Goal: Communication & Community: Share content

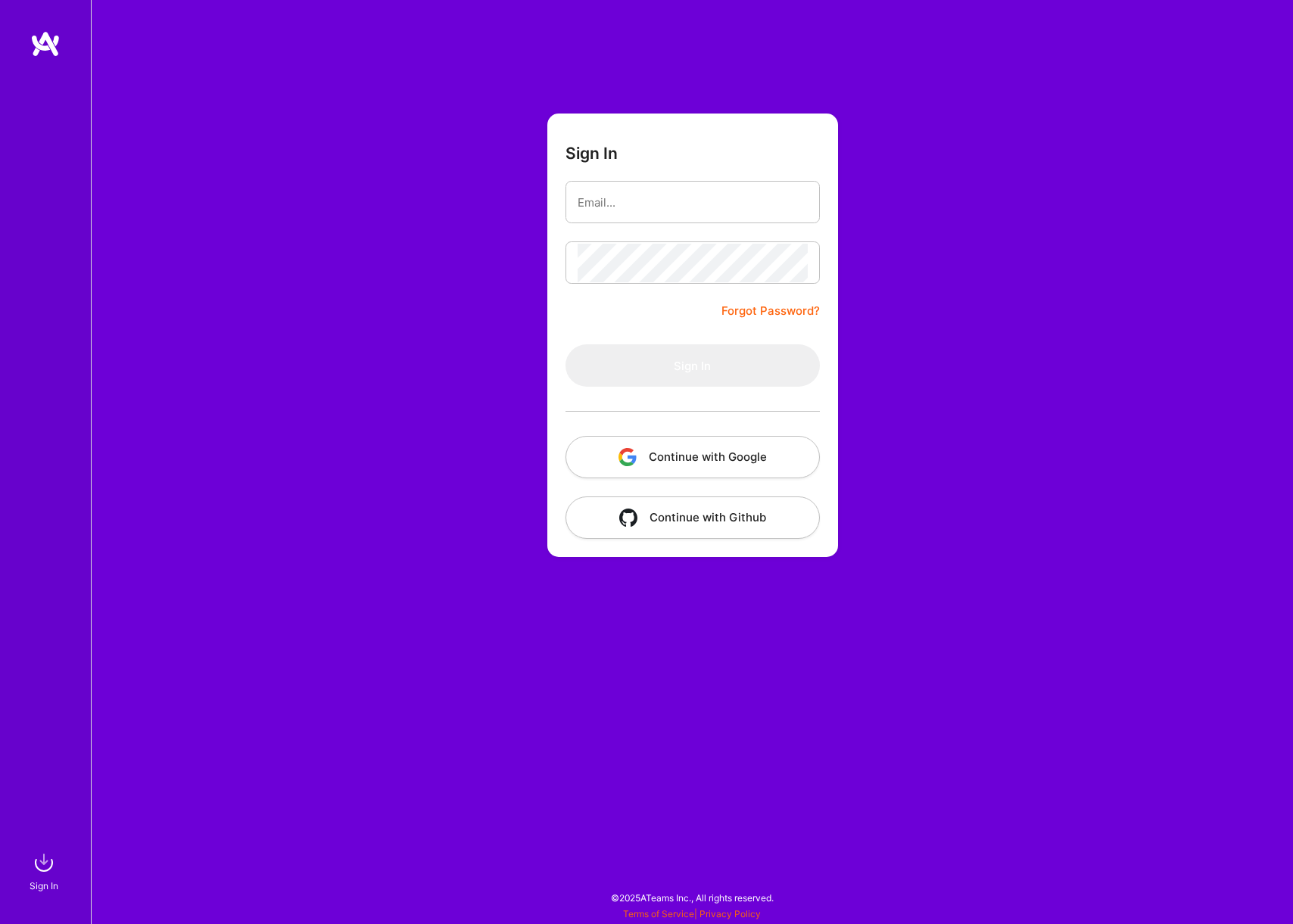
click at [763, 450] on button "Continue with Google" at bounding box center [692, 457] width 255 height 43
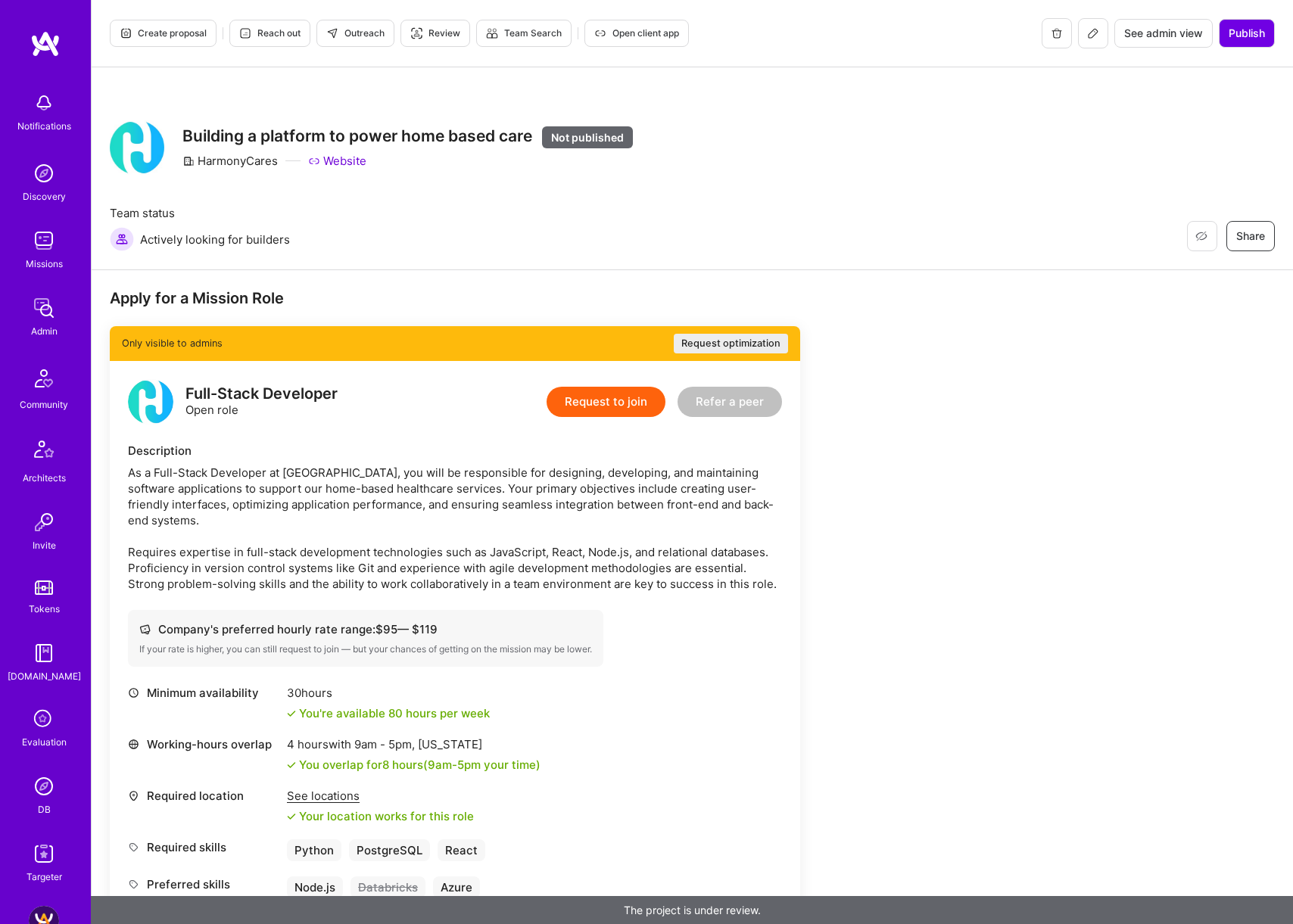
click at [626, 32] on span "Open client app" at bounding box center [636, 33] width 85 height 14
click at [1095, 30] on icon at bounding box center [1093, 33] width 12 height 12
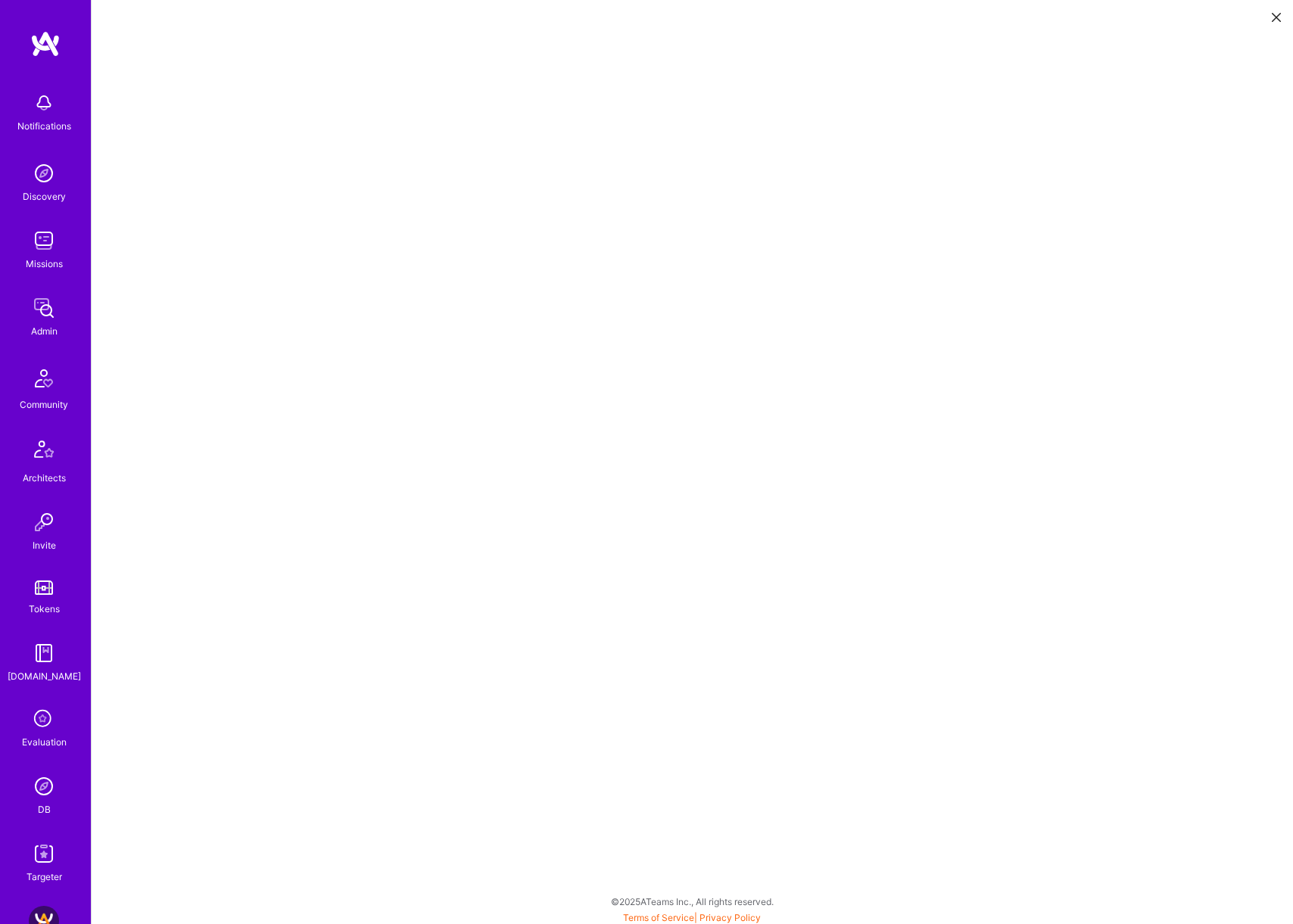
click at [1276, 15] on icon at bounding box center [1277, 17] width 9 height 9
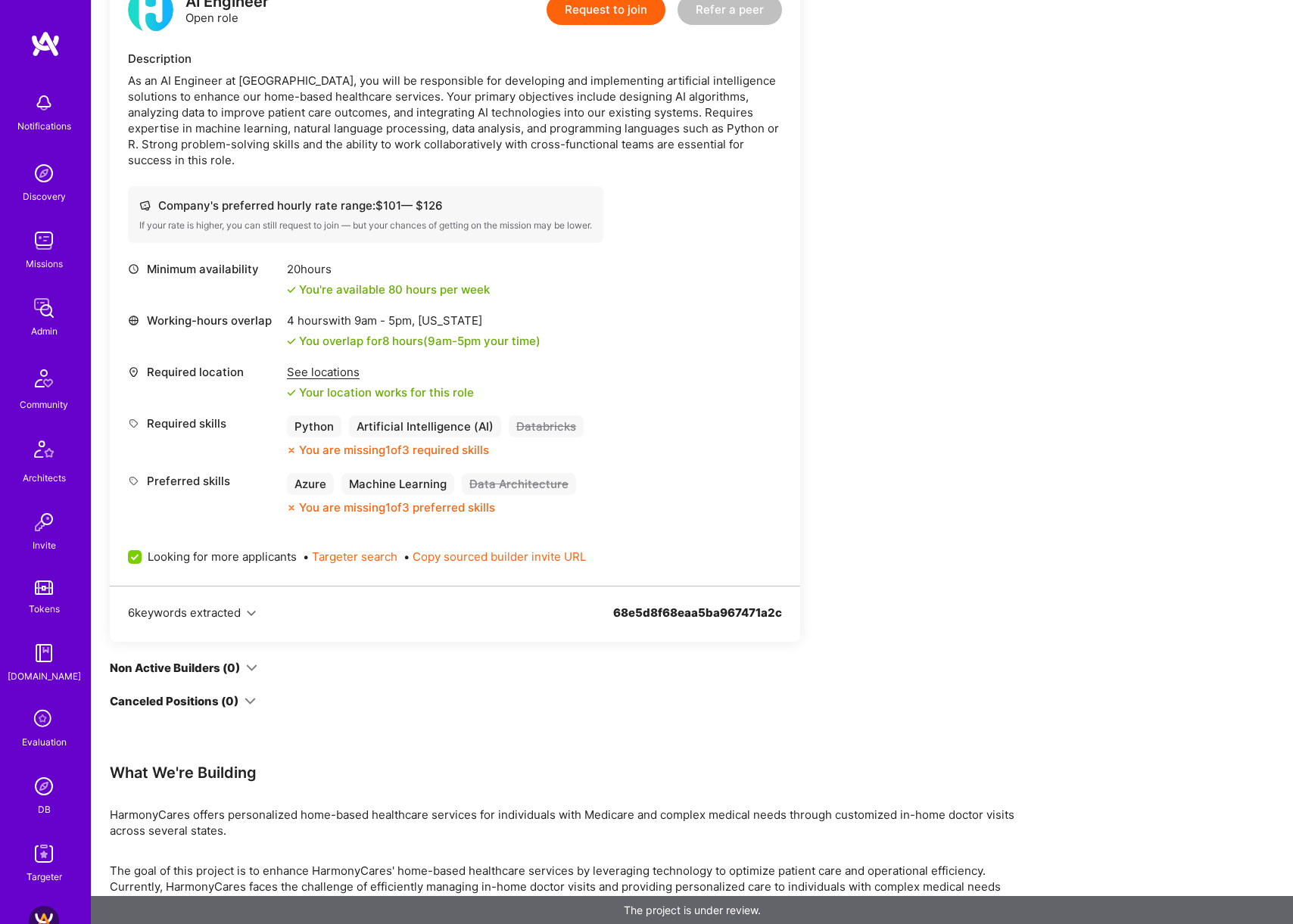
scroll to position [1964, 0]
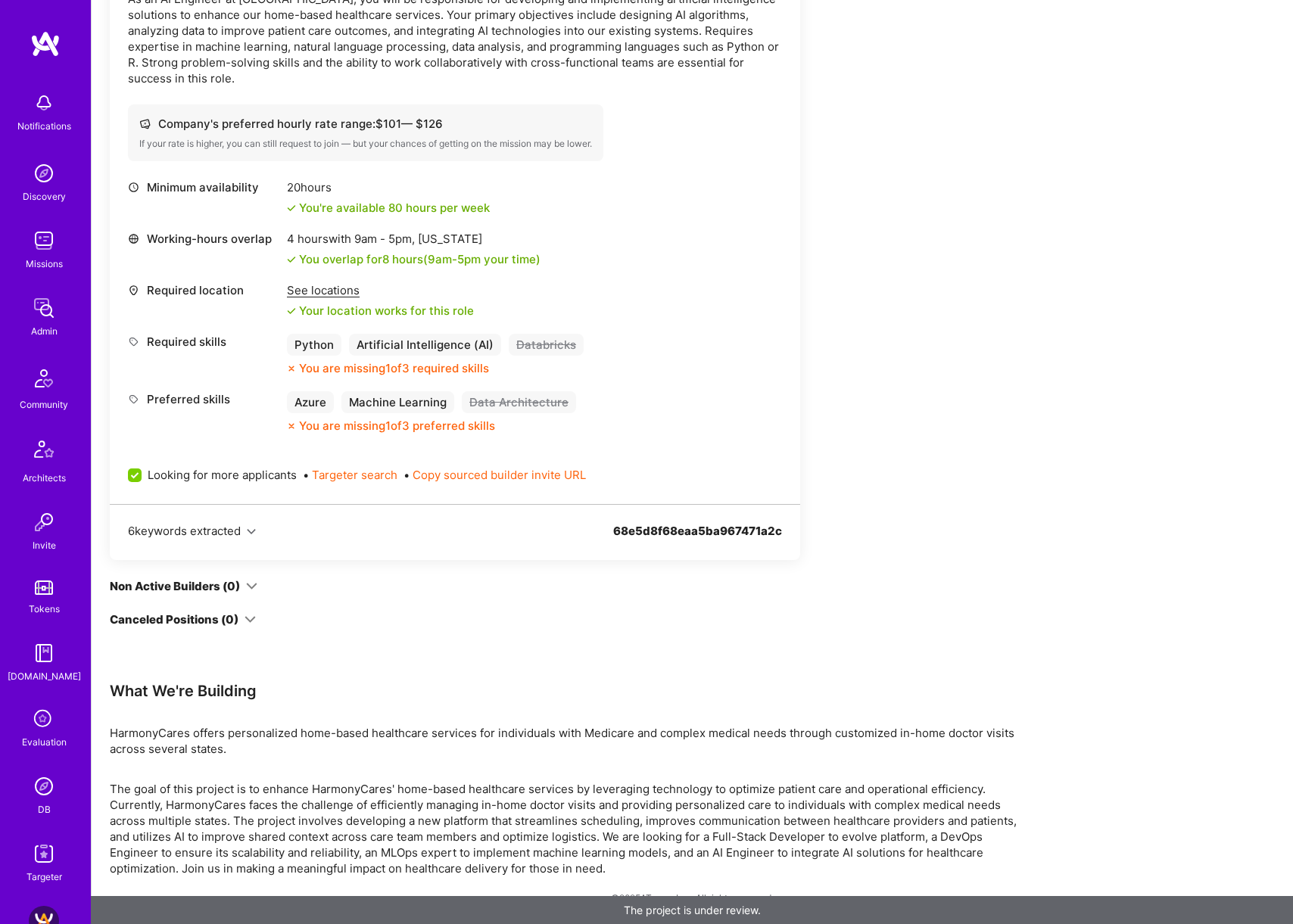
click at [340, 294] on div "See locations" at bounding box center [379, 289] width 187 height 15
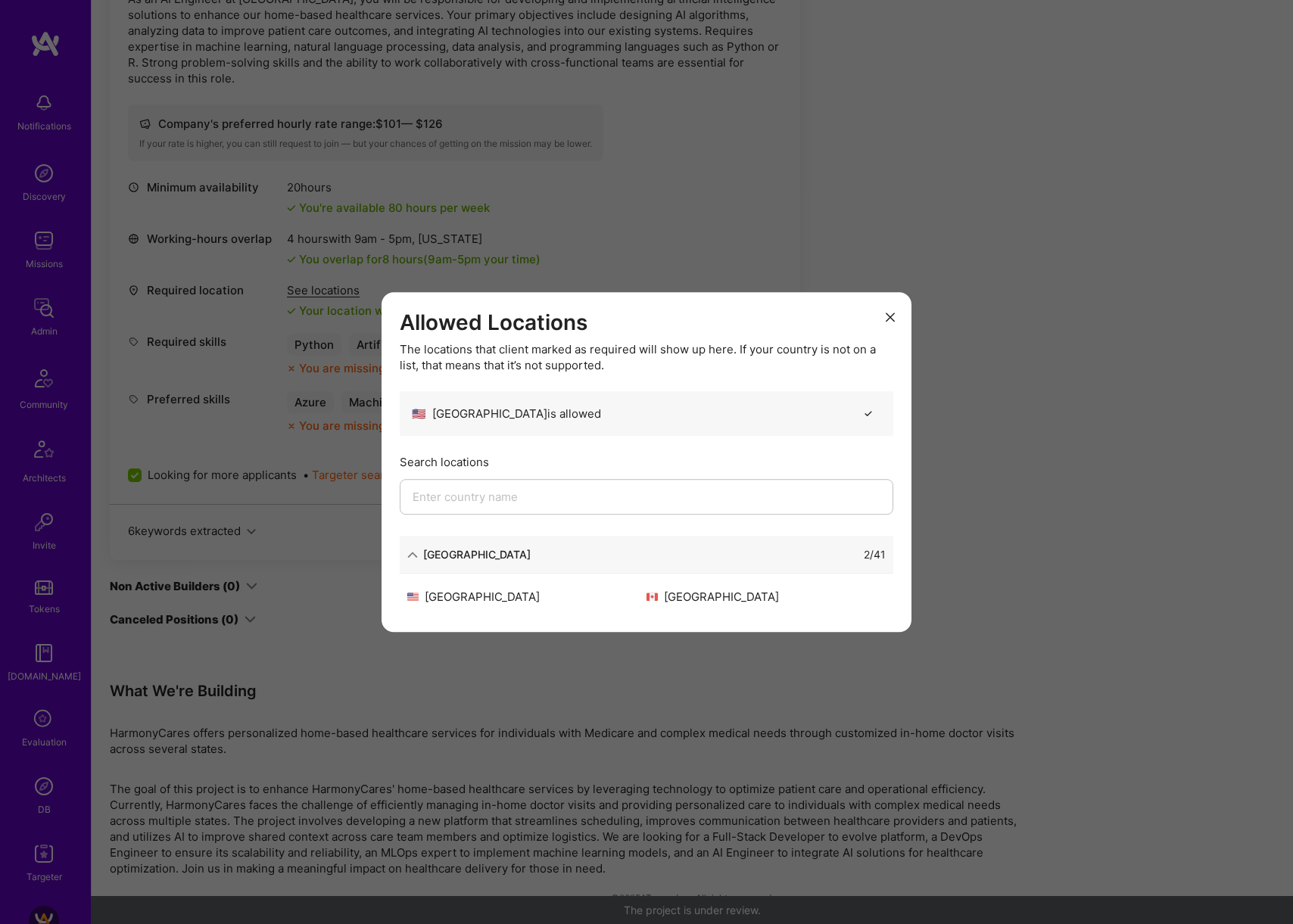
click at [1117, 278] on div "Allowed Locations The locations that client marked as required will show up her…" at bounding box center [646, 462] width 1293 height 924
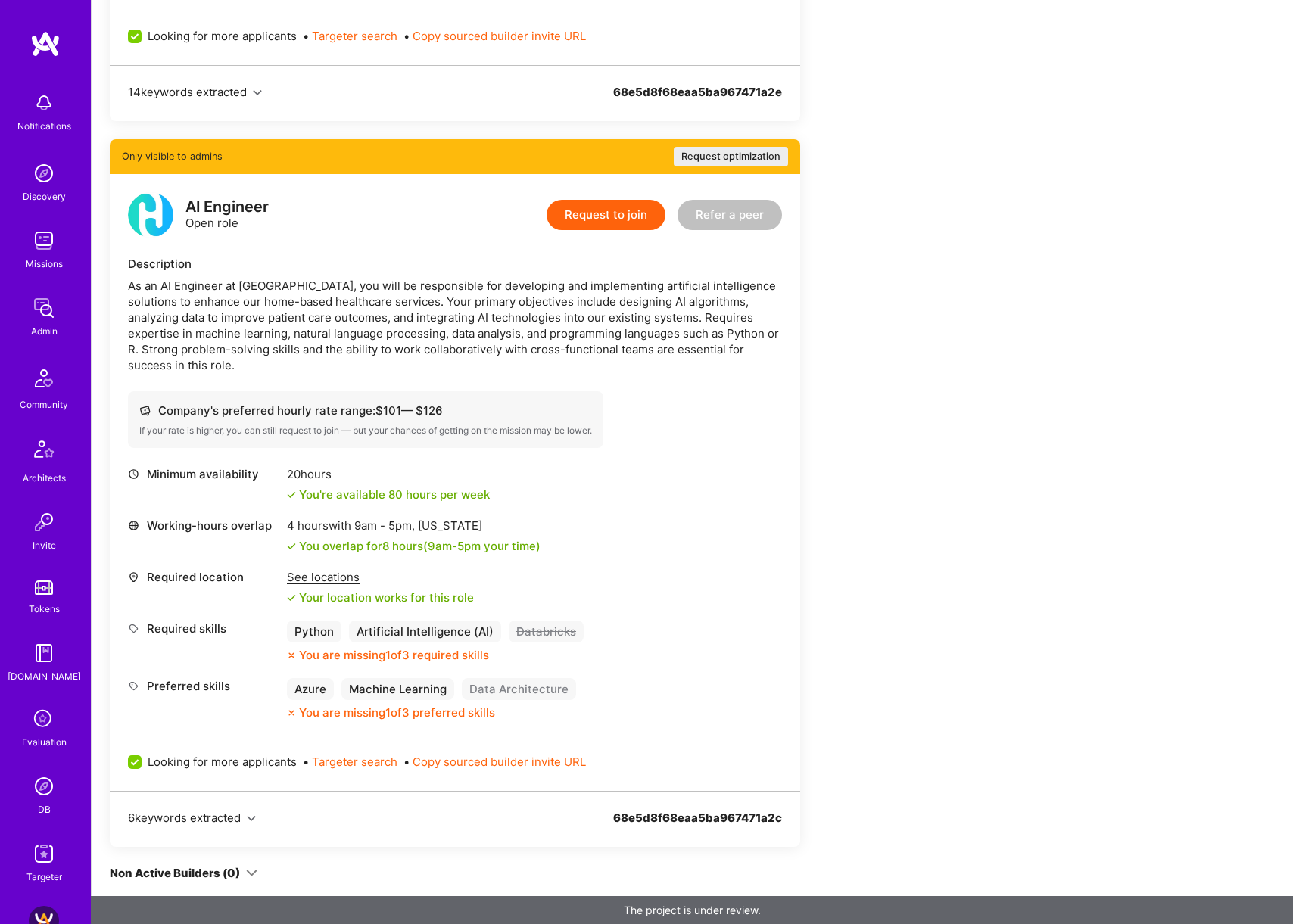
scroll to position [1391, 0]
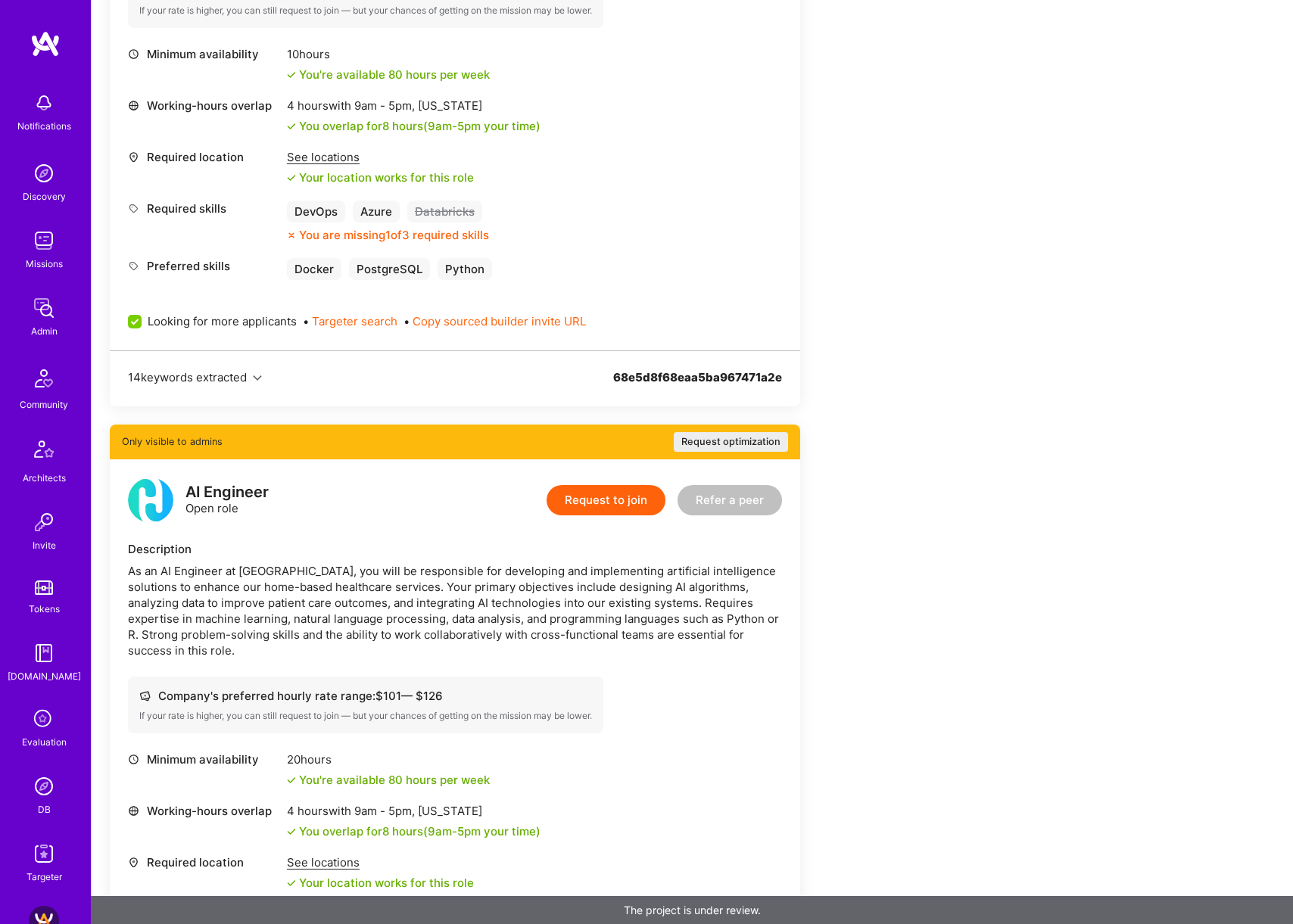
click at [350, 156] on div "See locations" at bounding box center [379, 156] width 187 height 15
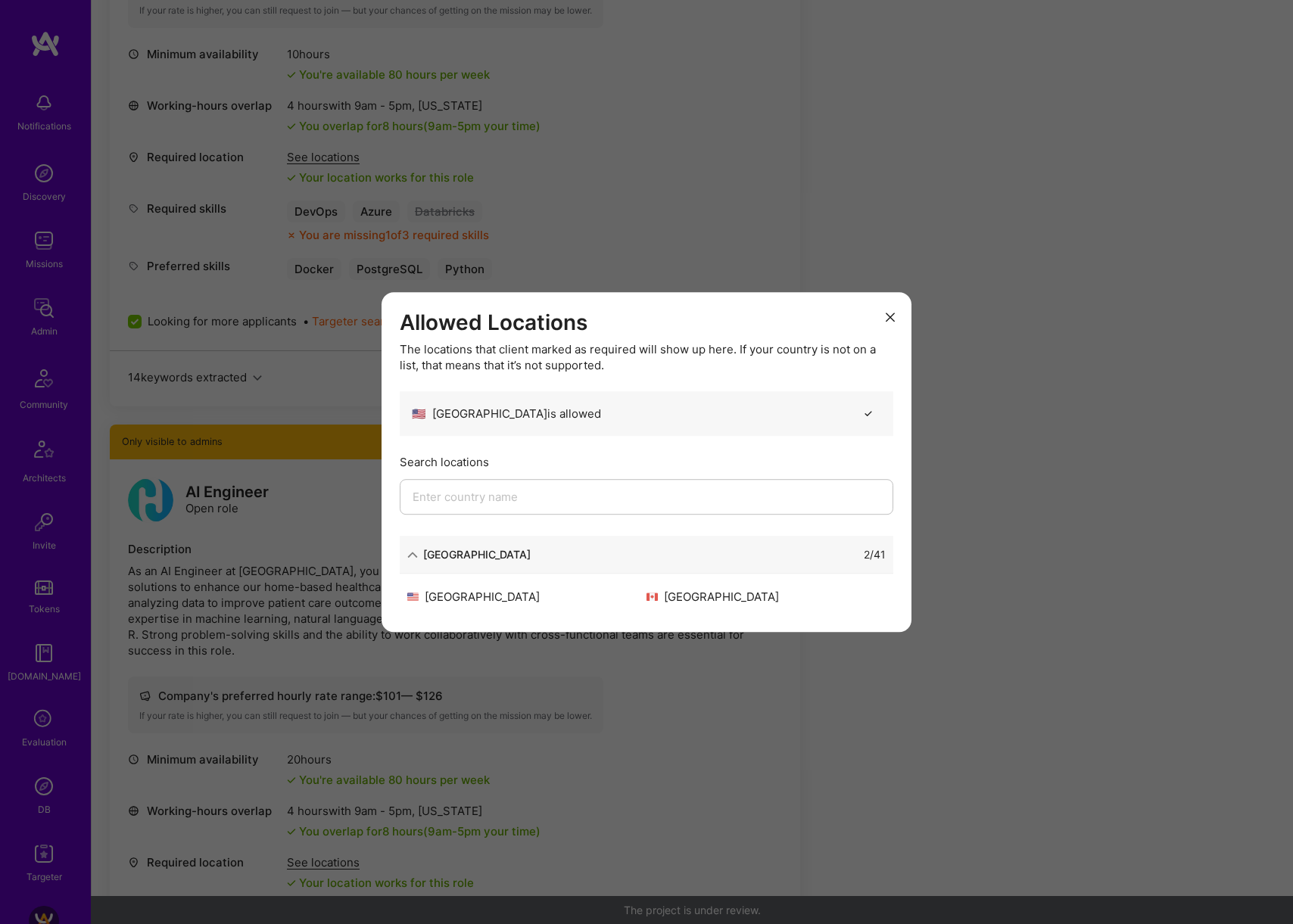
click at [1035, 239] on div "Allowed Locations The locations that client marked as required will show up her…" at bounding box center [646, 462] width 1293 height 924
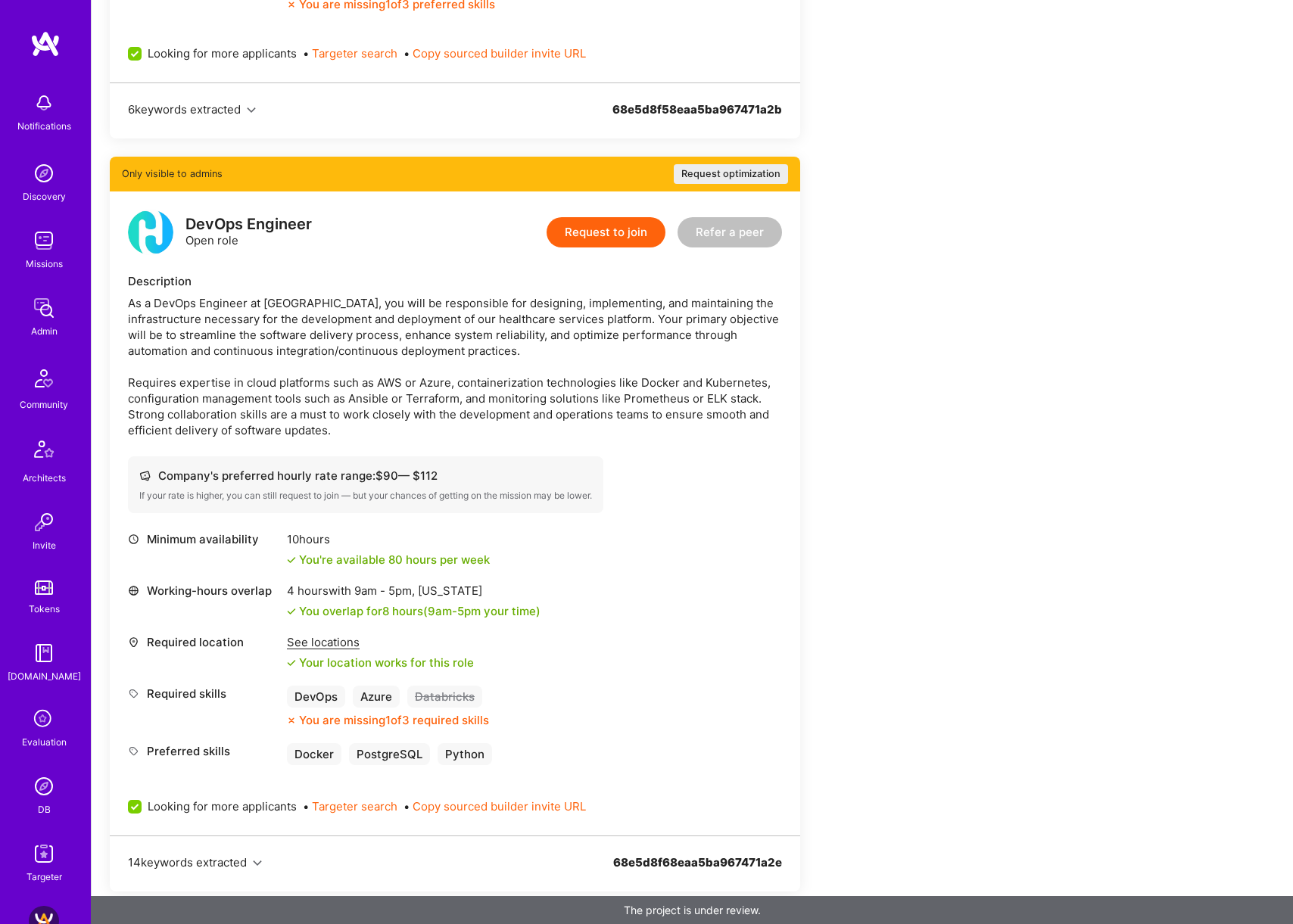
scroll to position [694, 0]
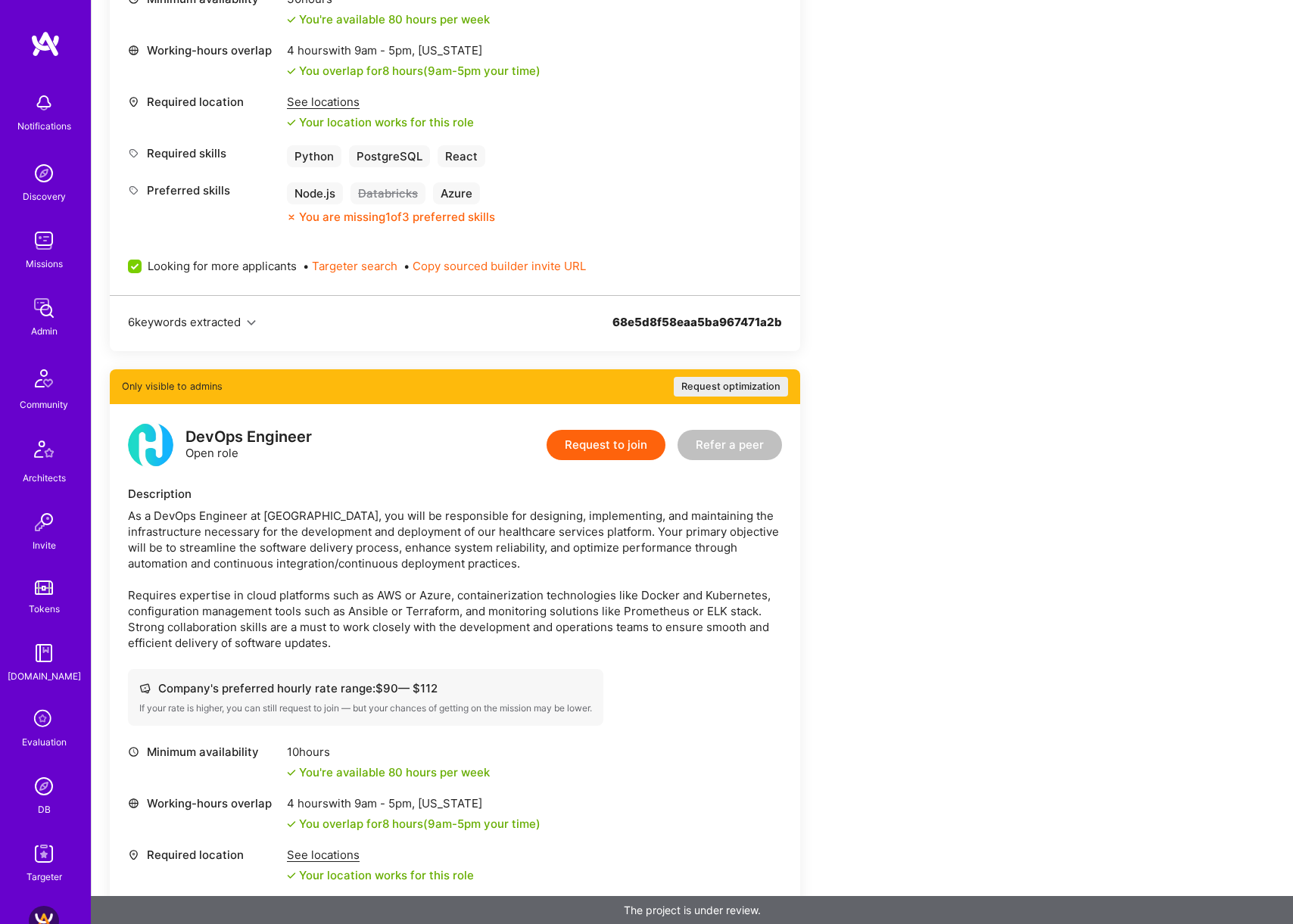
click at [349, 101] on div "See locations" at bounding box center [379, 101] width 187 height 15
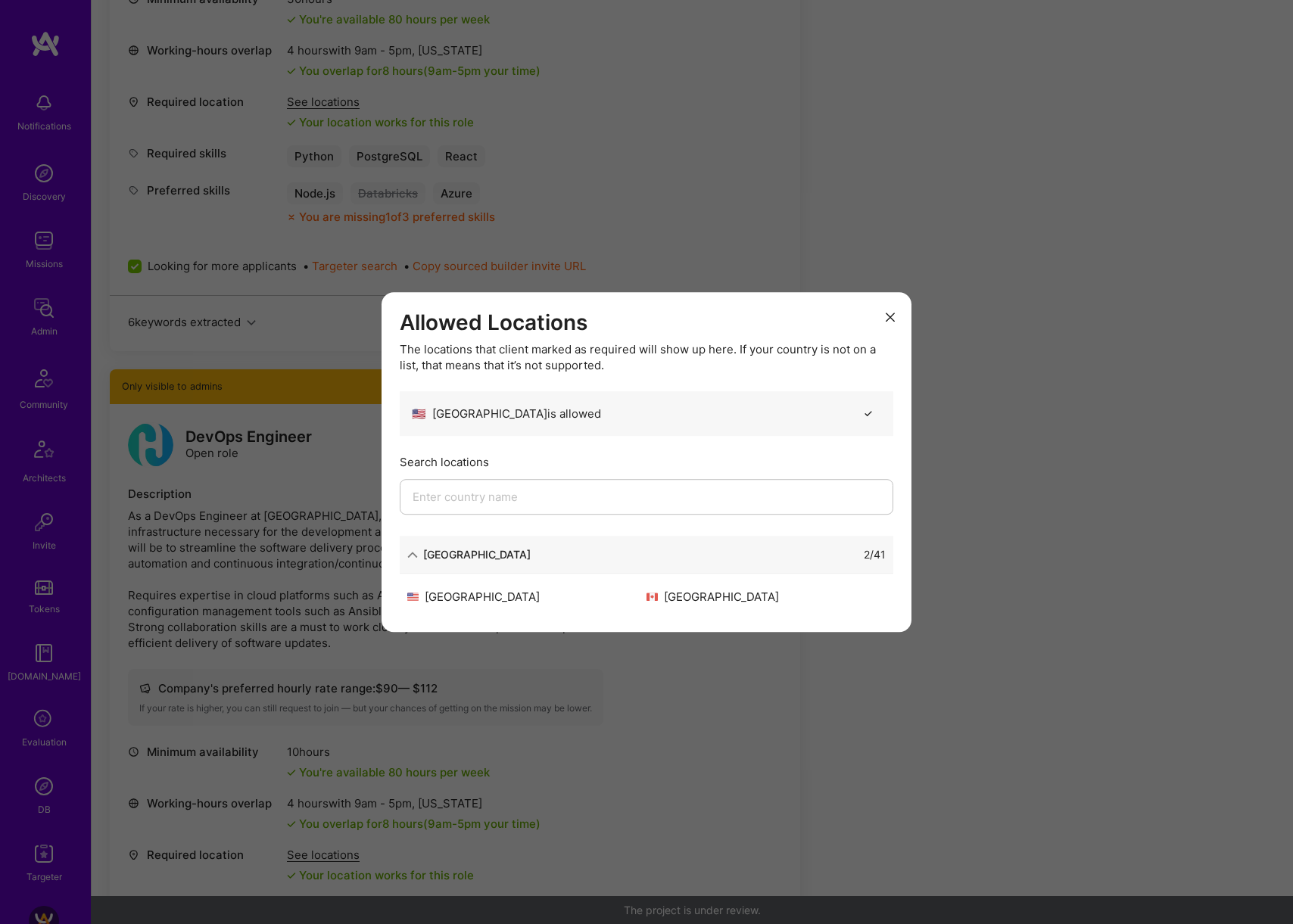
click at [1042, 182] on div "Allowed Locations The locations that client marked as required will show up her…" at bounding box center [646, 462] width 1293 height 924
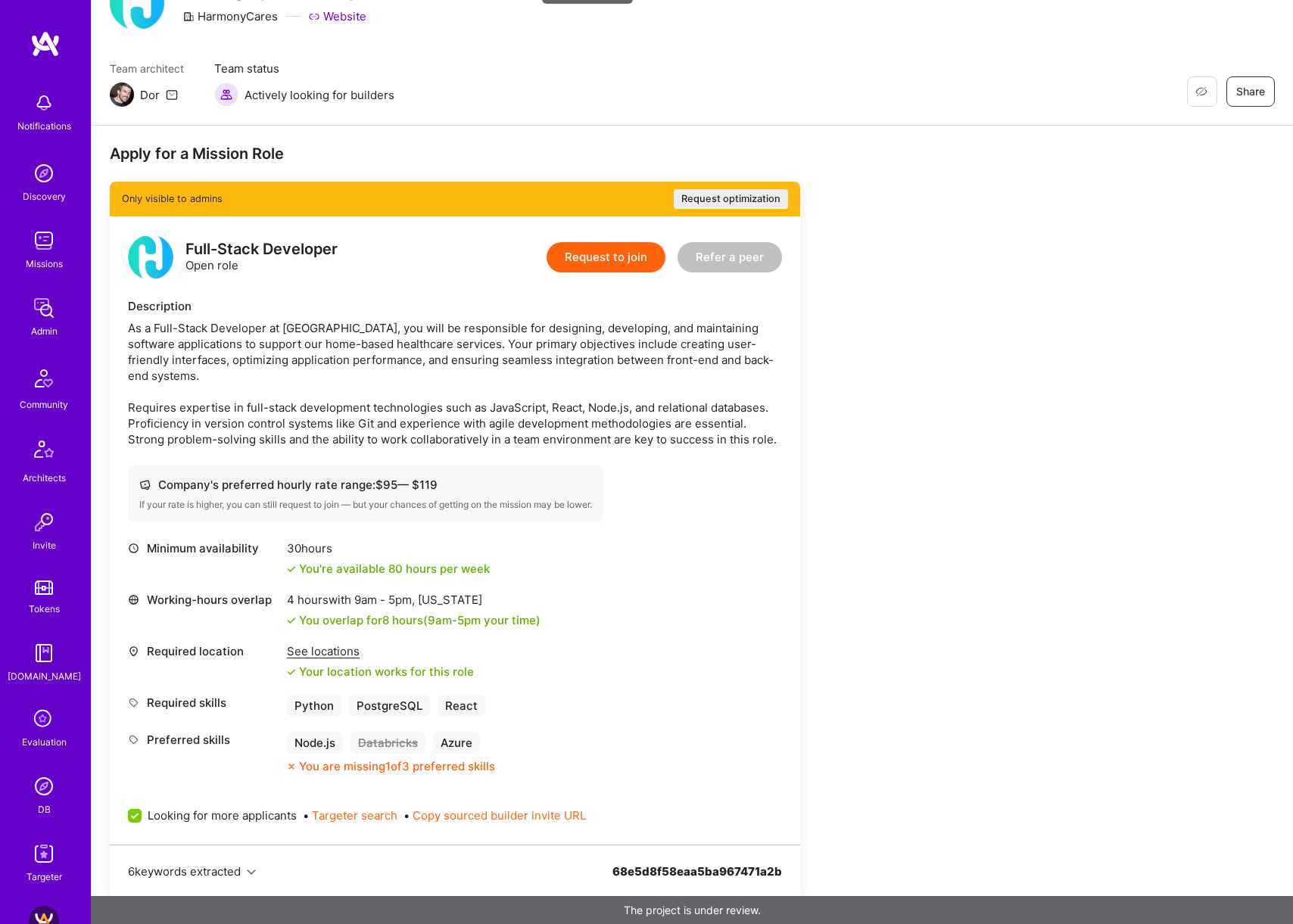
scroll to position [72, 0]
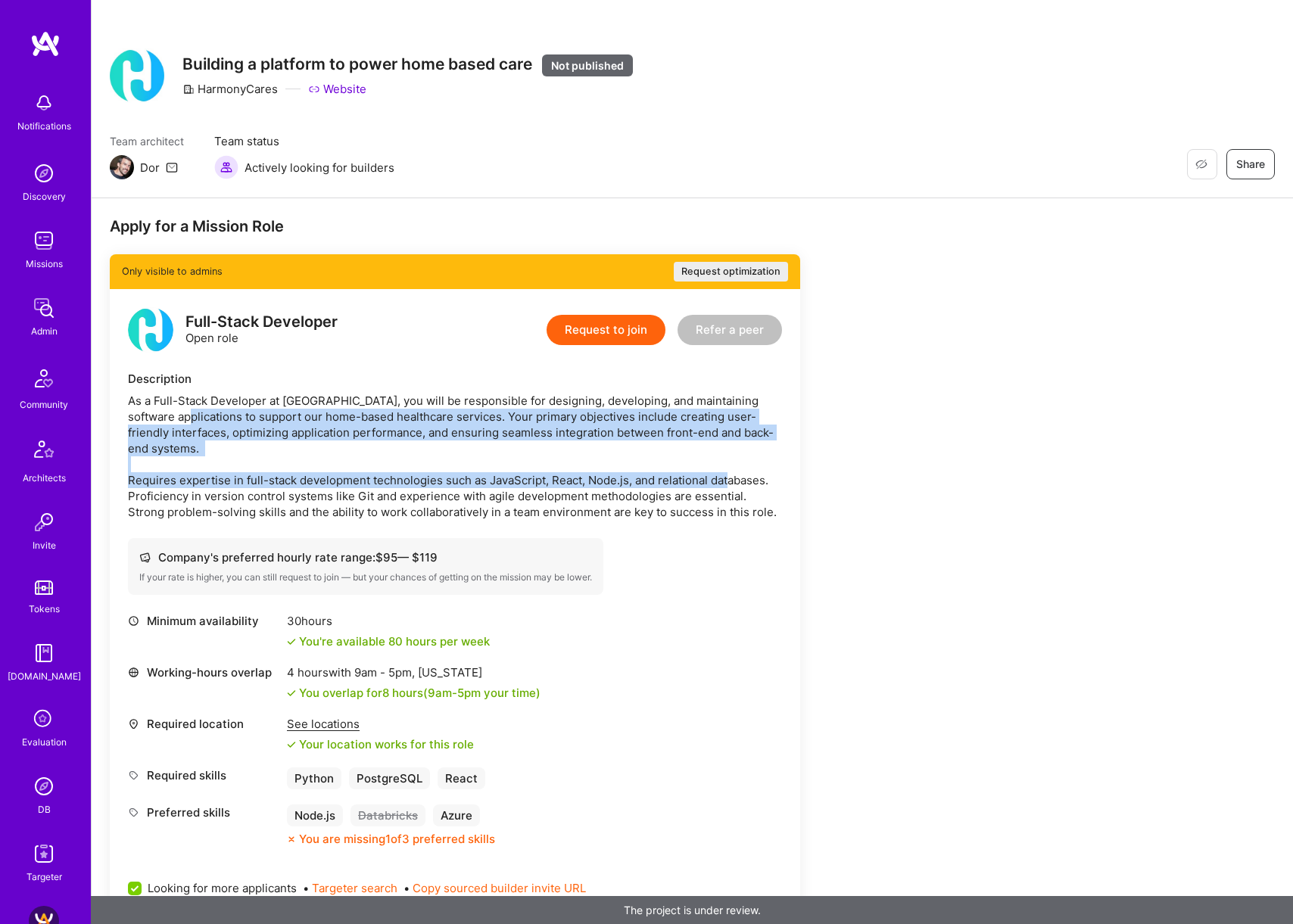
drag, startPoint x: 167, startPoint y: 417, endPoint x: 760, endPoint y: 478, distance: 596.1
click at [760, 478] on div "As a Full-Stack Developer at HarmonyCares, you will be responsible for designin…" at bounding box center [455, 457] width 654 height 127
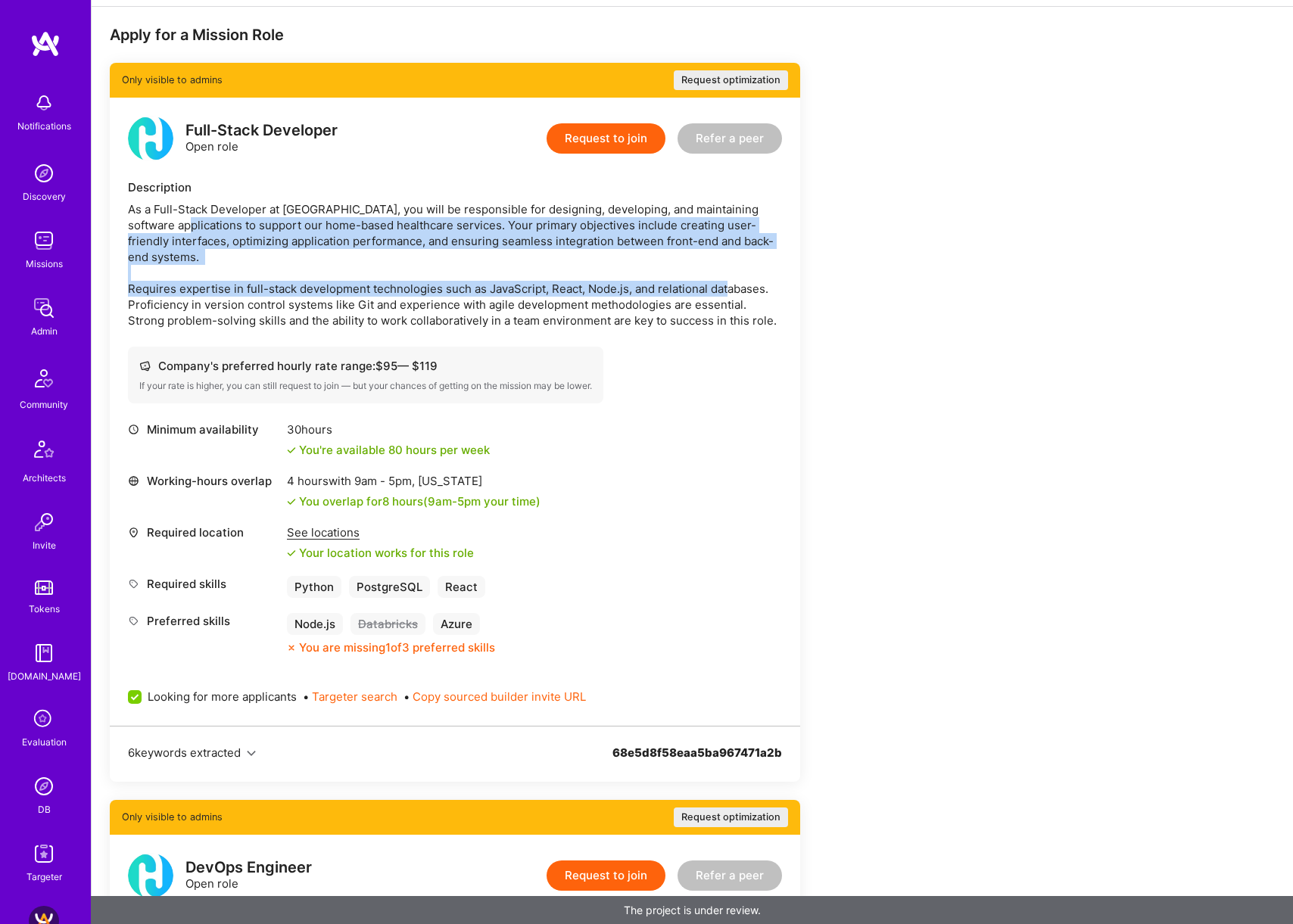
scroll to position [269, 0]
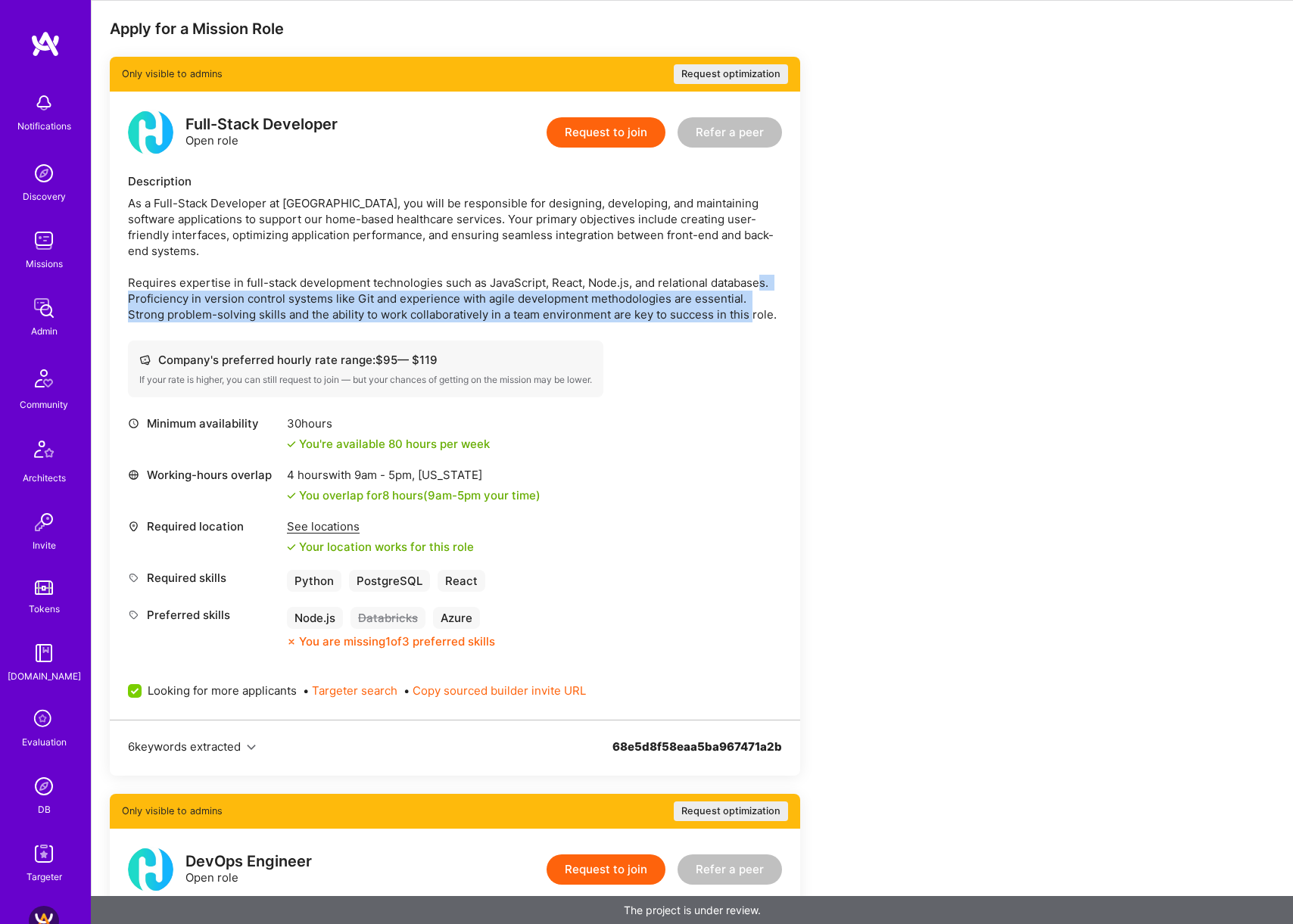
drag, startPoint x: 140, startPoint y: 298, endPoint x: 757, endPoint y: 309, distance: 617.1
click at [757, 309] on div "As a Full-Stack Developer at HarmonyCares, you will be responsible for designin…" at bounding box center [455, 259] width 654 height 127
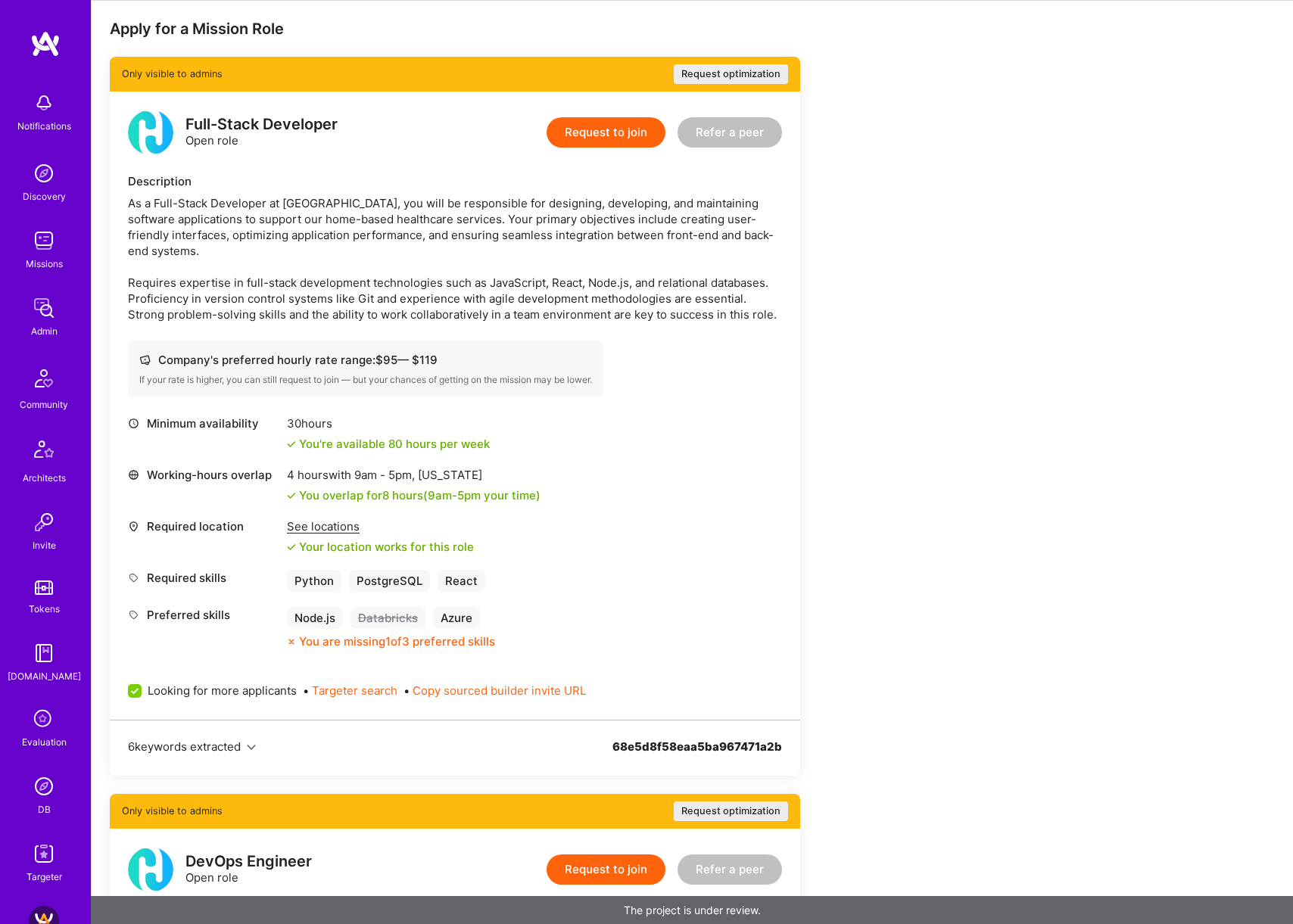
click at [646, 306] on div "As a Full-Stack Developer at HarmonyCares, you will be responsible for designin…" at bounding box center [455, 259] width 654 height 127
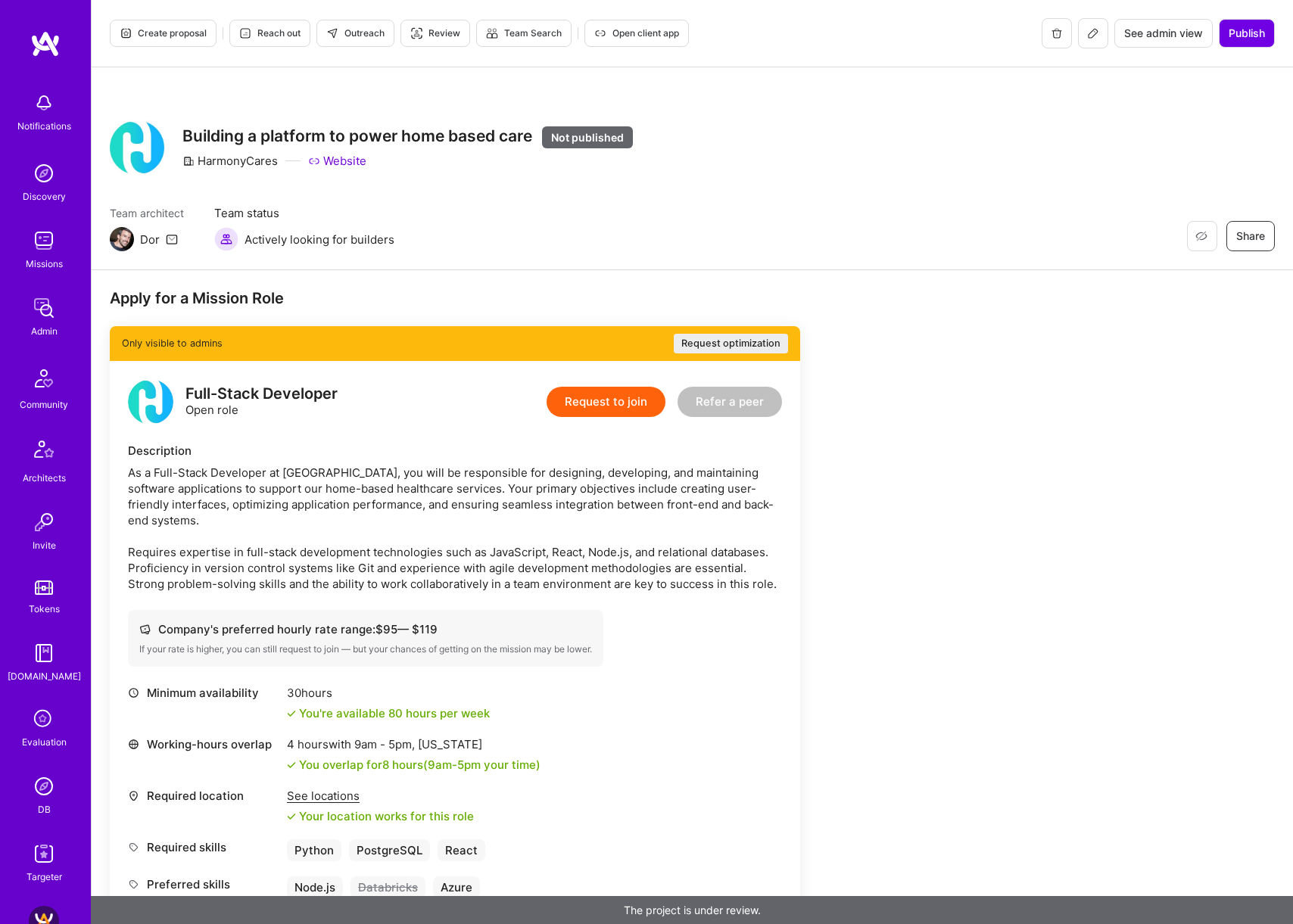
click at [1096, 34] on icon at bounding box center [1093, 33] width 12 height 12
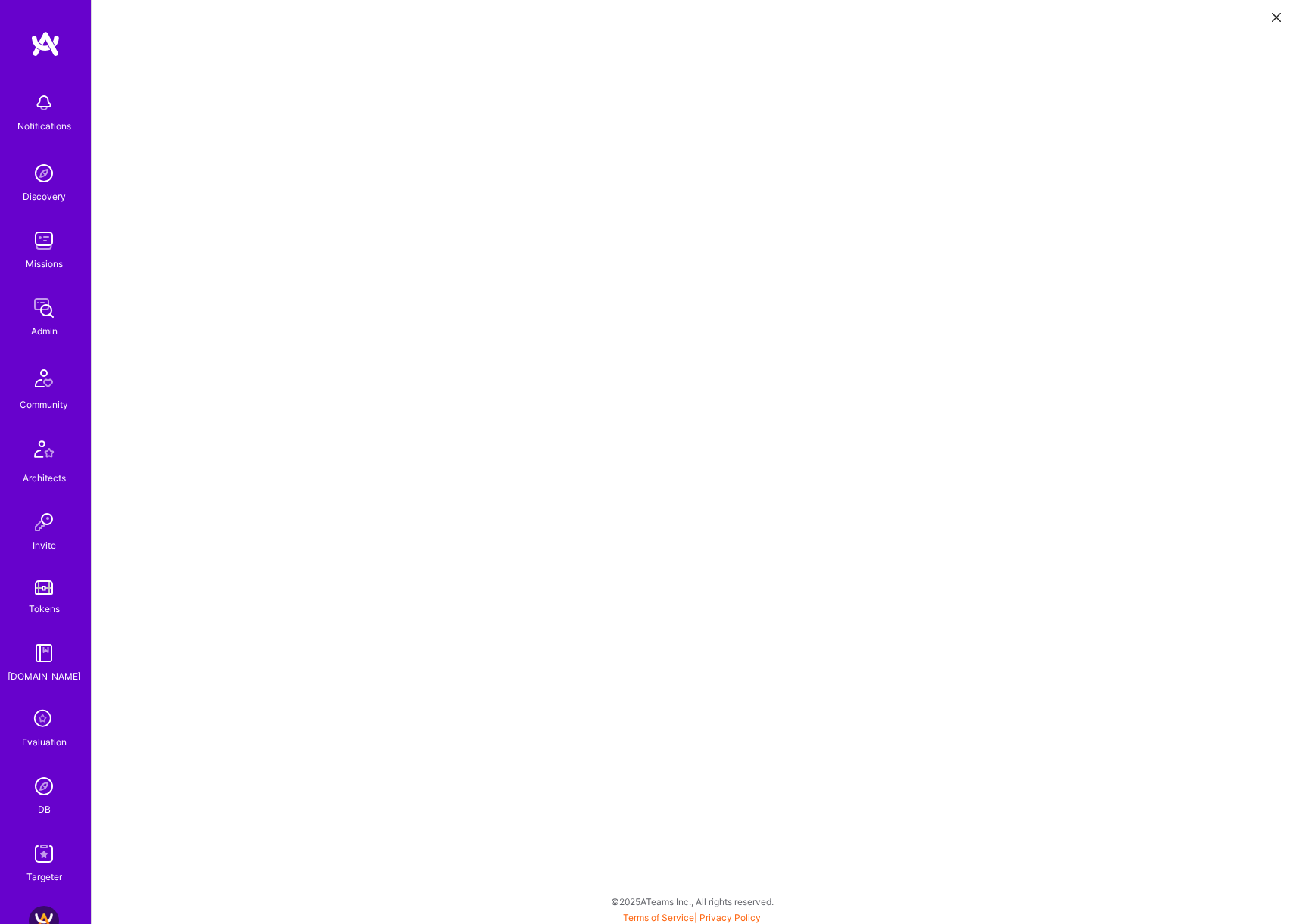
click at [1277, 20] on icon at bounding box center [1277, 17] width 9 height 9
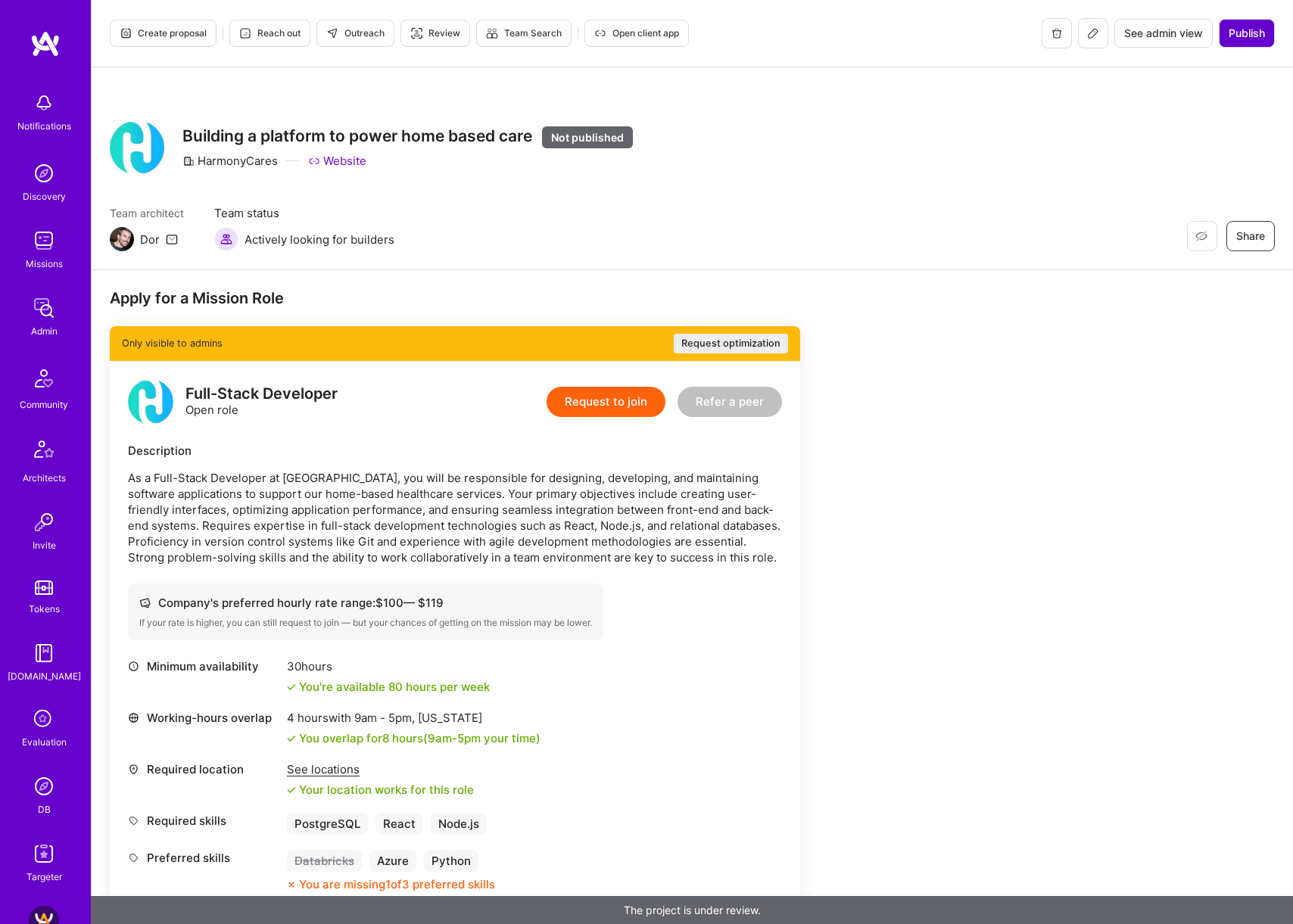
click at [1257, 43] on button "Publish" at bounding box center [1247, 34] width 56 height 29
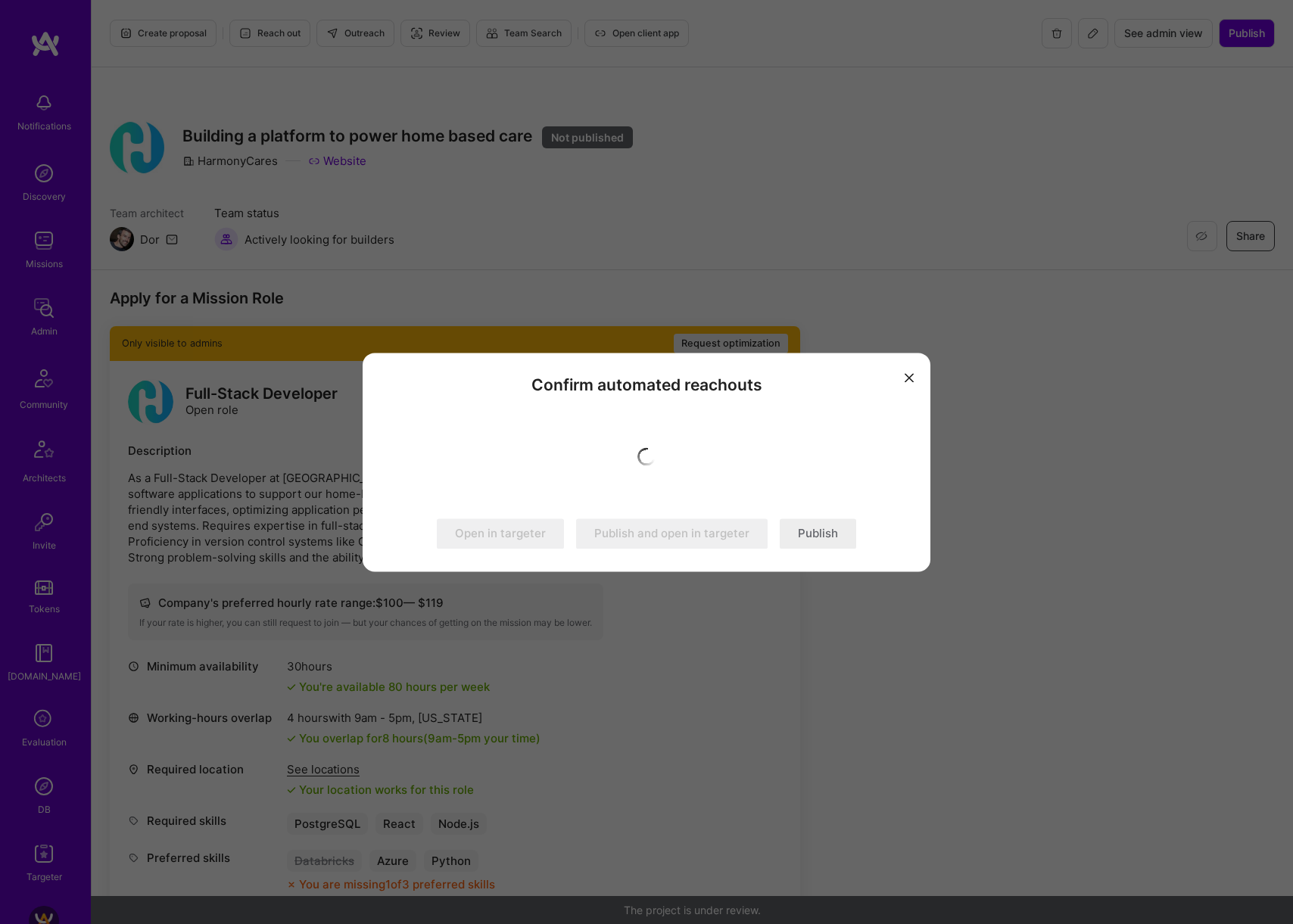
click at [817, 533] on button "Publish" at bounding box center [818, 533] width 76 height 30
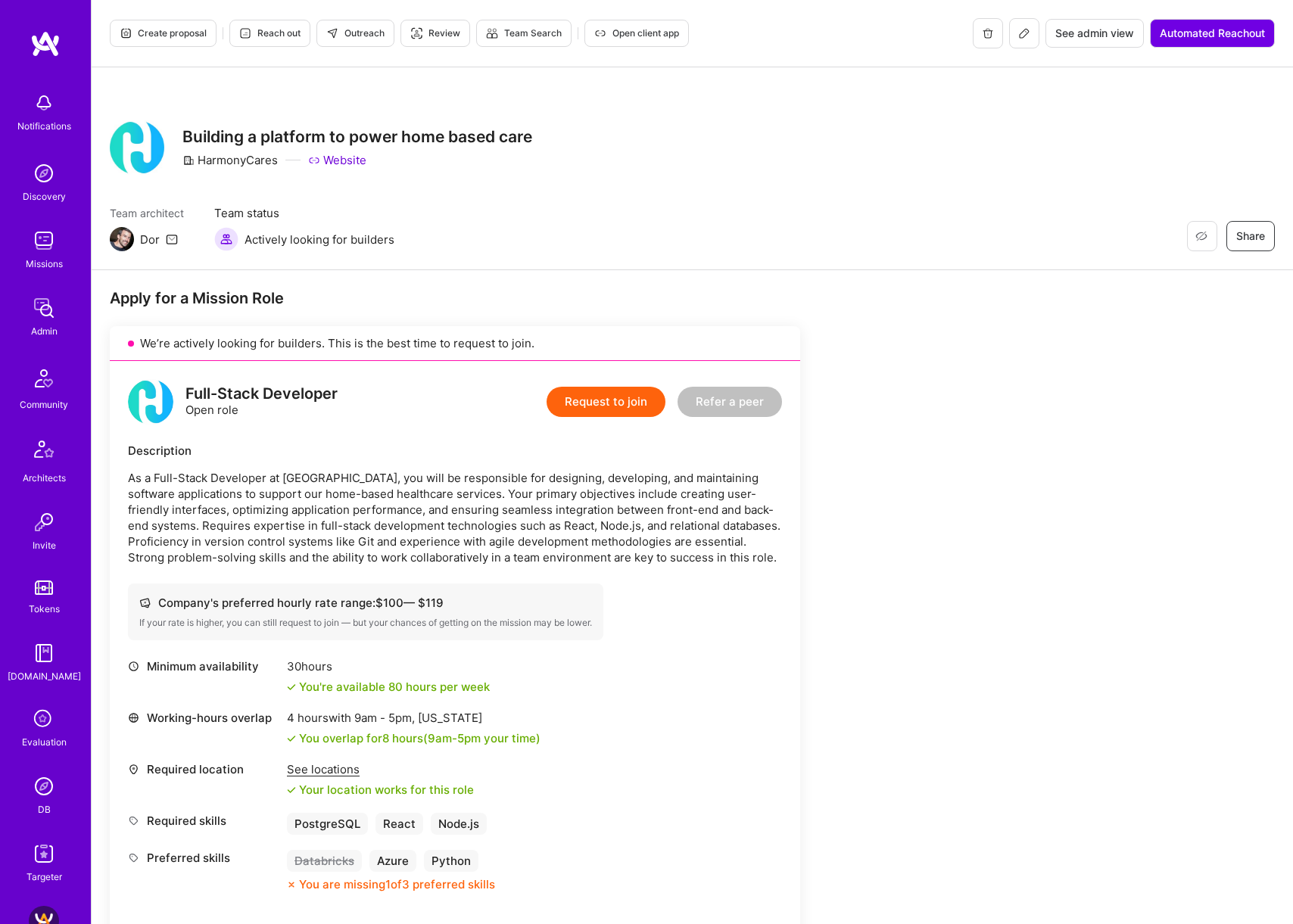
click at [362, 34] on span "Outreach" at bounding box center [356, 33] width 58 height 14
click at [1025, 35] on icon at bounding box center [1024, 33] width 12 height 12
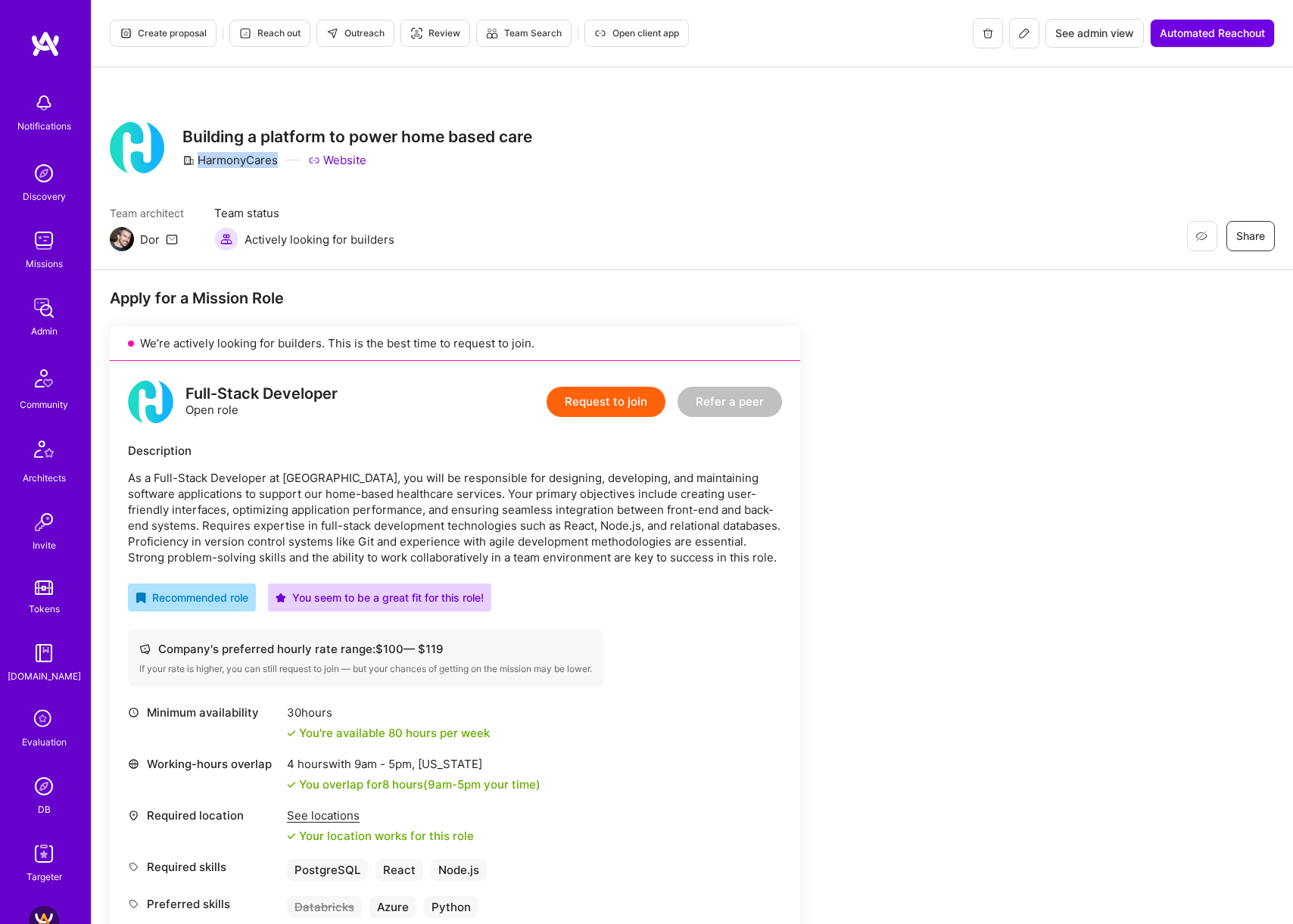
drag, startPoint x: 198, startPoint y: 161, endPoint x: 275, endPoint y: 161, distance: 77.0
click at [275, 161] on div "HarmonyCares" at bounding box center [229, 159] width 96 height 15
copy div "HarmonyCares"
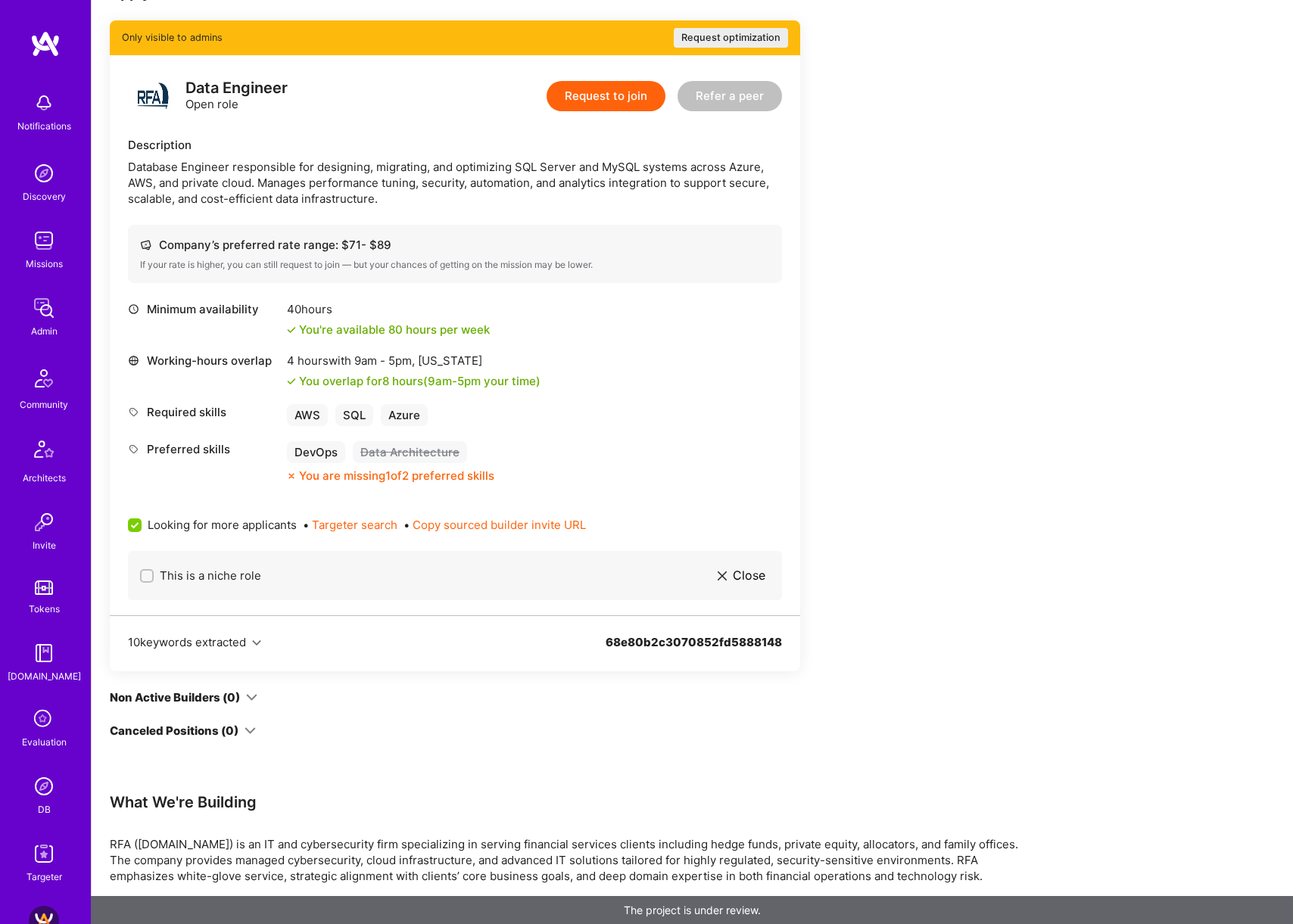
scroll to position [307, 0]
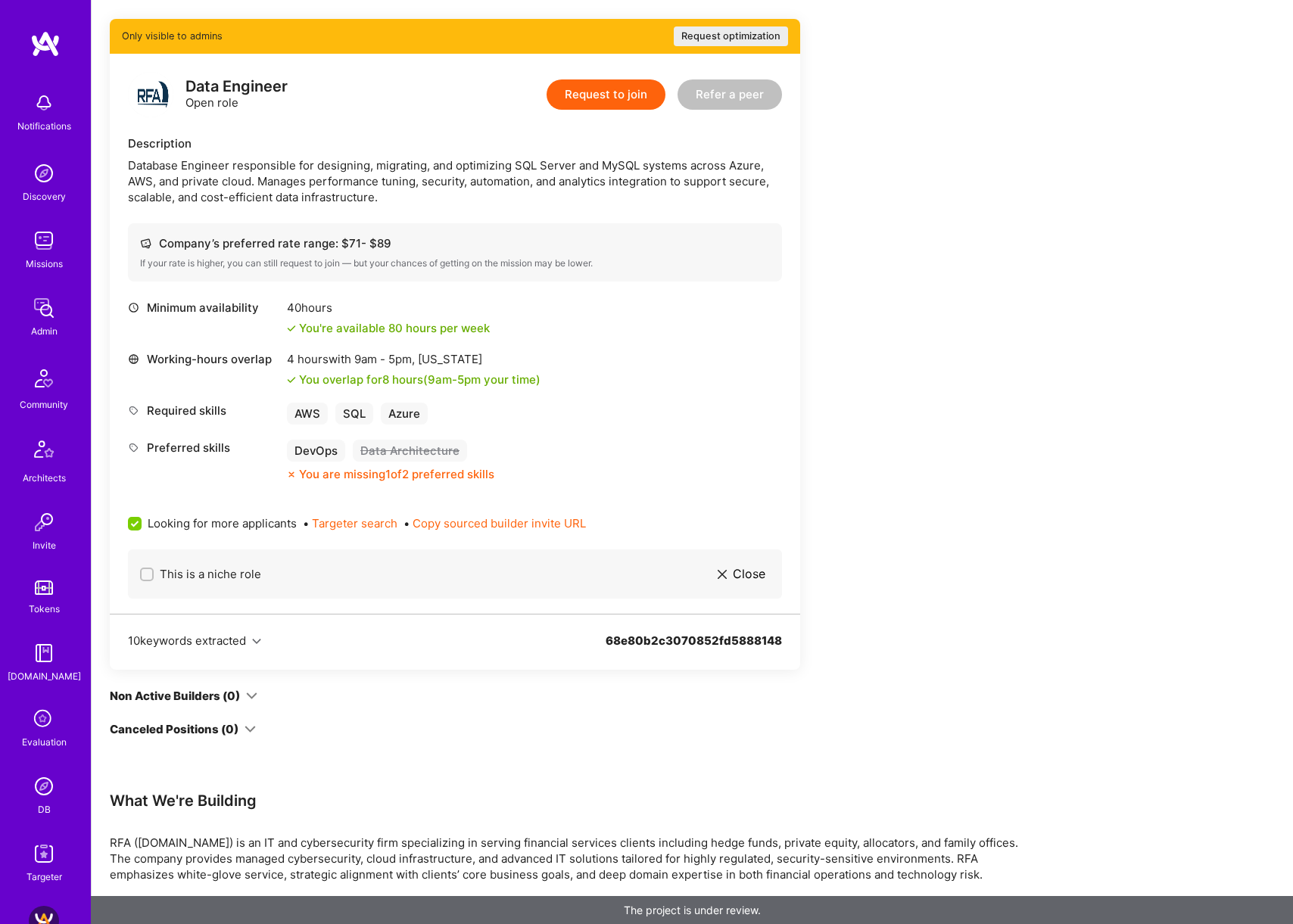
click at [148, 574] on input "This is a niche role" at bounding box center [148, 575] width 11 height 11
checkbox input "false"
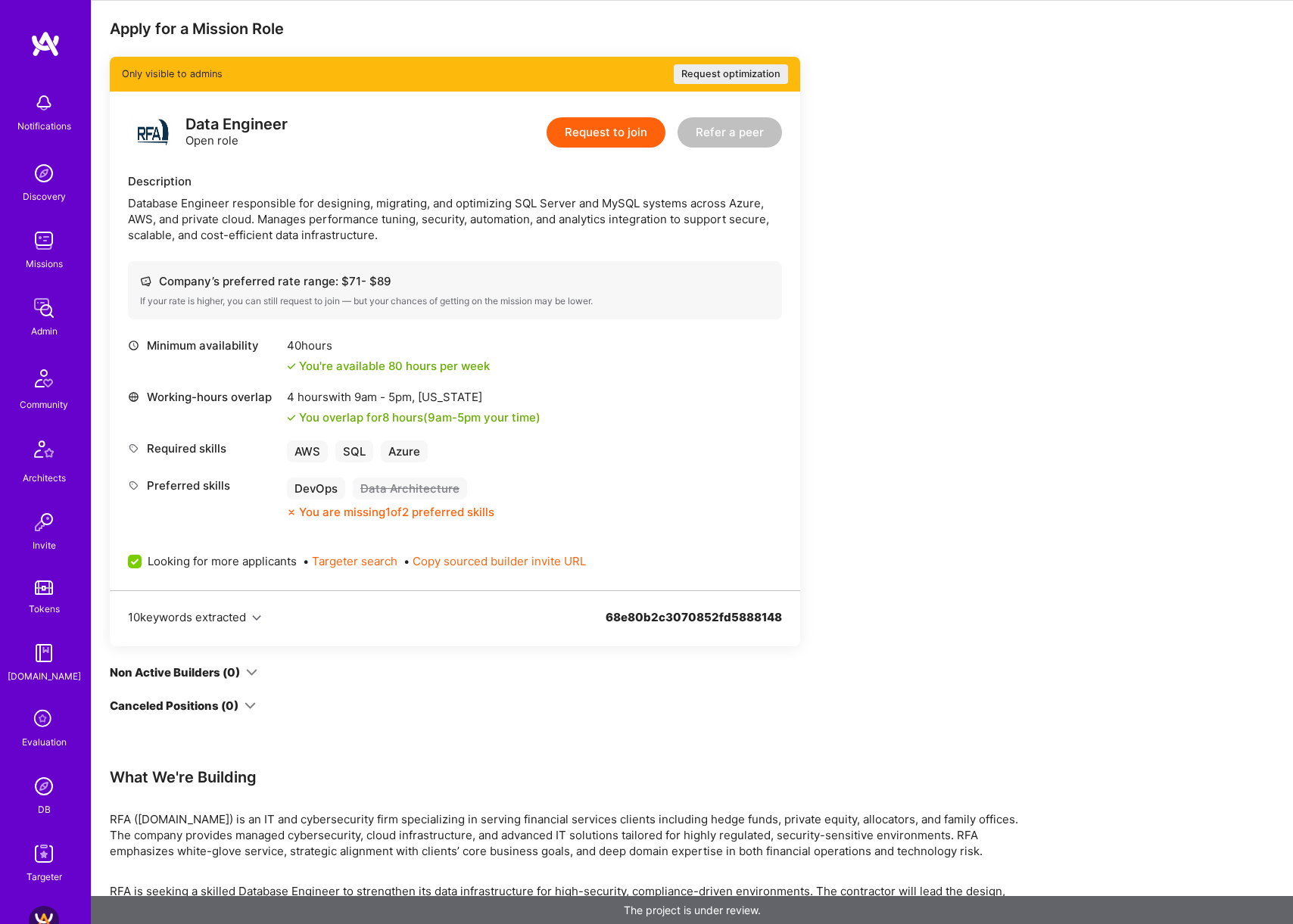
scroll to position [0, 0]
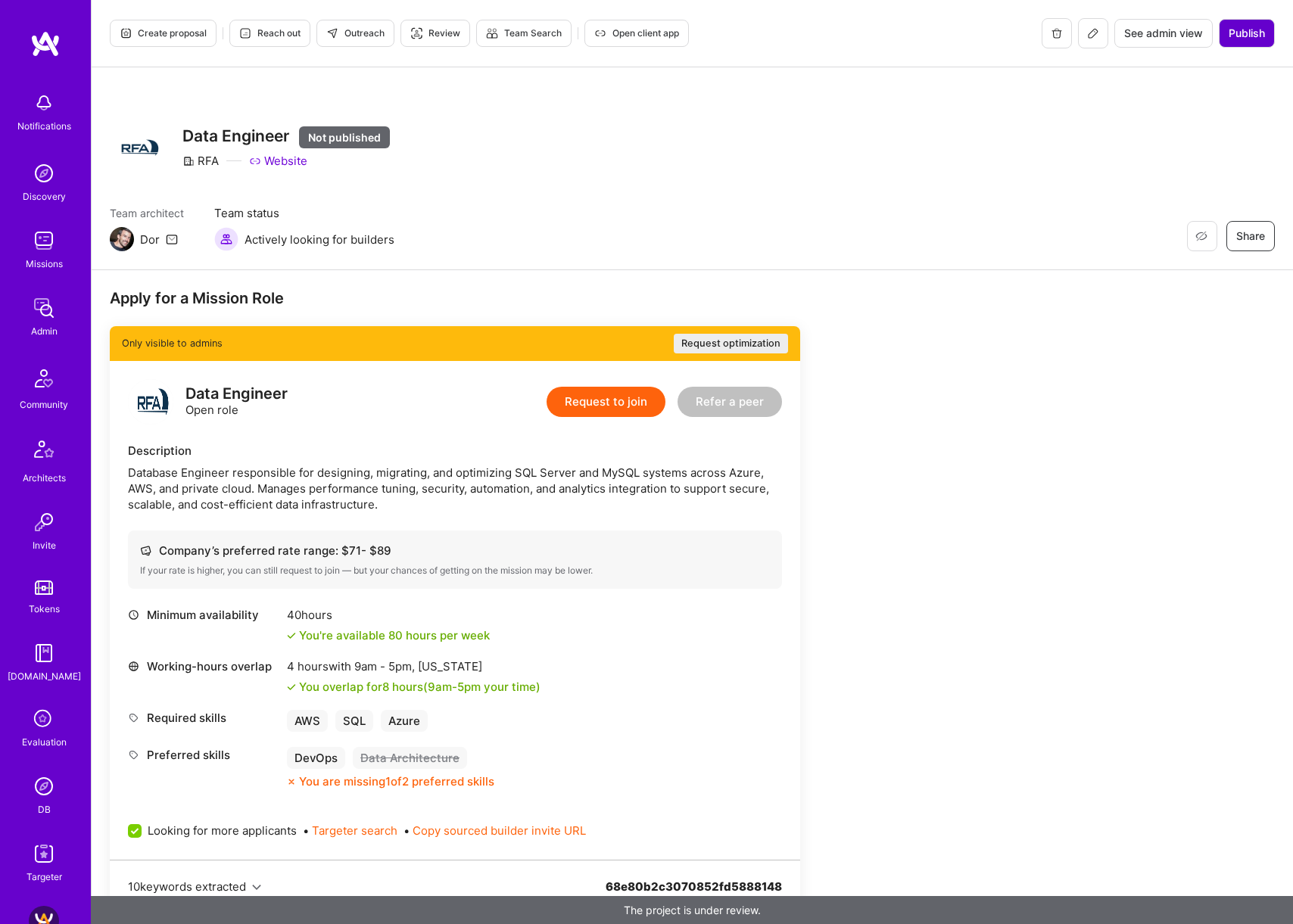
click at [1259, 36] on span "Publish" at bounding box center [1247, 33] width 36 height 15
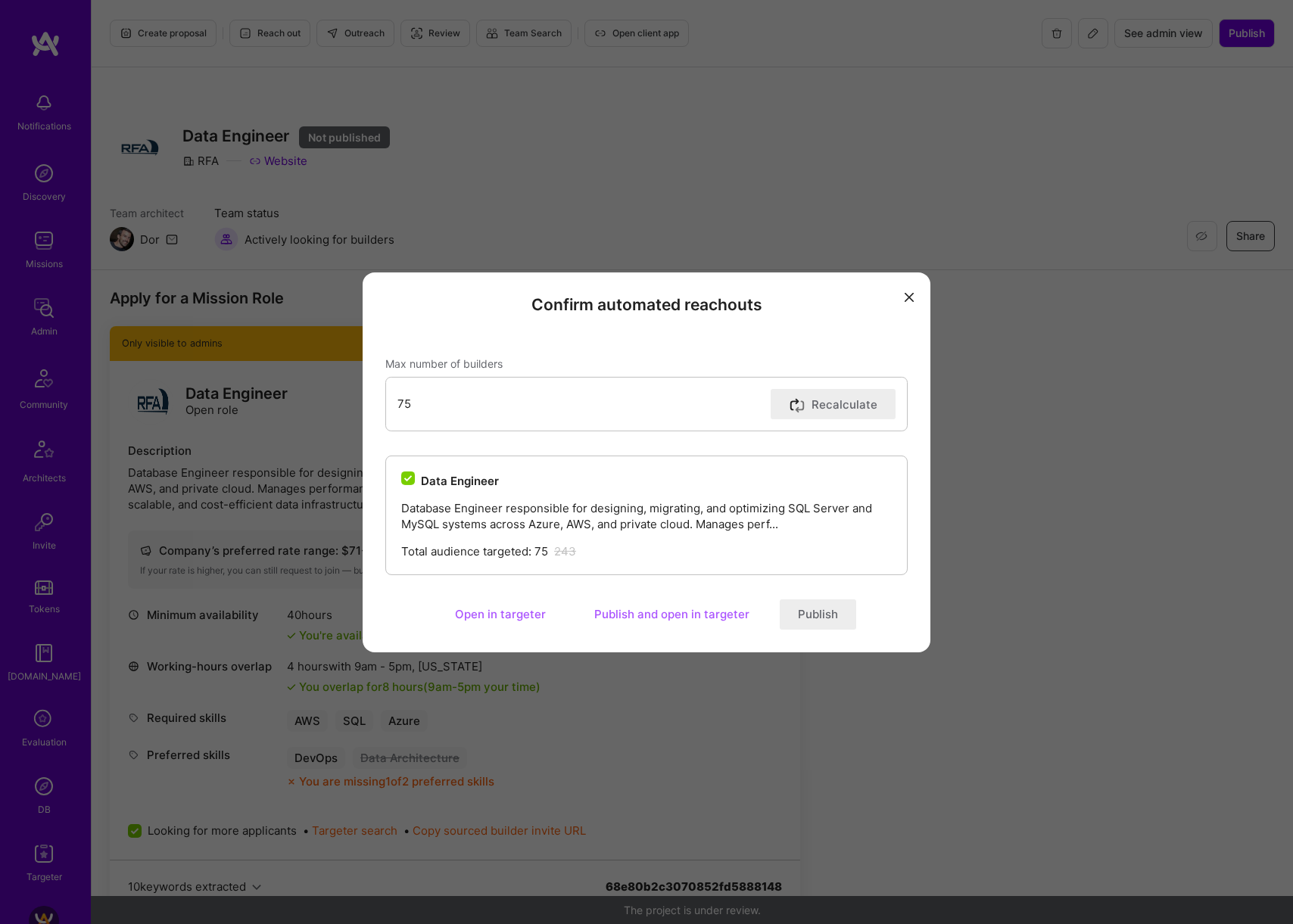
click at [821, 620] on button "Publish" at bounding box center [818, 614] width 76 height 30
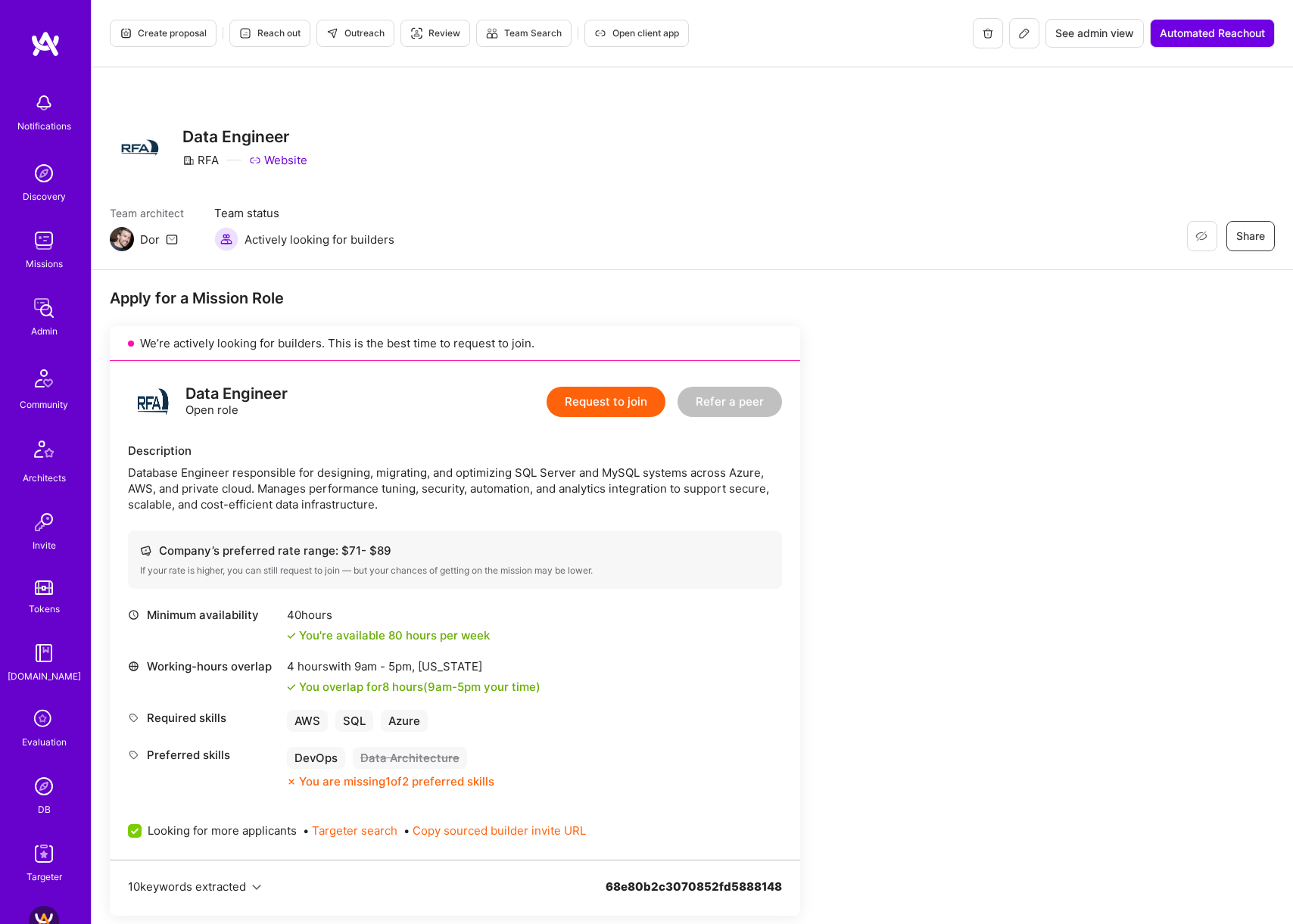
click at [356, 32] on span "Outreach" at bounding box center [356, 33] width 58 height 14
click at [205, 129] on h3 "Data Engineer" at bounding box center [244, 136] width 125 height 19
copy h3 "Data Engineer"
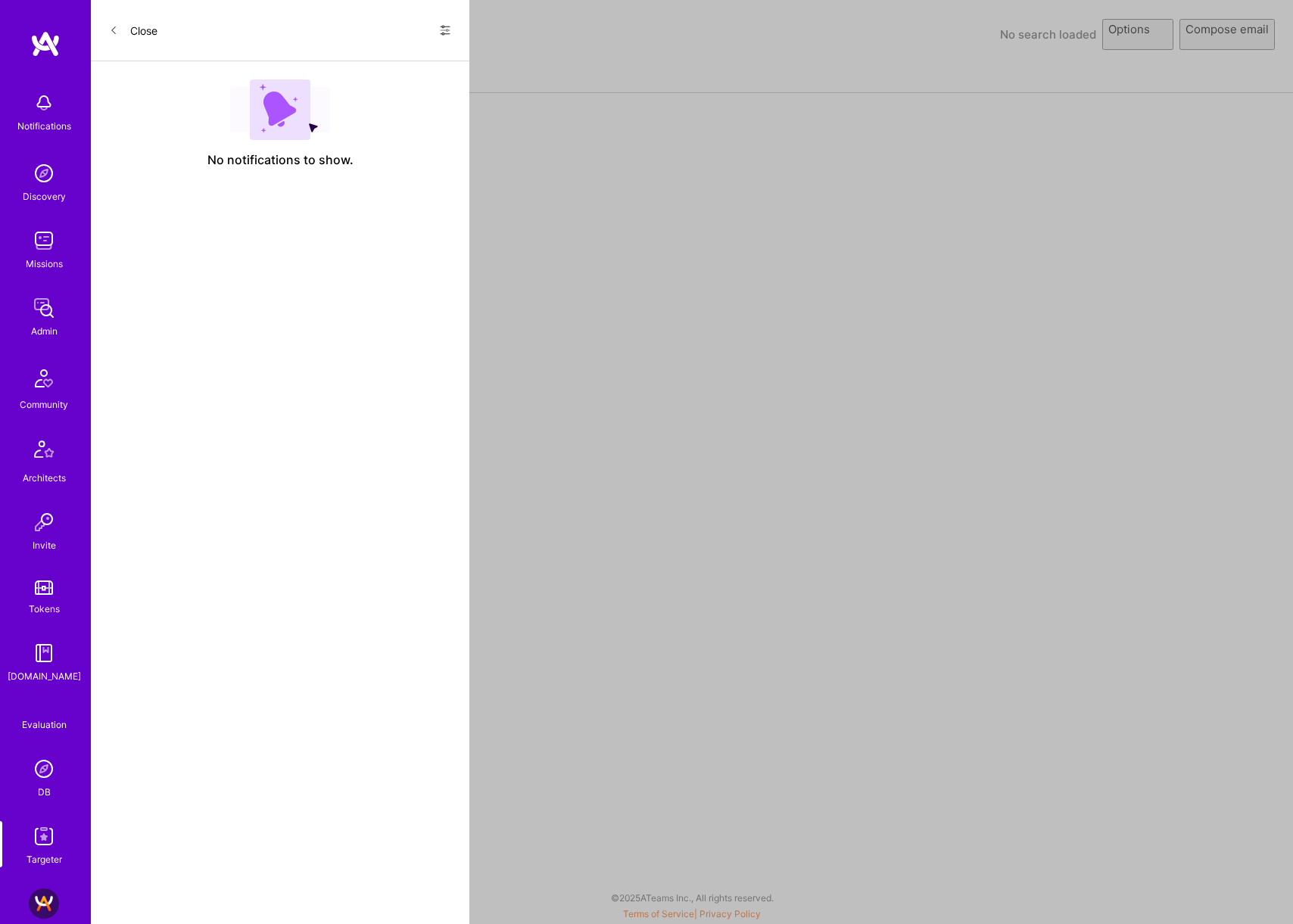
select select "rich-reachout"
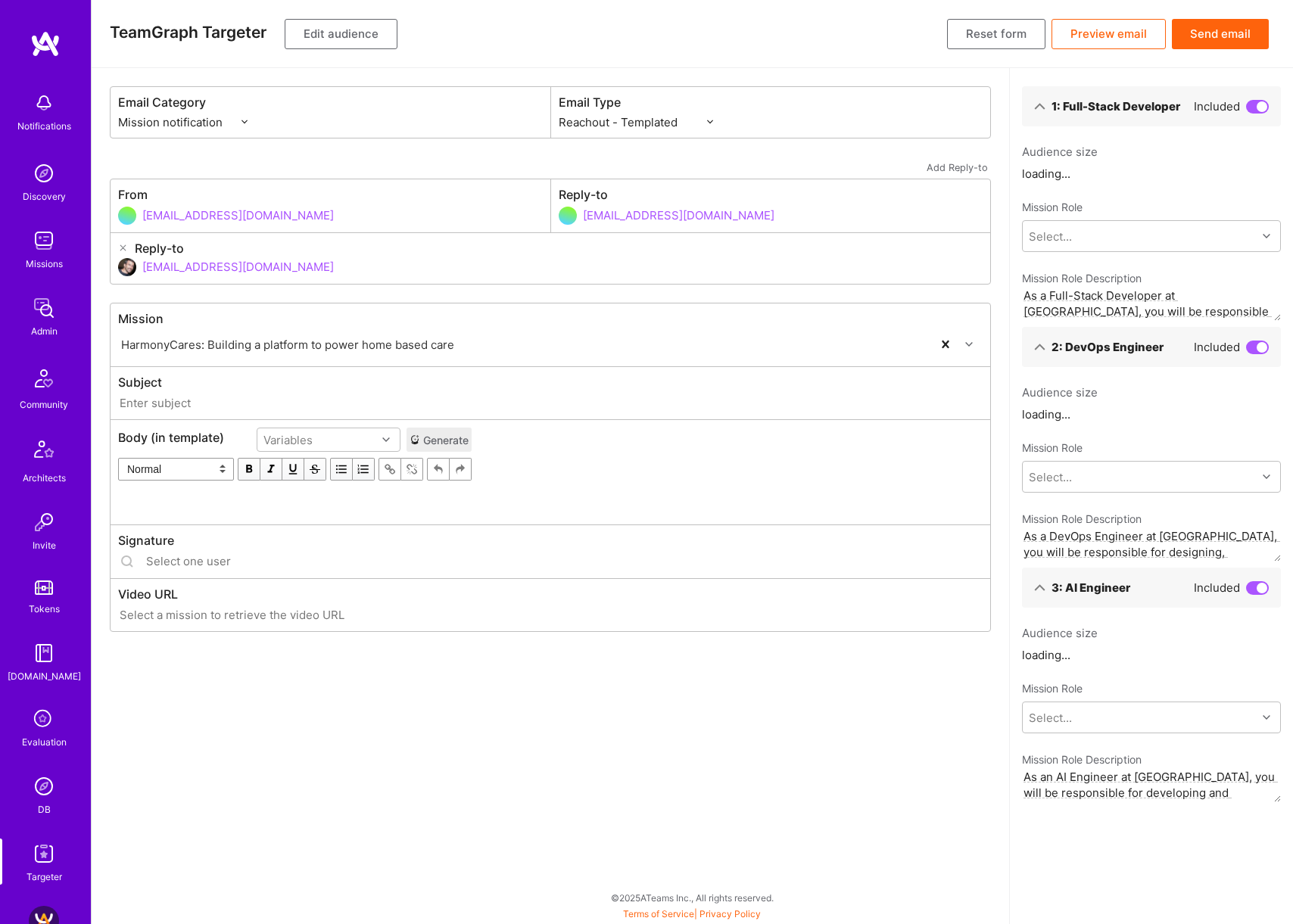
type input "A.Team // HarmonyCares: Building a platform to power home based care"
type input "dor@a.team"
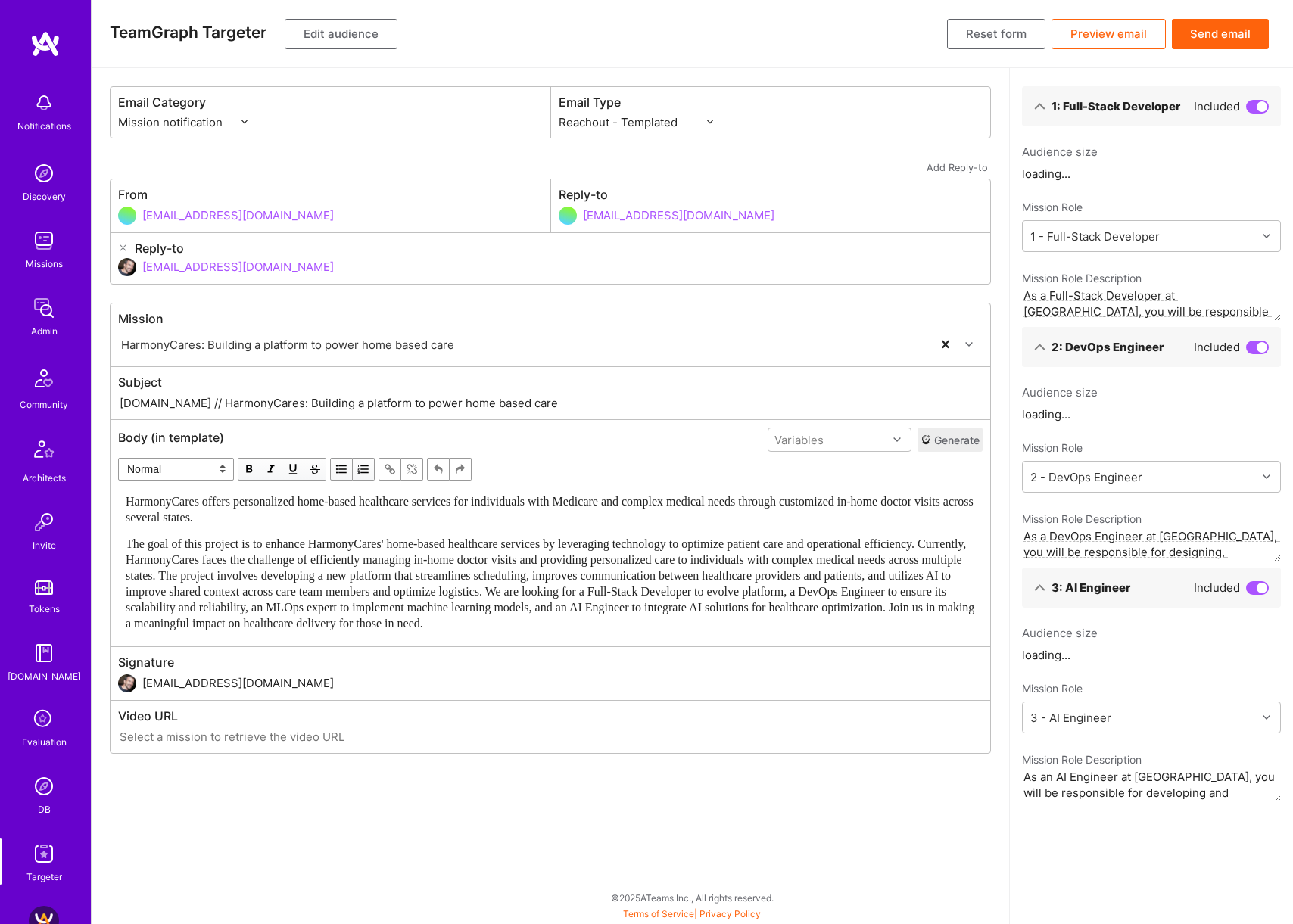
click at [358, 35] on button "Edit audience" at bounding box center [341, 34] width 113 height 30
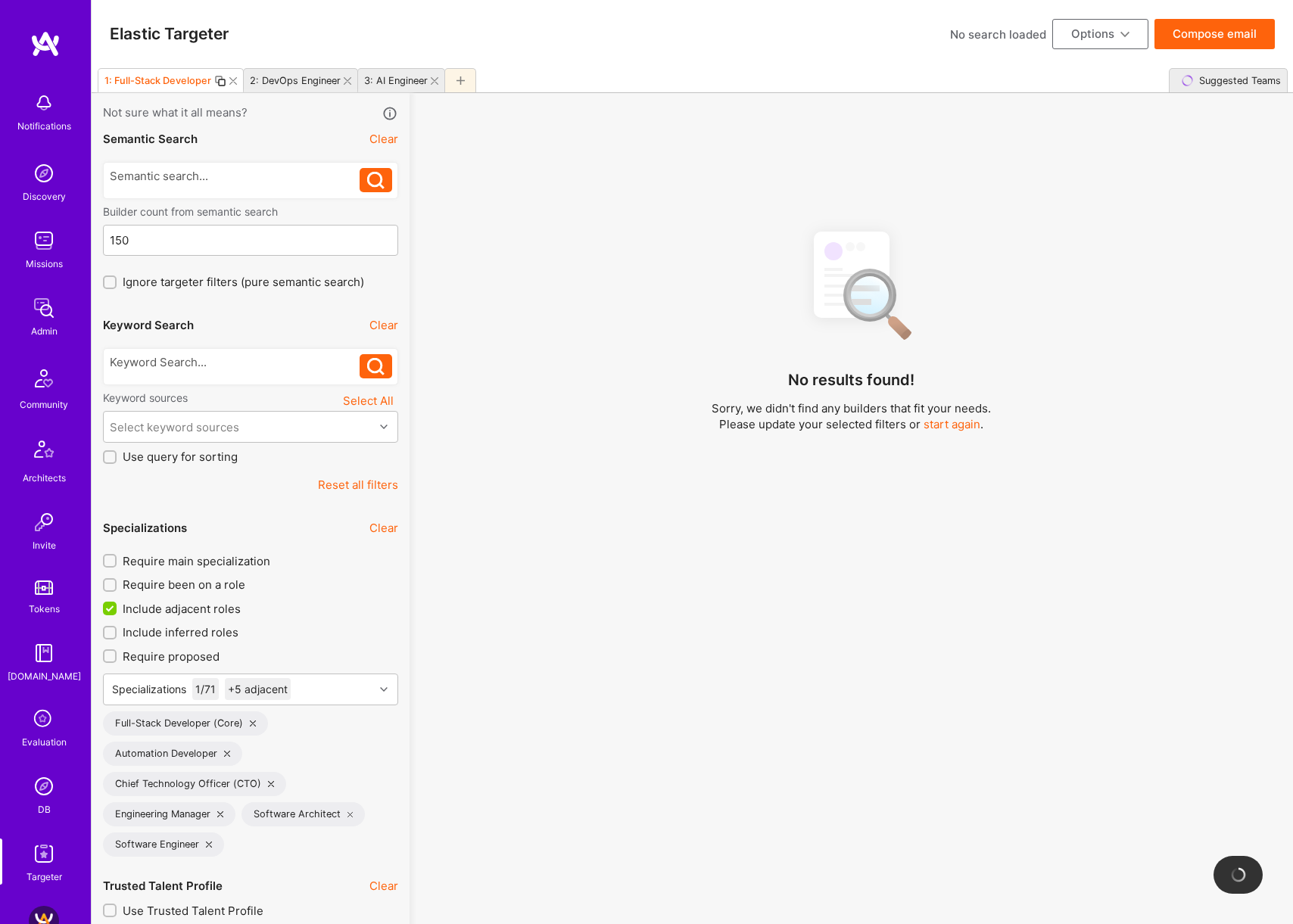
scroll to position [176, 0]
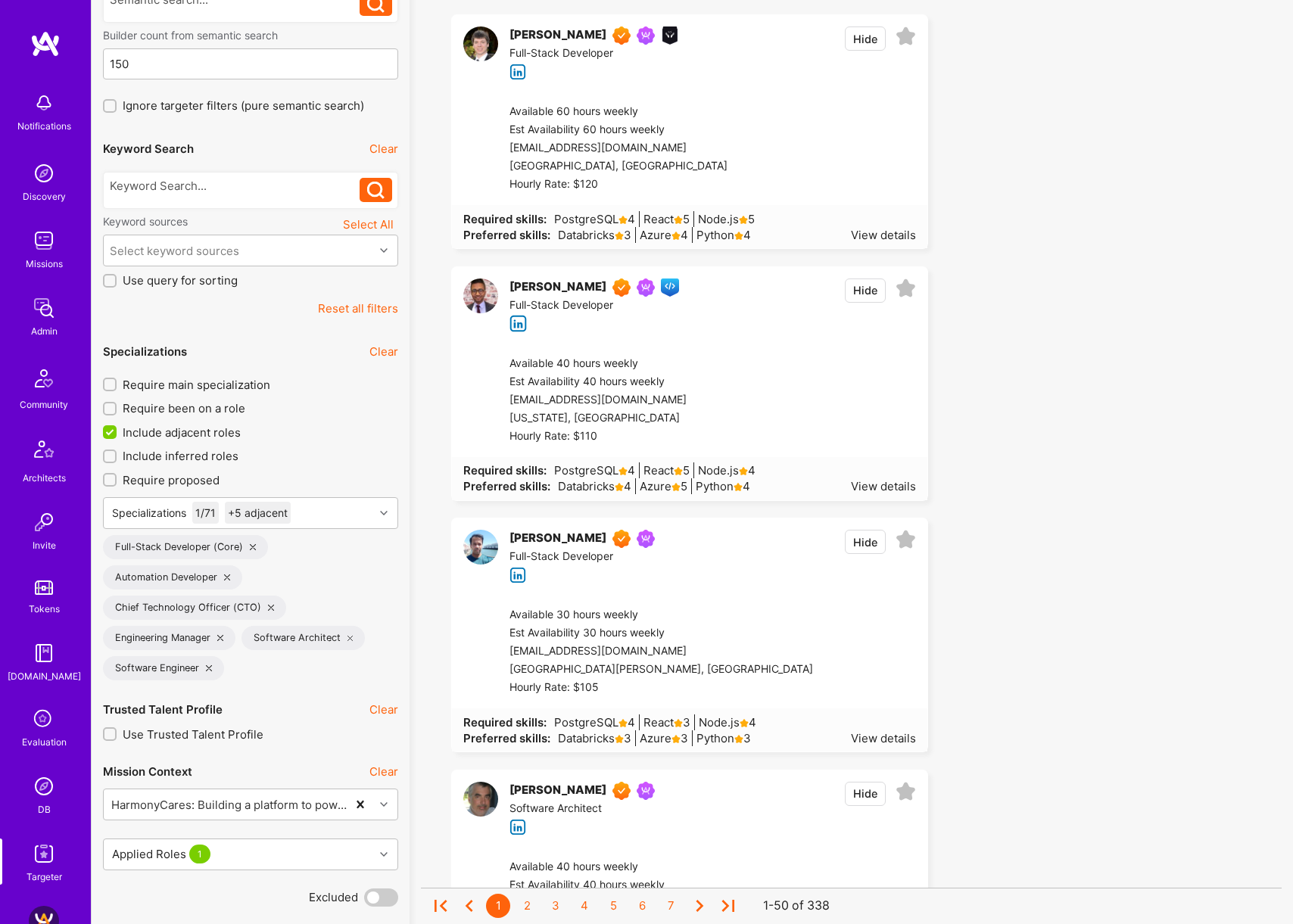
click at [226, 576] on icon at bounding box center [227, 577] width 6 height 6
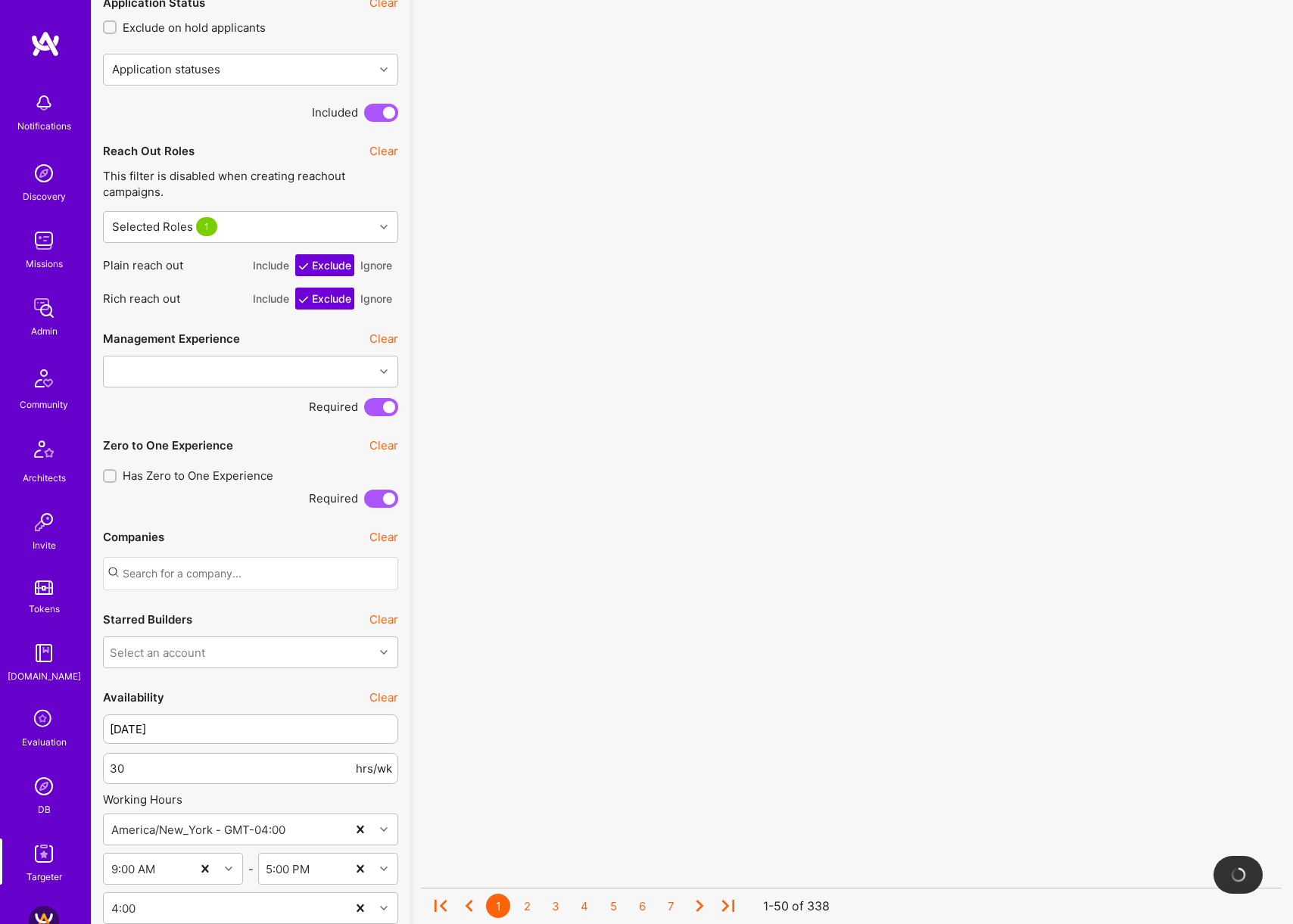
scroll to position [1219, 0]
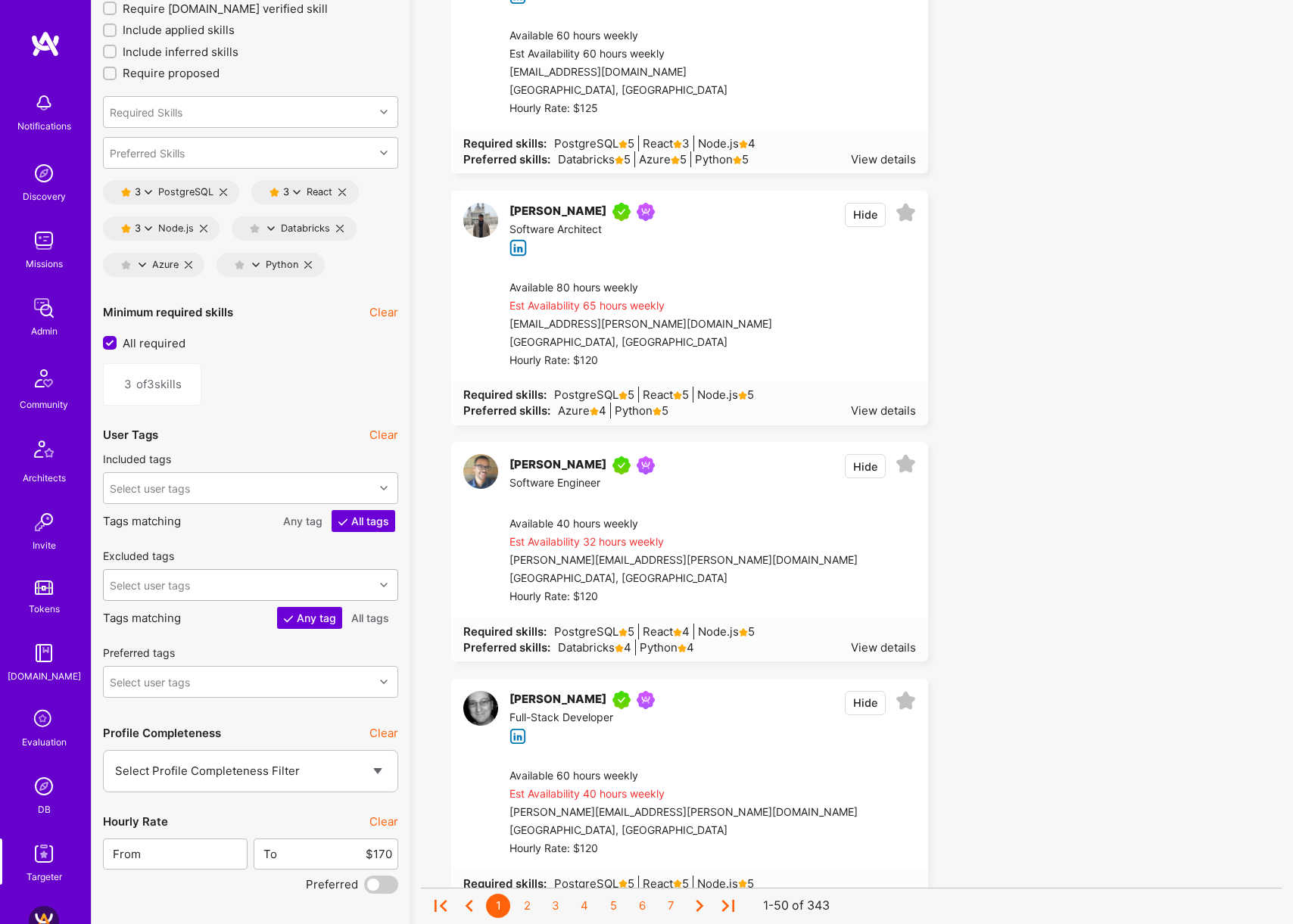
scroll to position [2561, 0]
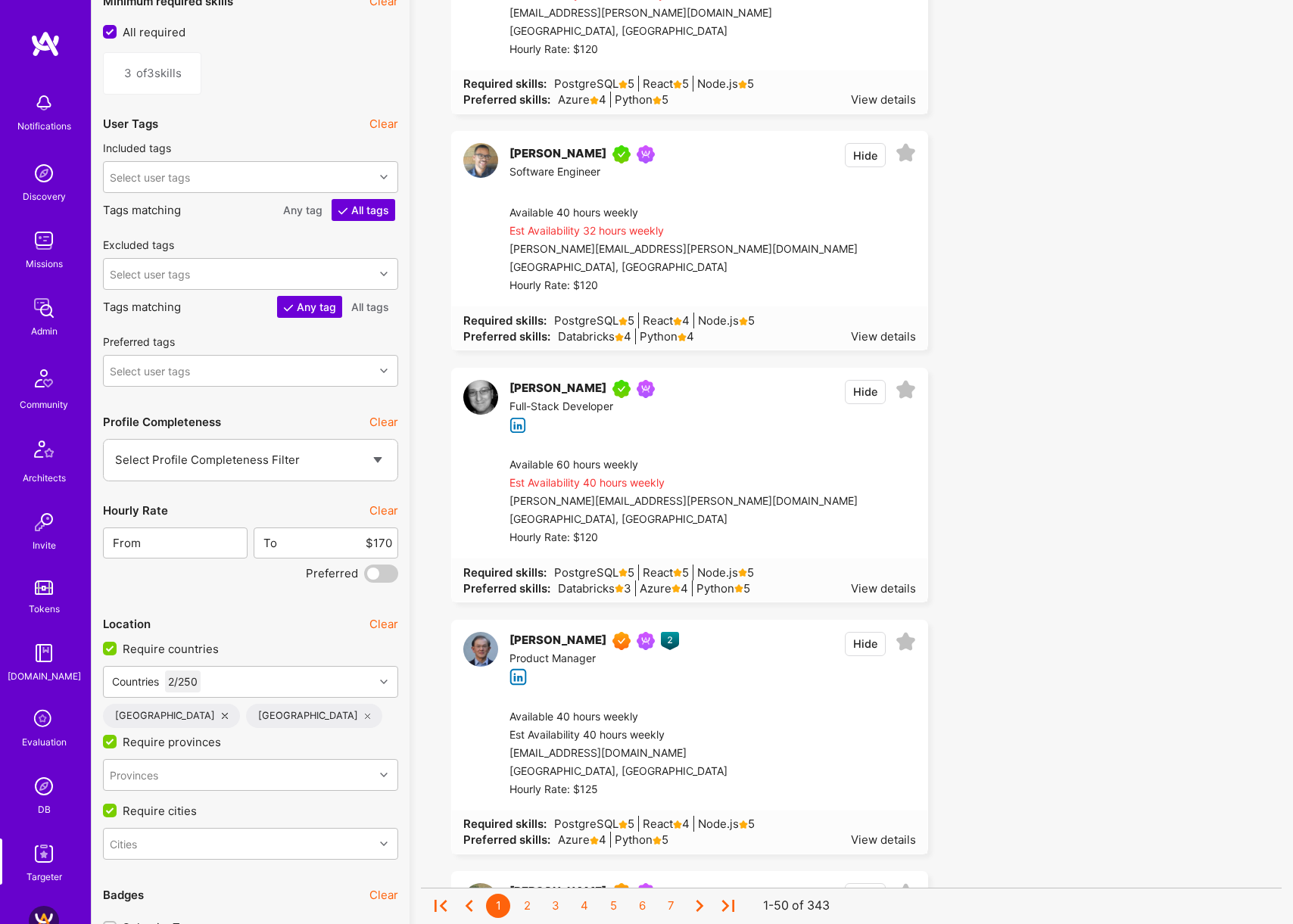
click at [391, 512] on button "Clear" at bounding box center [384, 509] width 29 height 15
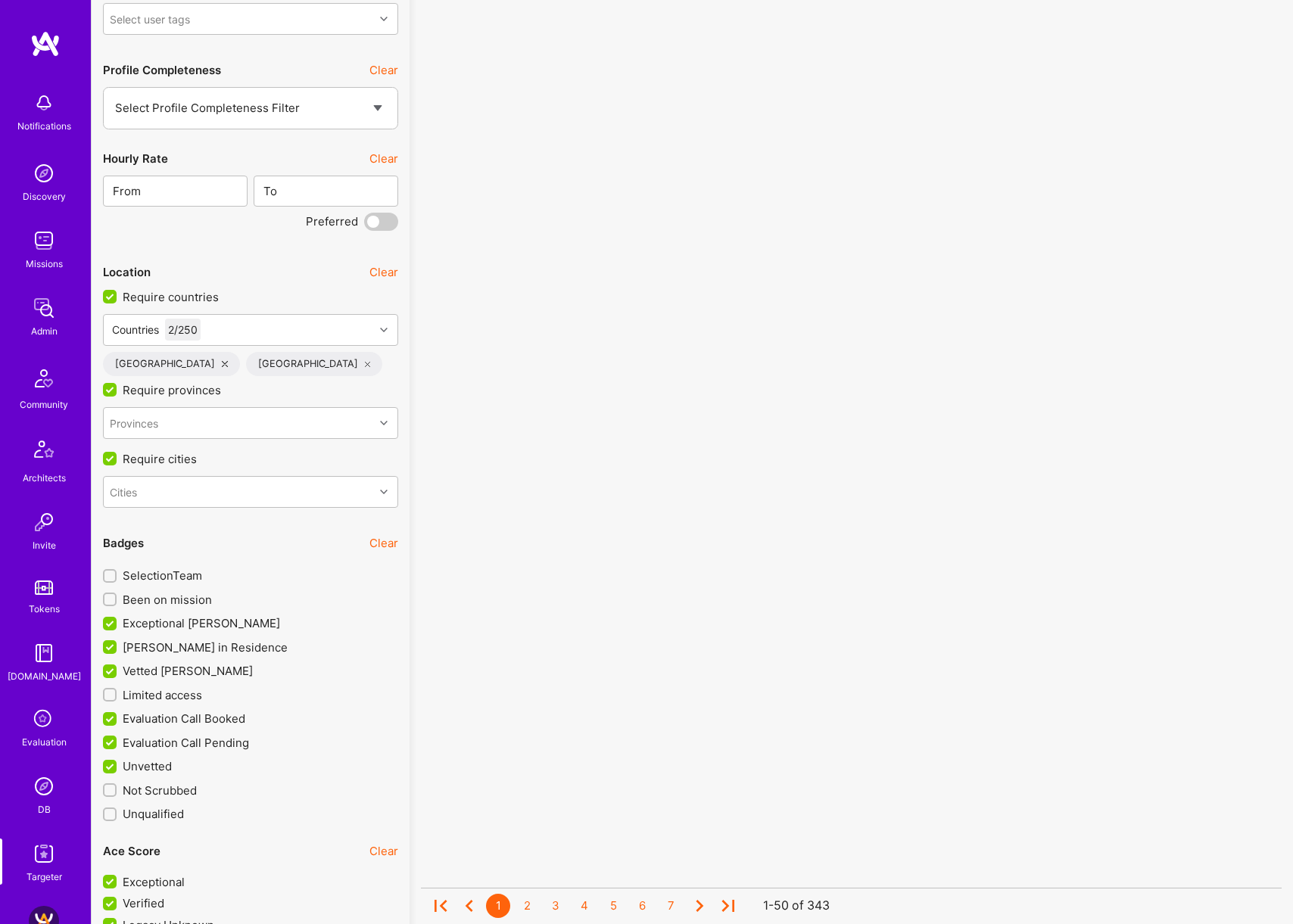
scroll to position [2923, 0]
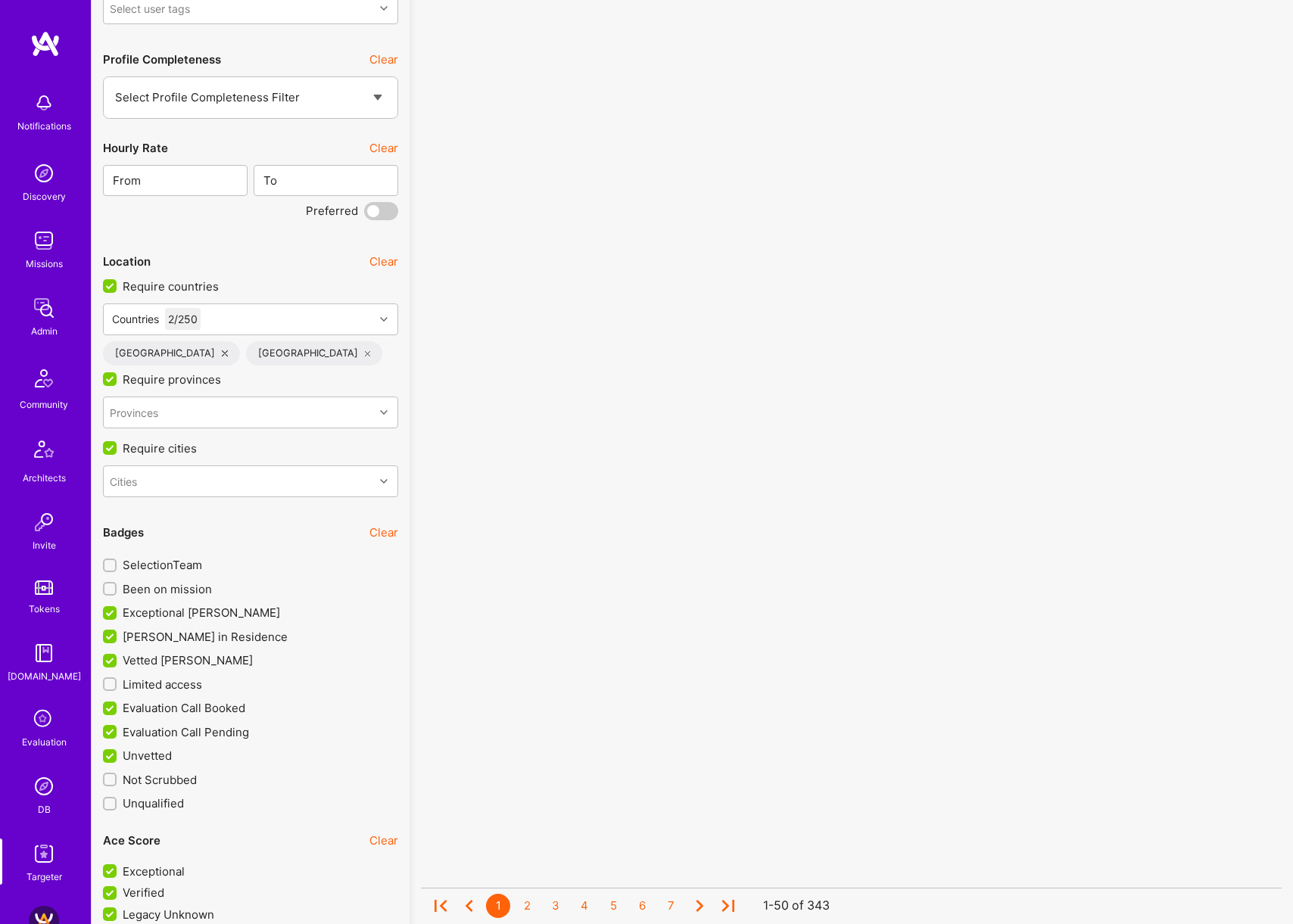
click at [164, 589] on span "Been on mission" at bounding box center [167, 588] width 89 height 15
click at [116, 589] on input "Been on mission" at bounding box center [111, 589] width 11 height 11
checkbox input "true"
click at [169, 560] on span "SelectionTeam" at bounding box center [162, 564] width 79 height 15
click at [116, 560] on input "SelectionTeam" at bounding box center [111, 566] width 11 height 11
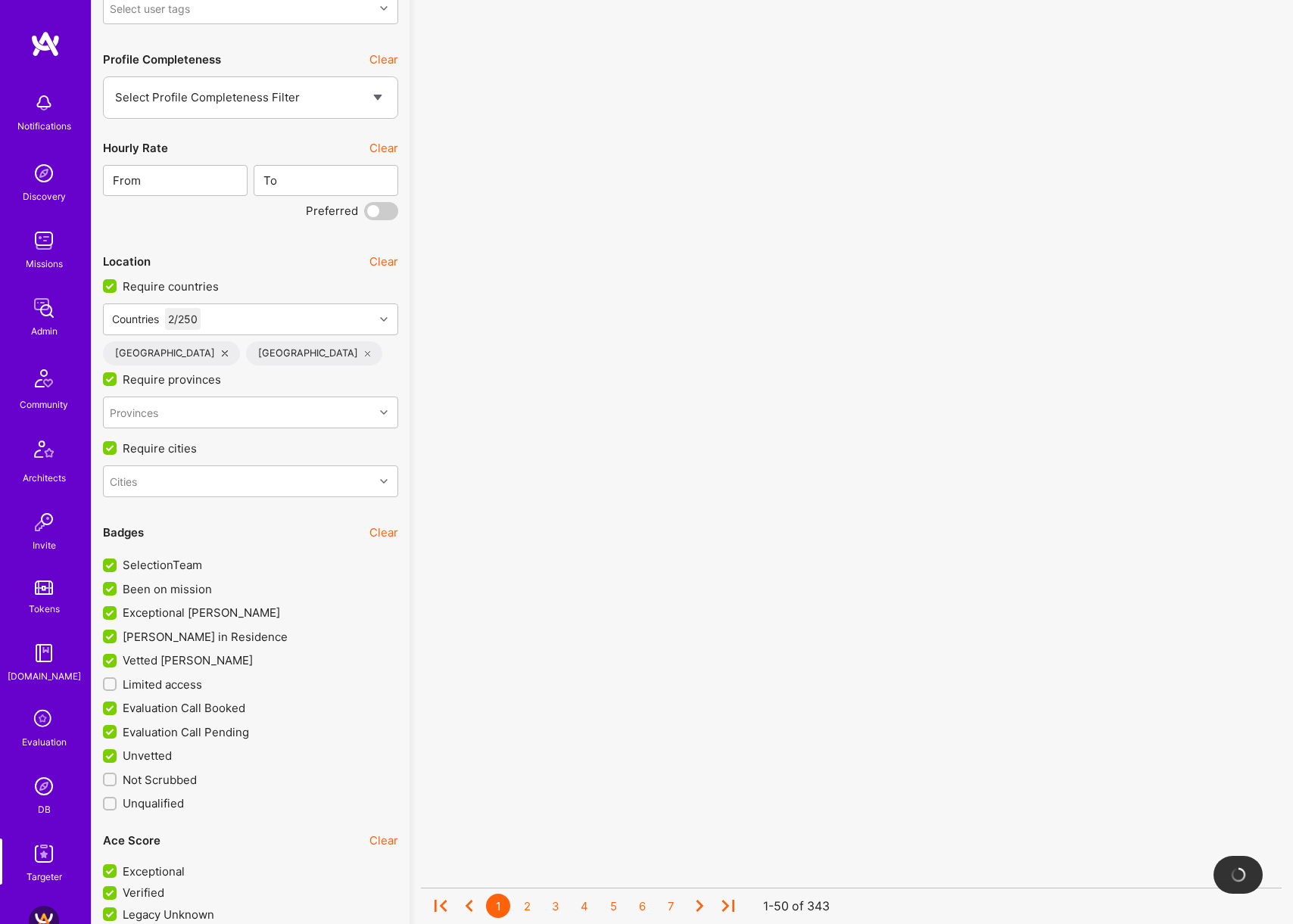
click at [182, 564] on span "SelectionTeam" at bounding box center [162, 564] width 79 height 15
click at [118, 564] on input "SelectionTeam" at bounding box center [111, 566] width 14 height 14
checkbox input "false"
click at [178, 588] on span "Been on mission" at bounding box center [167, 588] width 89 height 15
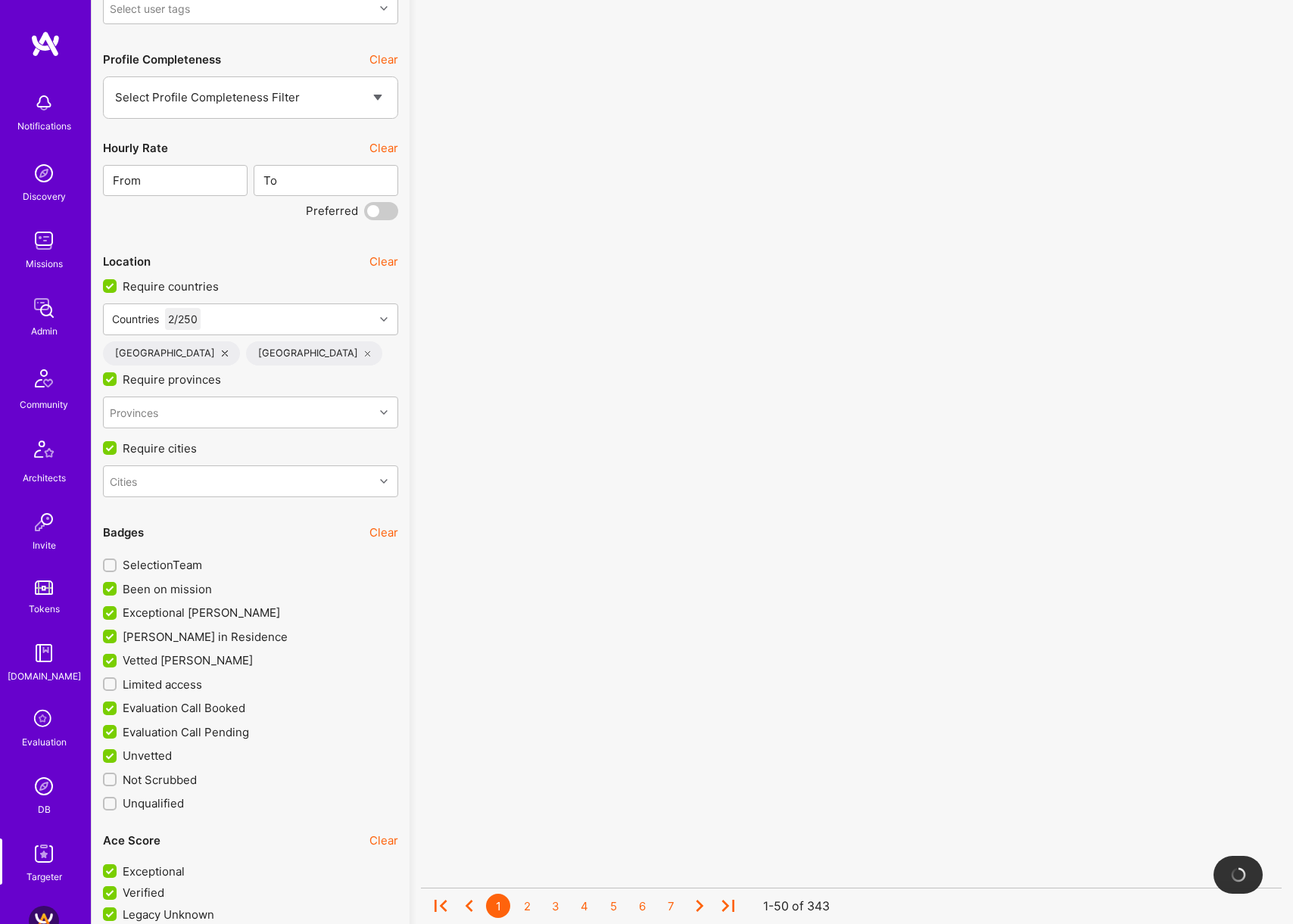
click at [118, 588] on input "Been on mission" at bounding box center [111, 589] width 14 height 14
checkbox input "false"
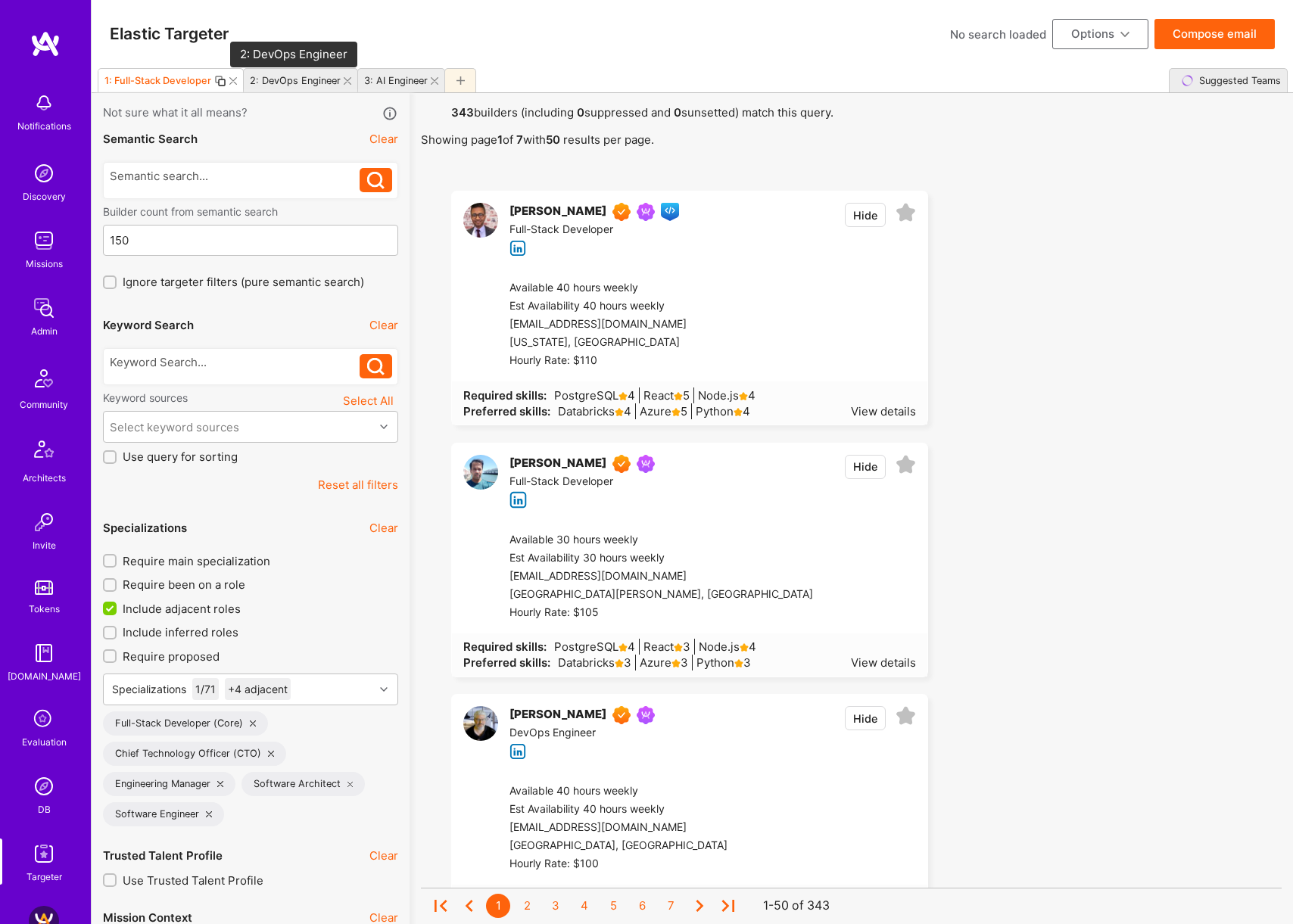
click at [304, 79] on div "2: DevOps Engineer" at bounding box center [296, 80] width 91 height 11
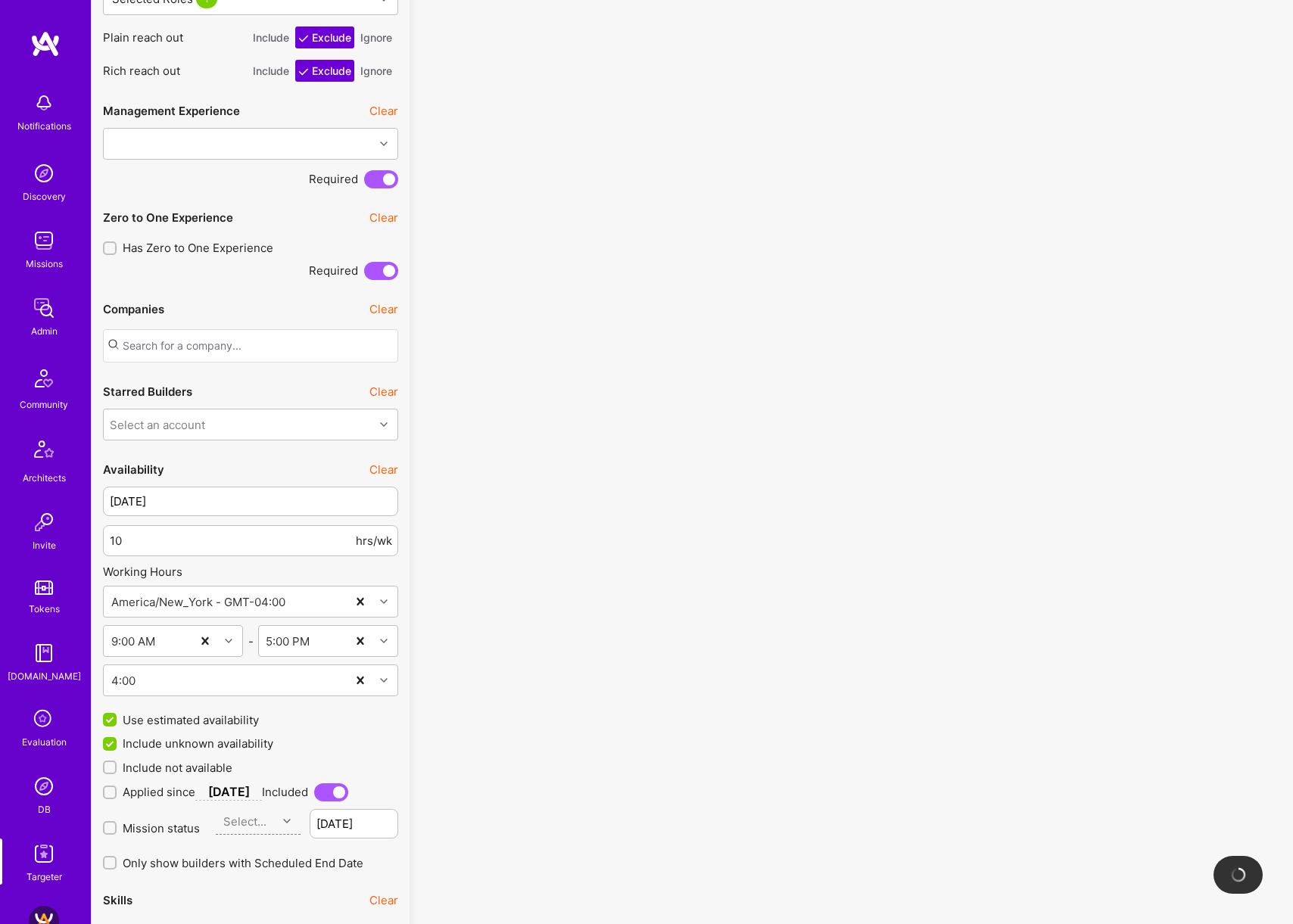
scroll to position [1272, 0]
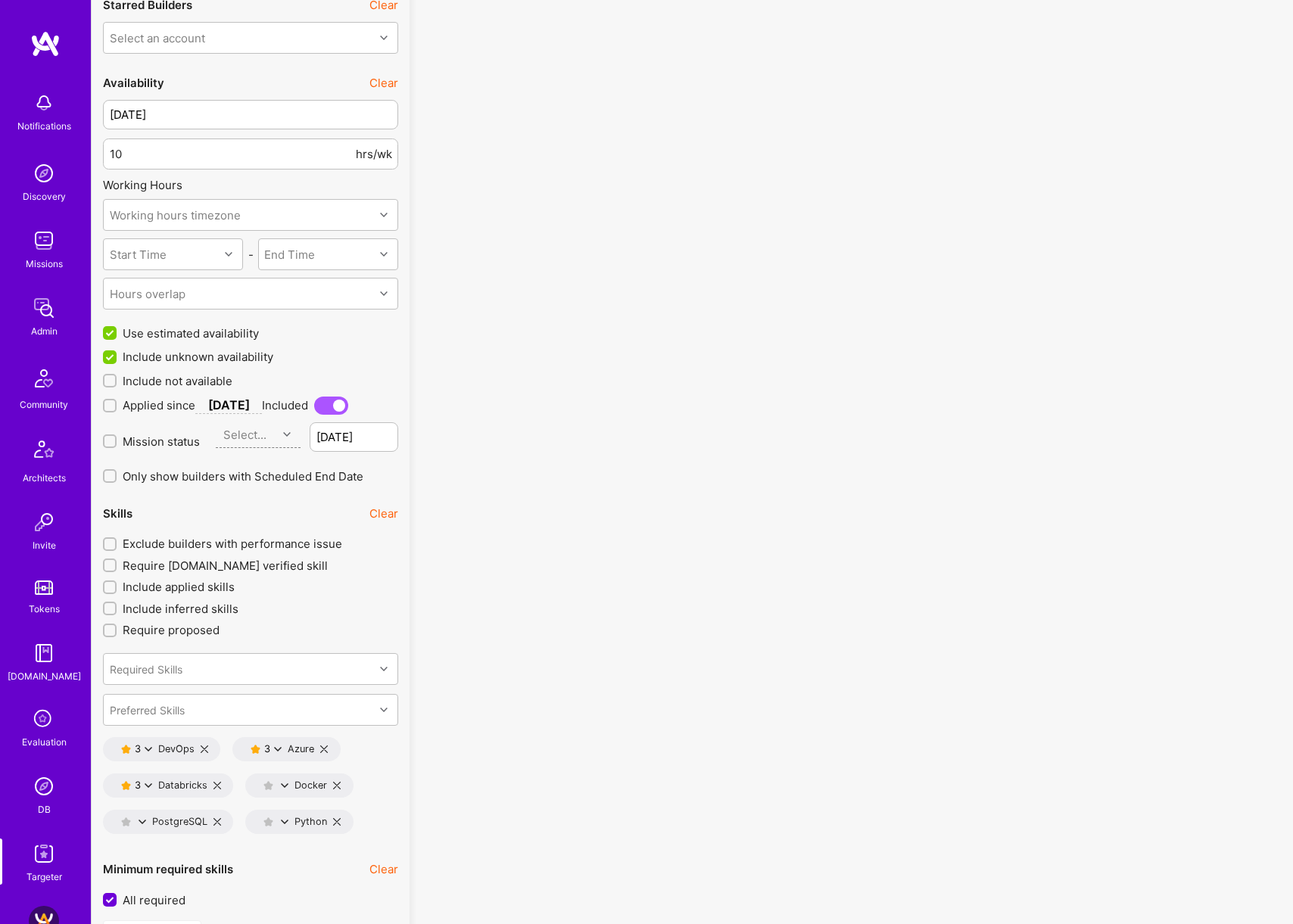
scroll to position [1689, 0]
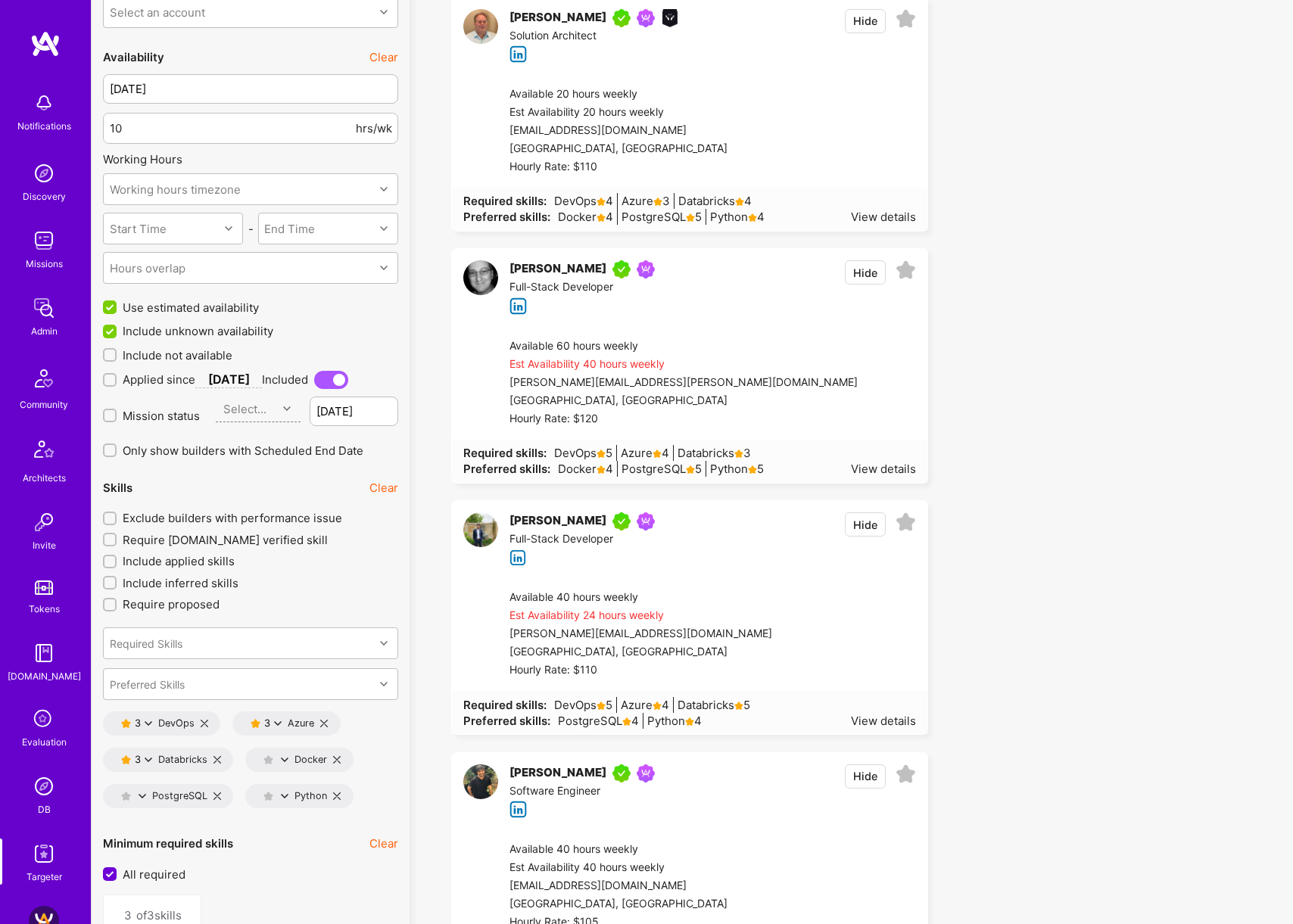
click at [206, 722] on icon at bounding box center [204, 723] width 7 height 7
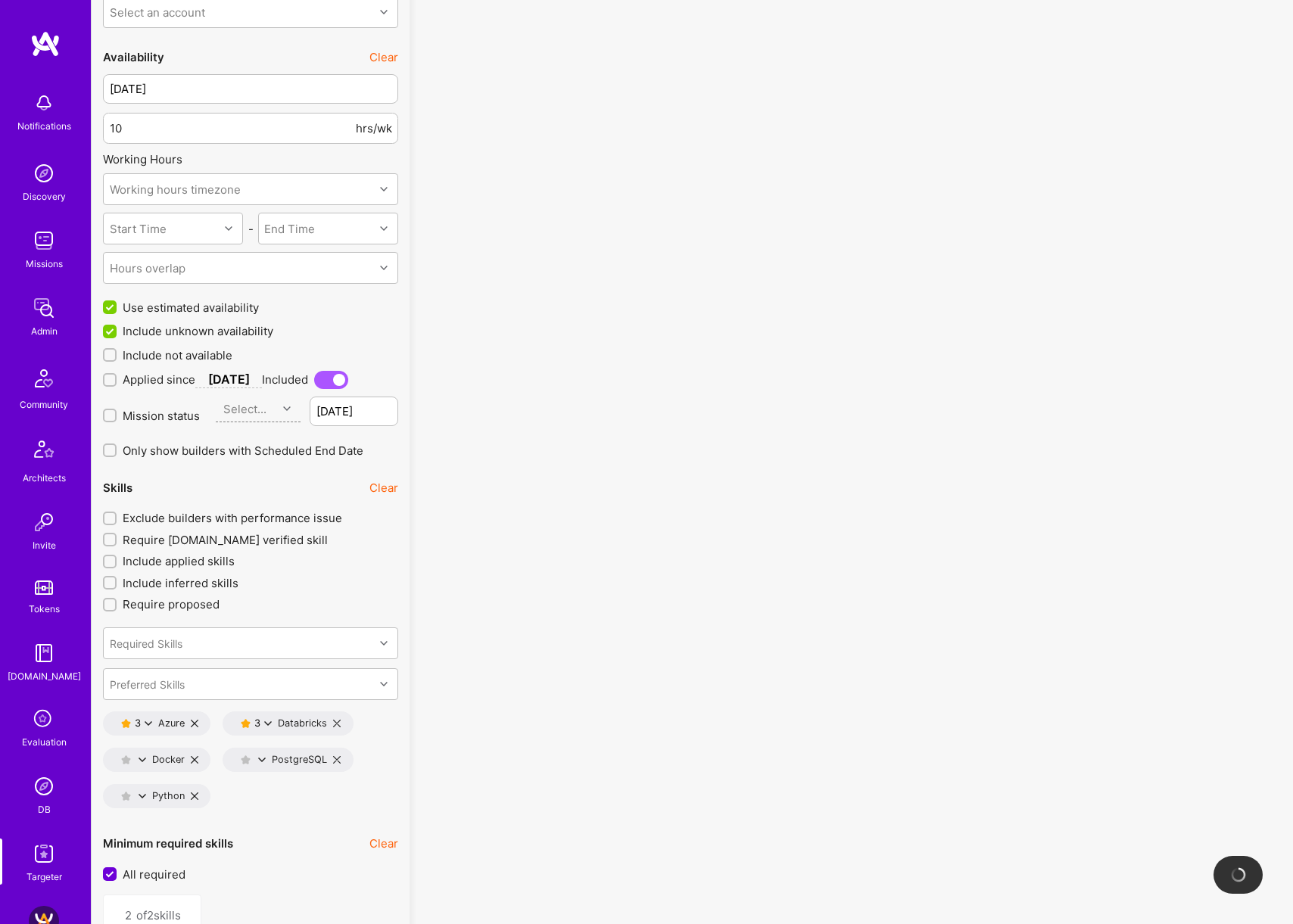
click at [339, 723] on icon at bounding box center [337, 723] width 7 height 7
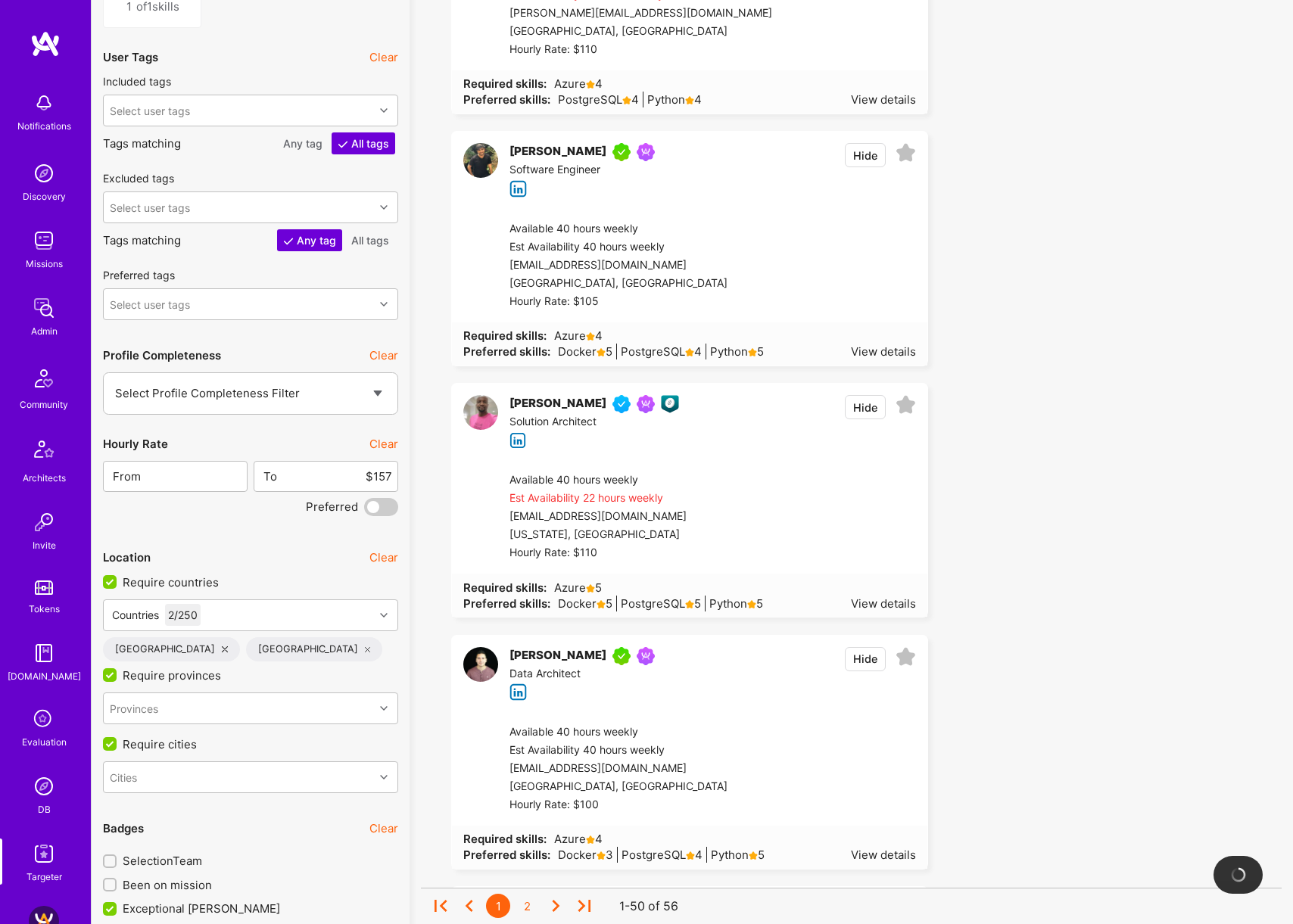
scroll to position [2576, 0]
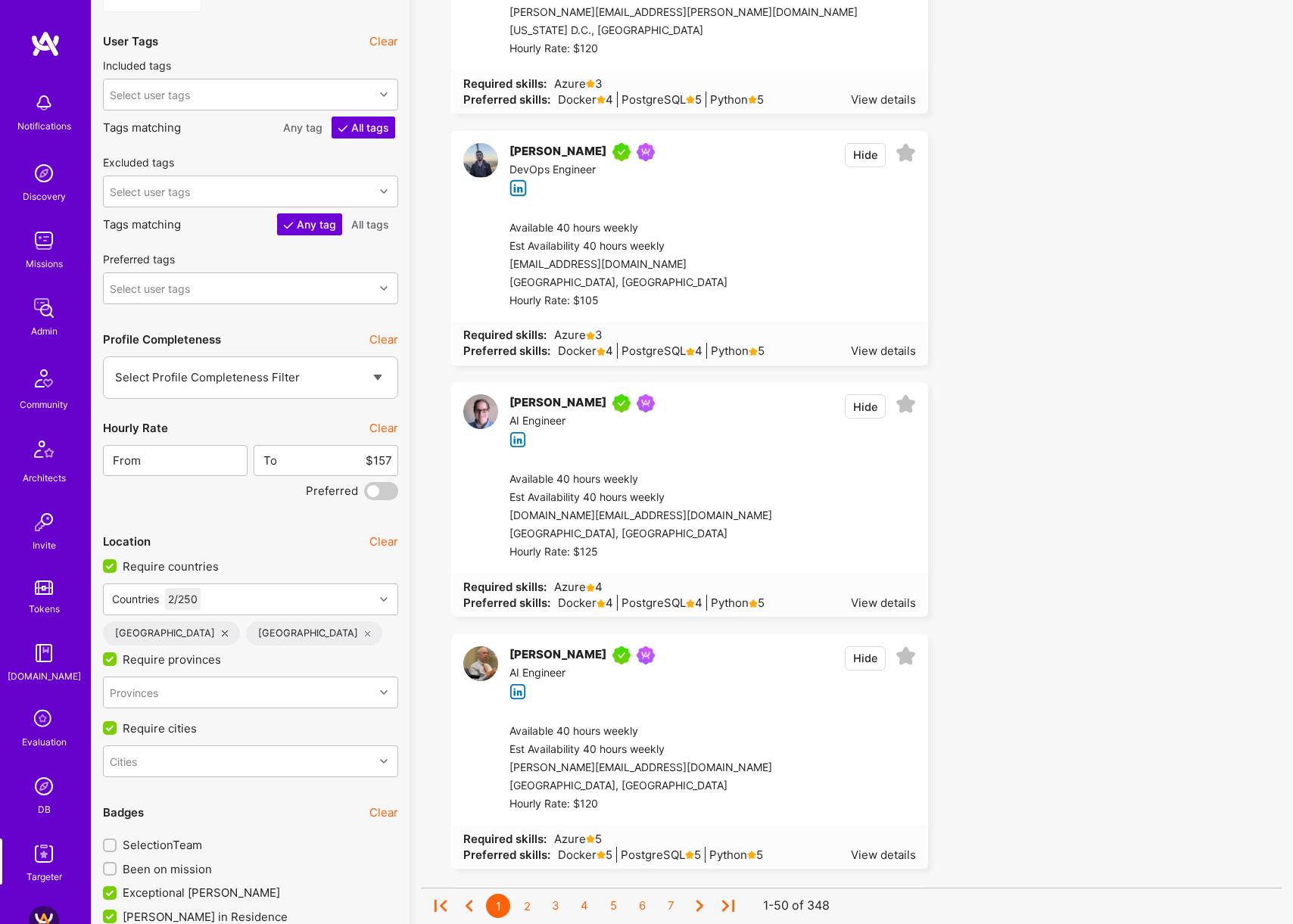
click at [383, 430] on button "Clear" at bounding box center [384, 427] width 29 height 15
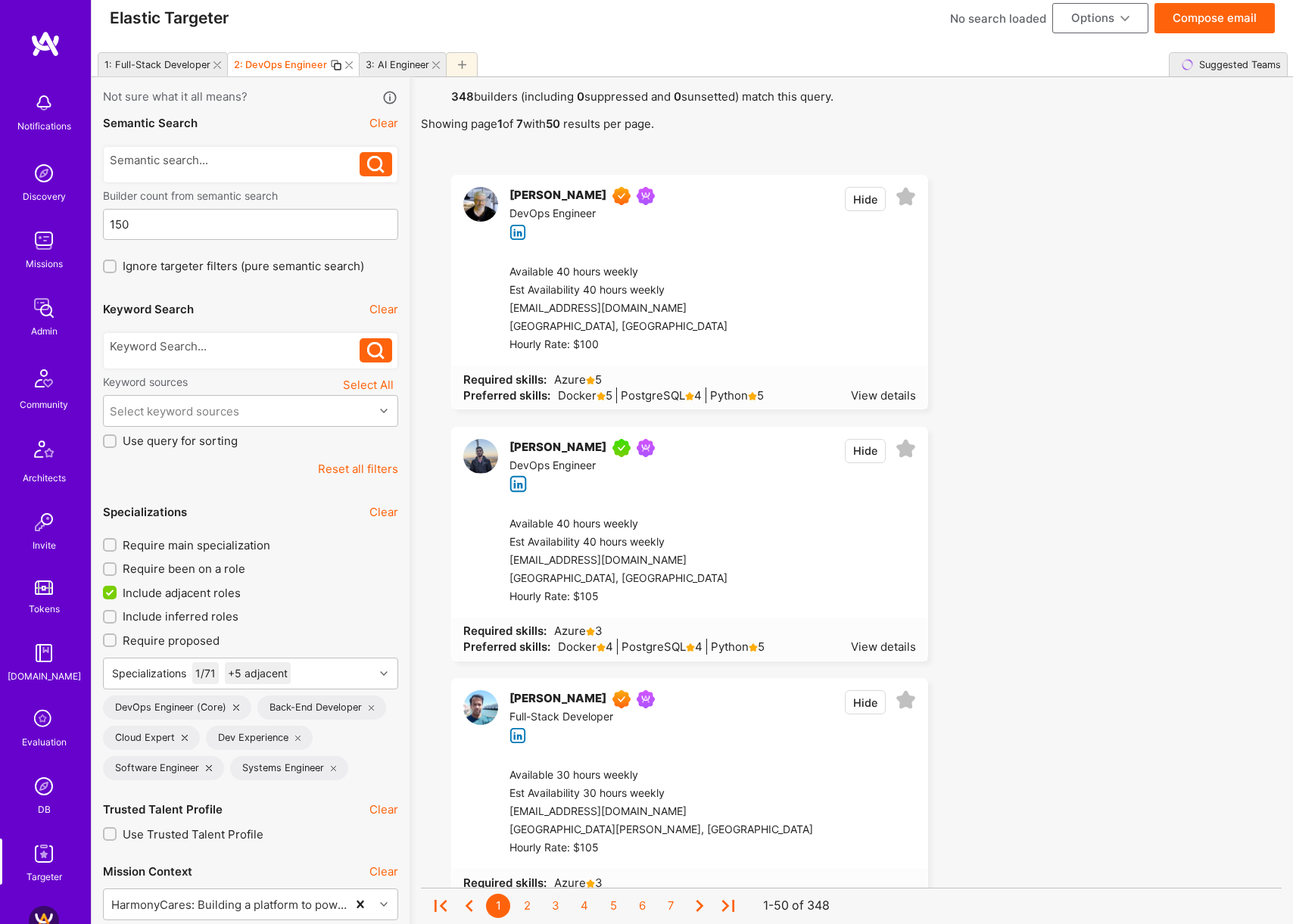
scroll to position [18, 0]
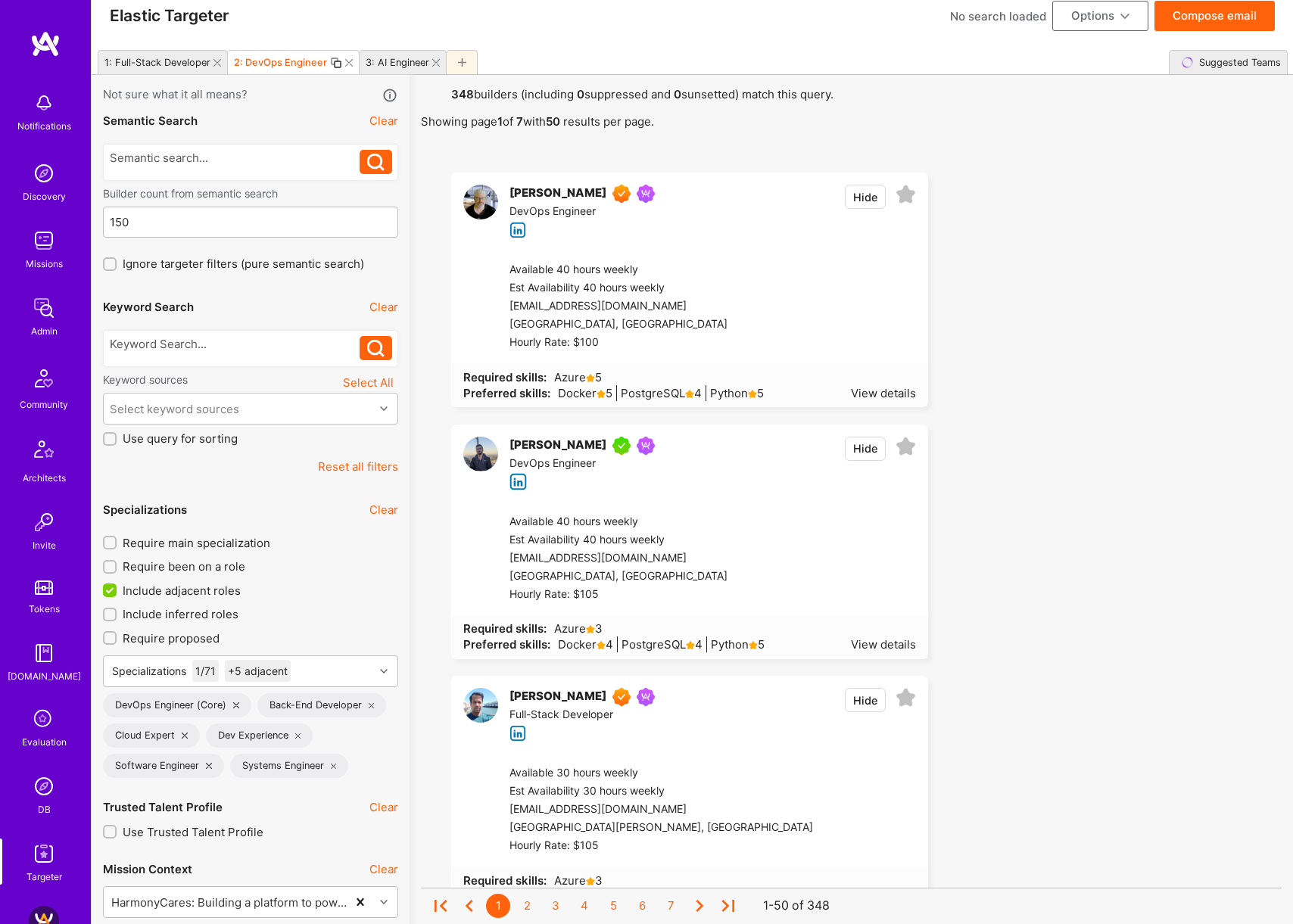
click at [389, 66] on div "3: AI Engineer" at bounding box center [398, 62] width 64 height 11
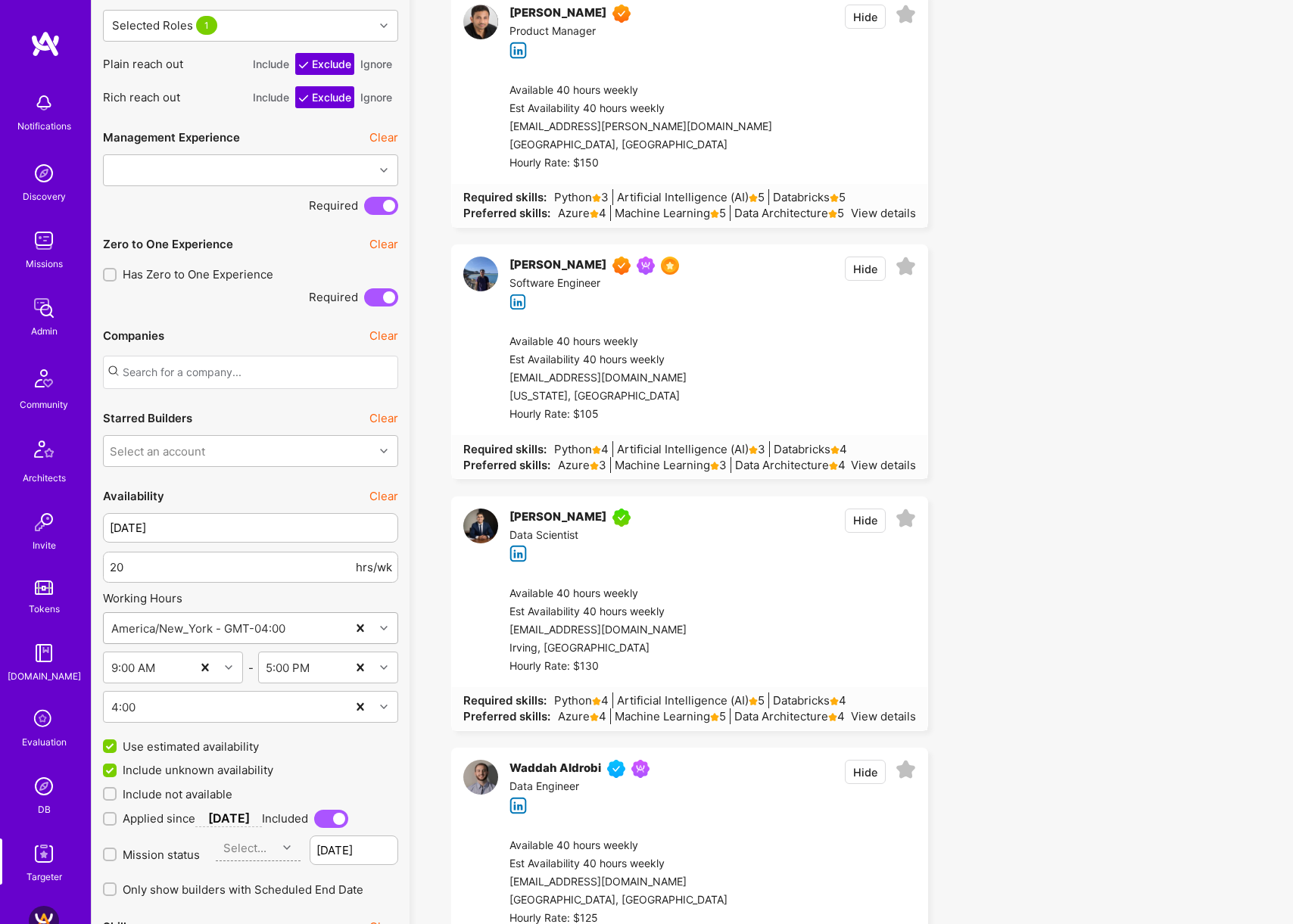
scroll to position [1319, 0]
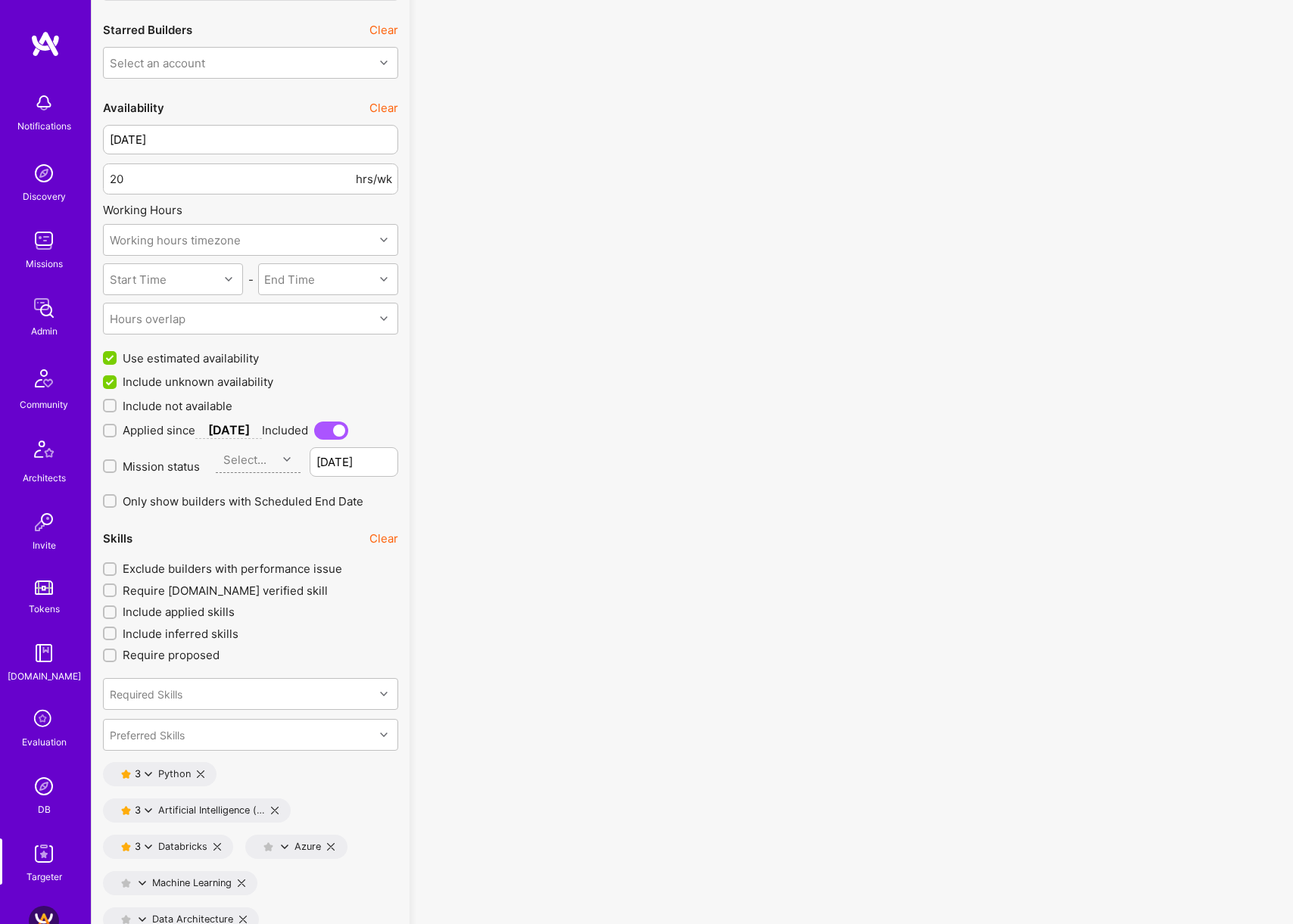
scroll to position [1655, 0]
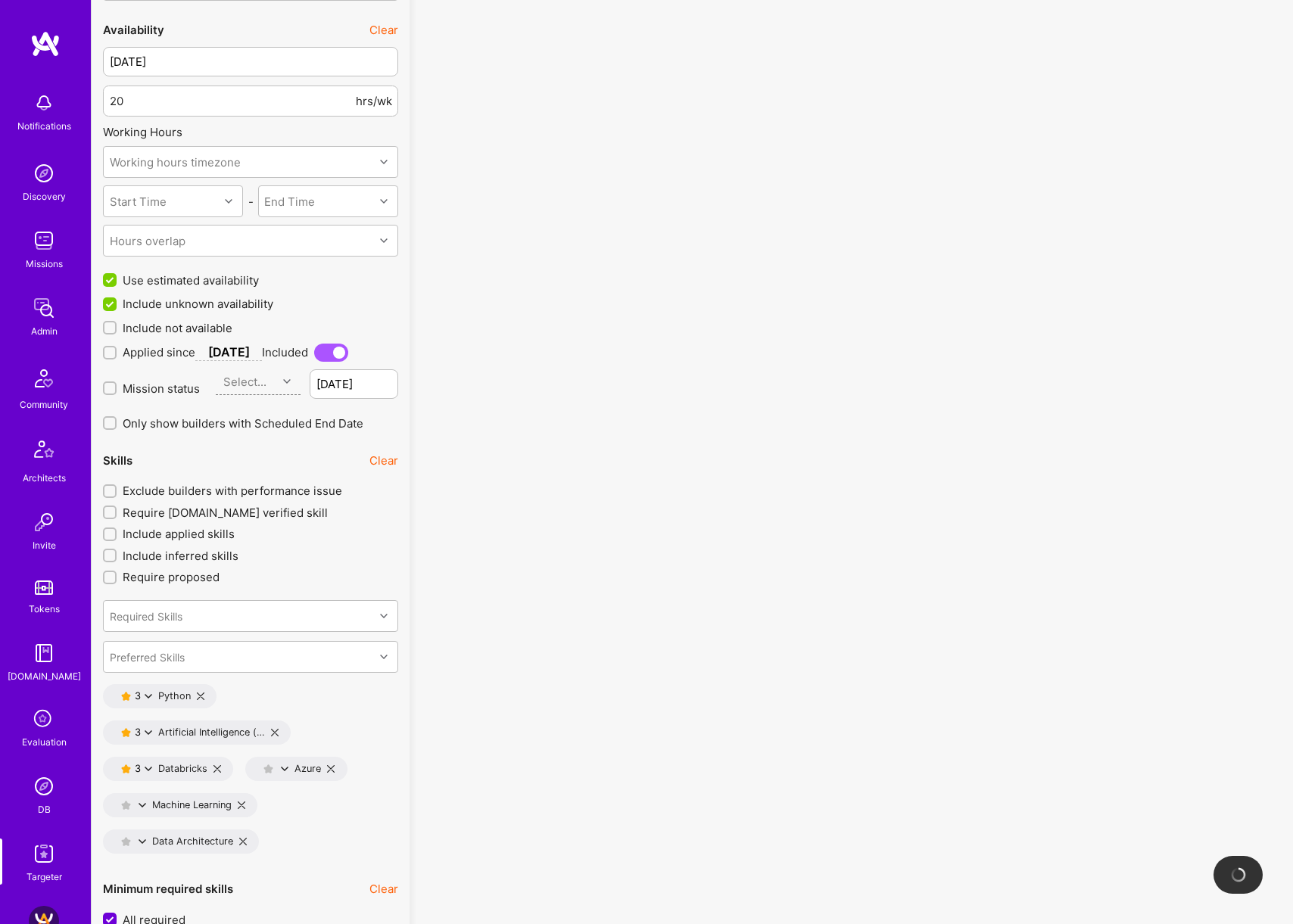
click at [380, 461] on button "Clear" at bounding box center [384, 459] width 29 height 15
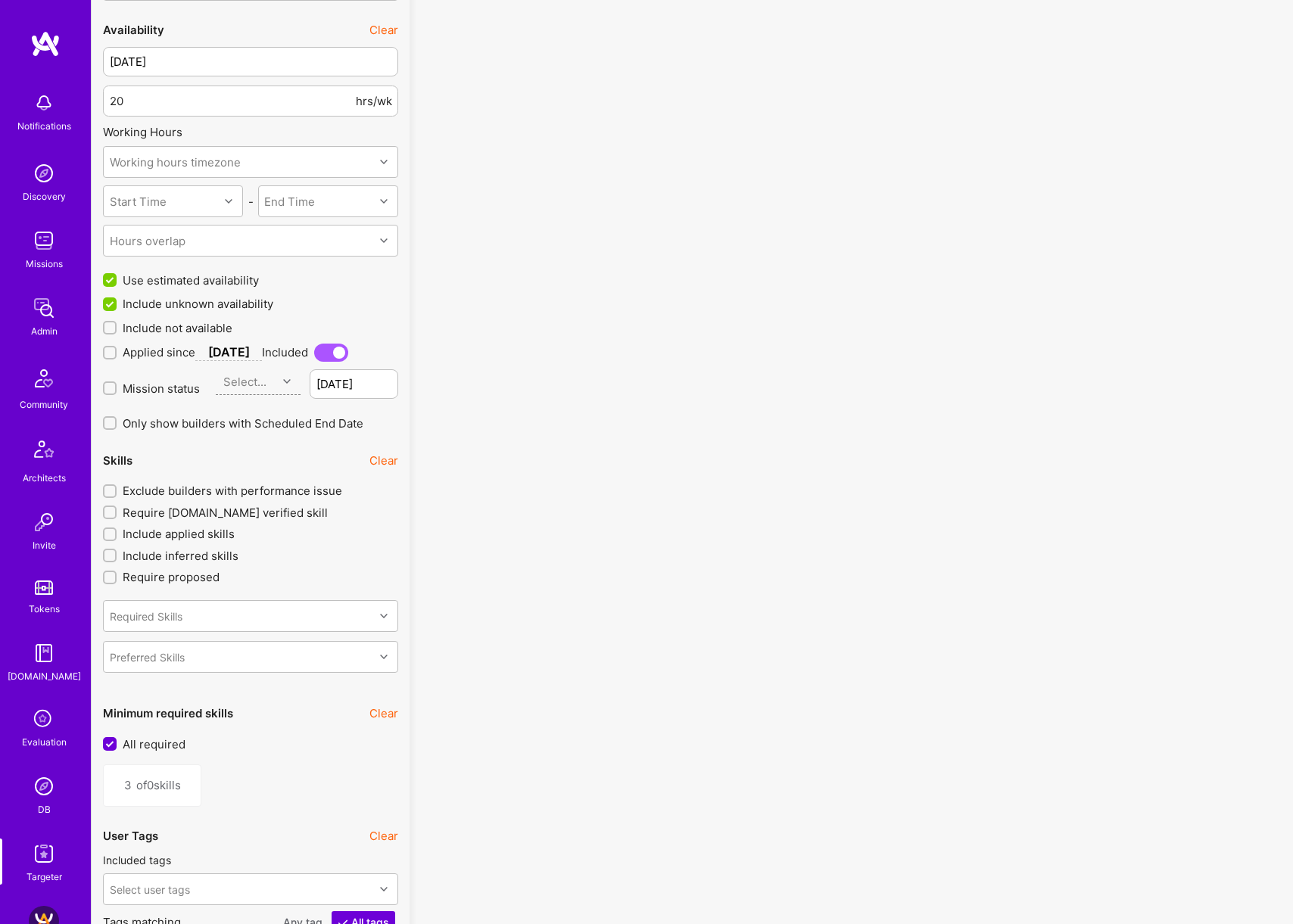
type input "0"
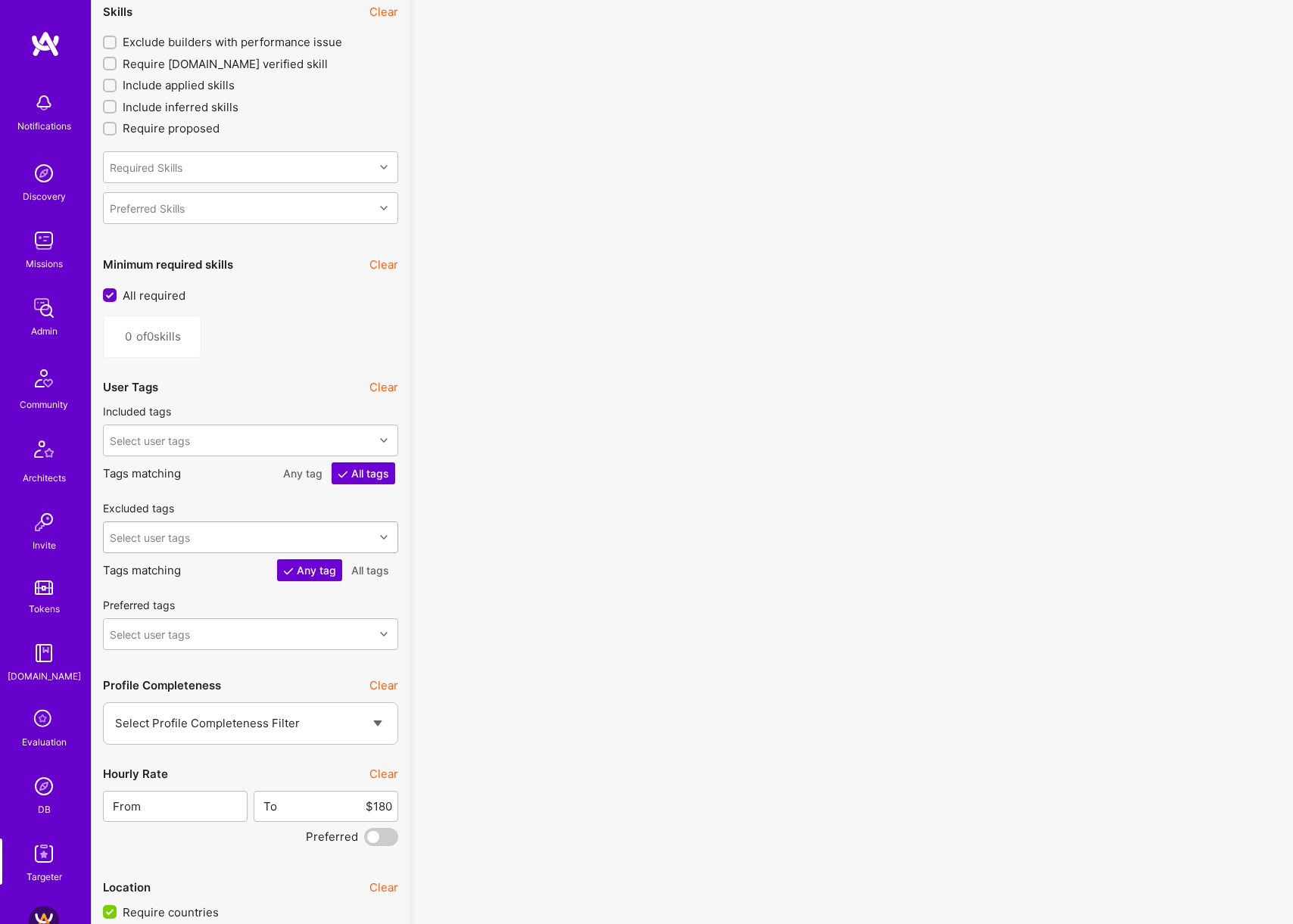
scroll to position [2114, 0]
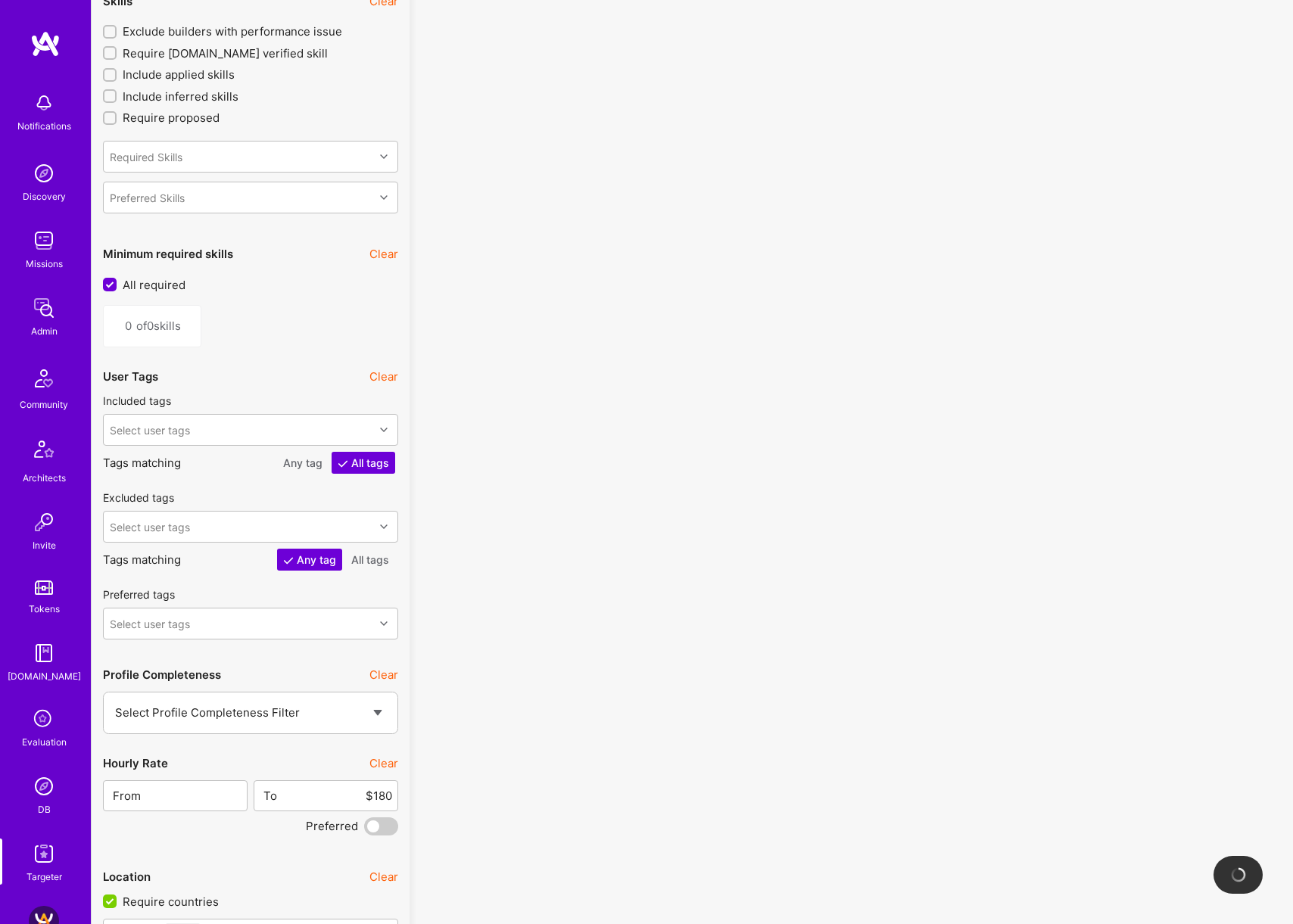
click at [385, 766] on button "Clear" at bounding box center [384, 762] width 29 height 15
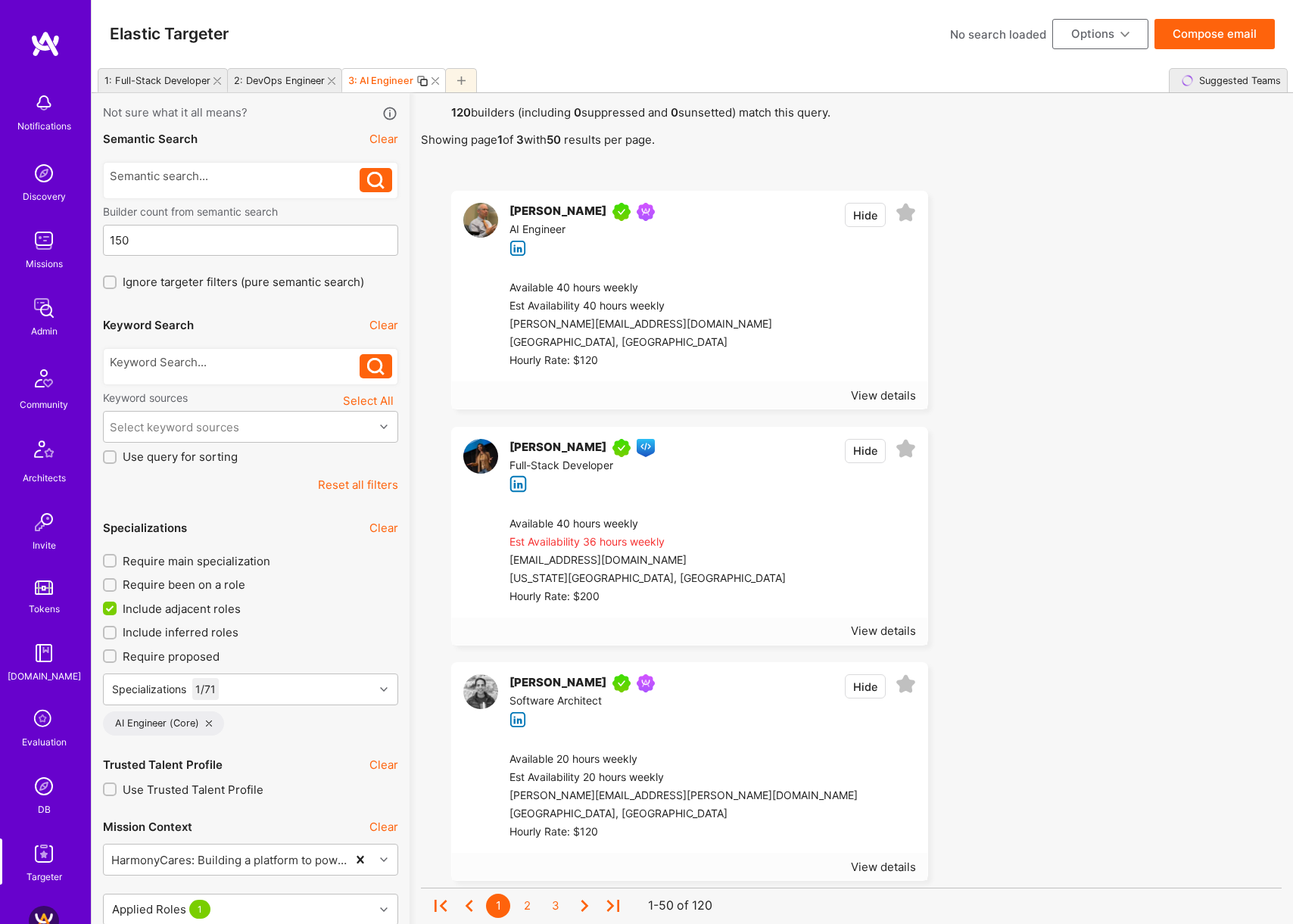
click at [1201, 36] on button "Compose email" at bounding box center [1215, 34] width 120 height 30
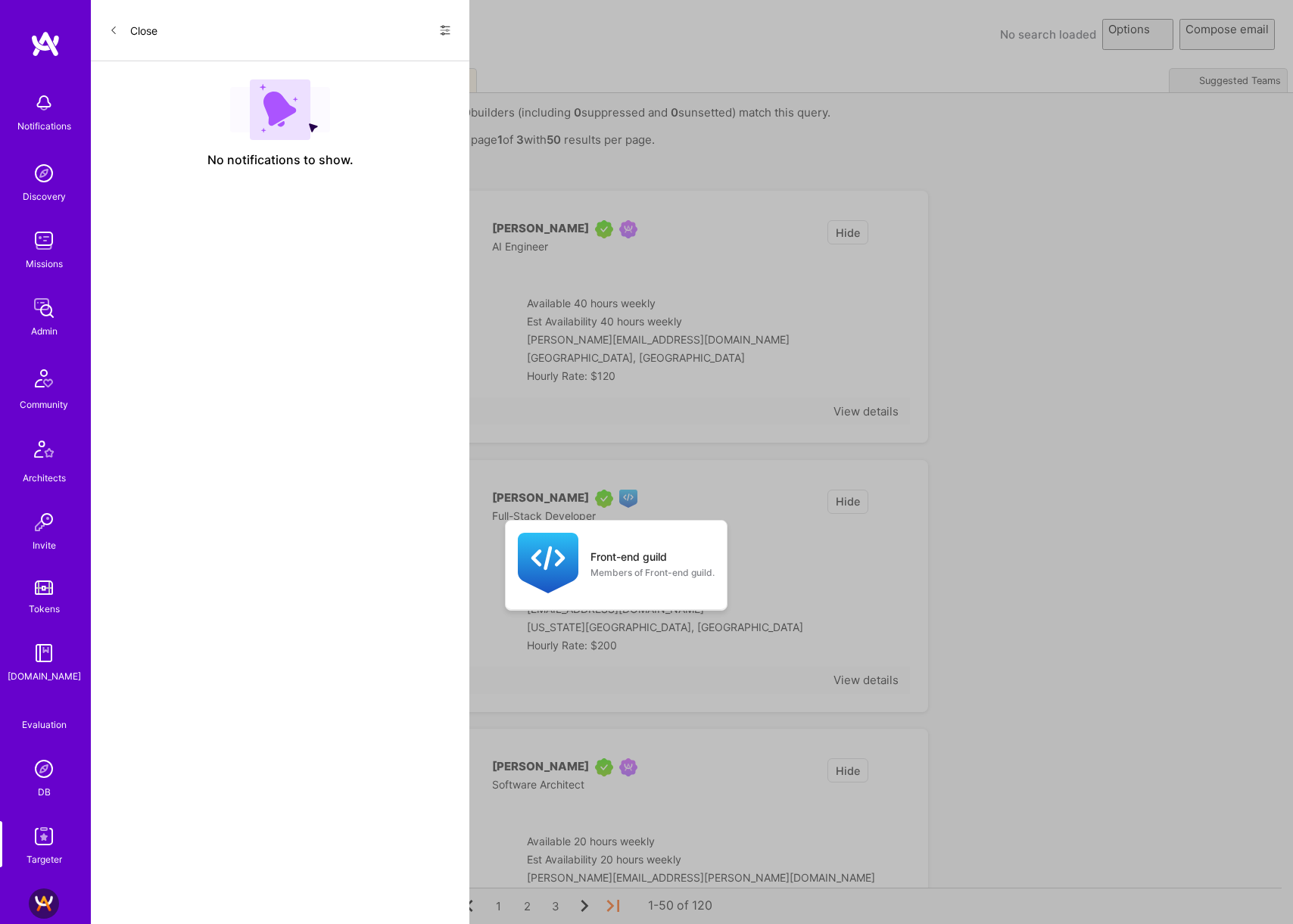
select select "rich-reachout"
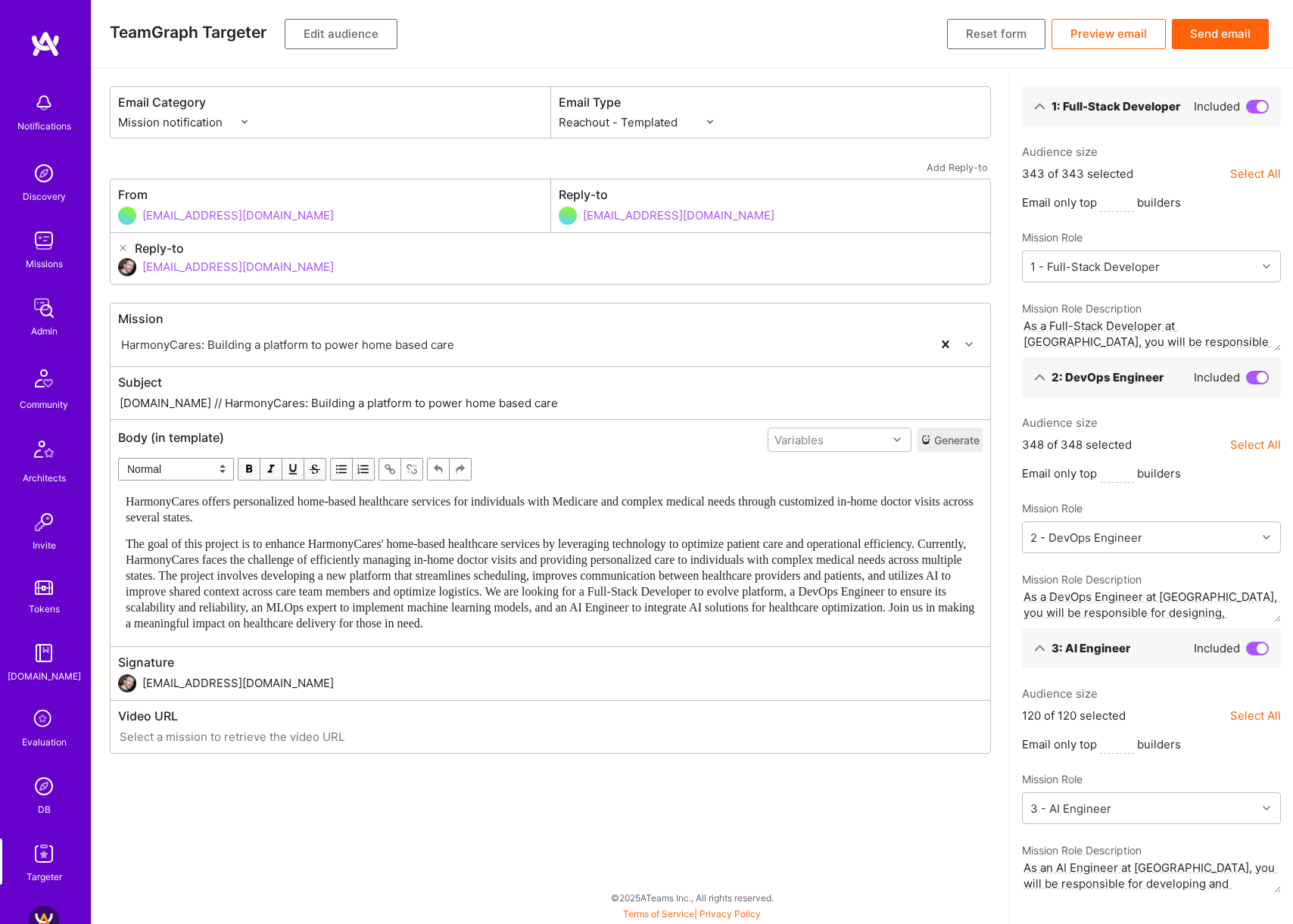
click at [1127, 33] on button "Preview email" at bounding box center [1108, 34] width 115 height 30
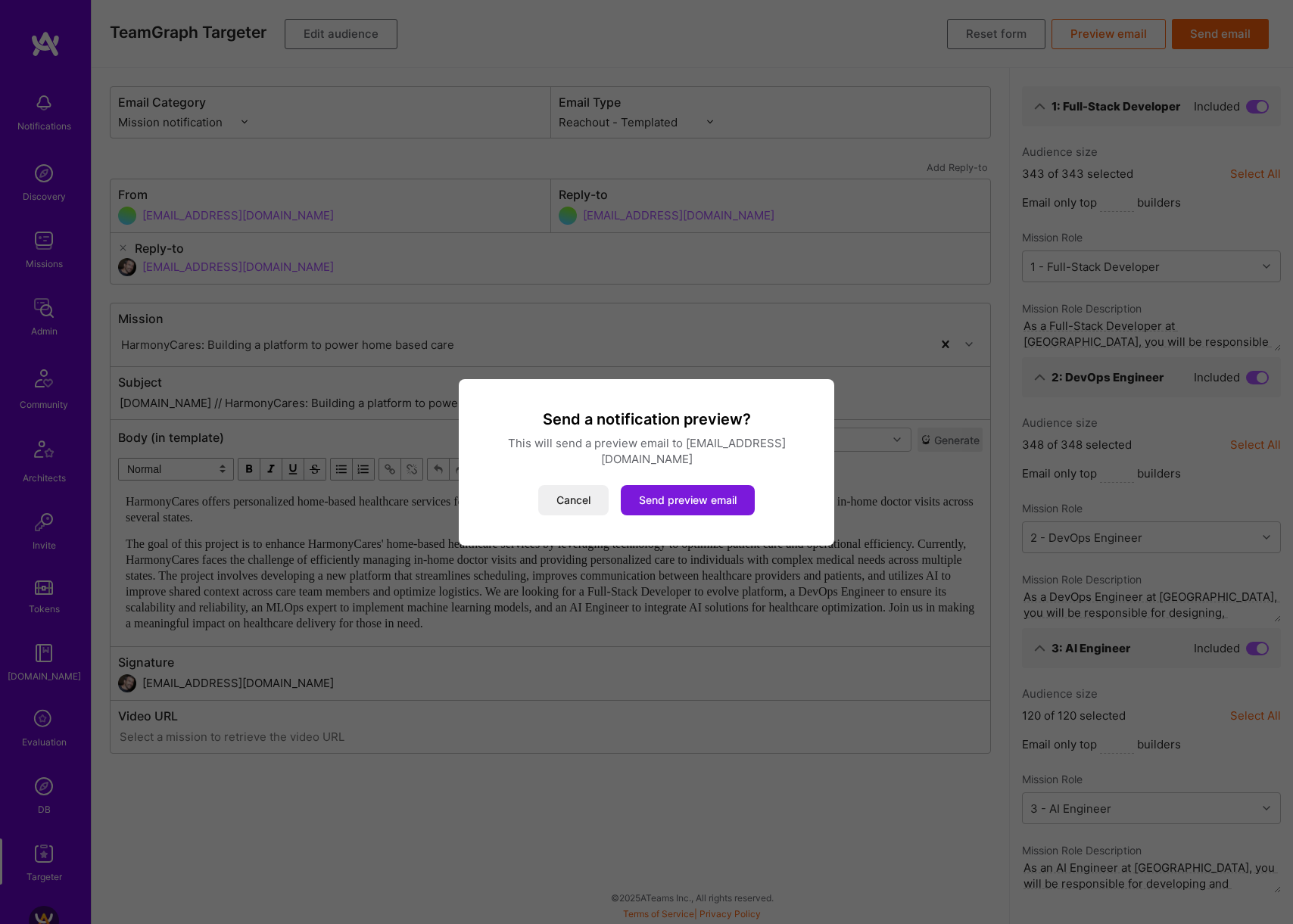
click at [718, 485] on button "Send preview email" at bounding box center [687, 499] width 134 height 30
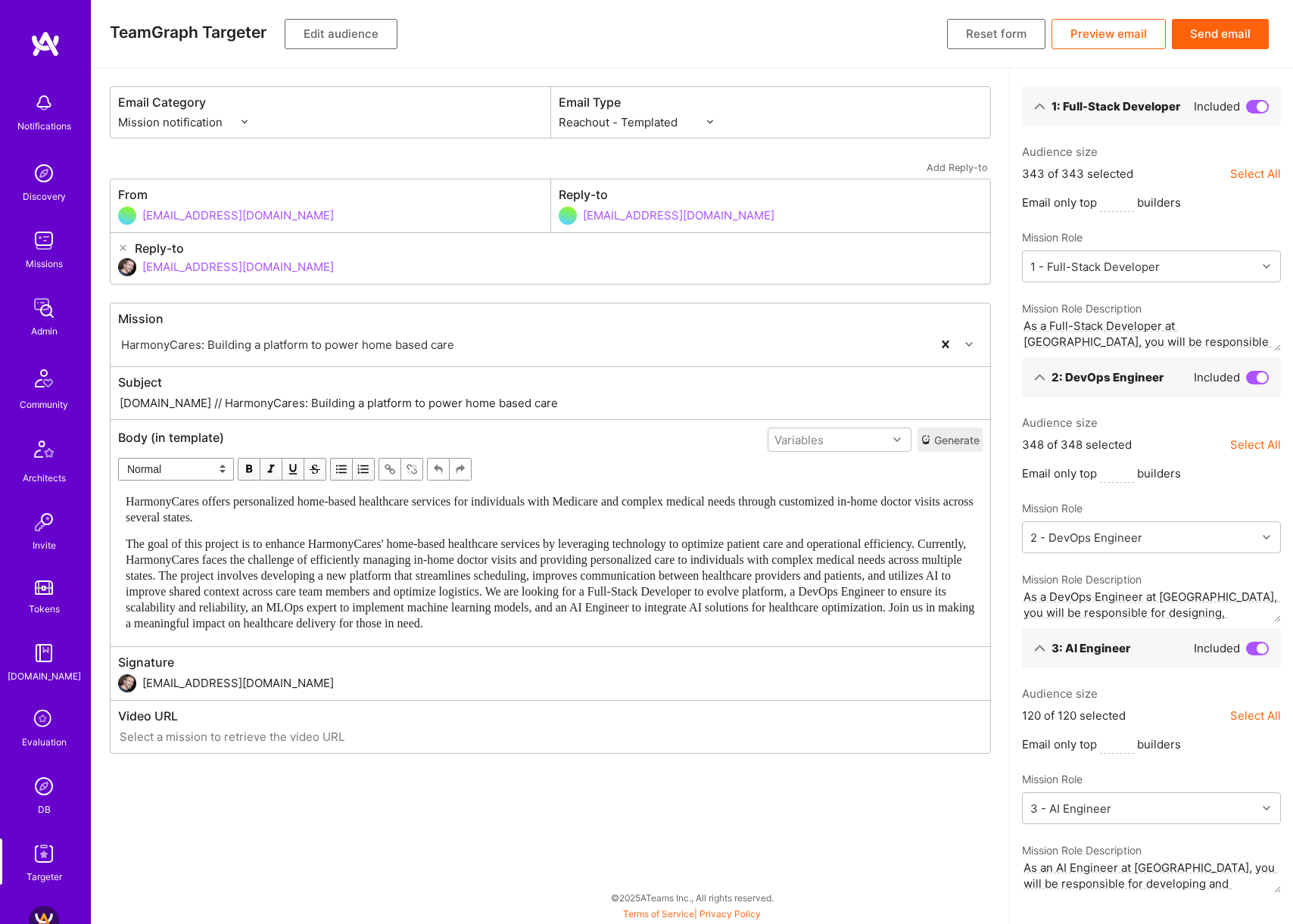
click at [180, 404] on input "A.Team // HarmonyCares: Building a platform to power home based care" at bounding box center [551, 402] width 864 height 17
type input "A.Team // HarmonyCares: Building a platform to power home based care"
click at [347, 29] on button "Edit audience" at bounding box center [341, 34] width 113 height 30
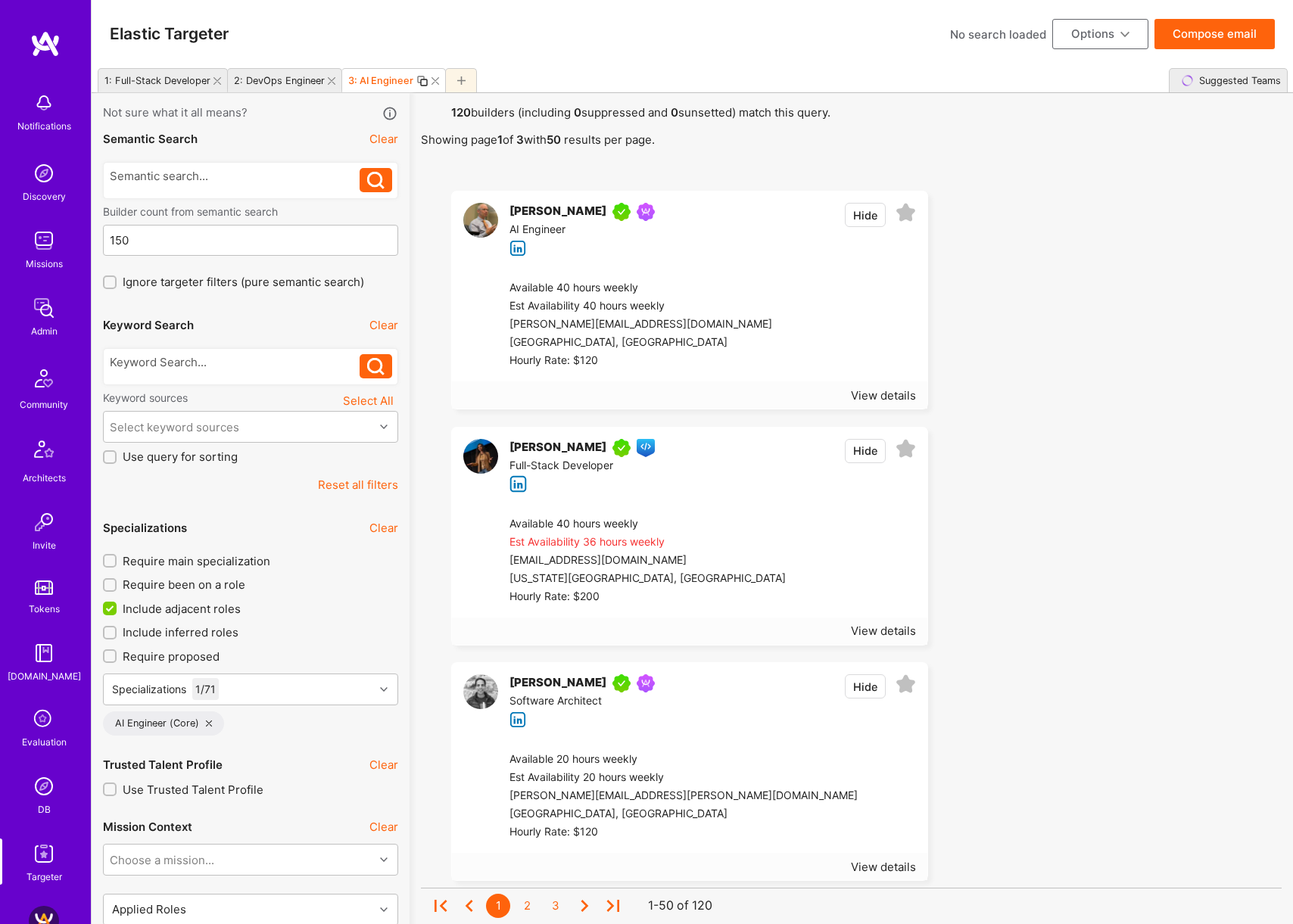
click at [1236, 36] on button "Compose email" at bounding box center [1215, 34] width 120 height 30
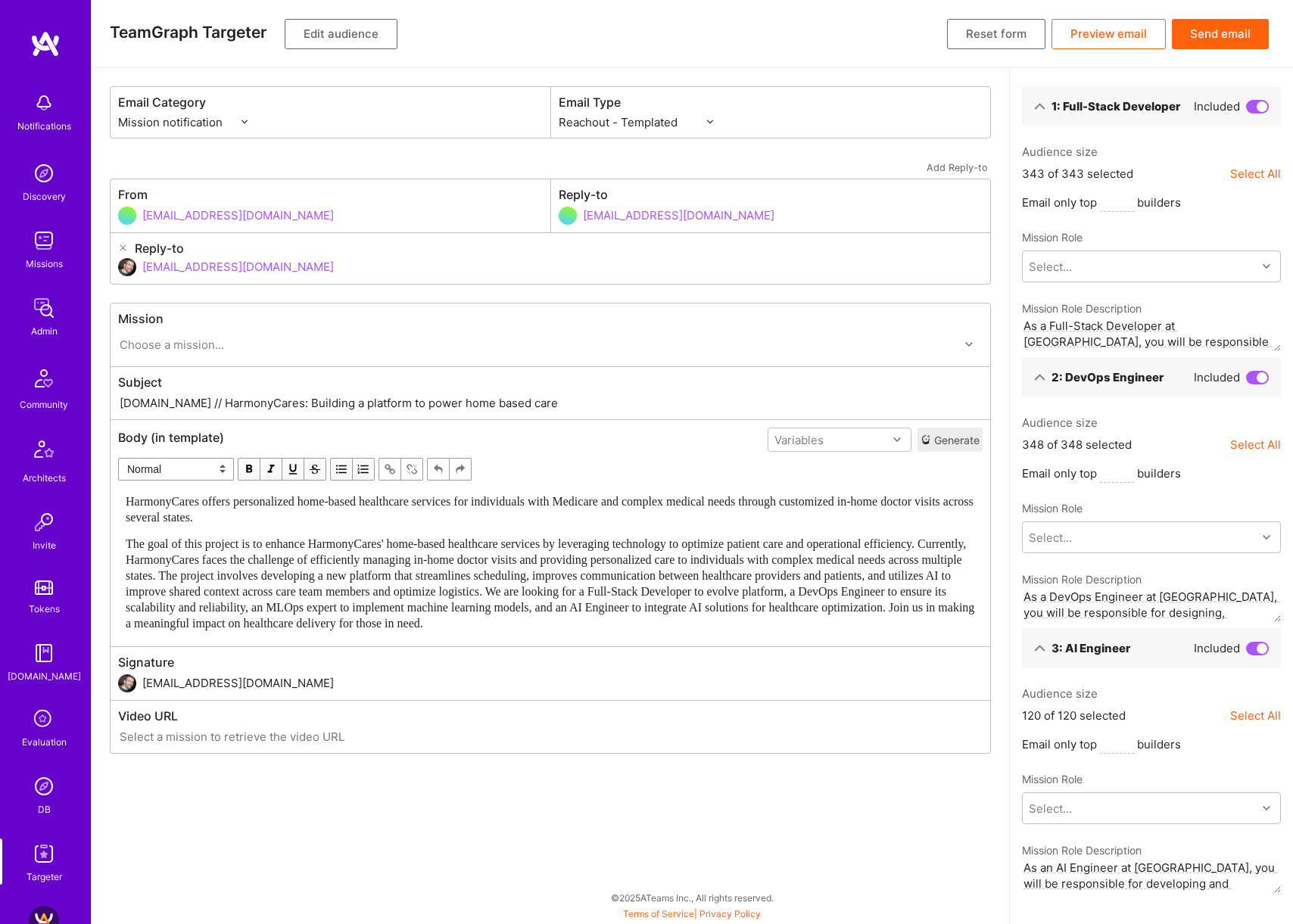
click at [678, 127] on select "Custom - Templated Custom - Plain Reachout - Templated Reachout - Templated (v2…" at bounding box center [636, 122] width 155 height 15
select select "rich-reachout-v2"
click at [559, 115] on select "Custom - Templated Custom - Plain Reachout - Templated Reachout - Templated (v2…" at bounding box center [636, 122] width 155 height 15
click at [1226, 35] on button "Send email" at bounding box center [1220, 34] width 96 height 30
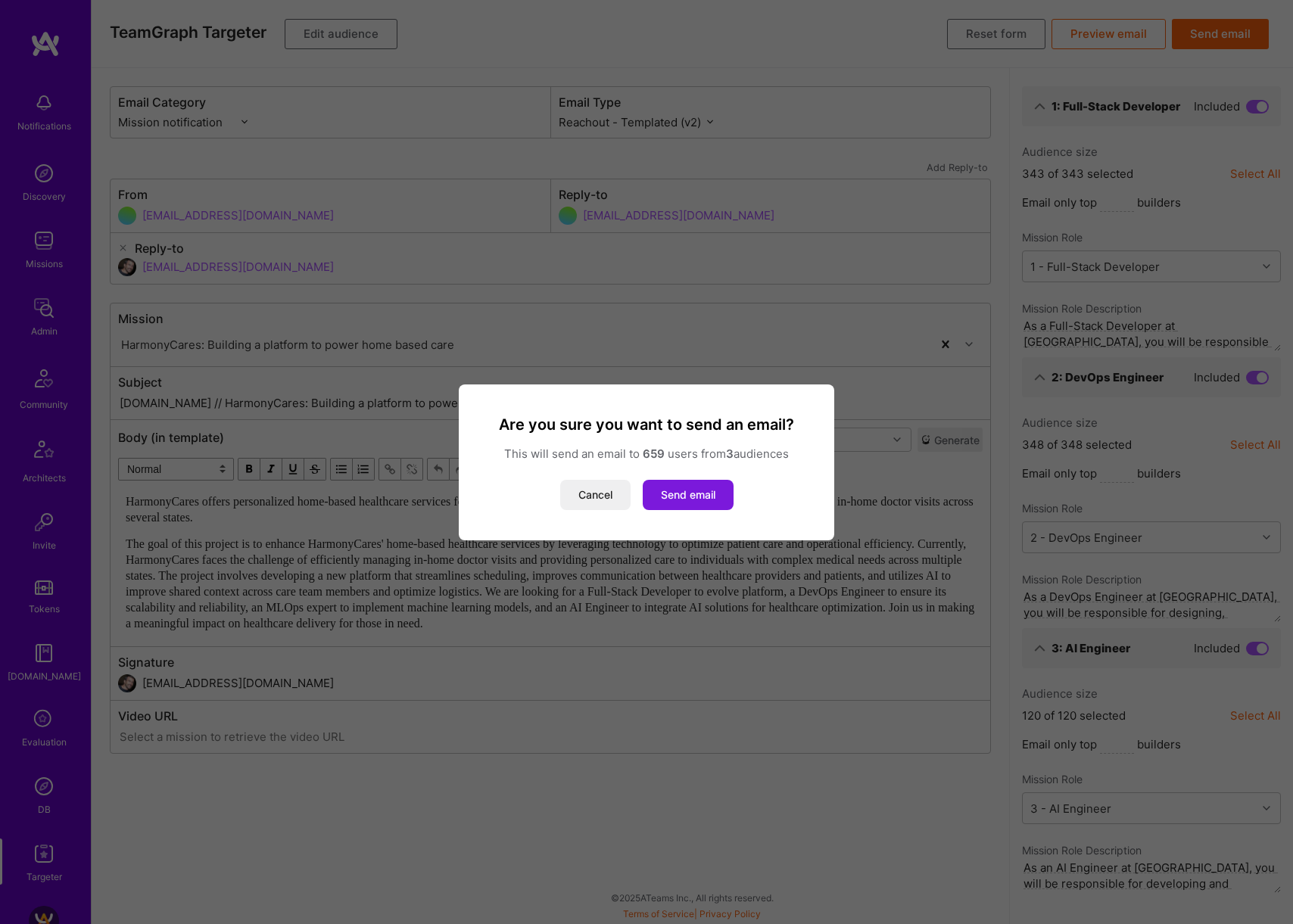
click at [696, 493] on button "Send email" at bounding box center [688, 494] width 91 height 30
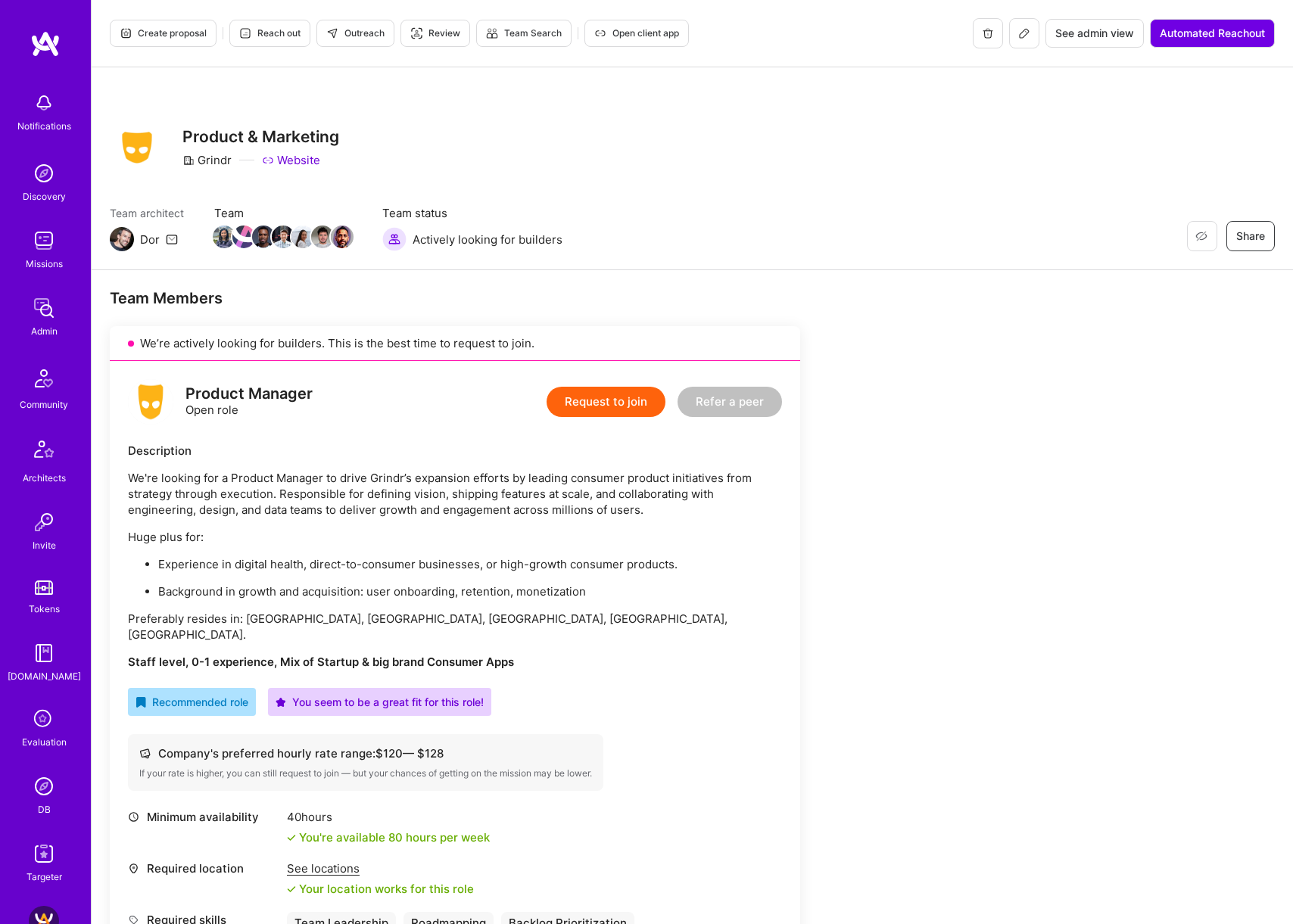
scroll to position [5, 0]
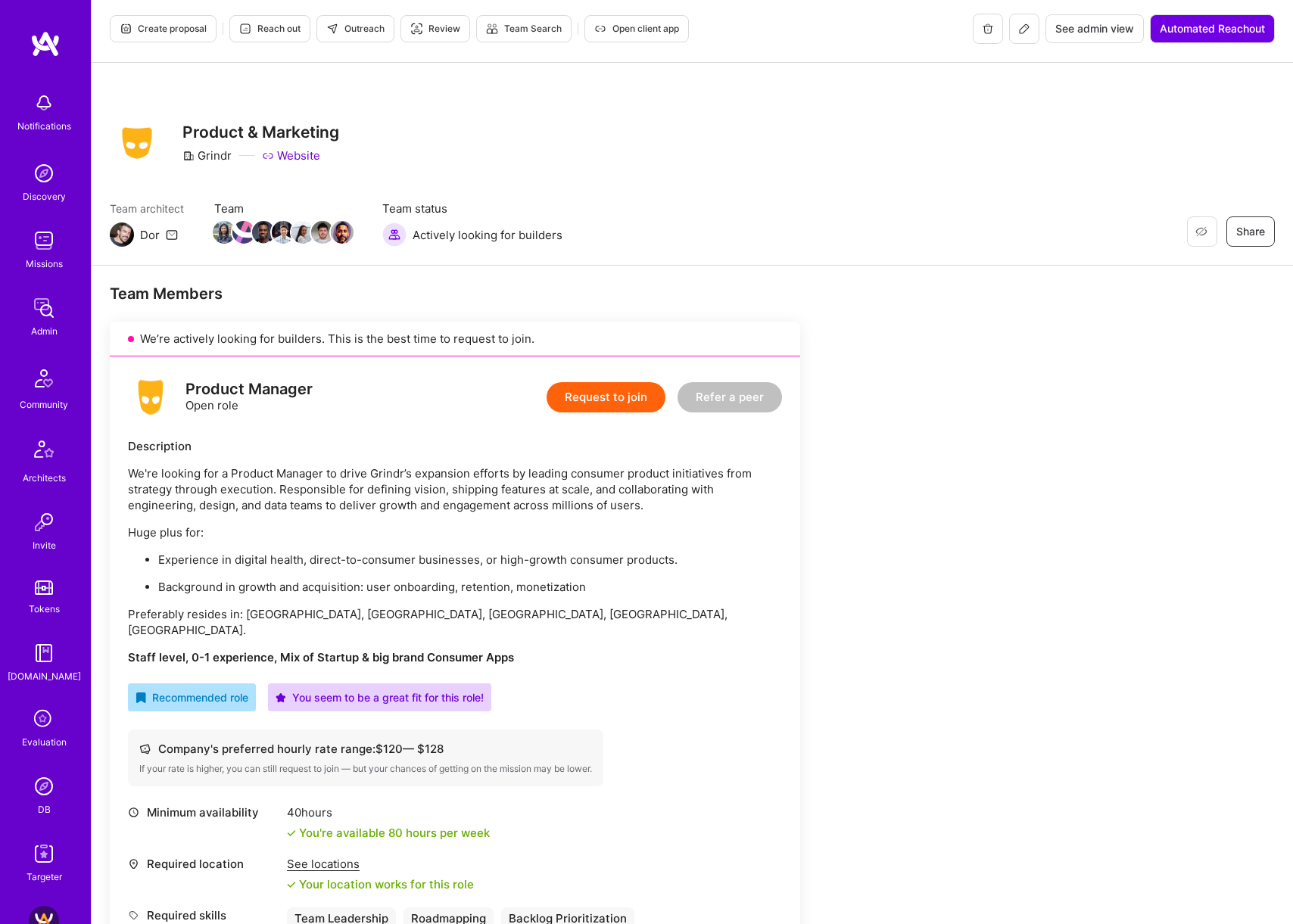
click at [1021, 34] on icon at bounding box center [1024, 28] width 12 height 12
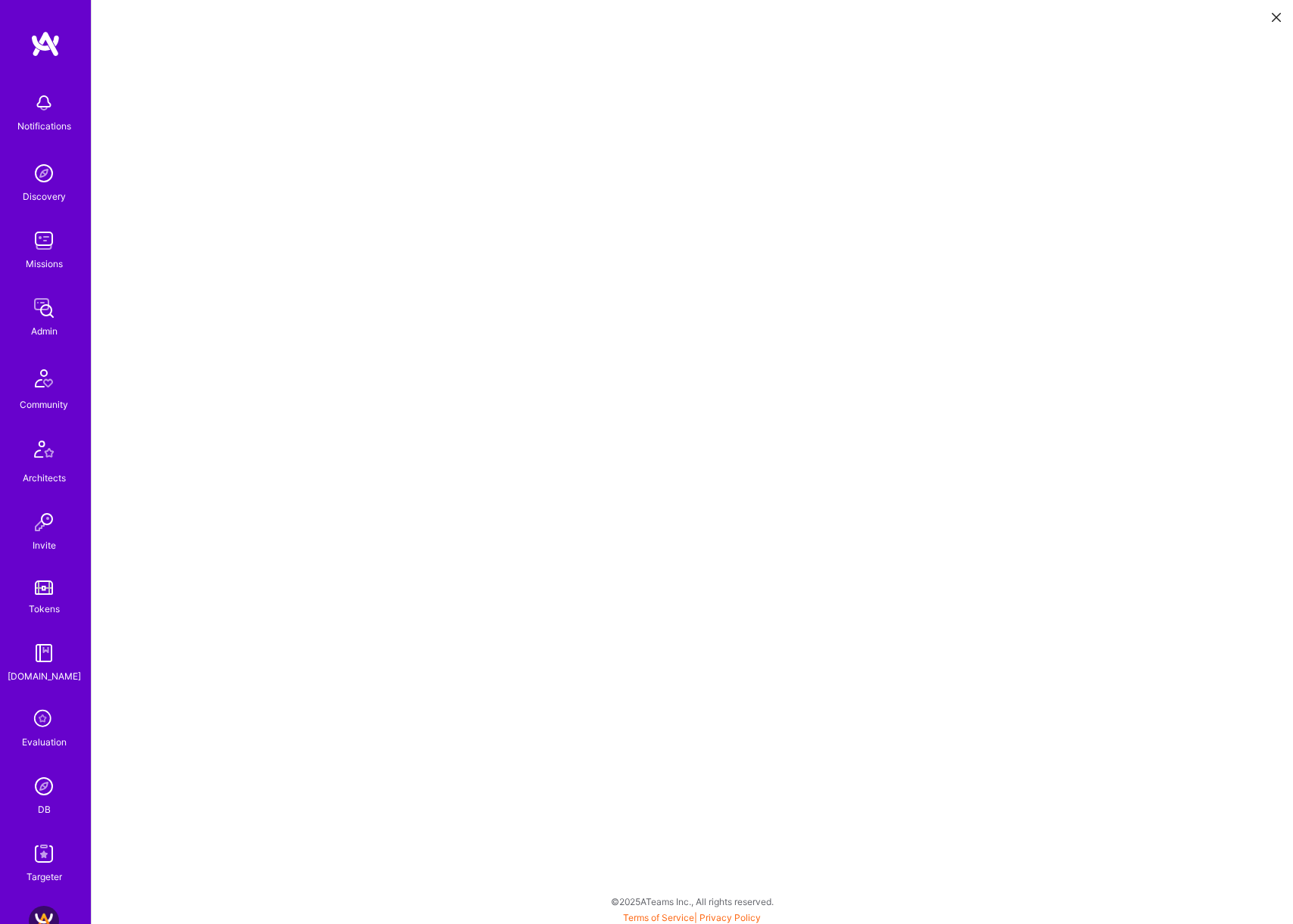
click at [1272, 18] on icon at bounding box center [1277, 17] width 9 height 9
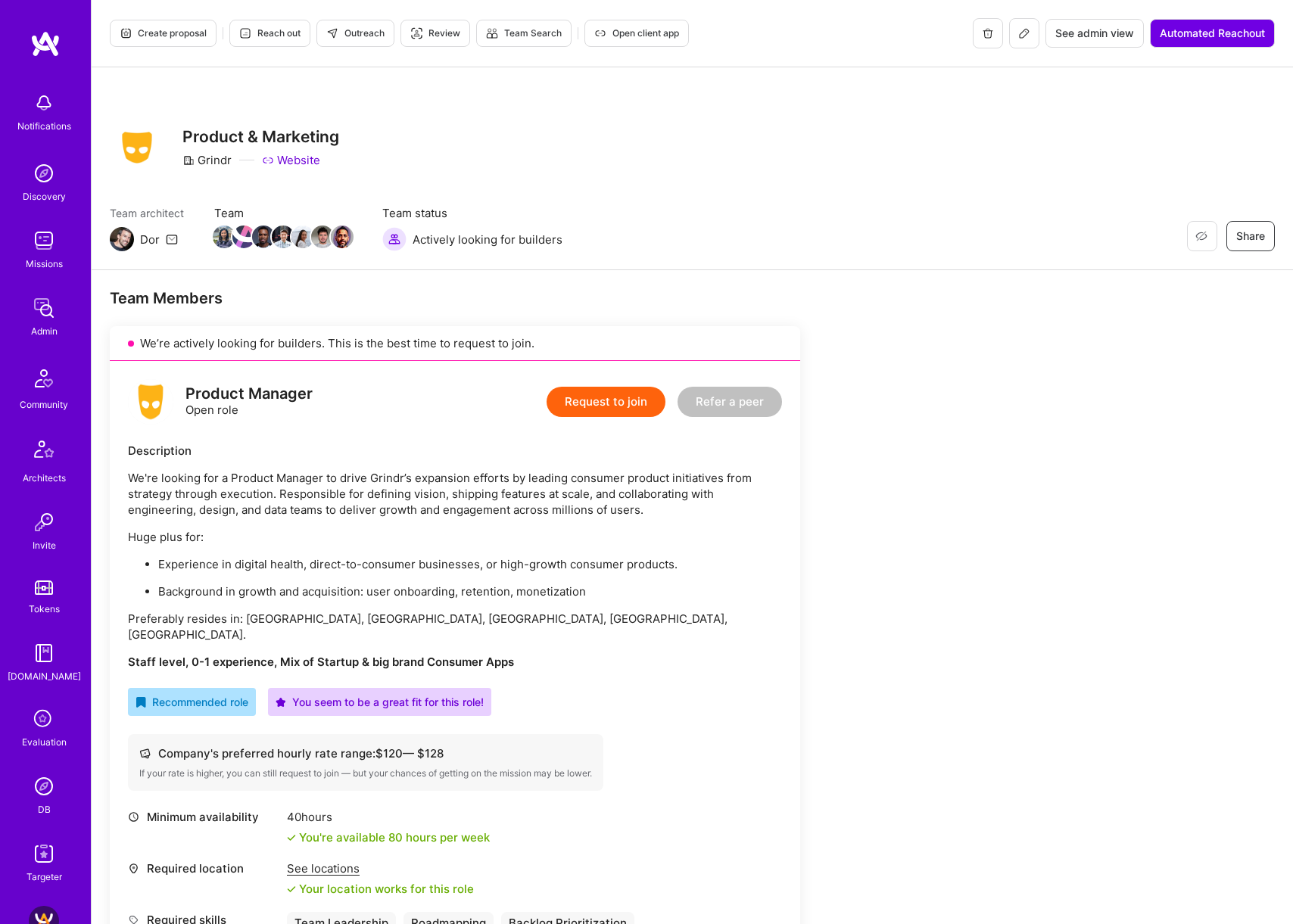
click at [371, 34] on span "Outreach" at bounding box center [356, 33] width 58 height 14
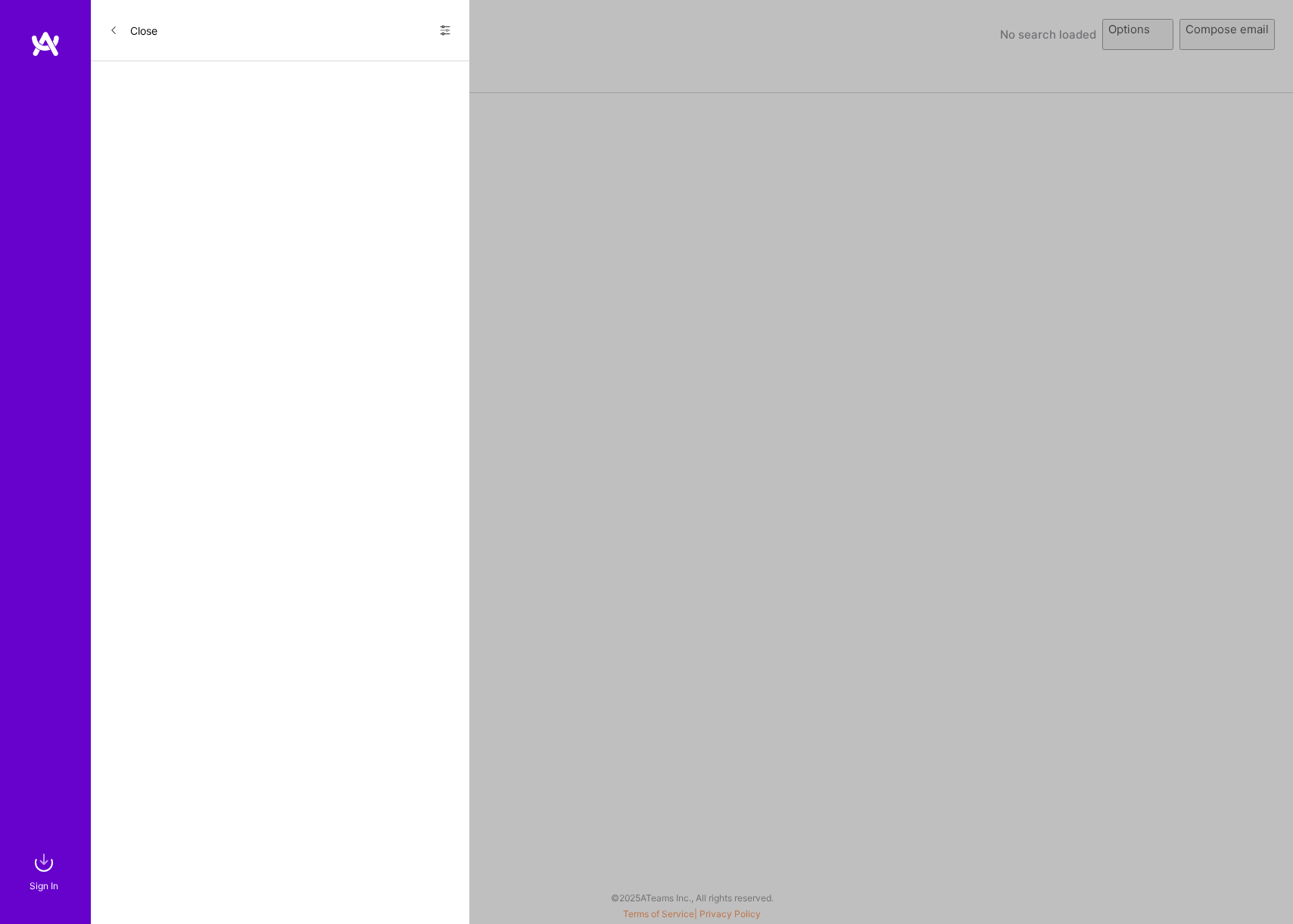
select select "rich-reachout"
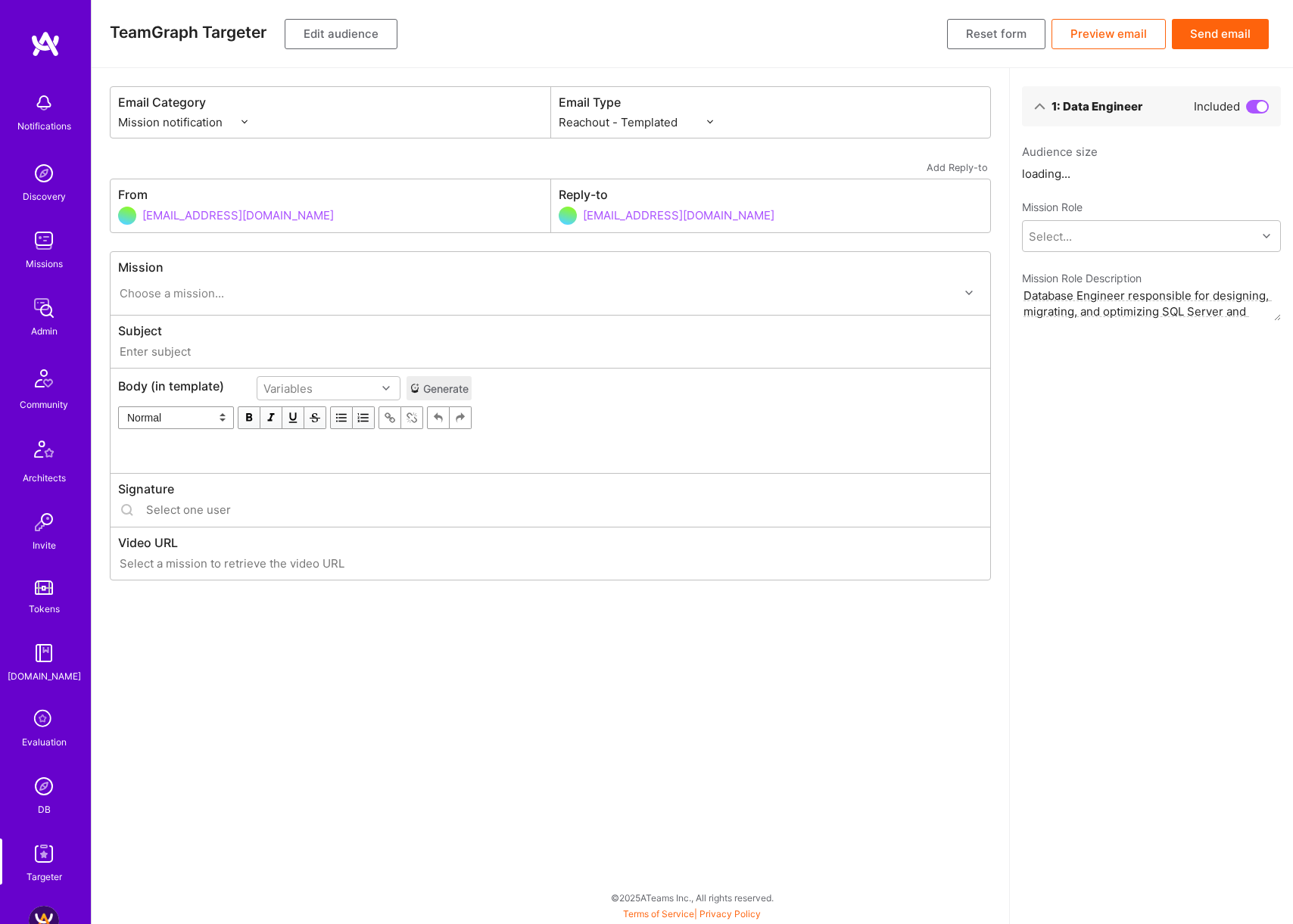
click at [339, 28] on button "Edit audience" at bounding box center [341, 34] width 113 height 30
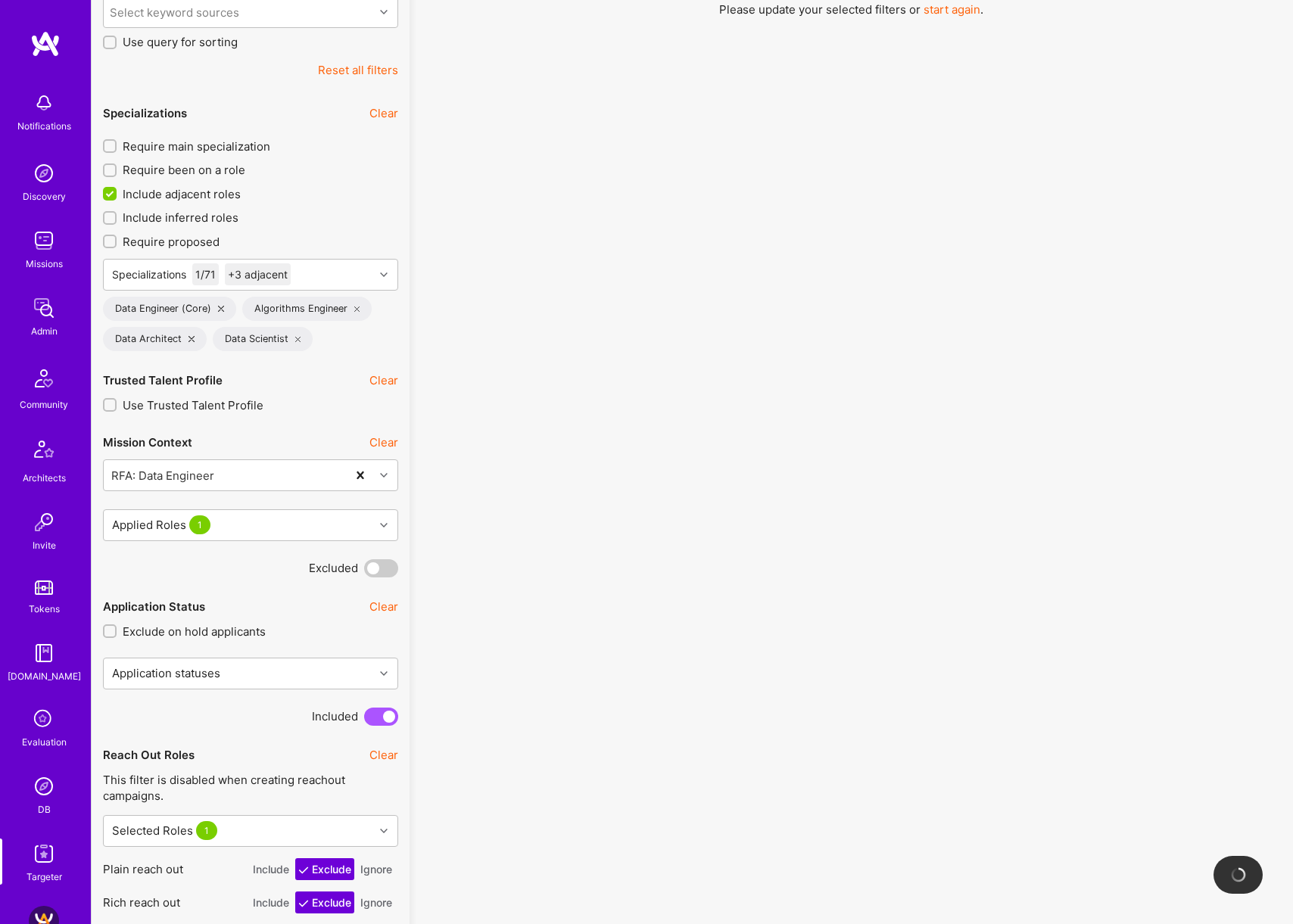
scroll to position [431, 0]
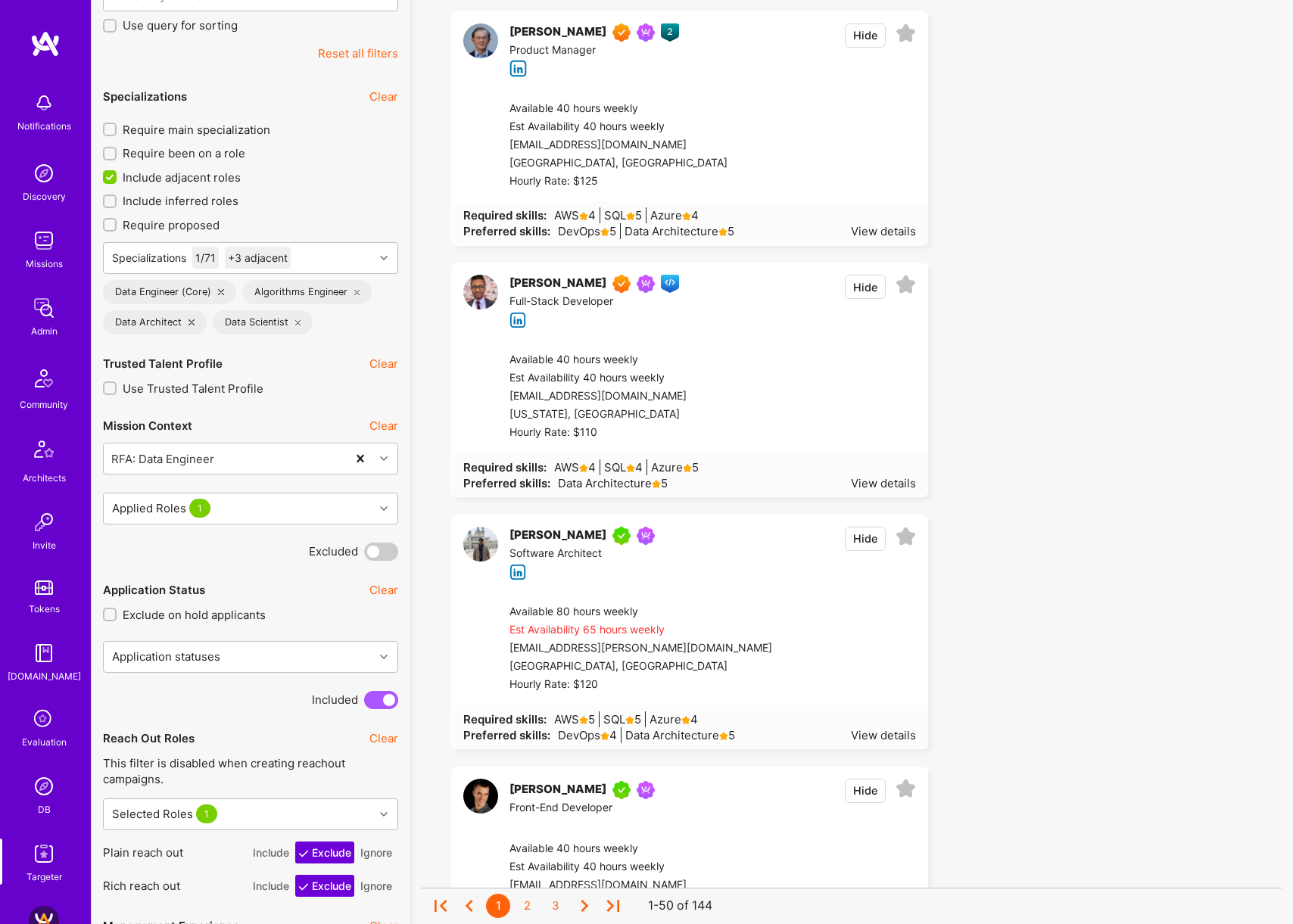
click at [196, 181] on span "Include adjacent roles" at bounding box center [182, 176] width 118 height 15
click at [118, 181] on input "Include adjacent roles" at bounding box center [111, 177] width 14 height 14
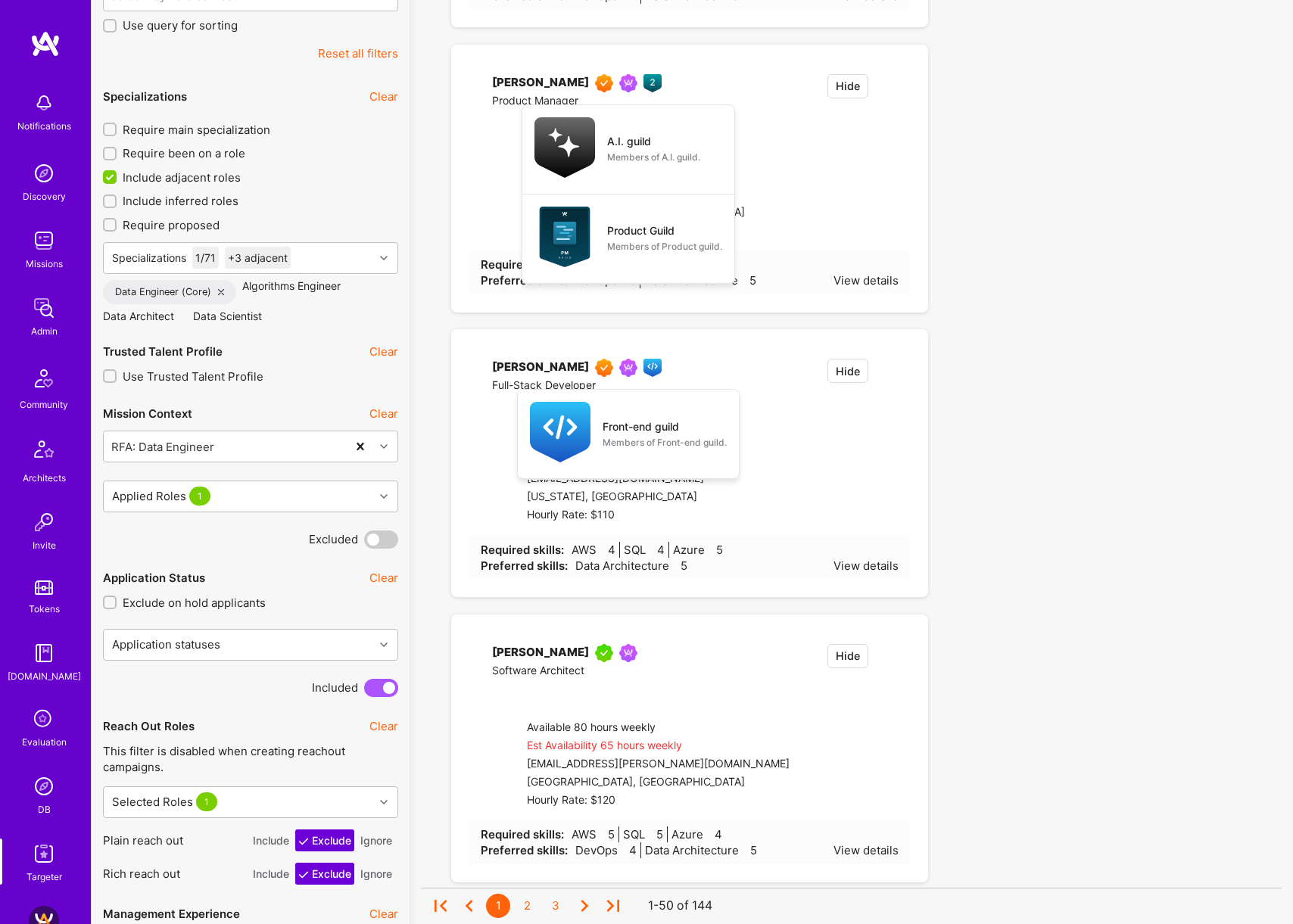
checkbox input "false"
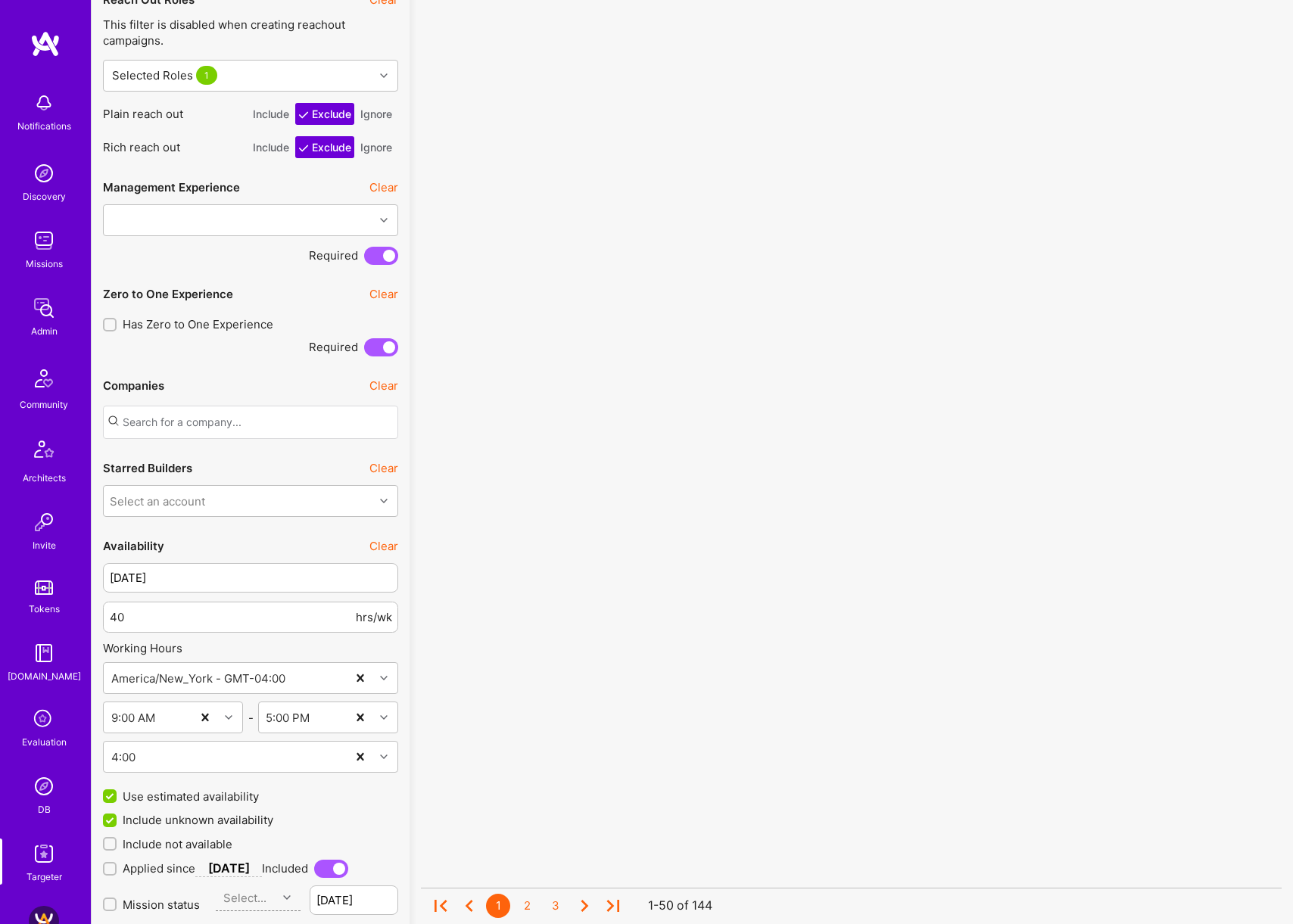
scroll to position [1150, 0]
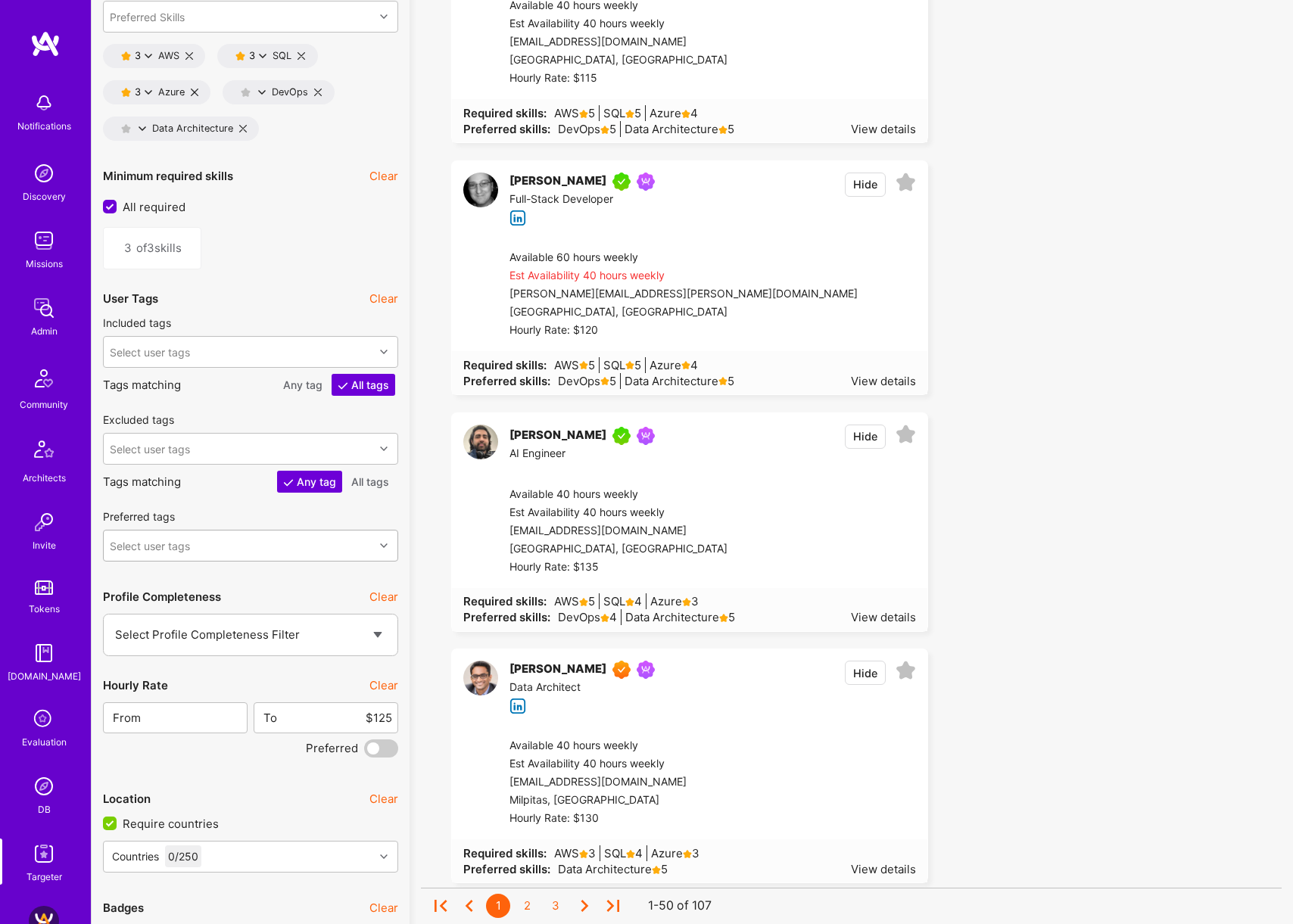
scroll to position [2388, 0]
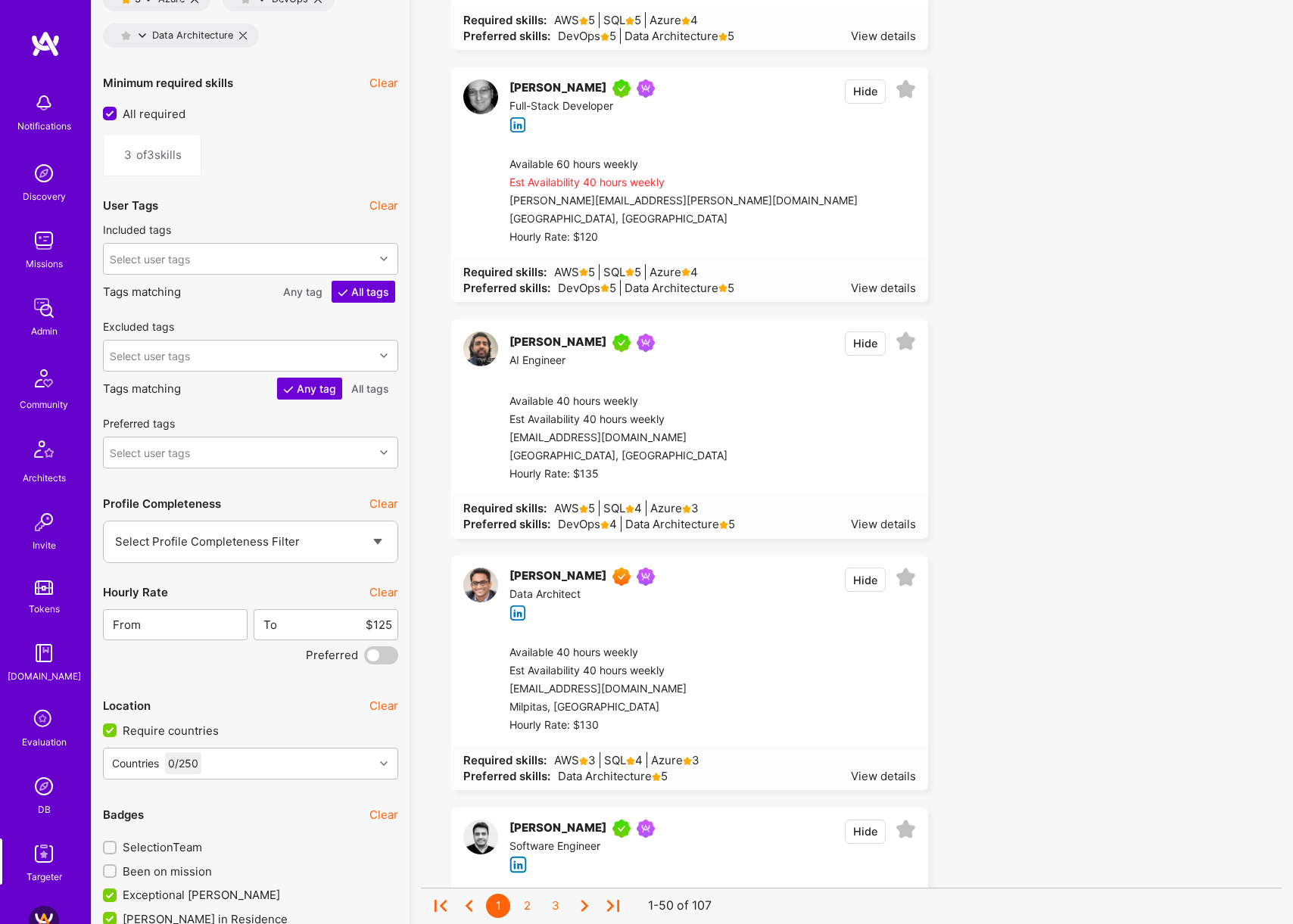
click at [383, 588] on button "Clear" at bounding box center [384, 591] width 29 height 15
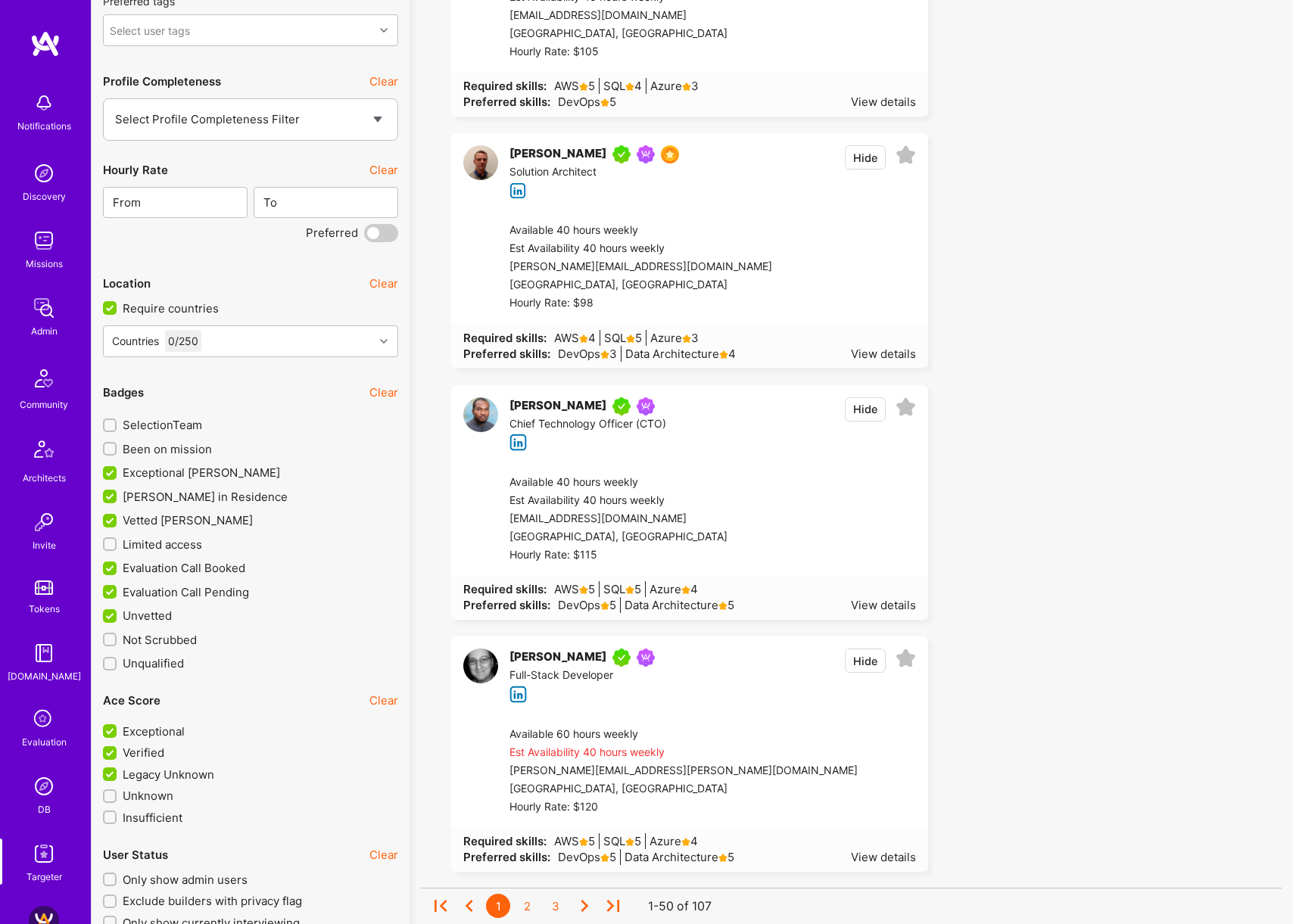
scroll to position [2842, 0]
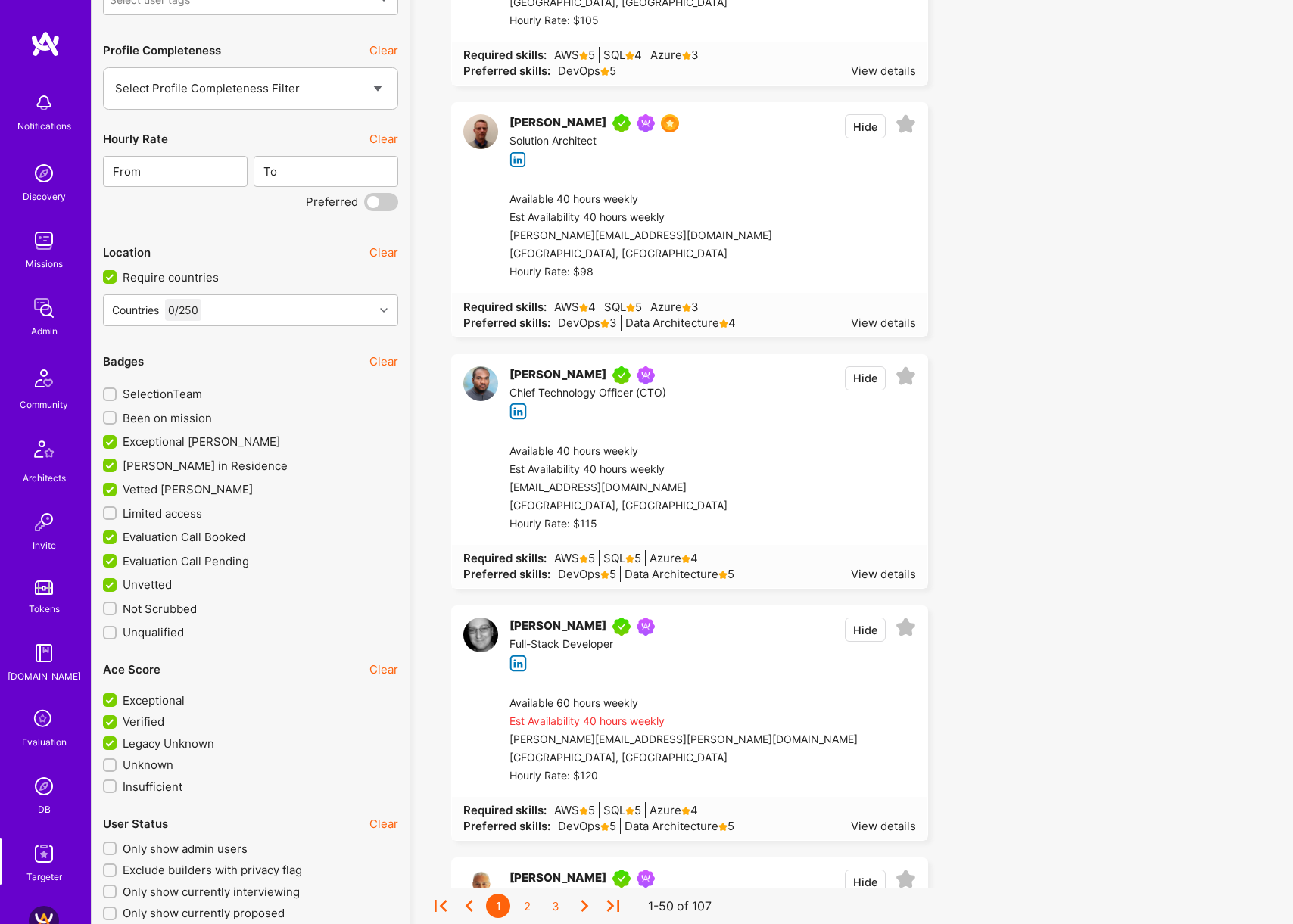
click at [166, 517] on span "Limited access" at bounding box center [162, 513] width 79 height 15
click at [116, 517] on input "Limited access" at bounding box center [111, 514] width 11 height 11
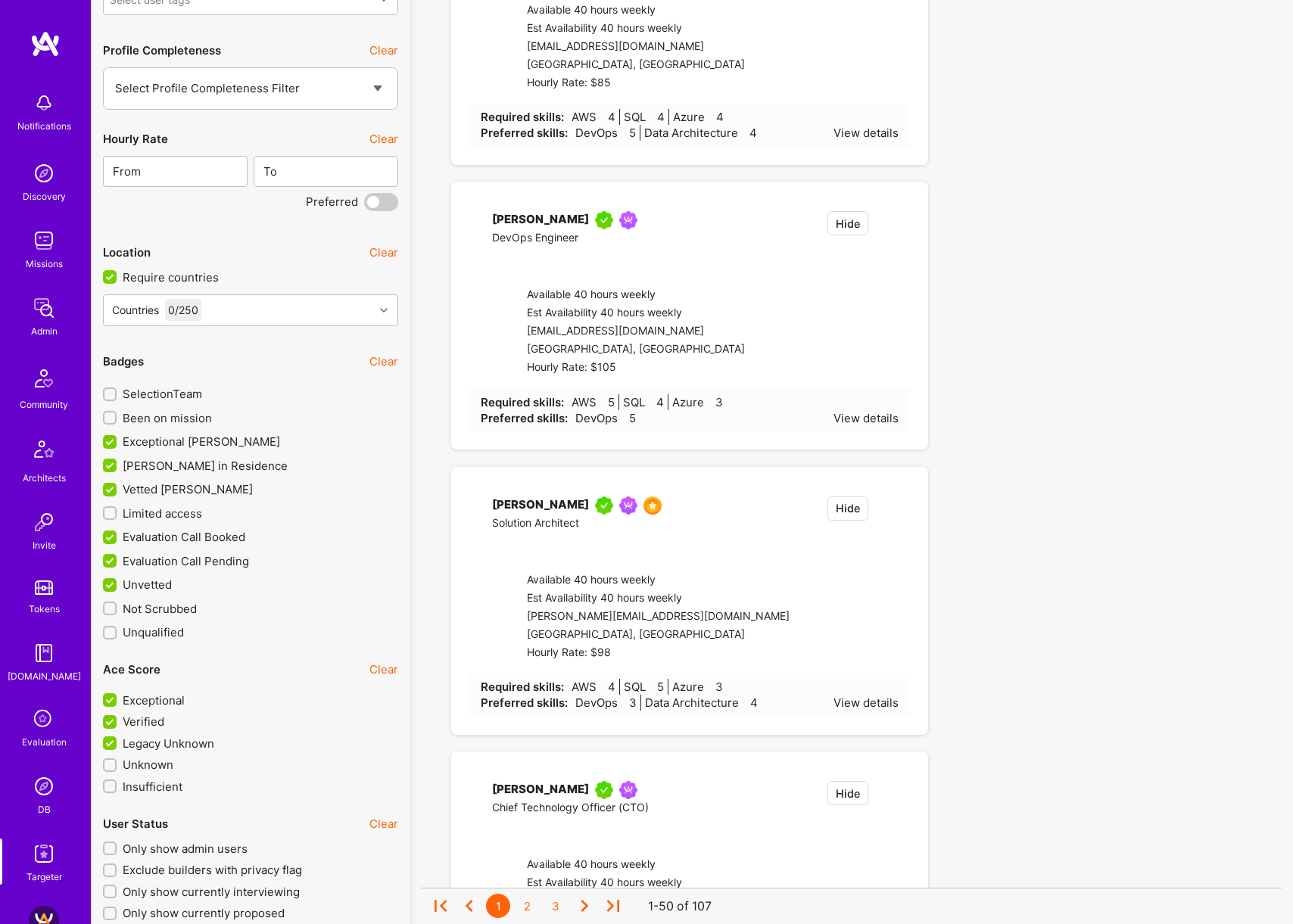
checkbox input "true"
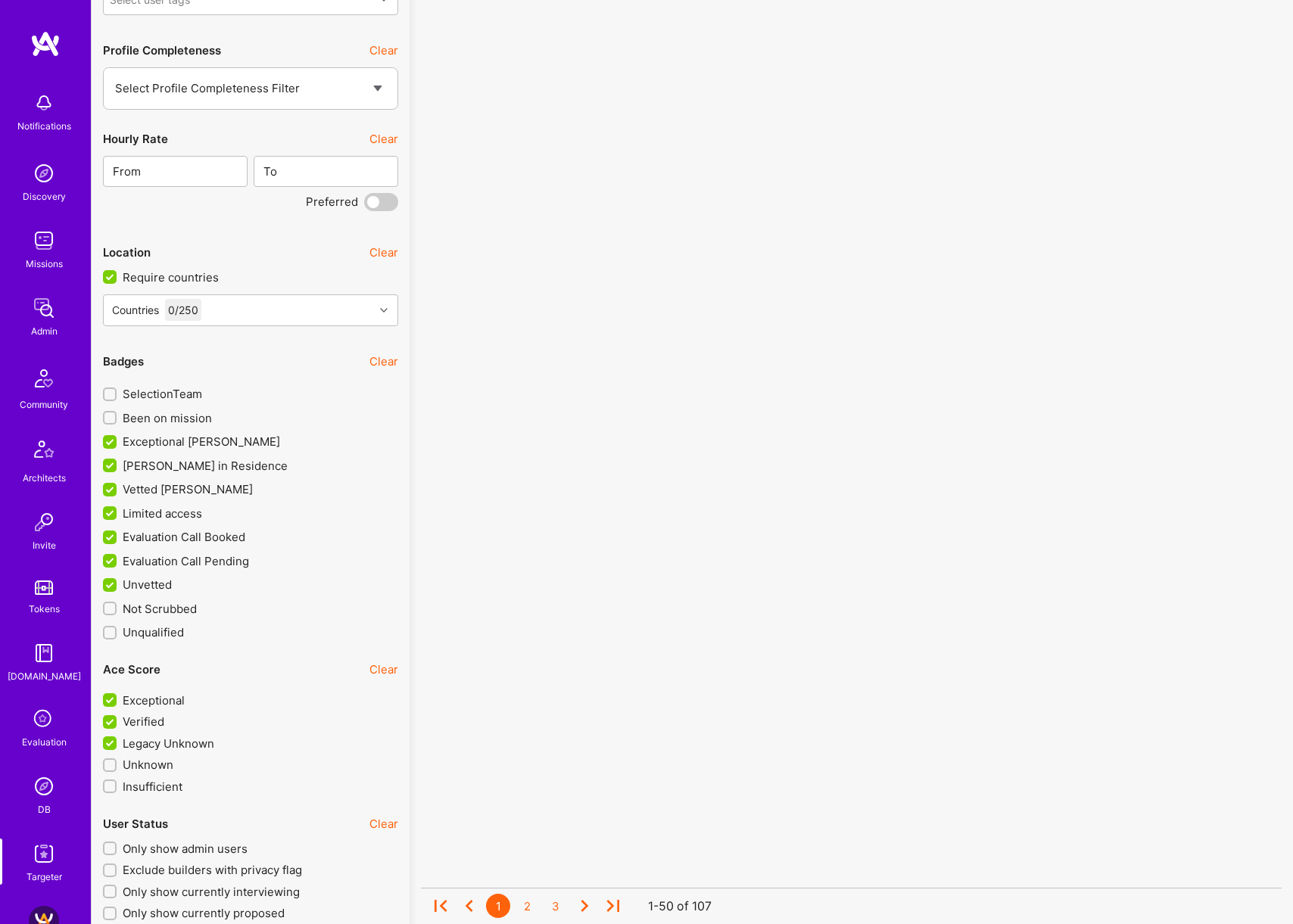
click at [178, 421] on span "Been on mission" at bounding box center [167, 417] width 89 height 15
click at [116, 421] on input "Been on mission" at bounding box center [111, 418] width 11 height 11
checkbox input "true"
click at [177, 391] on span "SelectionTeam" at bounding box center [162, 393] width 79 height 15
click at [116, 391] on input "SelectionTeam" at bounding box center [111, 395] width 11 height 11
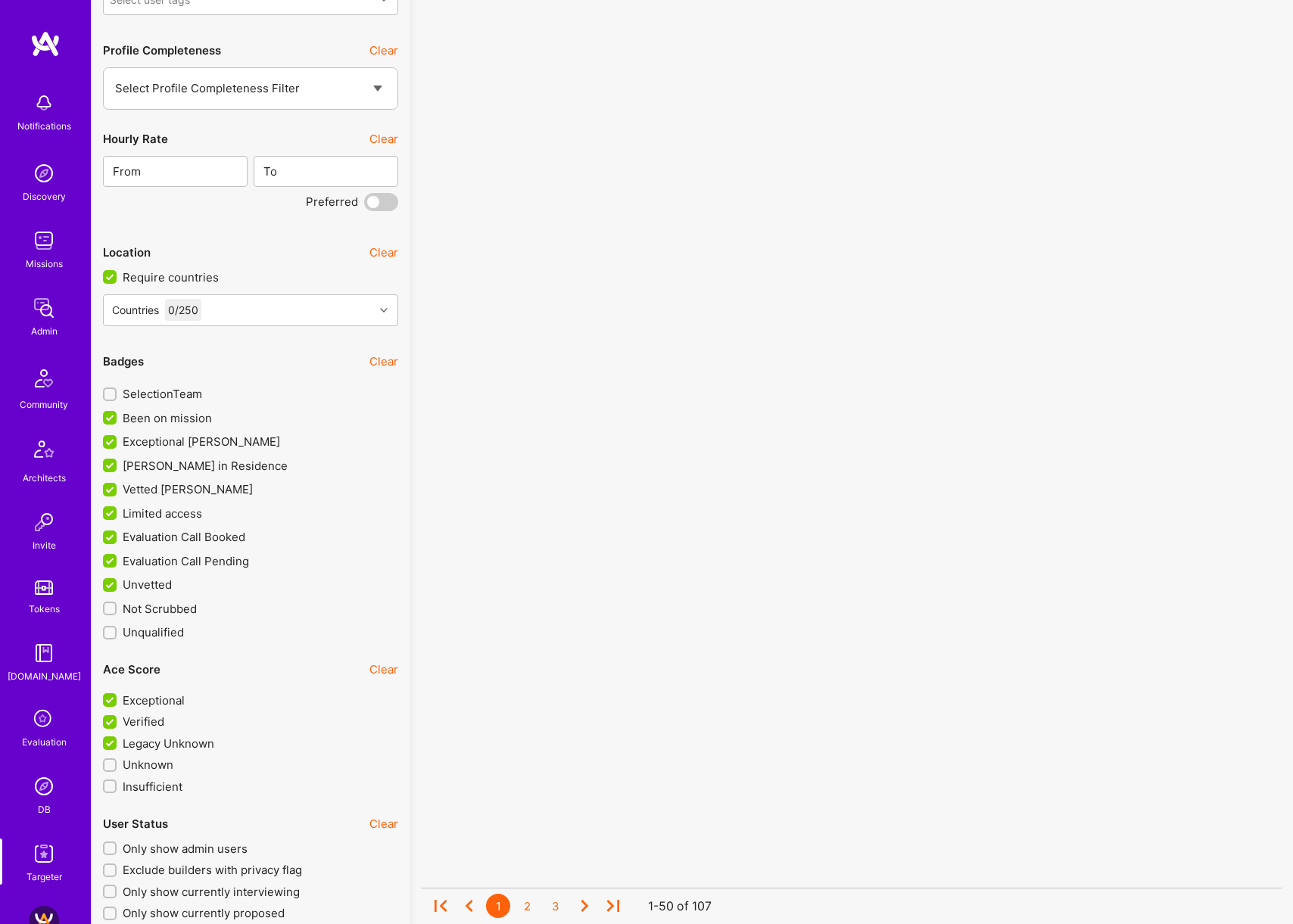
checkbox input "true"
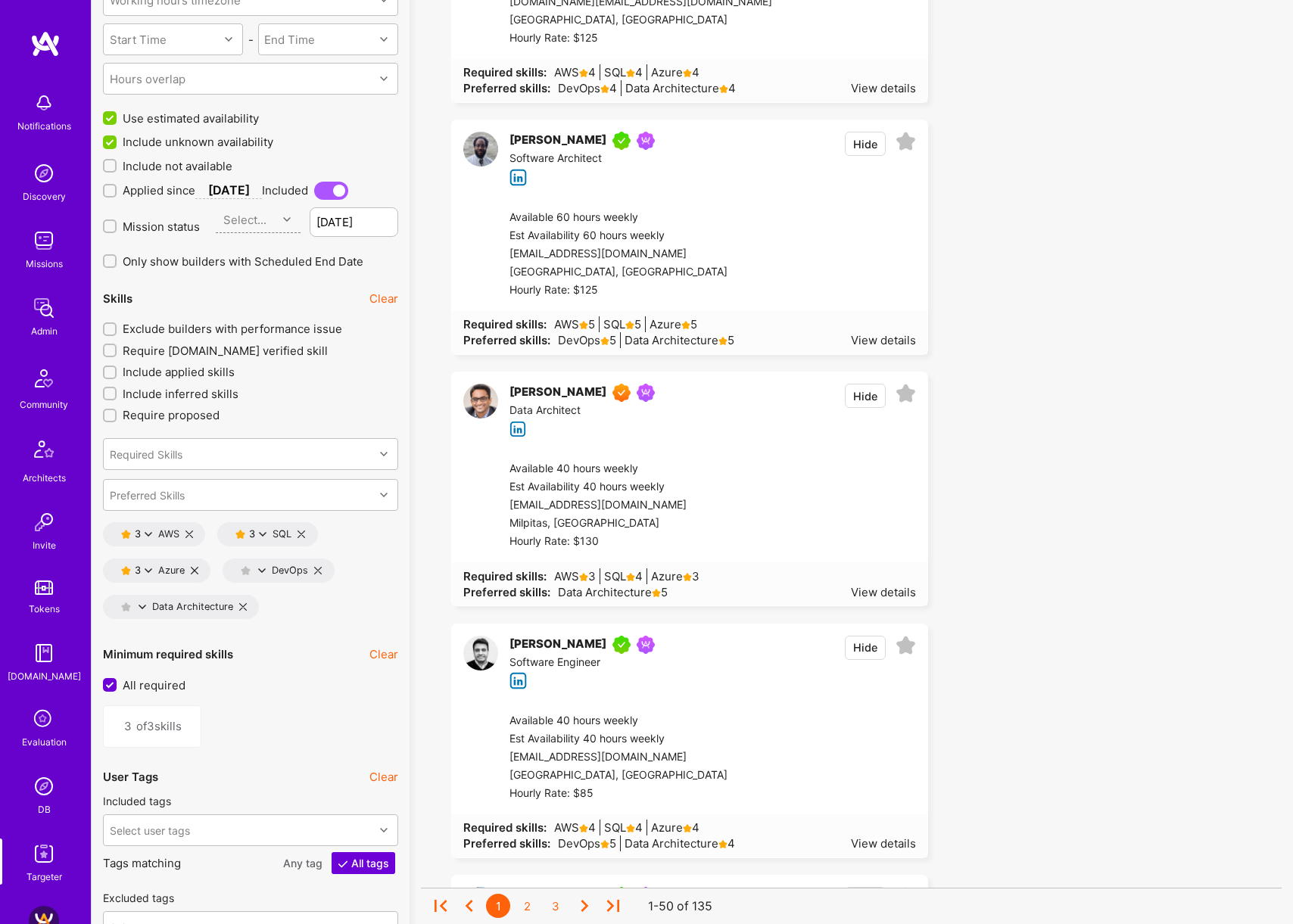
scroll to position [1853, 0]
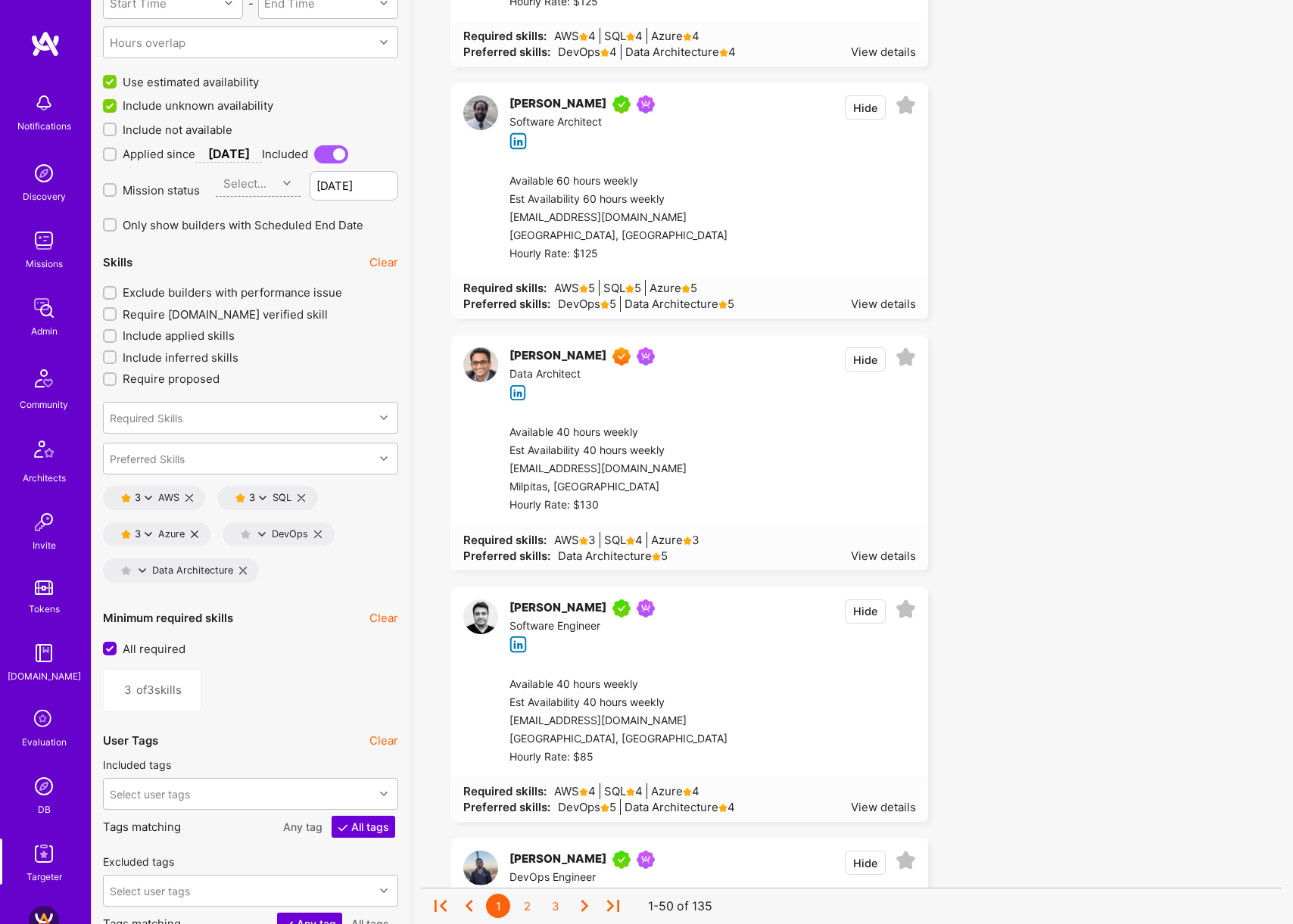
click at [192, 497] on icon at bounding box center [189, 497] width 7 height 7
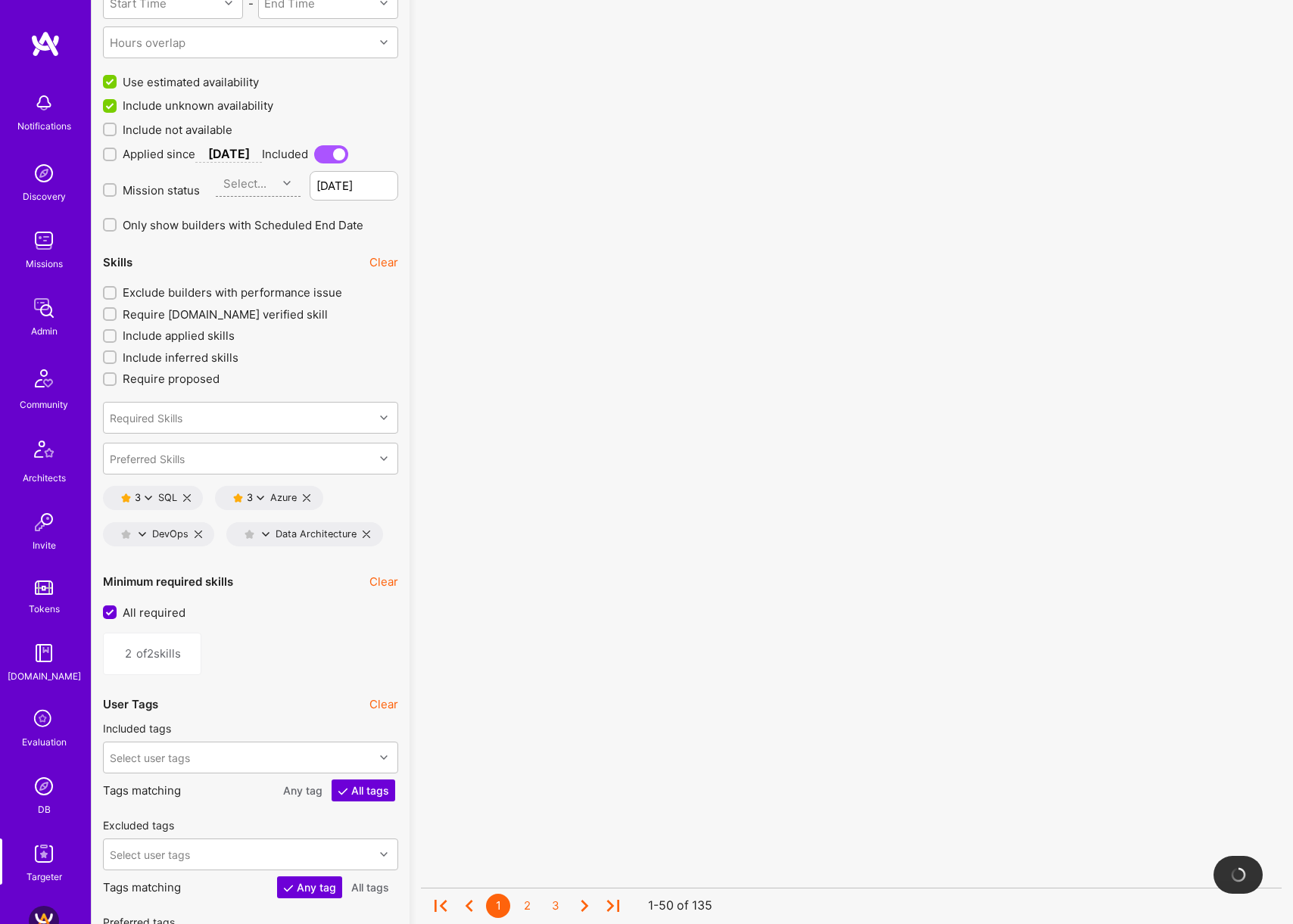
click at [187, 497] on icon at bounding box center [187, 497] width 7 height 7
type input "1"
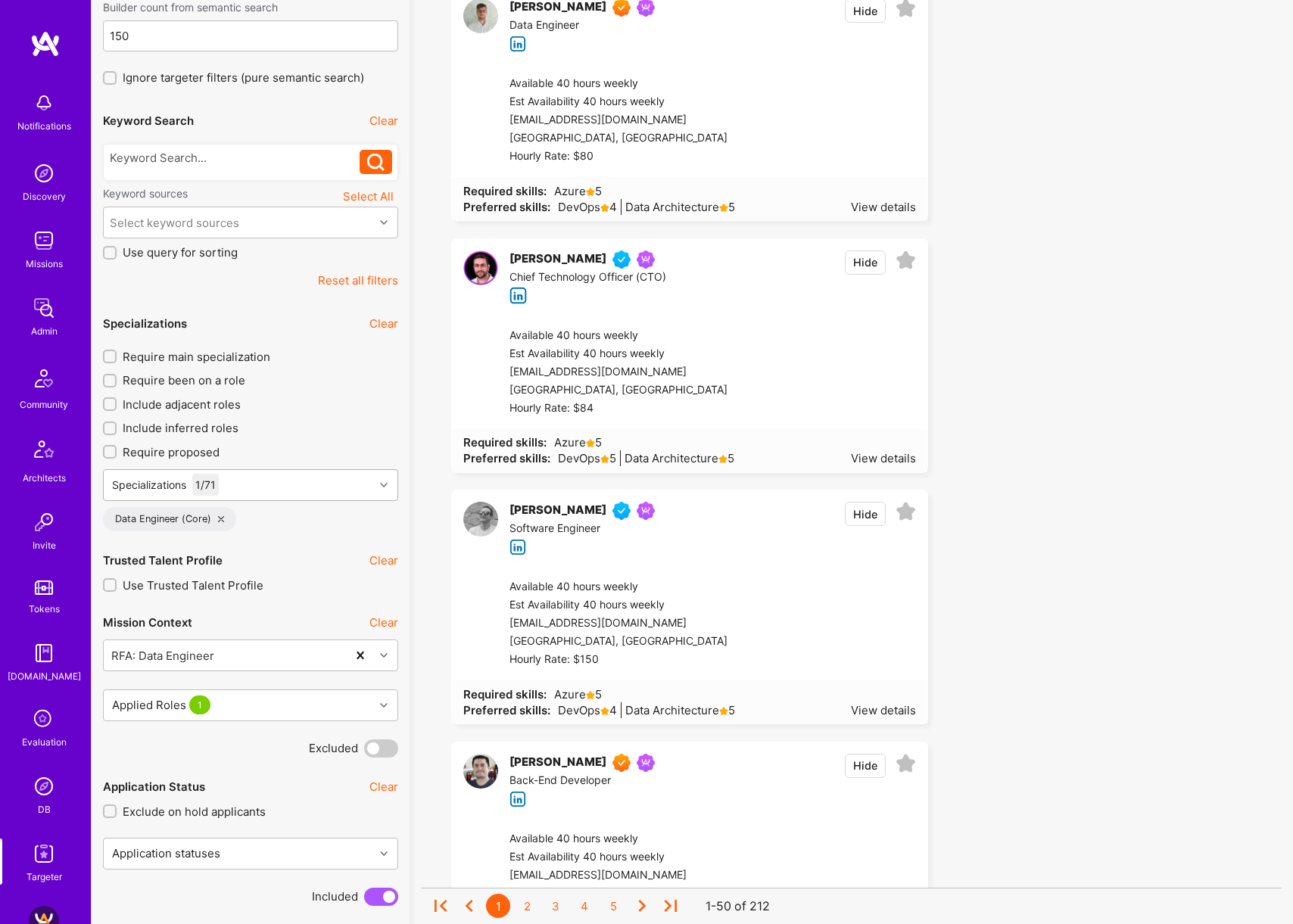
scroll to position [126, 0]
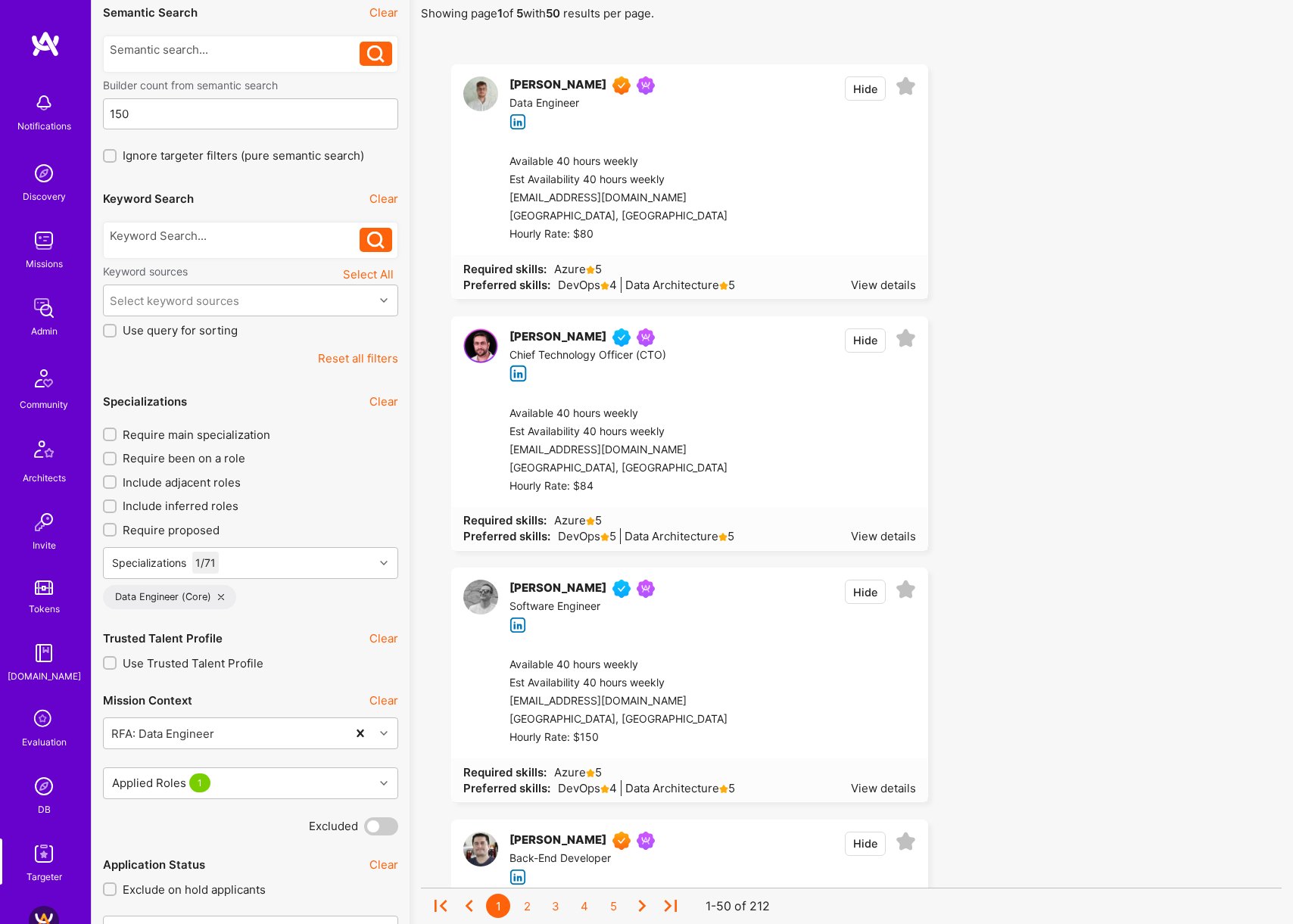
click at [197, 487] on span "Include adjacent roles" at bounding box center [182, 482] width 118 height 15
click at [116, 487] on input "Include adjacent roles" at bounding box center [111, 482] width 11 height 11
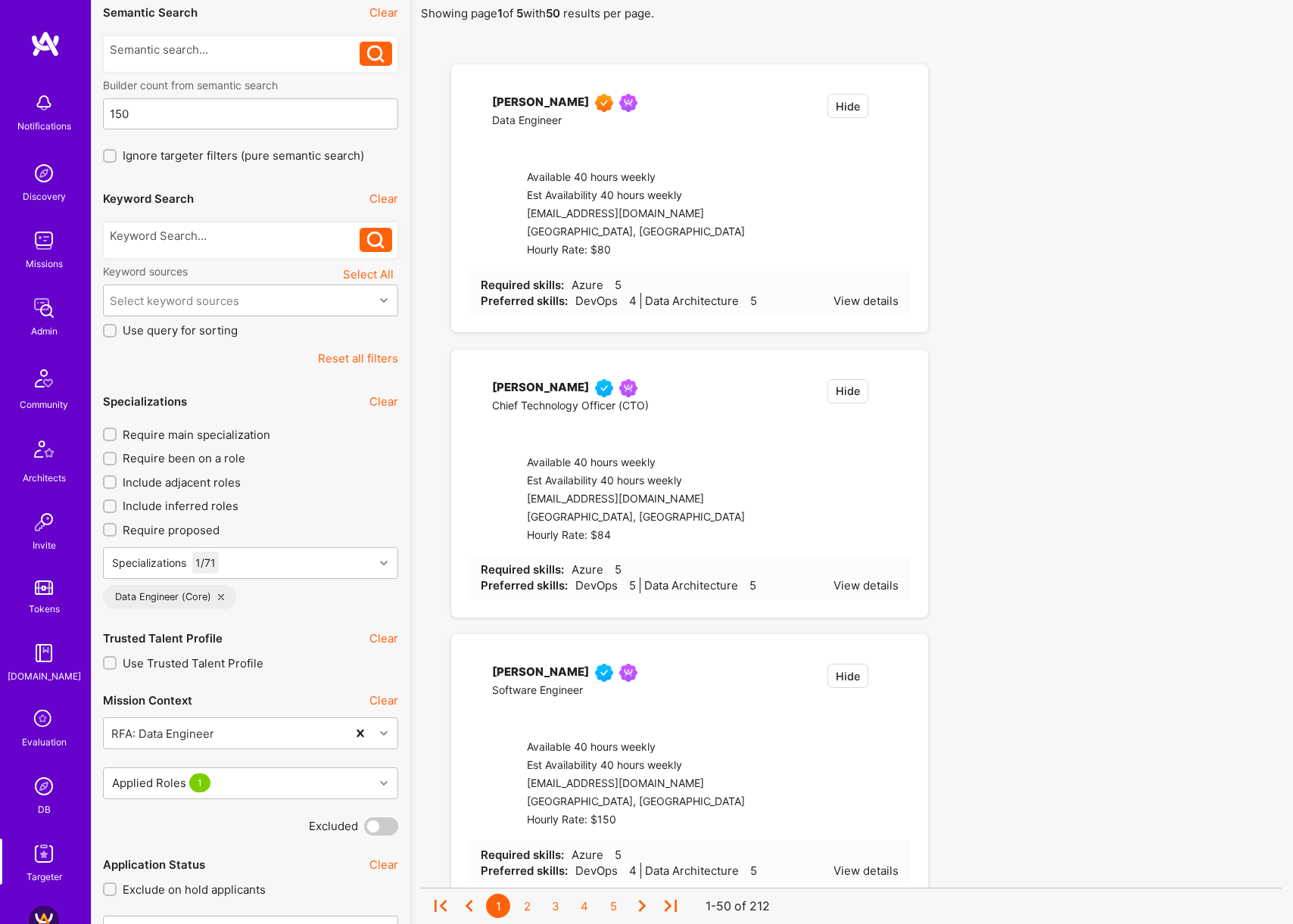
checkbox input "true"
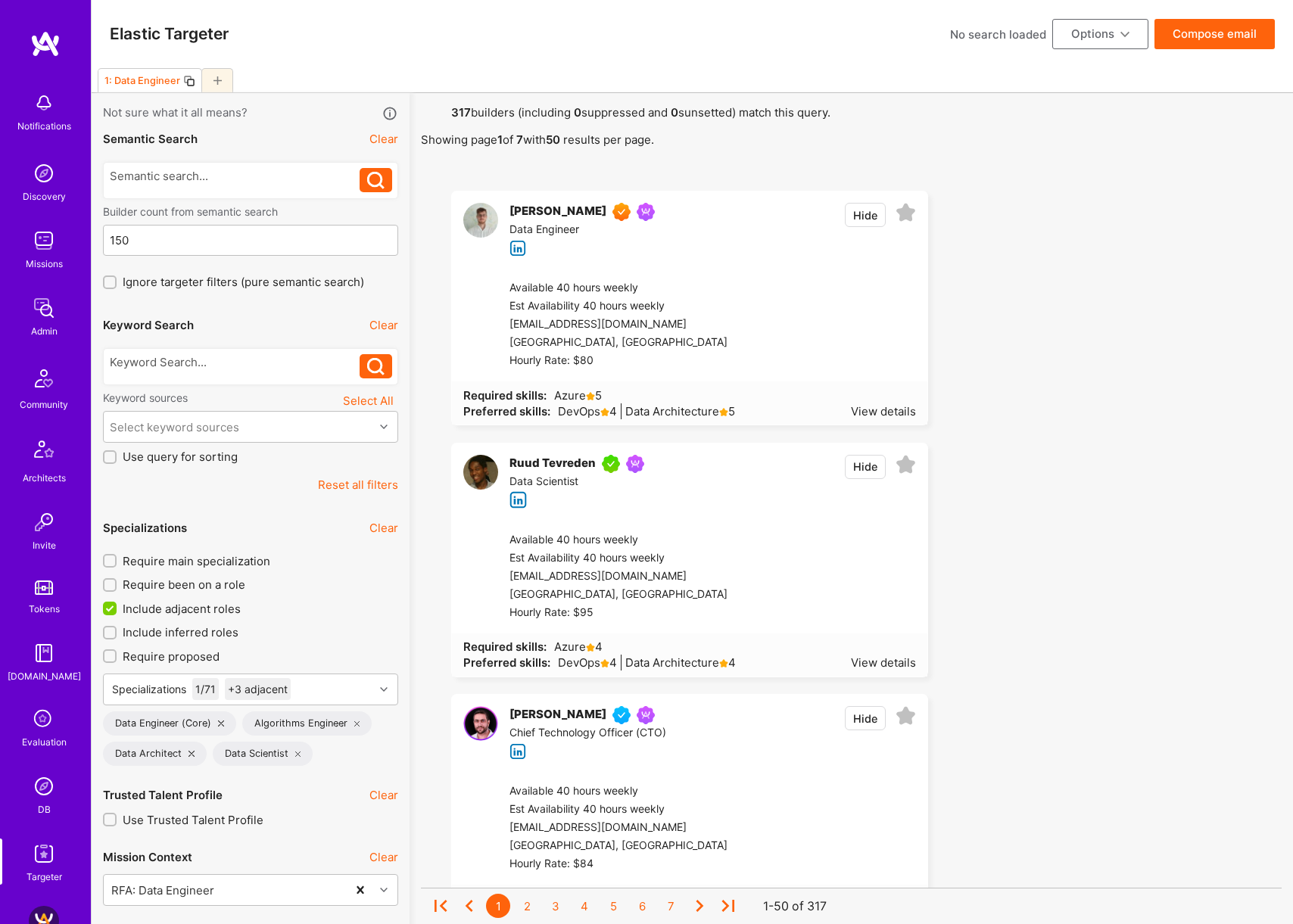
click at [1213, 34] on button "Compose email" at bounding box center [1215, 34] width 120 height 30
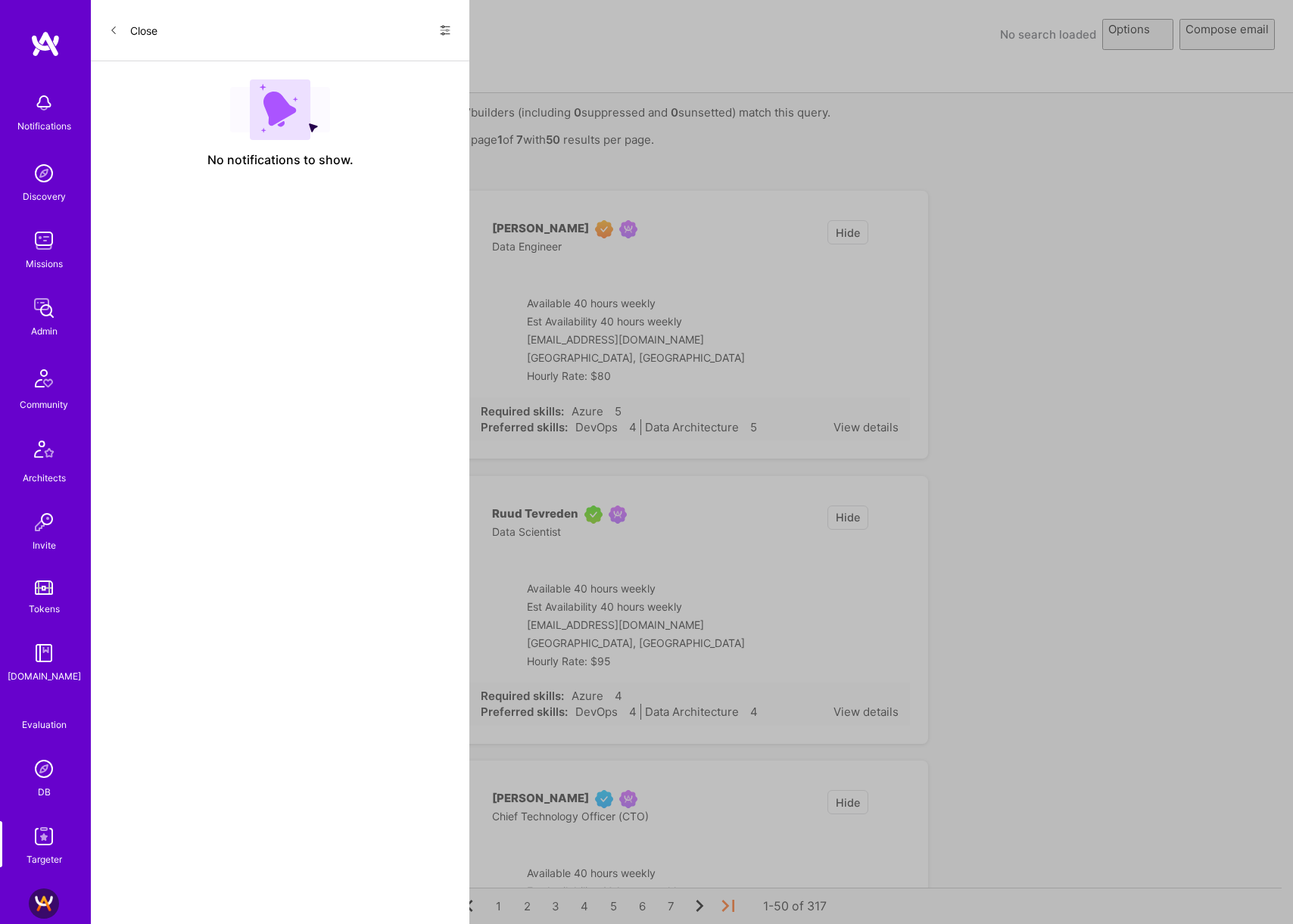
select select "rich-reachout"
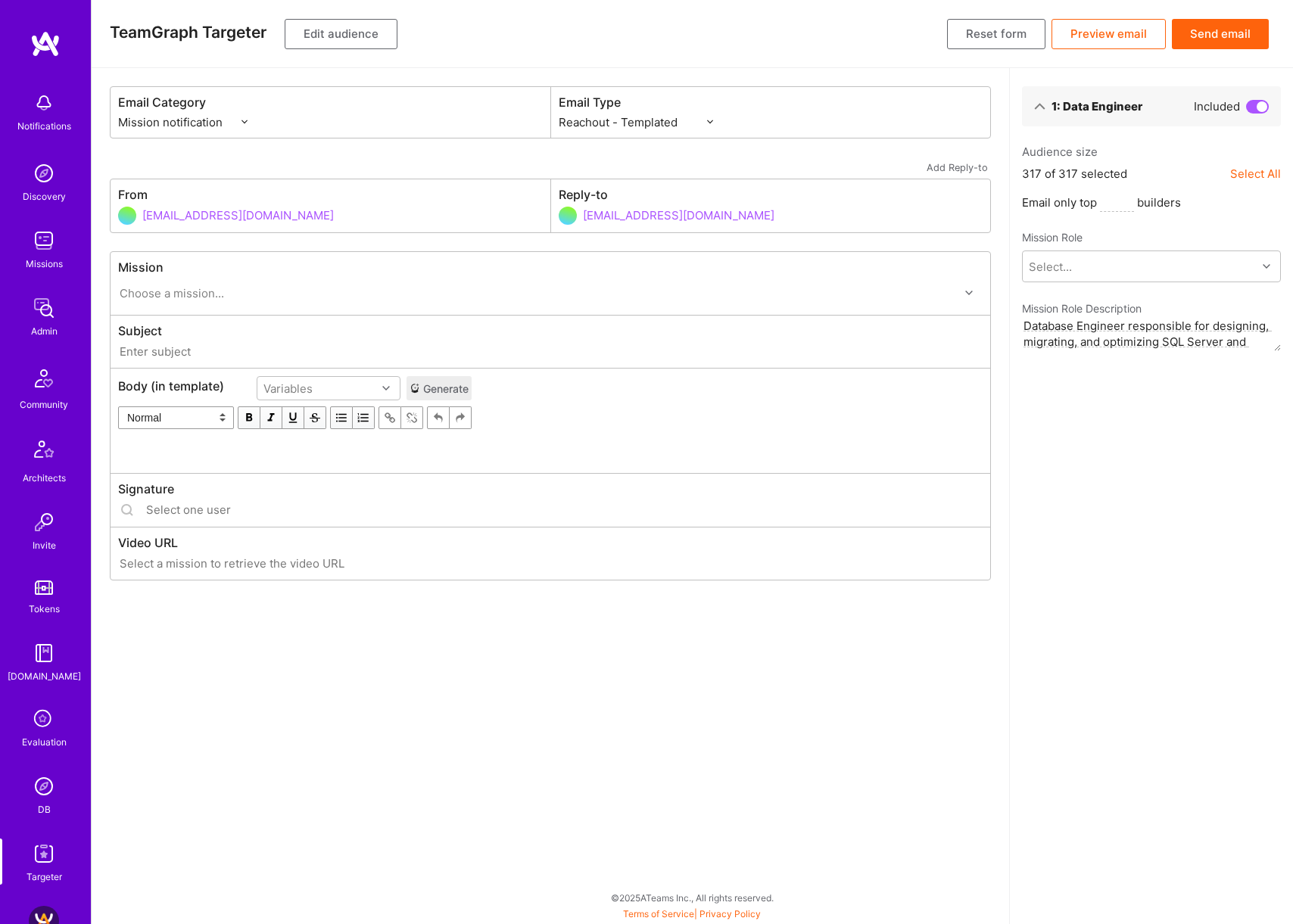
type input "A.Team // RFA: Data Engineer"
type input "dor@a.team"
type input "https://ucarecdn.com/90879a7a-3cad-43ad-a107-74745c0c0594/"
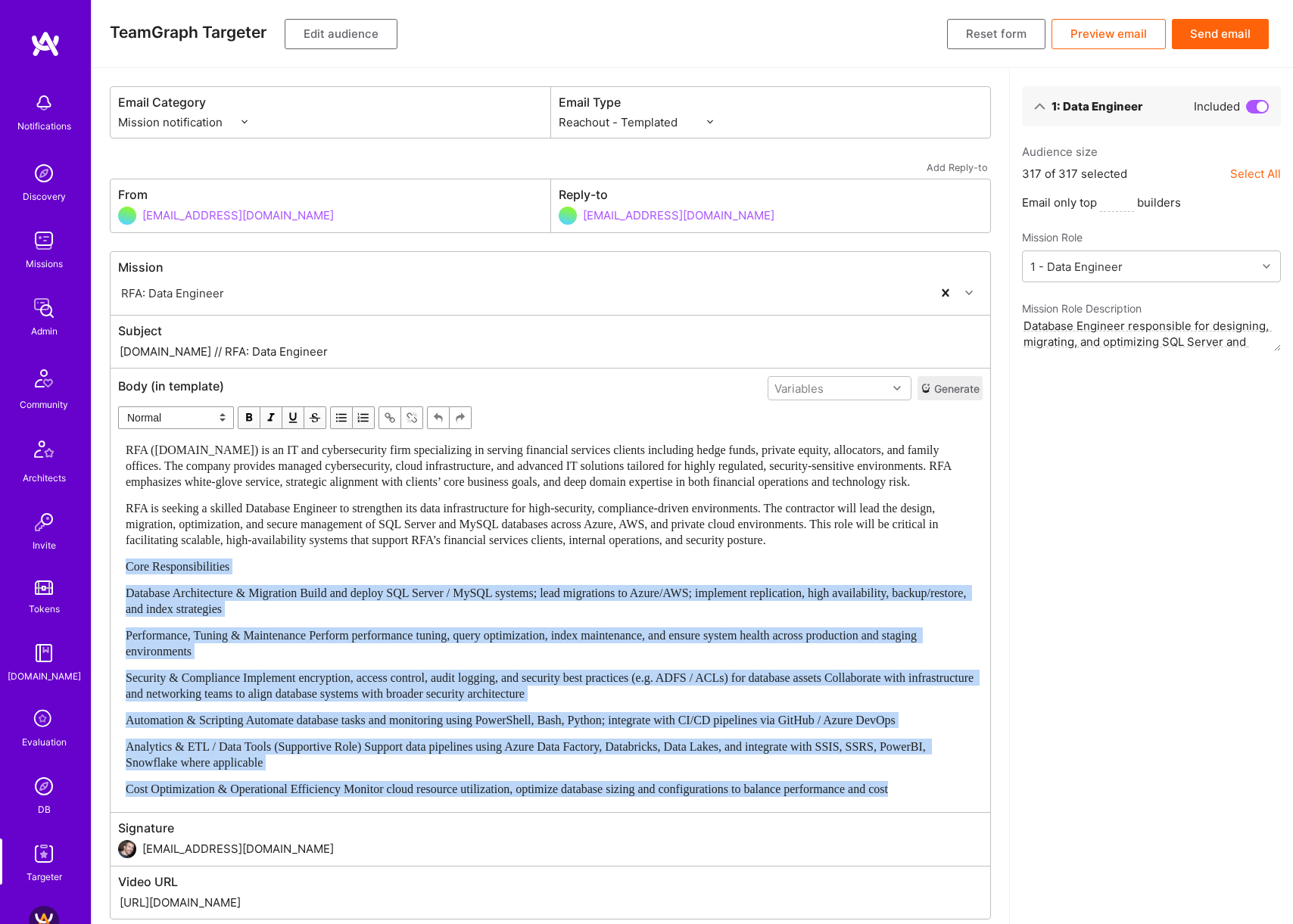
drag, startPoint x: 127, startPoint y: 585, endPoint x: 818, endPoint y: 829, distance: 732.8
click at [818, 829] on div "Mission RFA: Data Engineer Subject A.Team // RFA: Data Engineer Body (in templa…" at bounding box center [551, 585] width 881 height 668
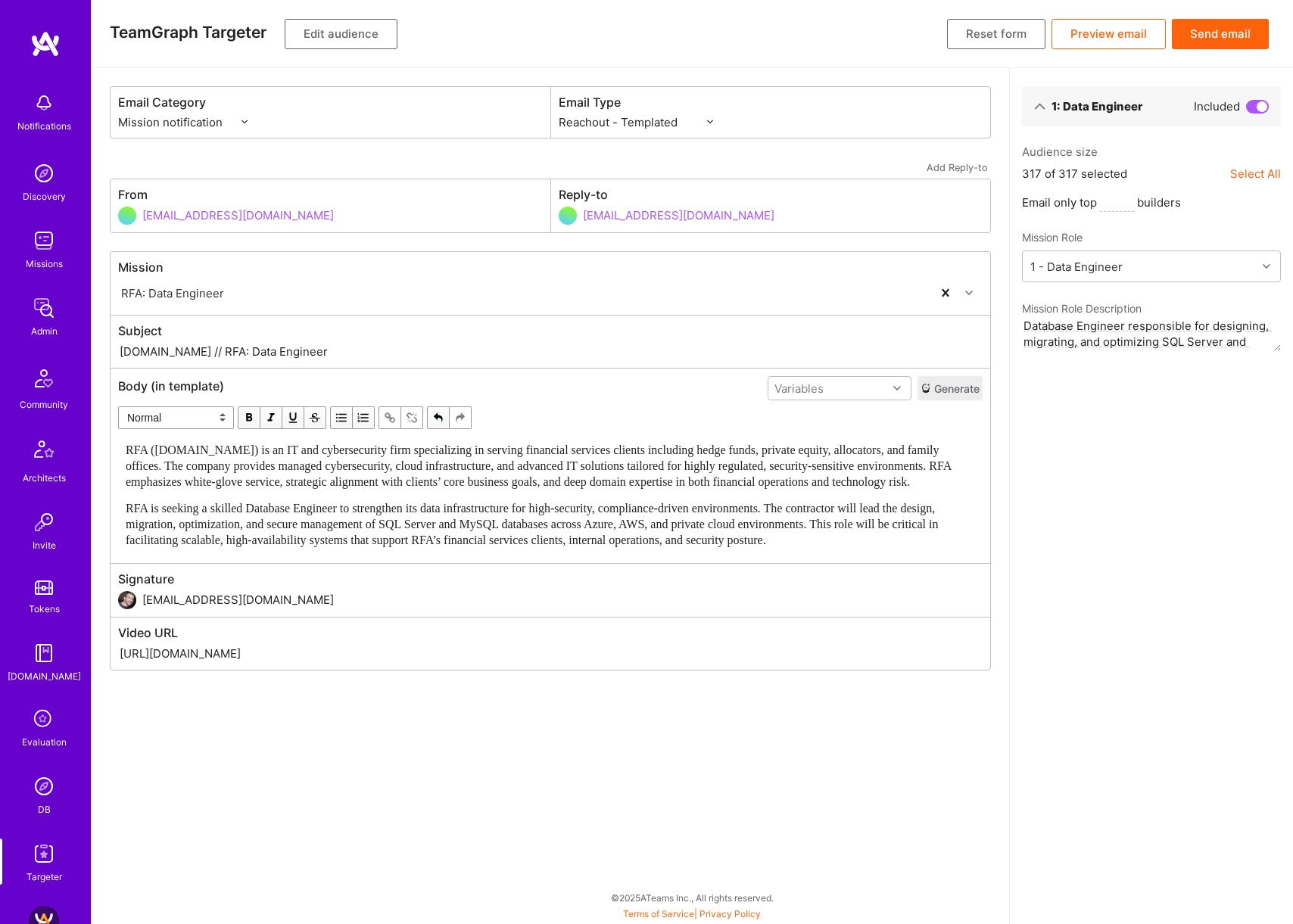
click at [700, 133] on div "Email Type Custom - Templated Custom - Plain Reachout - Templated Reachout - Te…" at bounding box center [771, 113] width 439 height 51
click at [699, 119] on select "Custom - Templated Custom - Plain Reachout - Templated Reachout - Templated (v2…" at bounding box center [636, 122] width 155 height 15
select select "rich-reachout-v2"
click at [559, 115] on select "Custom - Templated Custom - Plain Reachout - Templated Reachout - Templated (v2…" at bounding box center [636, 122] width 155 height 15
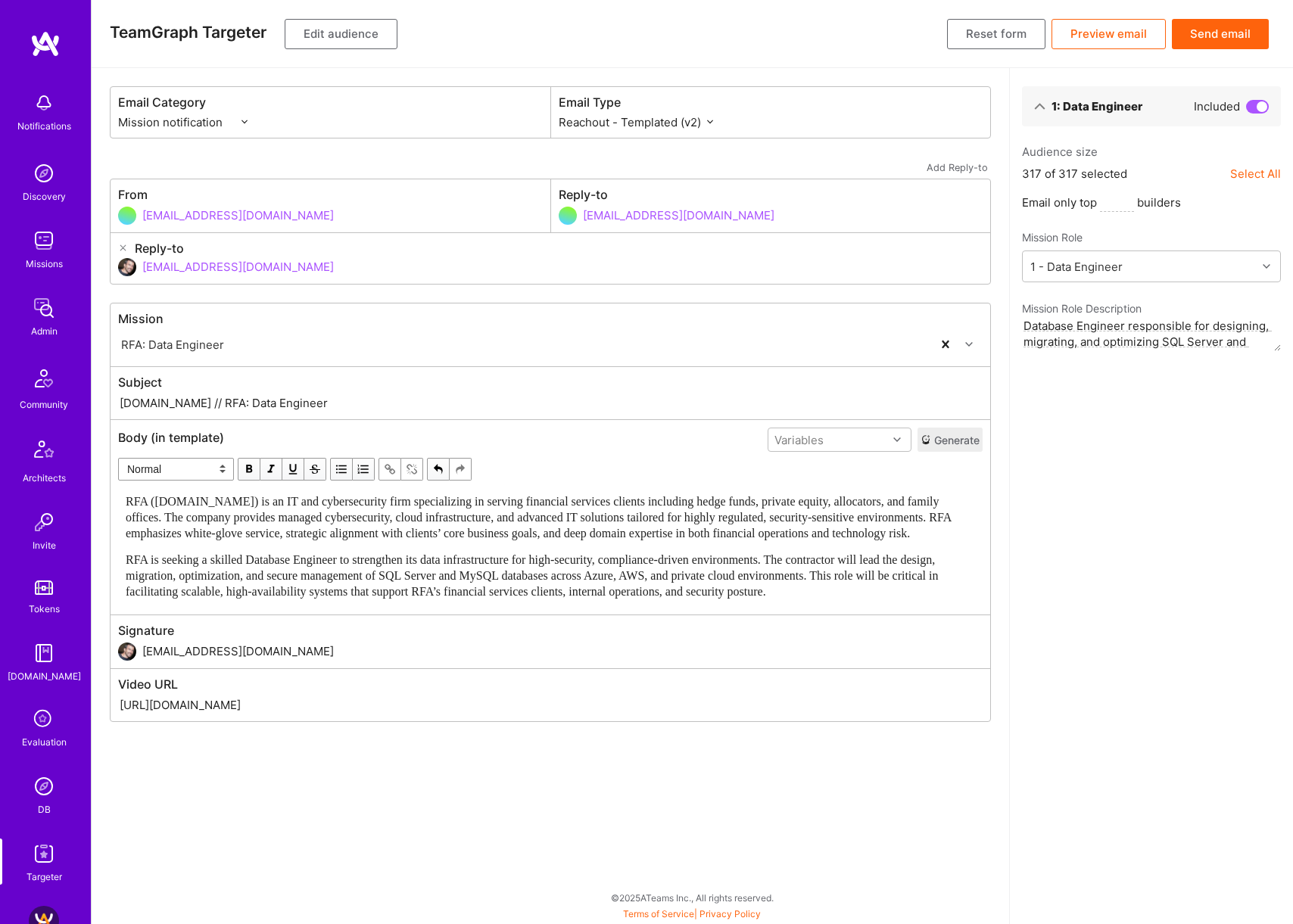
click at [1123, 37] on button "Preview email" at bounding box center [1108, 34] width 115 height 30
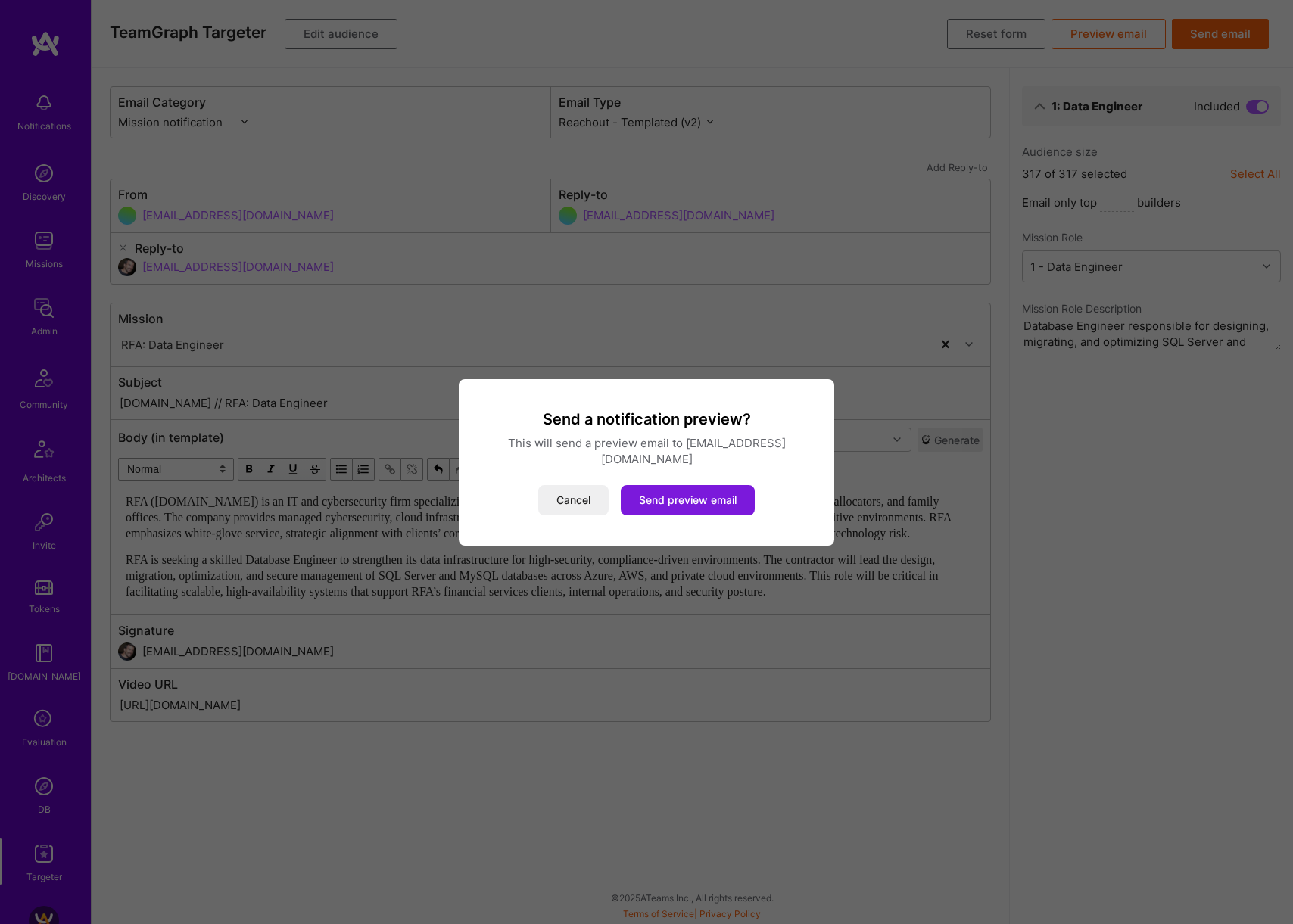
click at [730, 488] on button "Send preview email" at bounding box center [687, 499] width 134 height 30
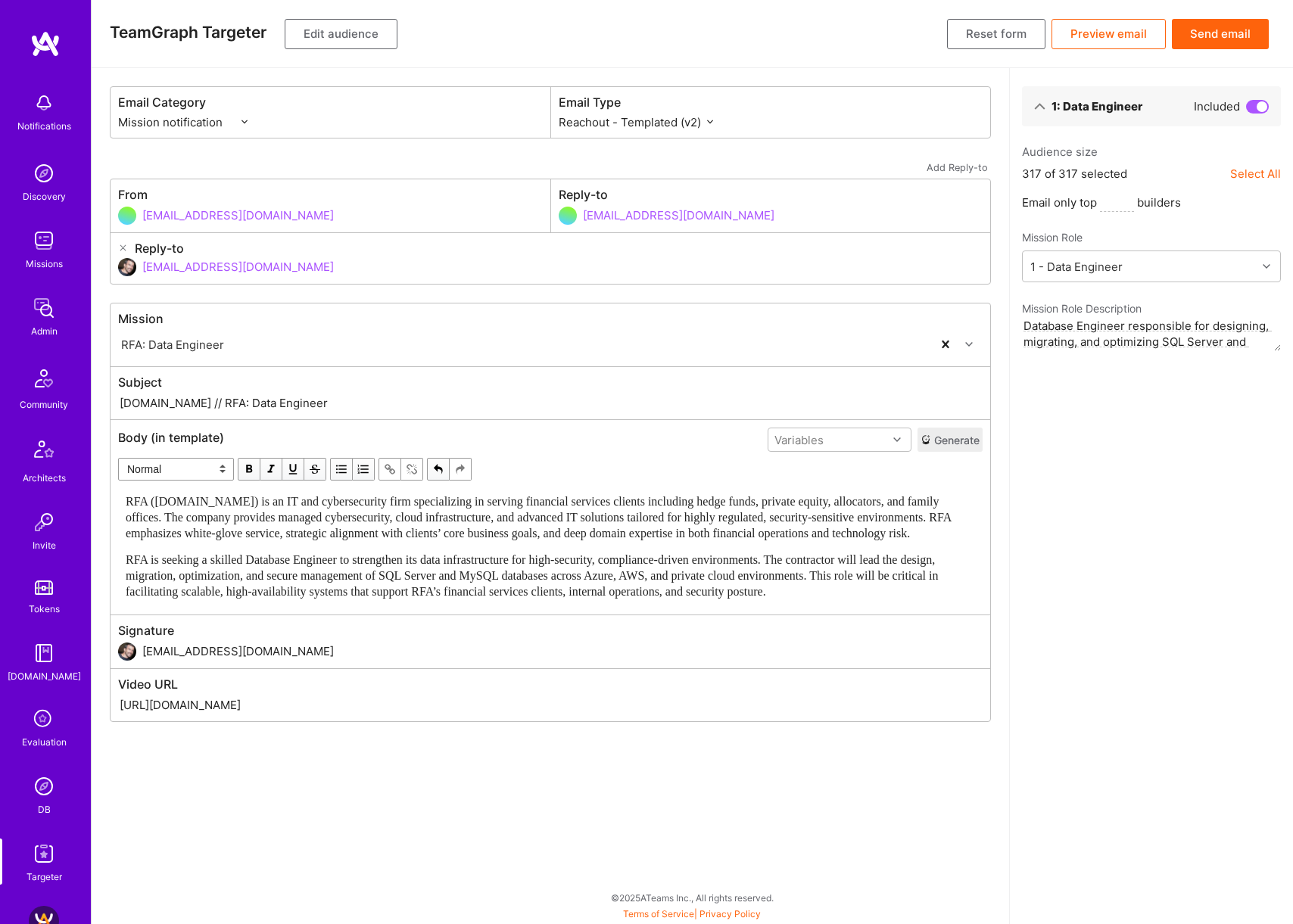
click at [1220, 38] on button "Send email" at bounding box center [1220, 34] width 96 height 30
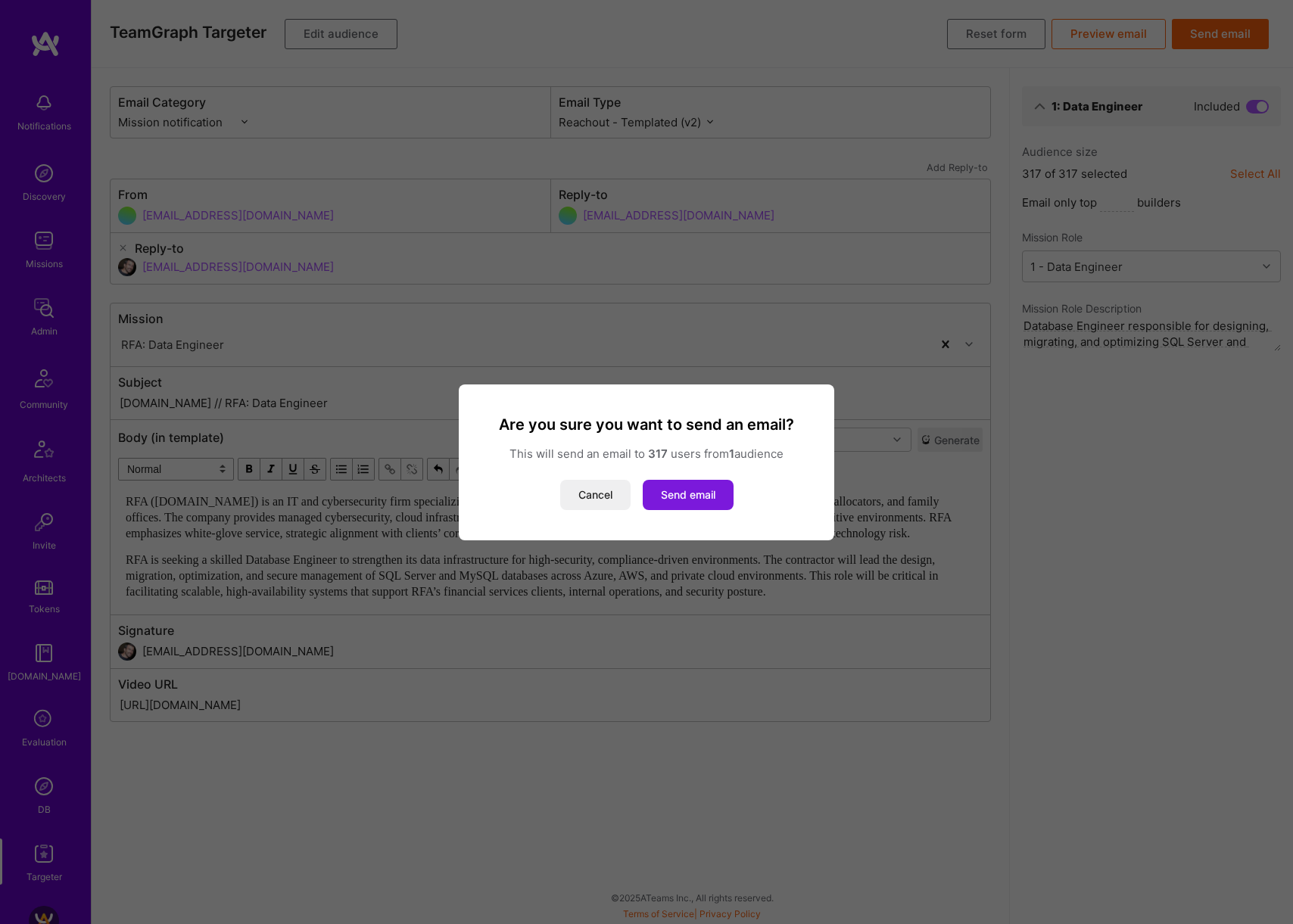
click at [697, 495] on button "Send email" at bounding box center [688, 494] width 91 height 30
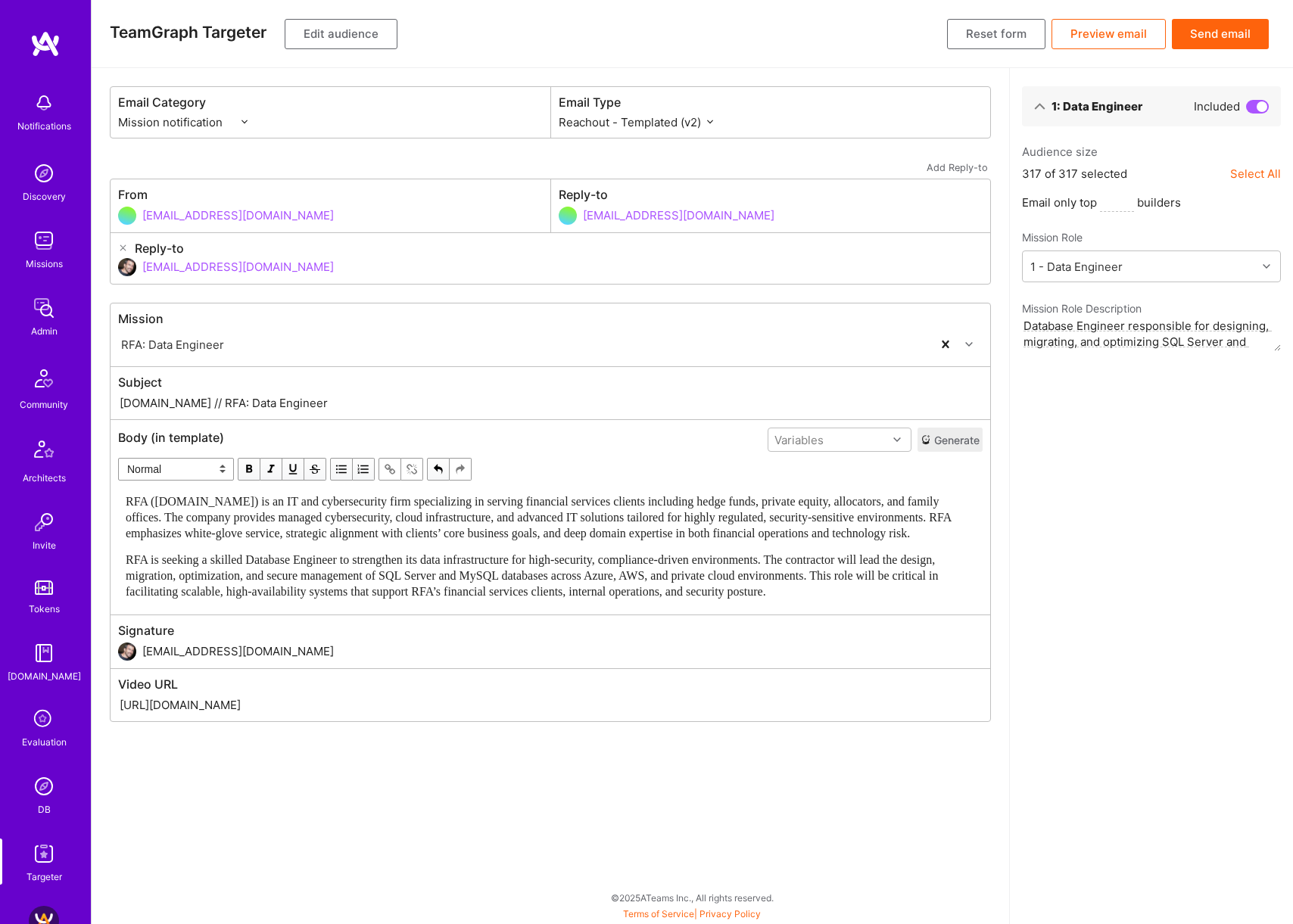
click at [1237, 36] on button "Send email" at bounding box center [1220, 34] width 96 height 30
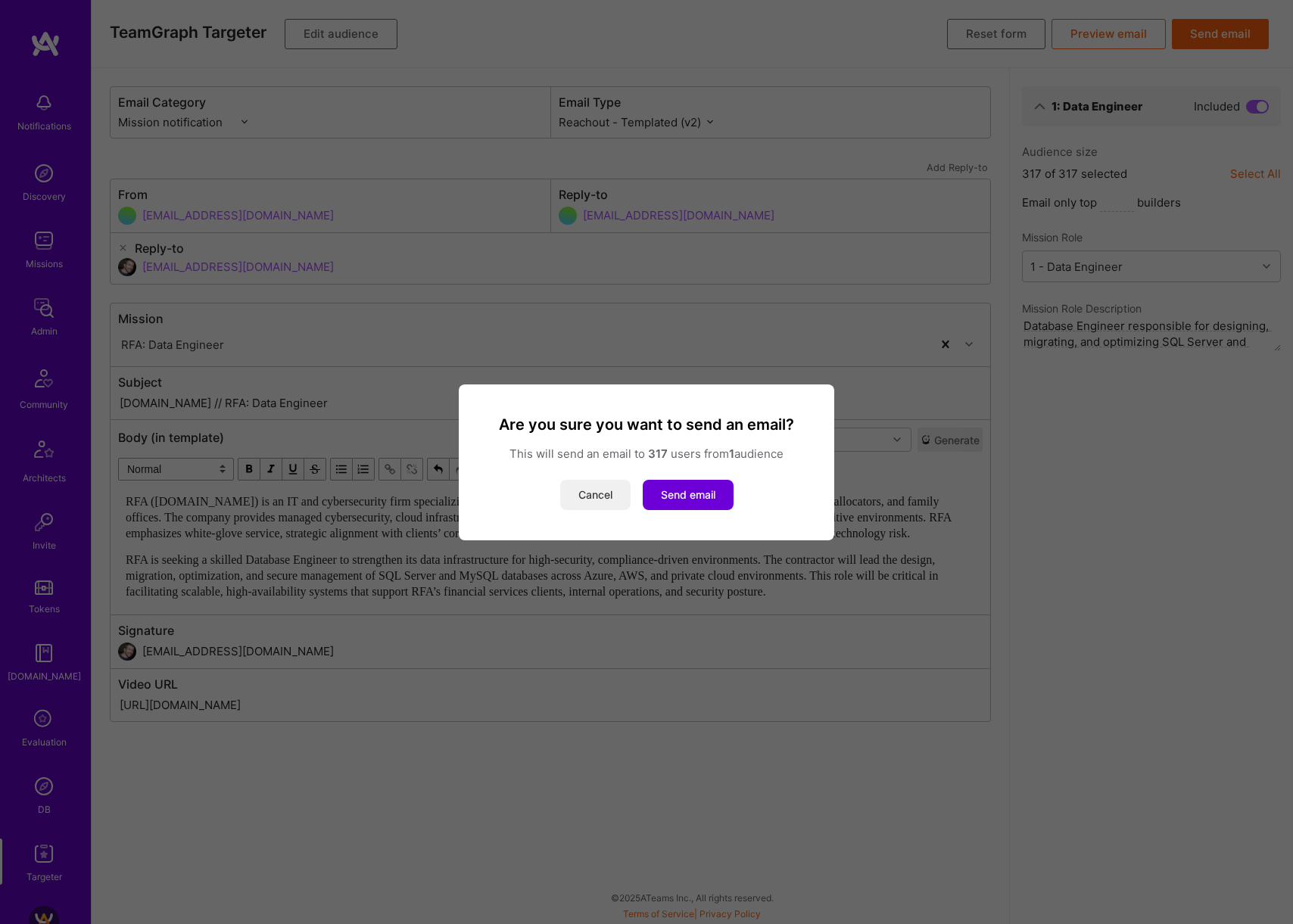
click at [587, 497] on button "Cancel" at bounding box center [595, 494] width 70 height 30
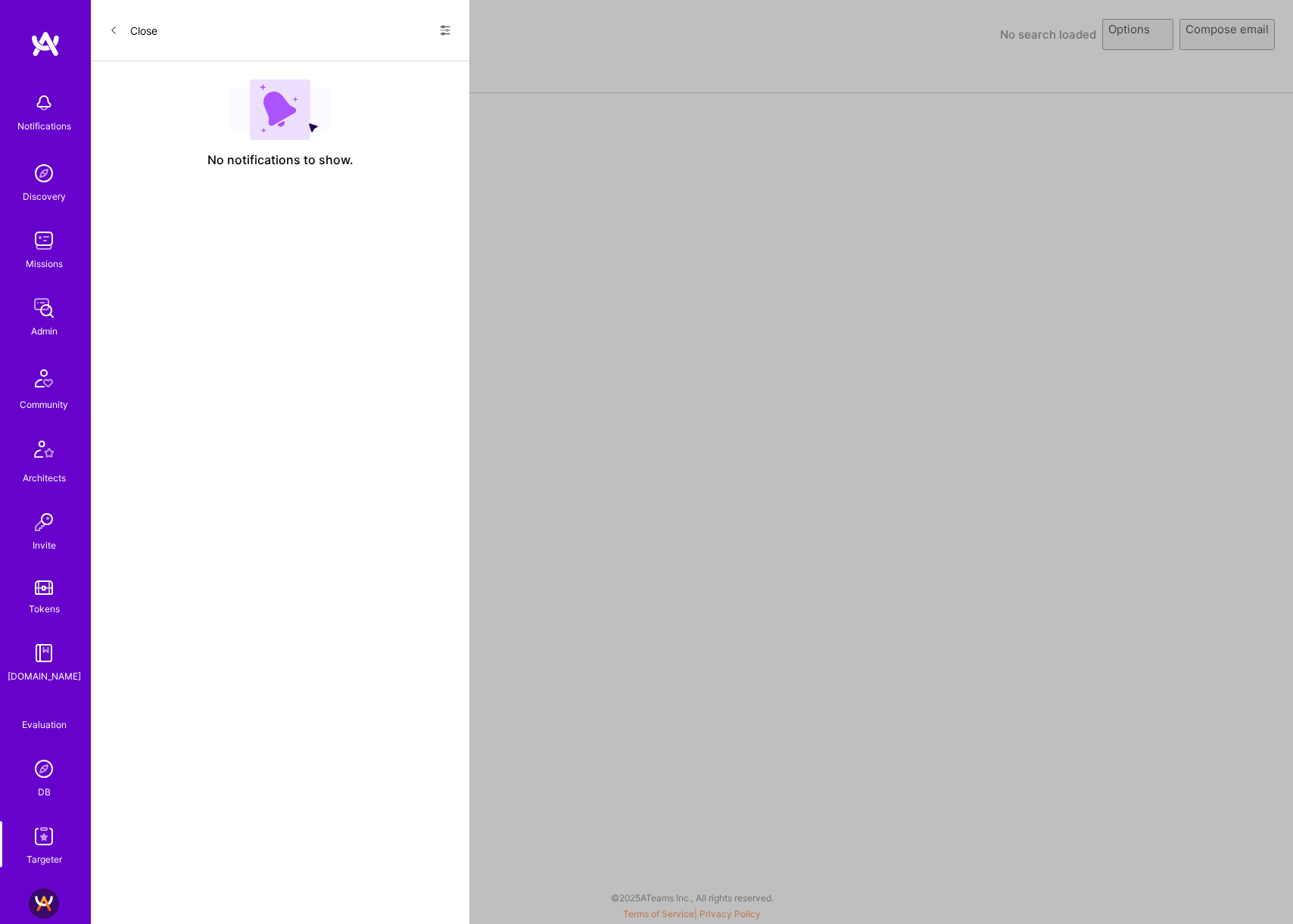
select select "rich-reachout"
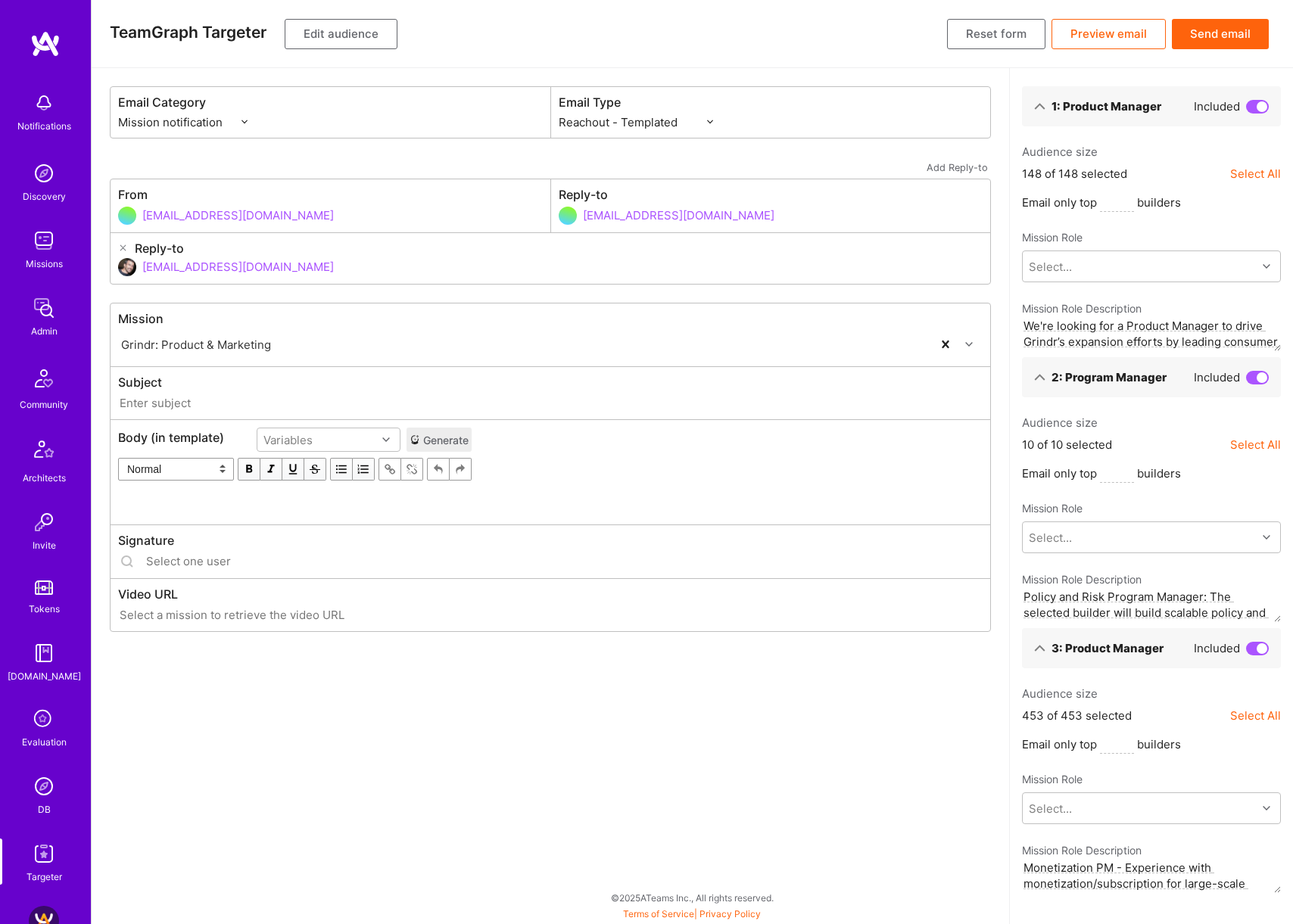
click at [359, 31] on button "Edit audience" at bounding box center [341, 34] width 113 height 30
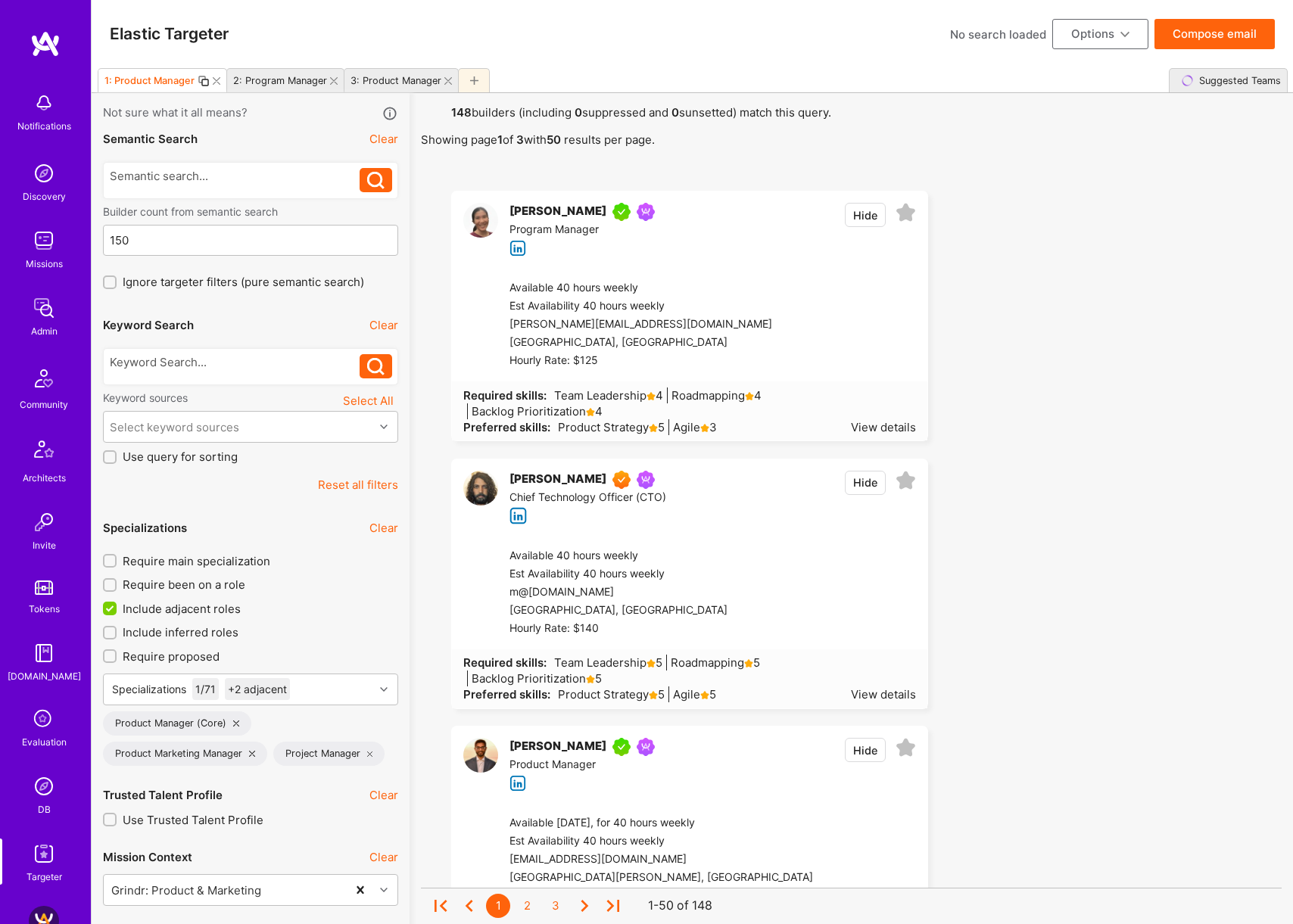
click at [217, 79] on icon at bounding box center [217, 81] width 7 height 7
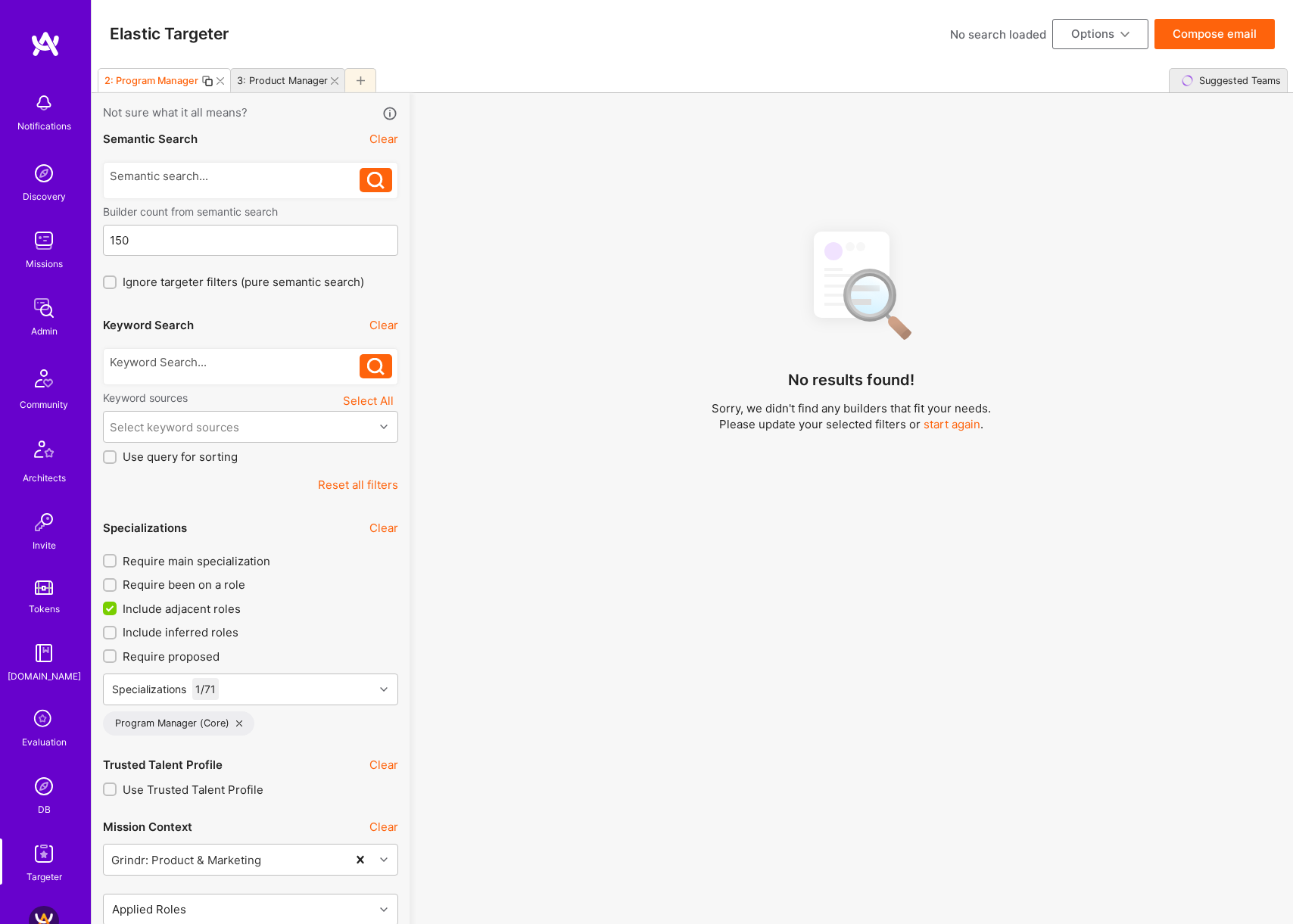
click at [219, 79] on icon at bounding box center [220, 81] width 7 height 7
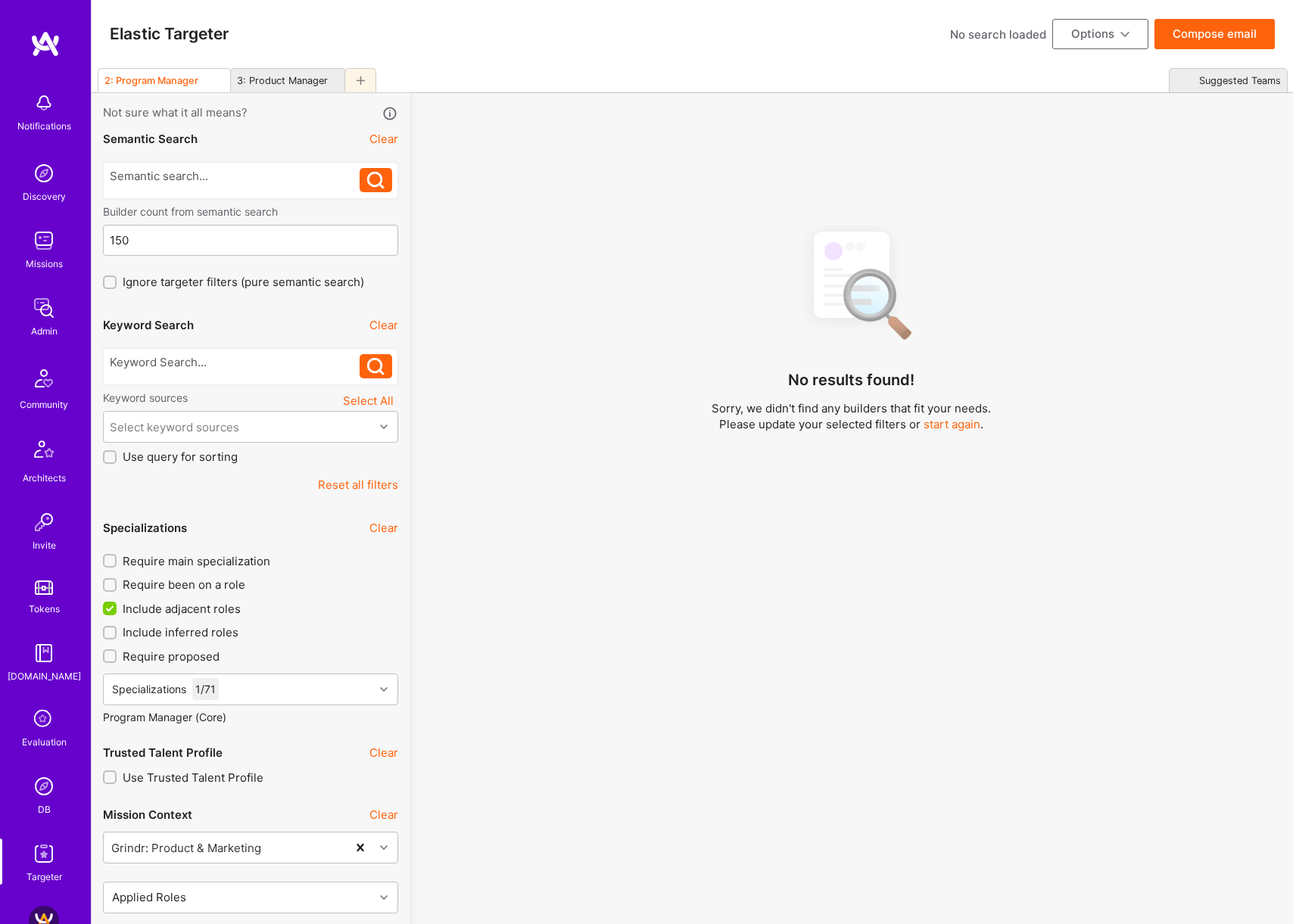
type input "3"
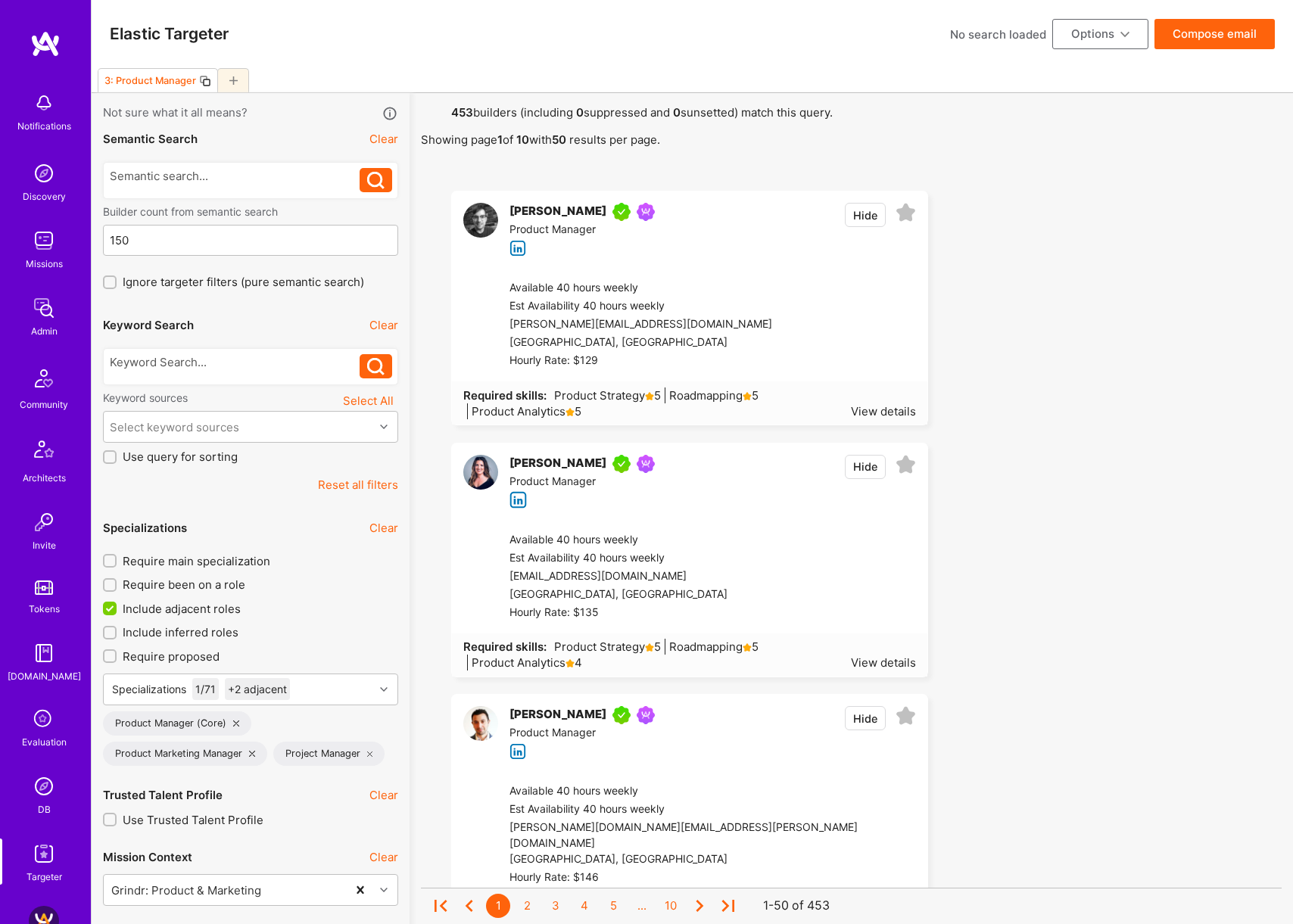
click at [207, 608] on span "Include adjacent roles" at bounding box center [182, 608] width 118 height 15
click at [118, 608] on input "Include adjacent roles" at bounding box center [111, 608] width 14 height 14
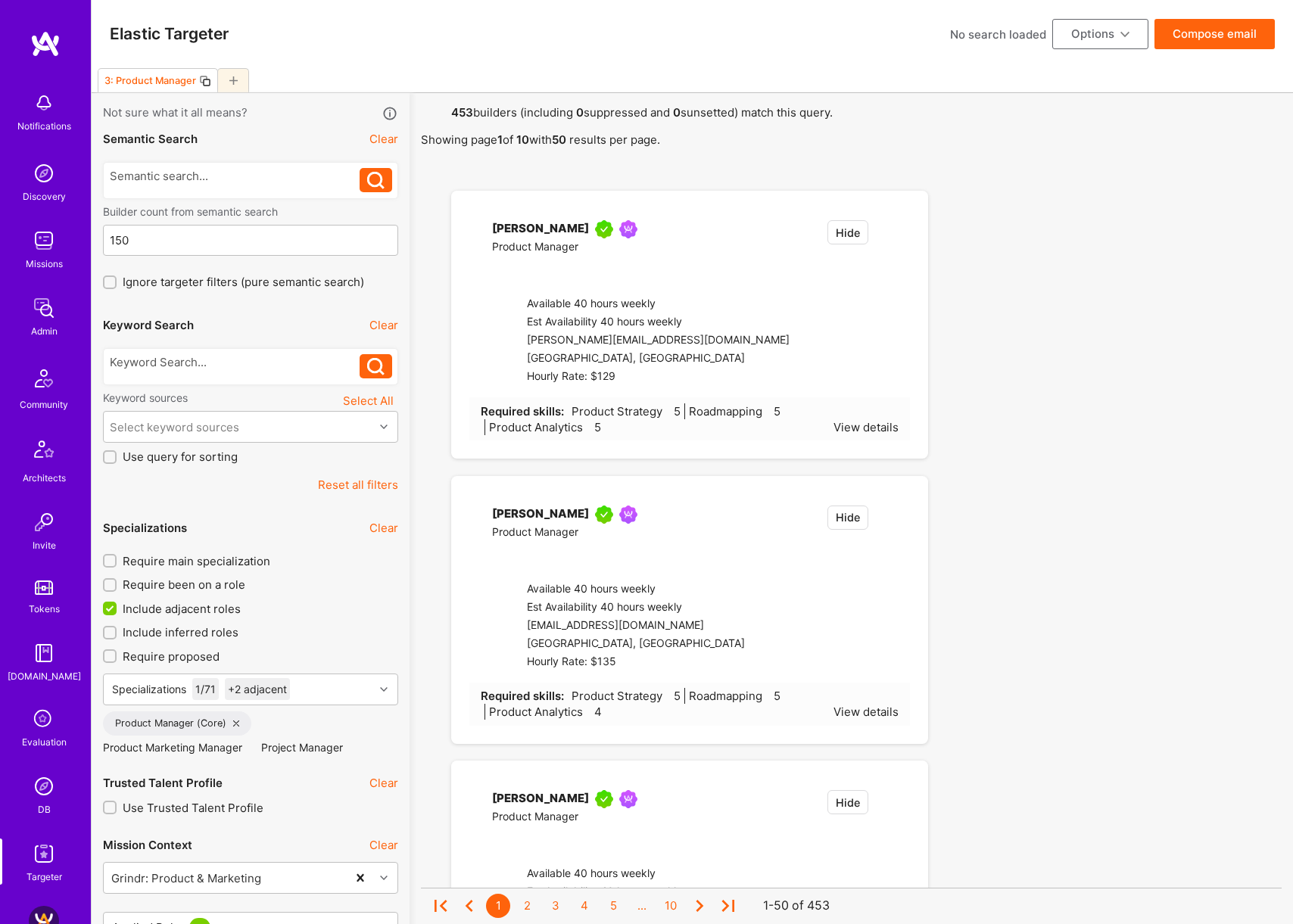
checkbox input "false"
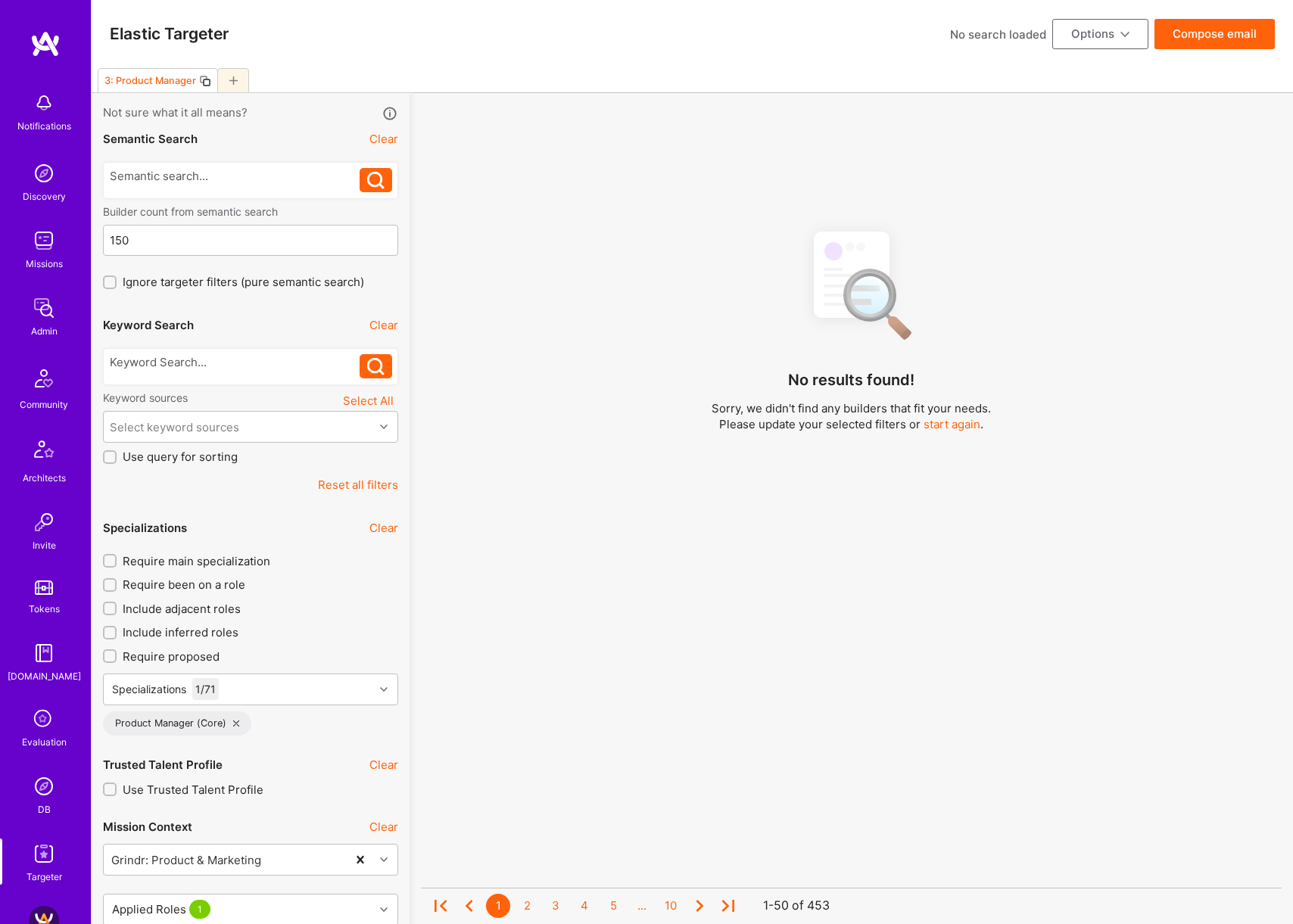
scroll to position [1, 0]
click at [1137, 35] on button "Options" at bounding box center [1100, 34] width 96 height 30
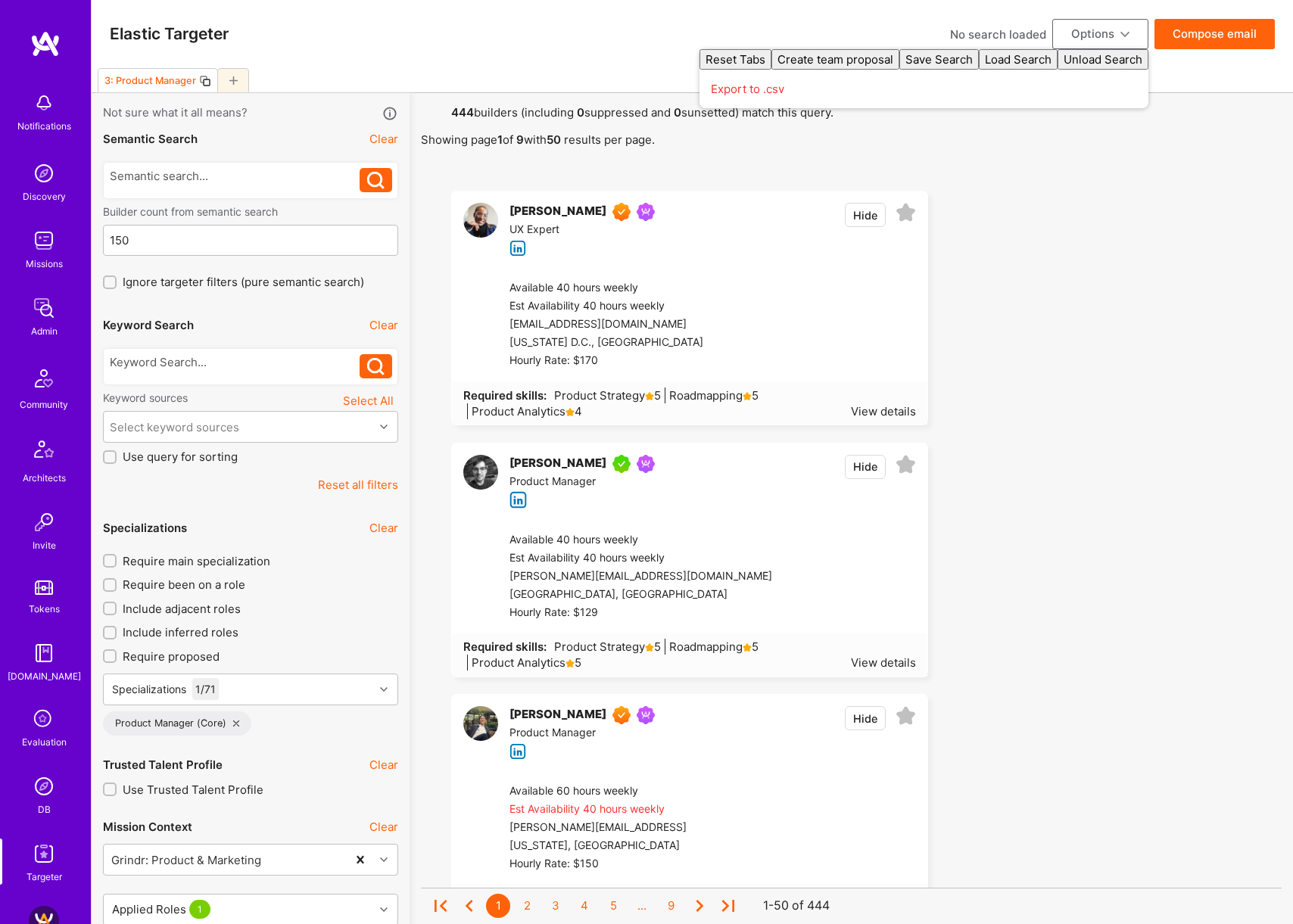
click at [1211, 35] on button "Compose email" at bounding box center [1215, 34] width 120 height 30
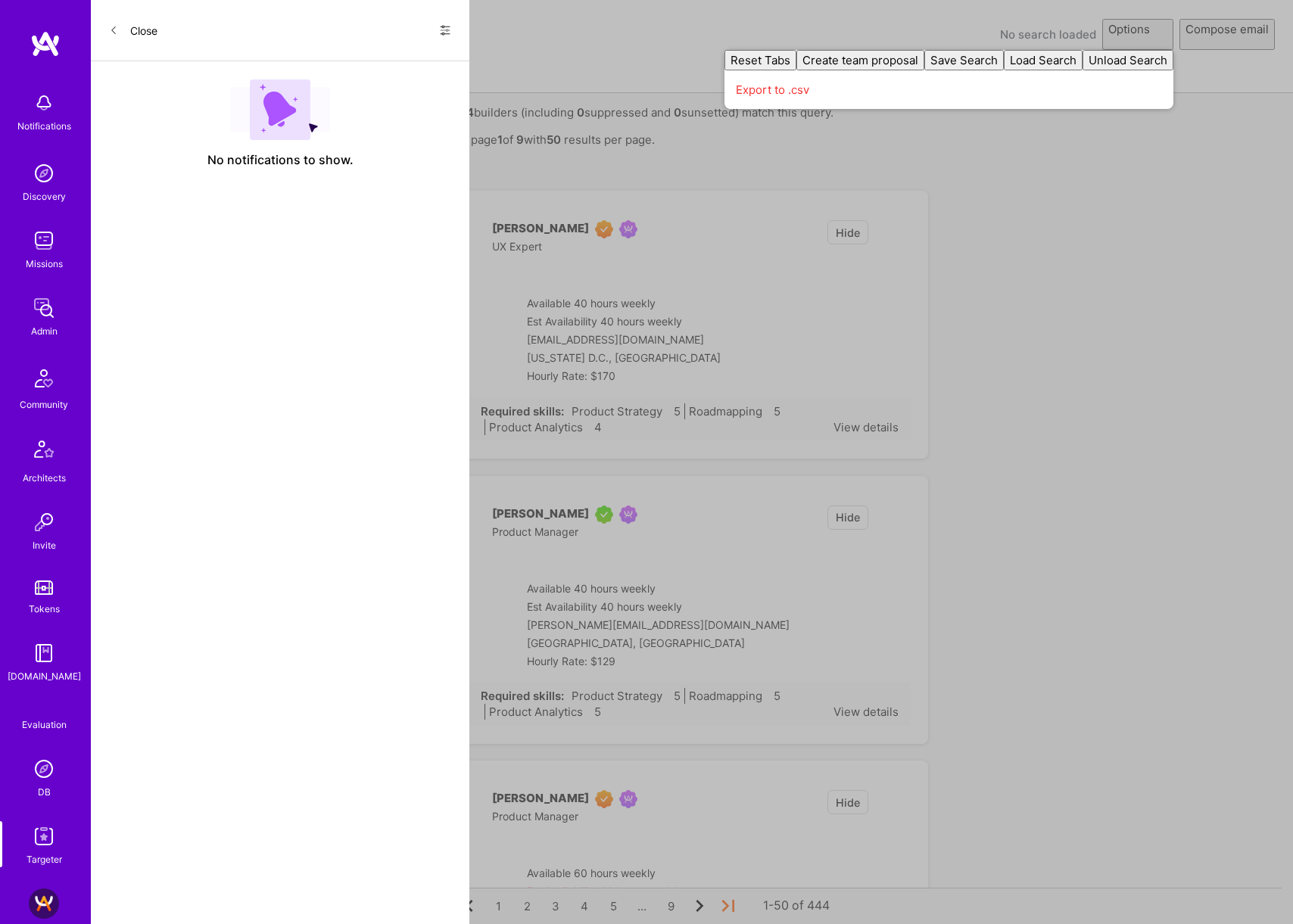
select select "rich-reachout"
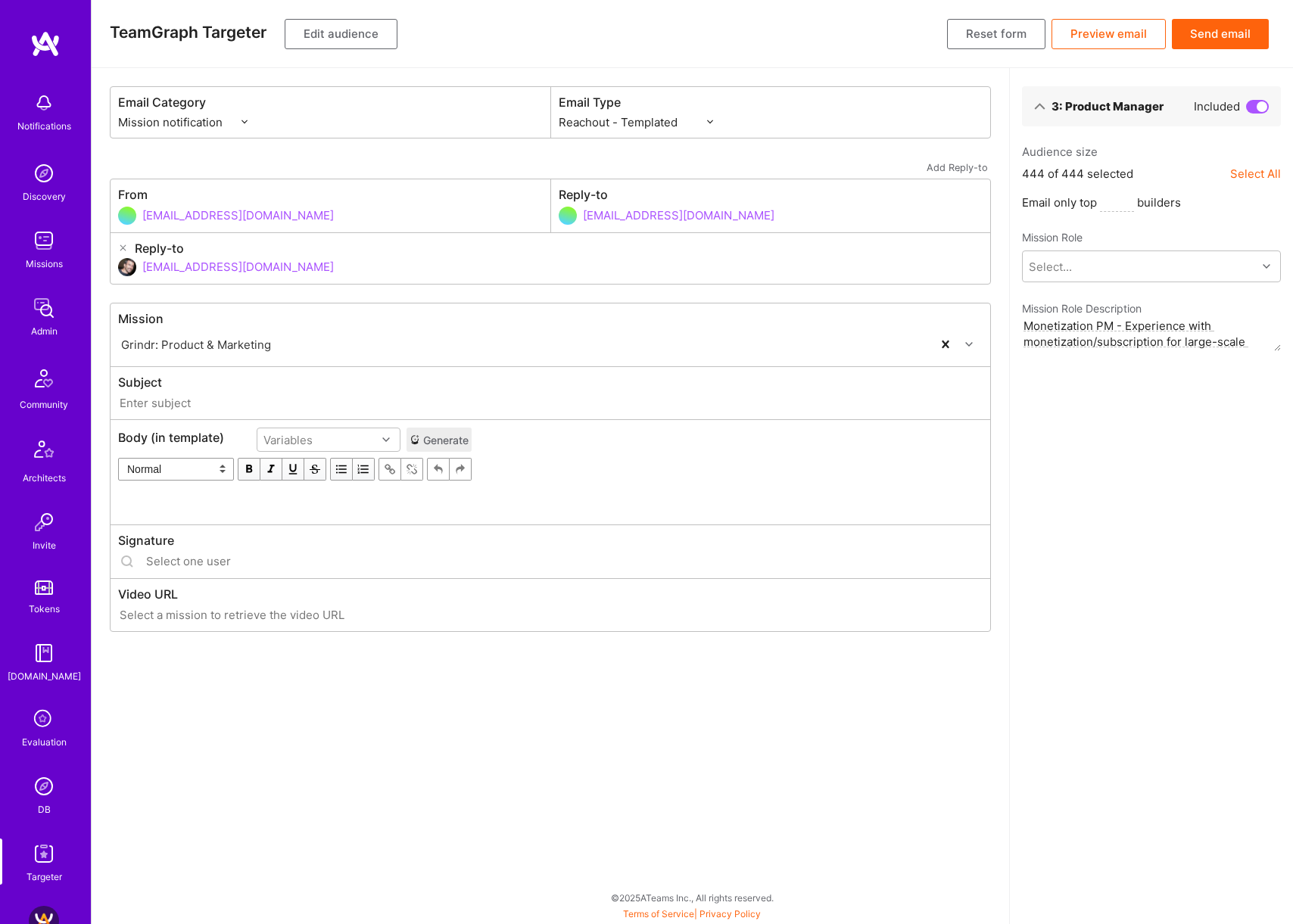
type input "A.Team // Grindr: Product & Marketing"
type input "dor@a.team"
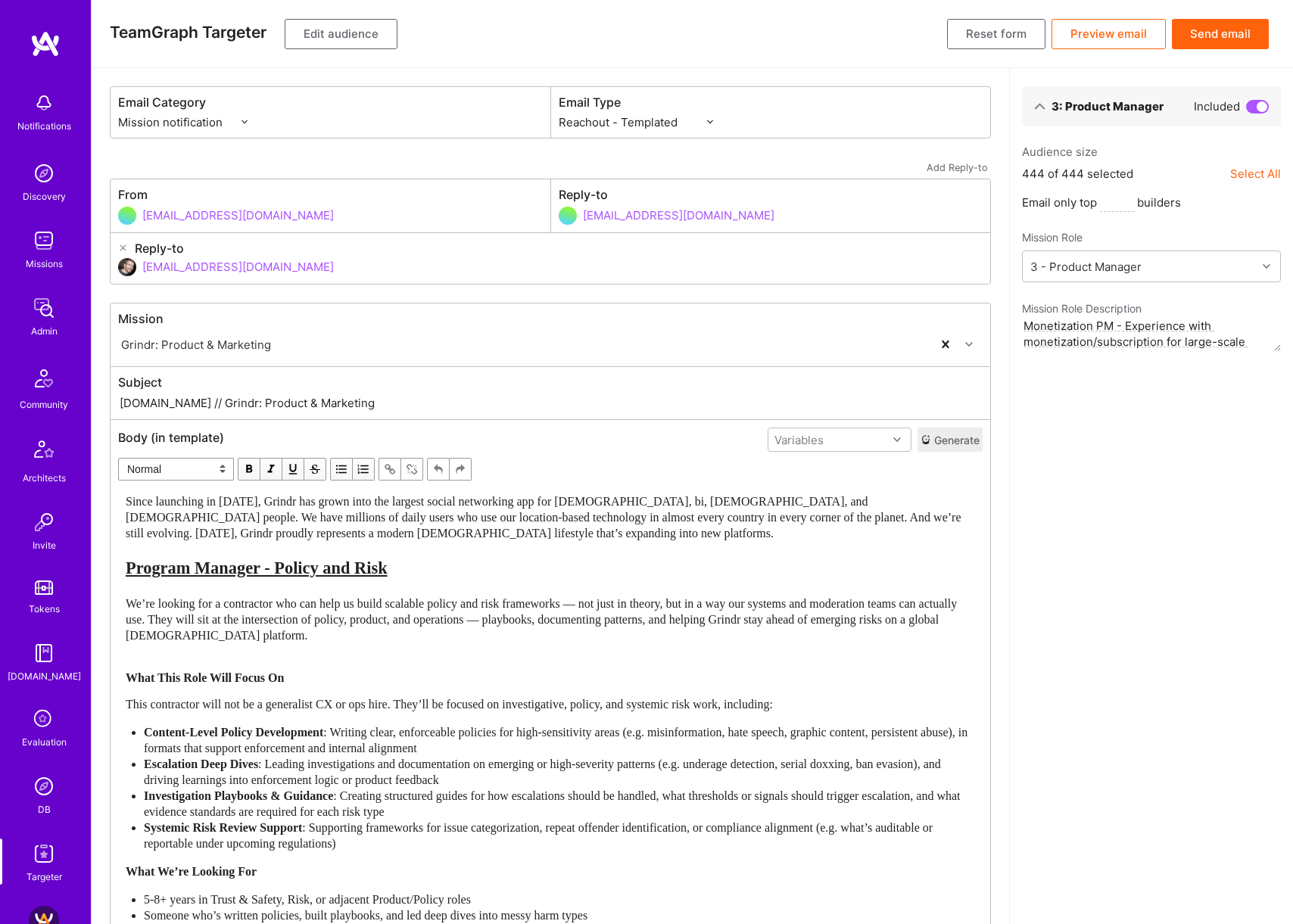
click at [353, 43] on button "Edit audience" at bounding box center [341, 34] width 113 height 30
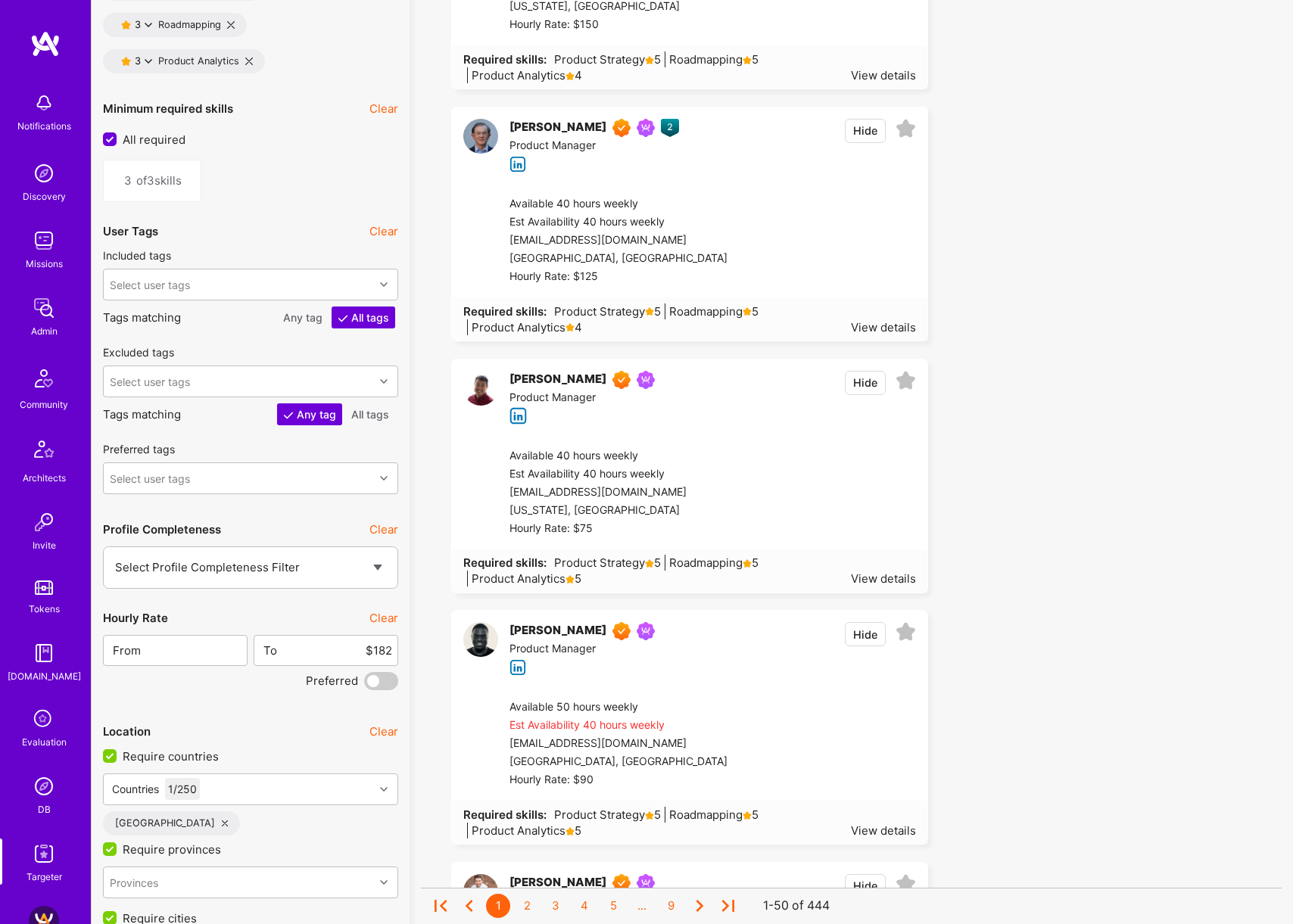
scroll to position [2807, 0]
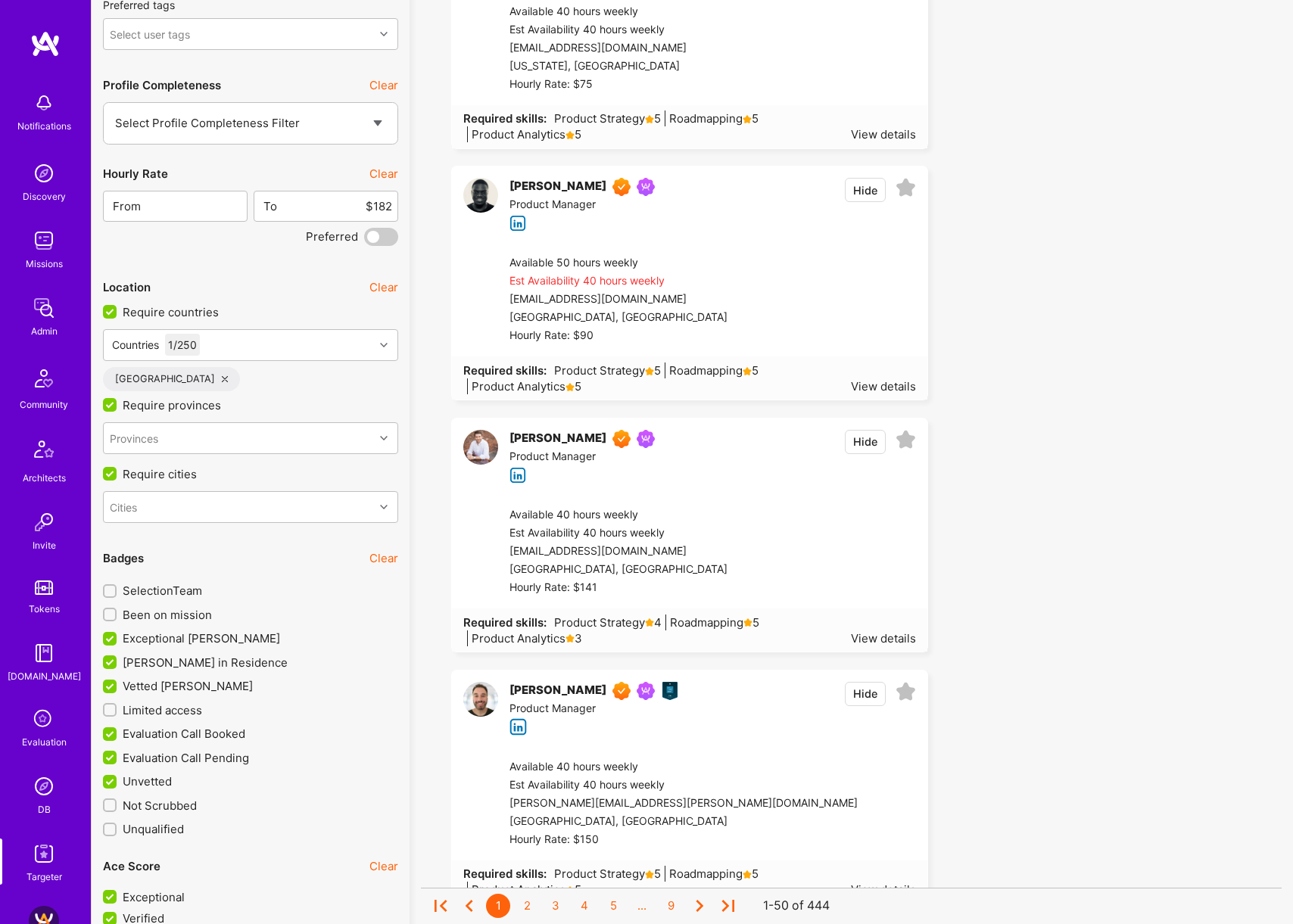
click at [390, 173] on button "Clear" at bounding box center [384, 173] width 29 height 15
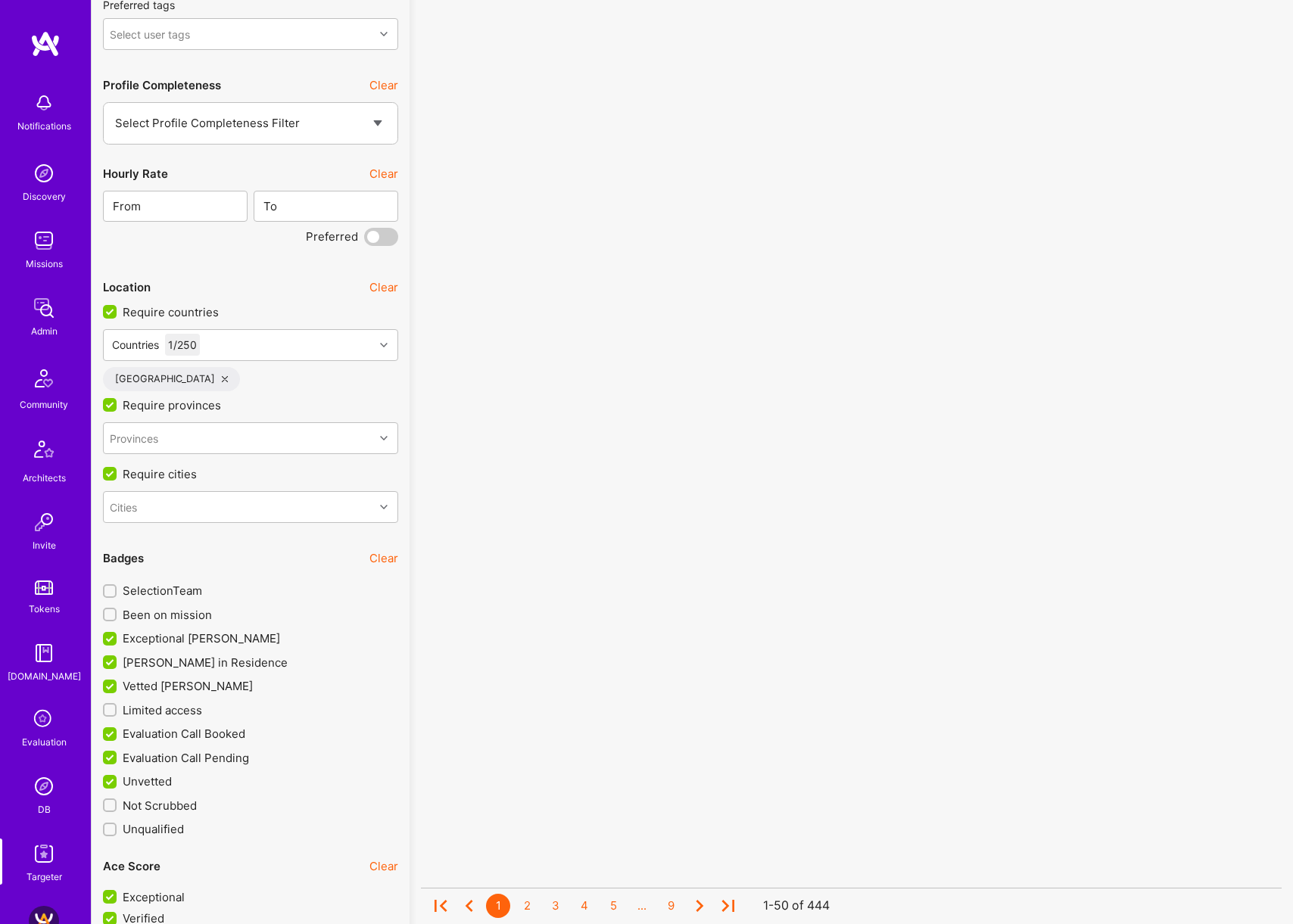
click at [167, 682] on span "Vetted A.Teamer" at bounding box center [187, 685] width 130 height 15
click at [118, 682] on input "Vetted A.Teamer" at bounding box center [111, 687] width 14 height 14
click at [182, 680] on span "Vetted A.Teamer" at bounding box center [187, 685] width 130 height 15
click at [116, 681] on input "Vetted A.Teamer" at bounding box center [111, 687] width 11 height 11
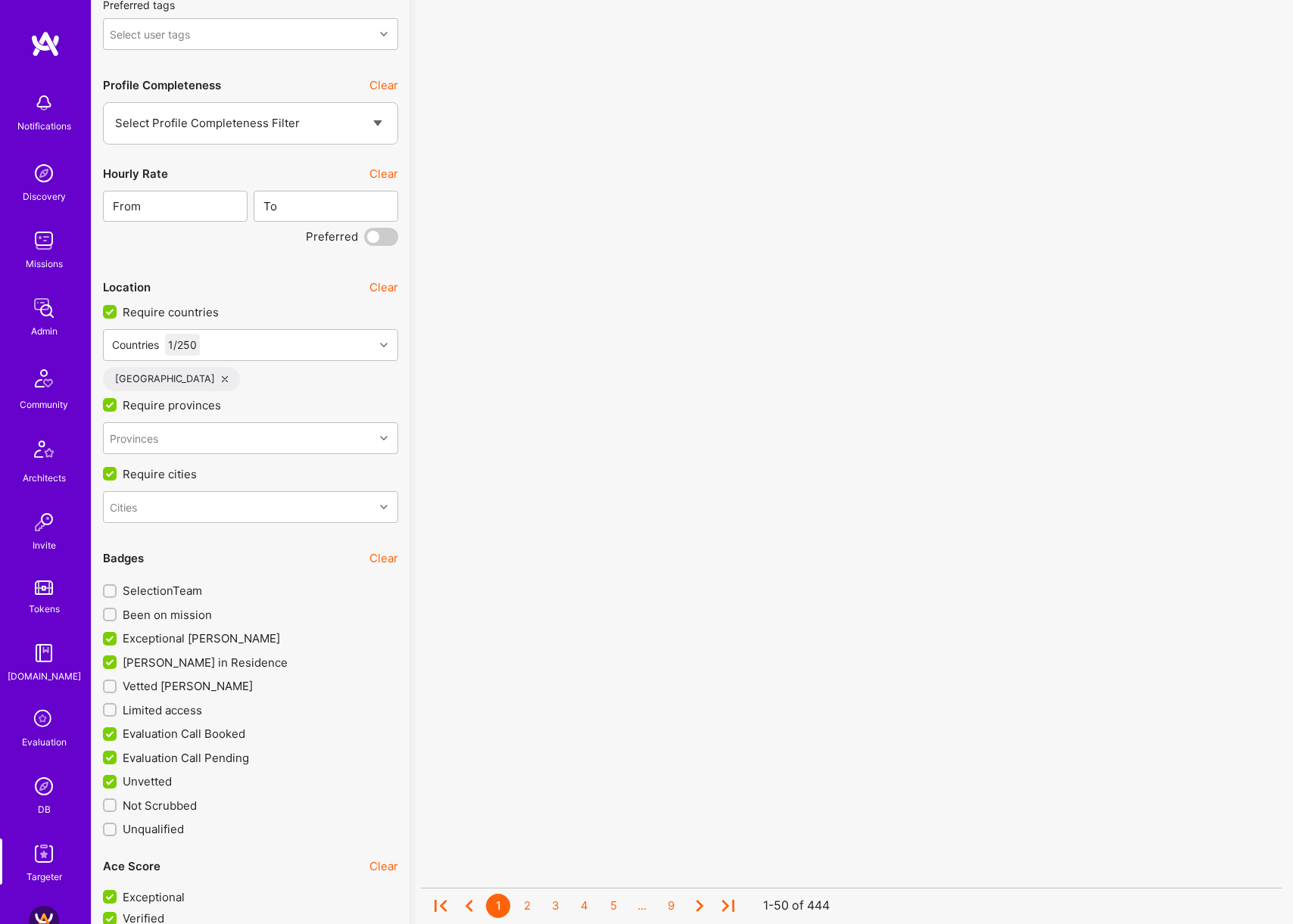
checkbox input "true"
click at [193, 732] on span "Evaluation Call Booked" at bounding box center [184, 733] width 123 height 15
click at [118, 732] on input "Evaluation Call Booked" at bounding box center [111, 734] width 14 height 14
click at [188, 729] on span "Evaluation Call Booked" at bounding box center [184, 733] width 123 height 15
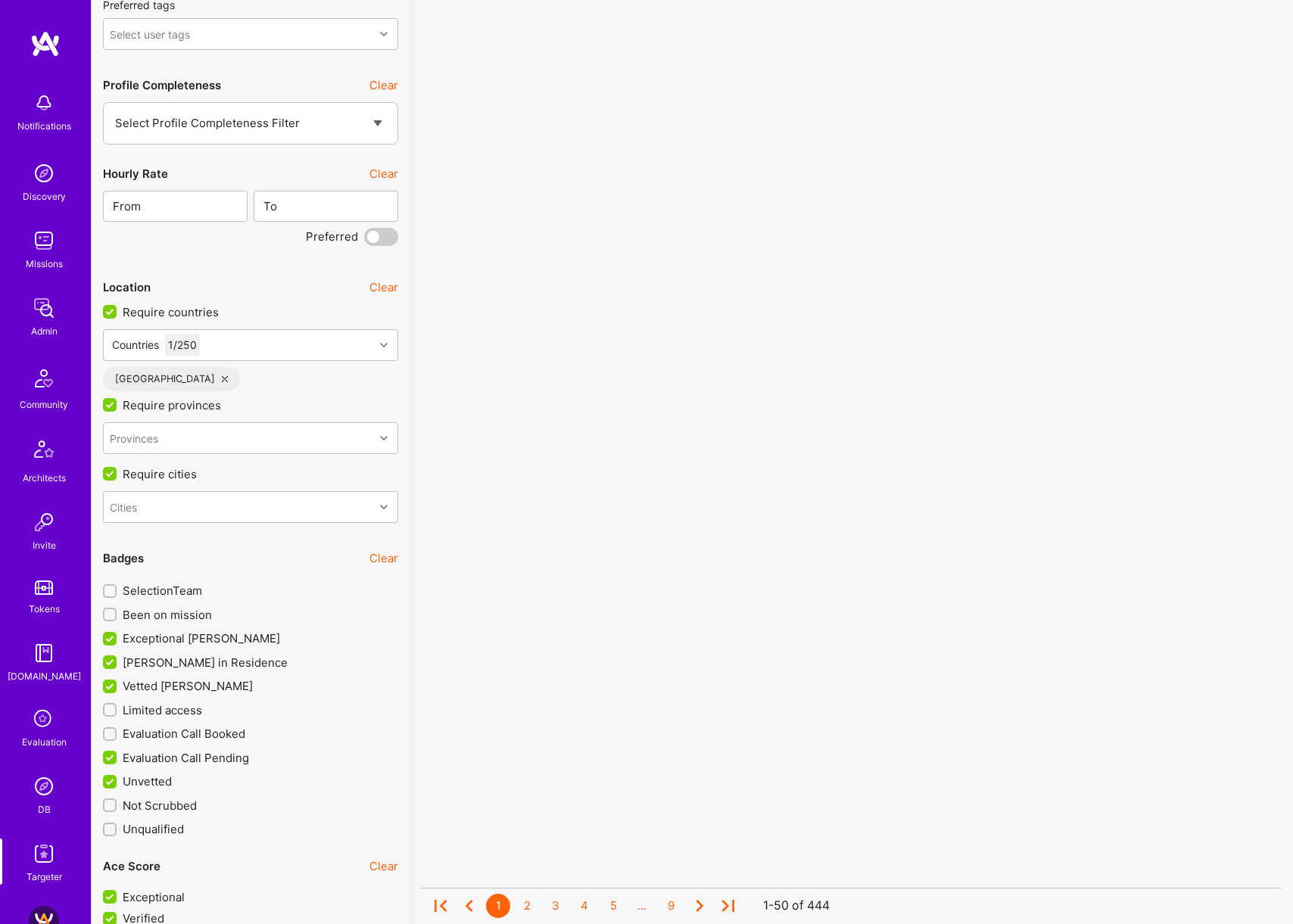
click at [116, 729] on input "Evaluation Call Booked" at bounding box center [111, 734] width 11 height 11
checkbox input "true"
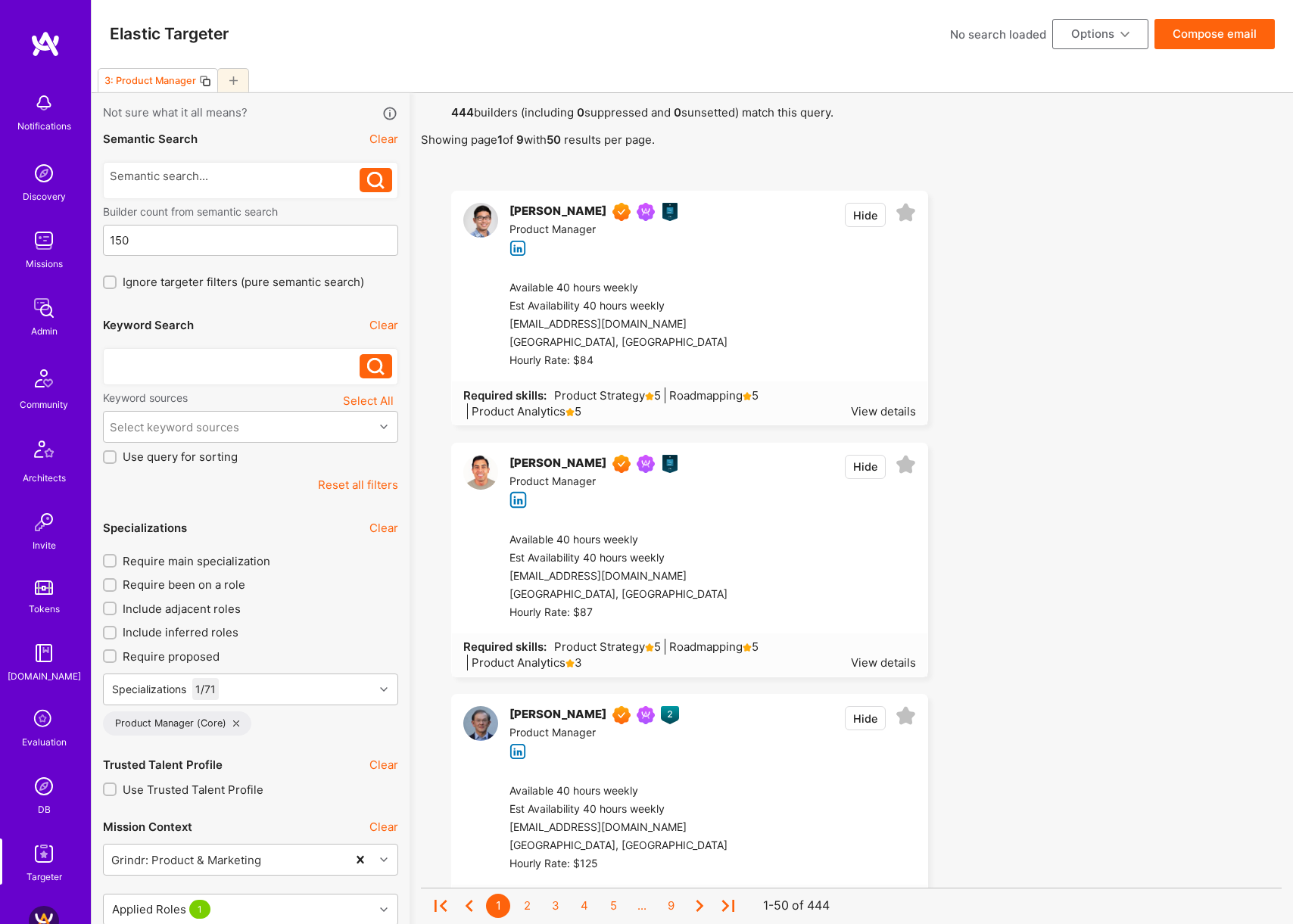
click at [198, 361] on div at bounding box center [235, 361] width 250 height 15
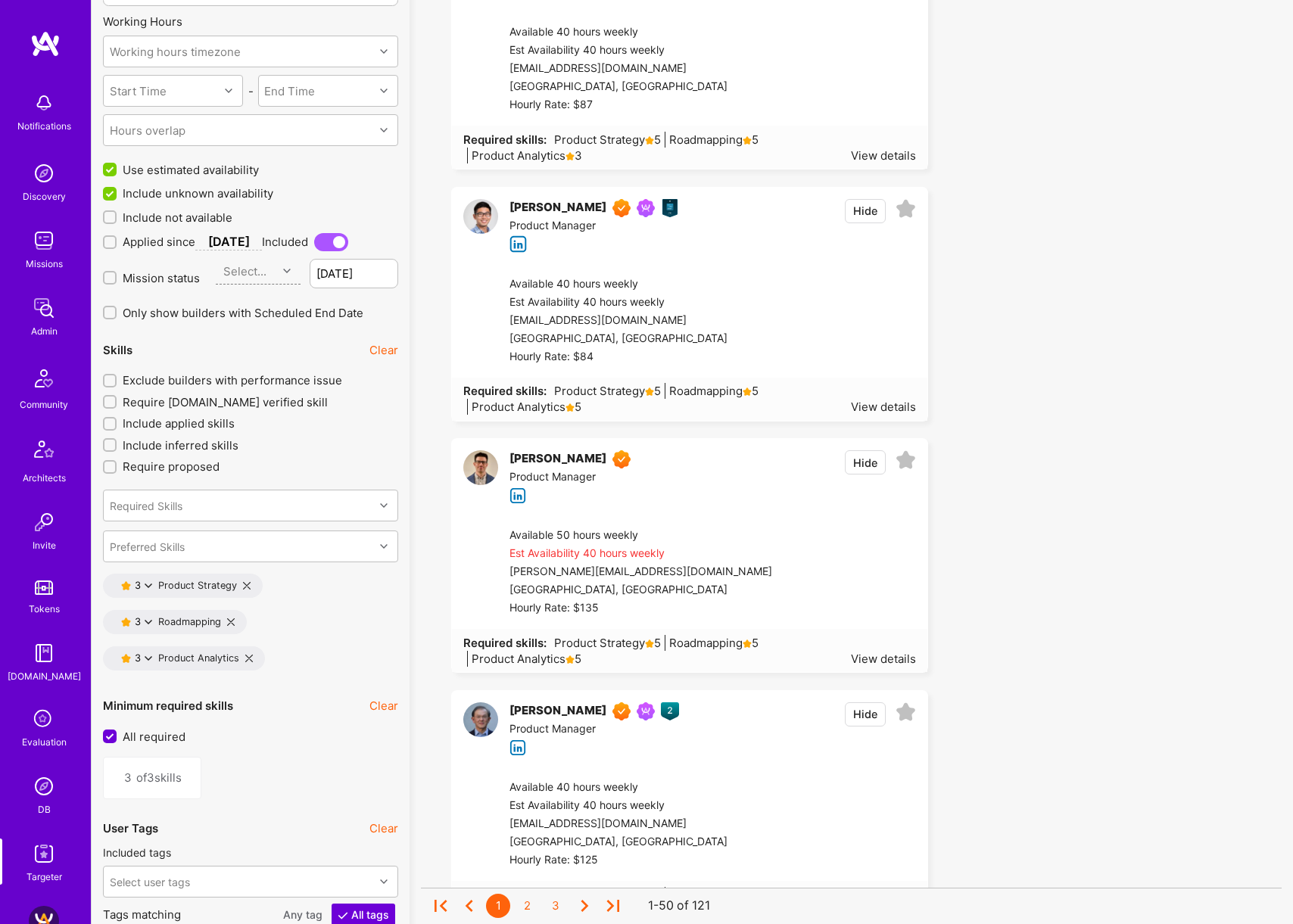
scroll to position [1767, 0]
click at [375, 348] on button "Clear" at bounding box center [384, 347] width 29 height 15
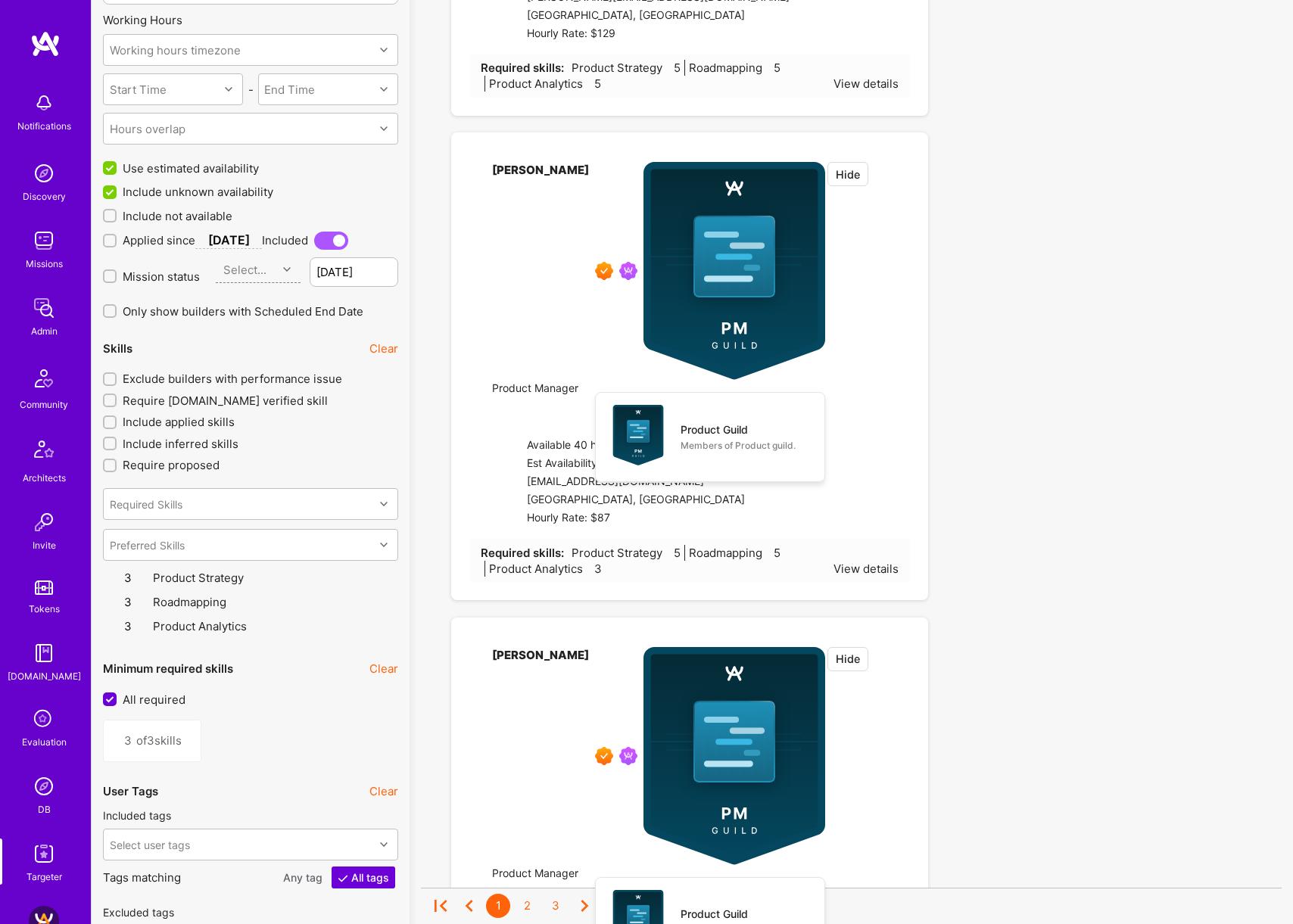
type input "0"
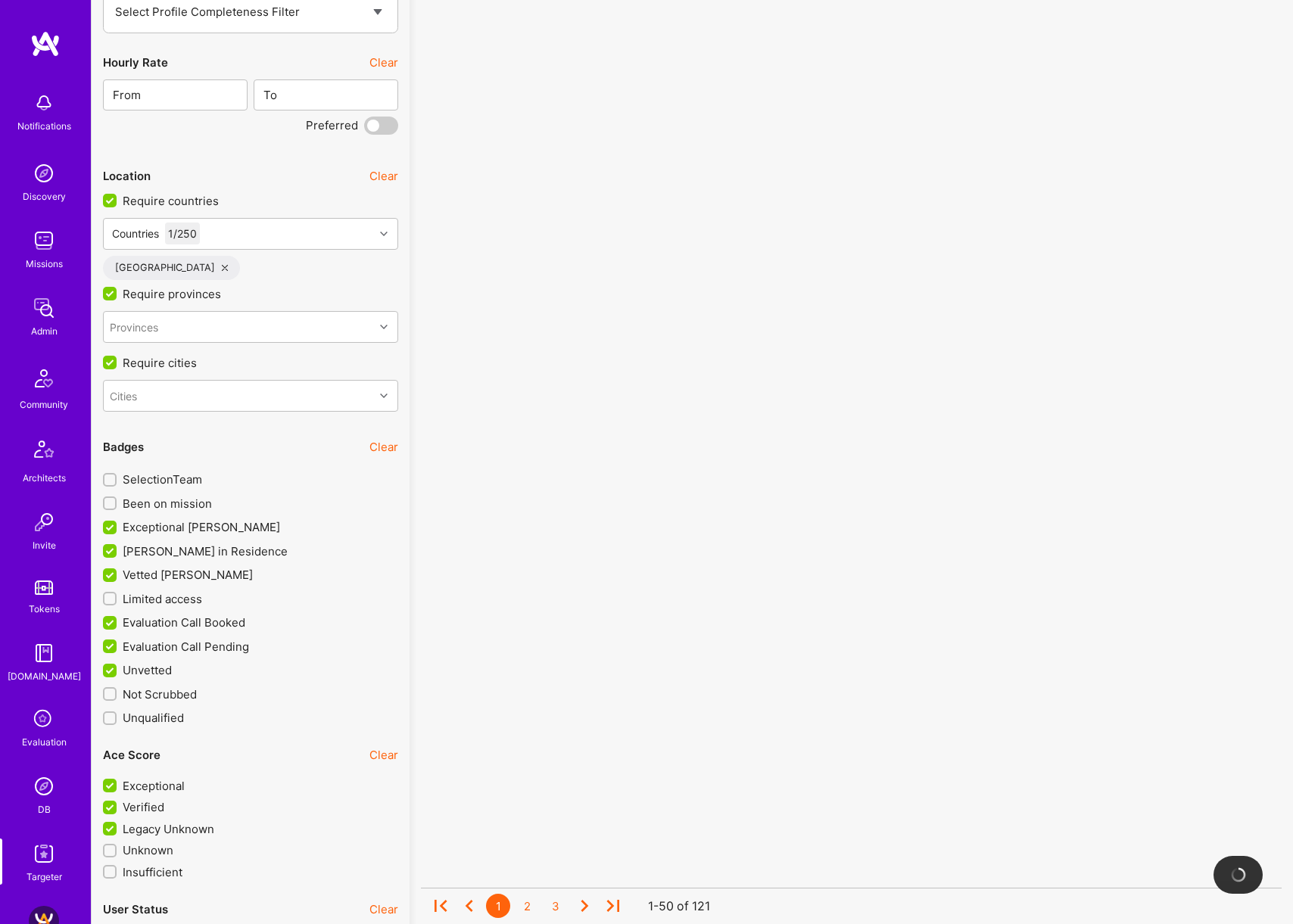
scroll to position [2826, 0]
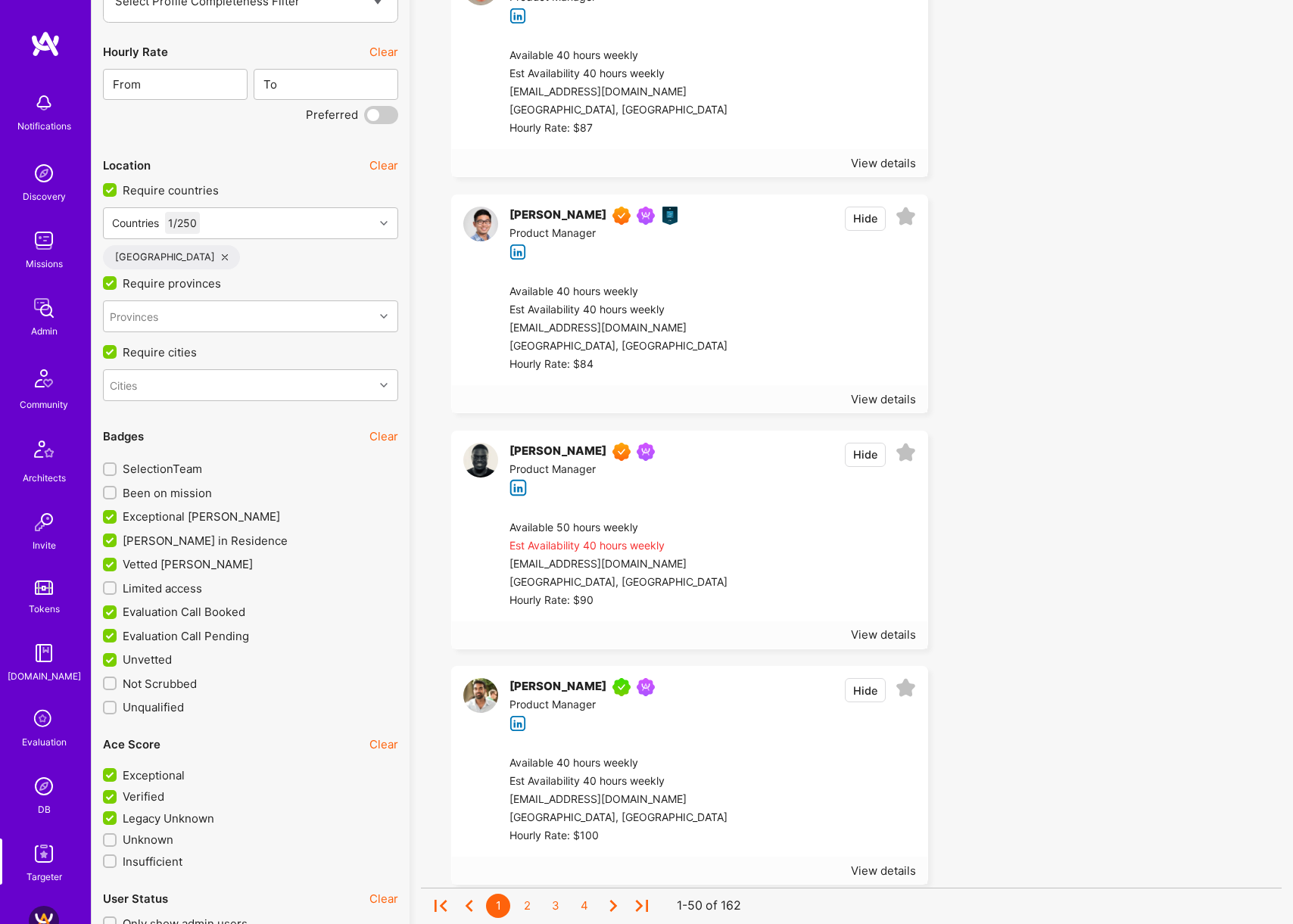
click at [171, 496] on span "Been on mission" at bounding box center [167, 492] width 89 height 15
click at [116, 496] on input "Been on mission" at bounding box center [111, 494] width 11 height 11
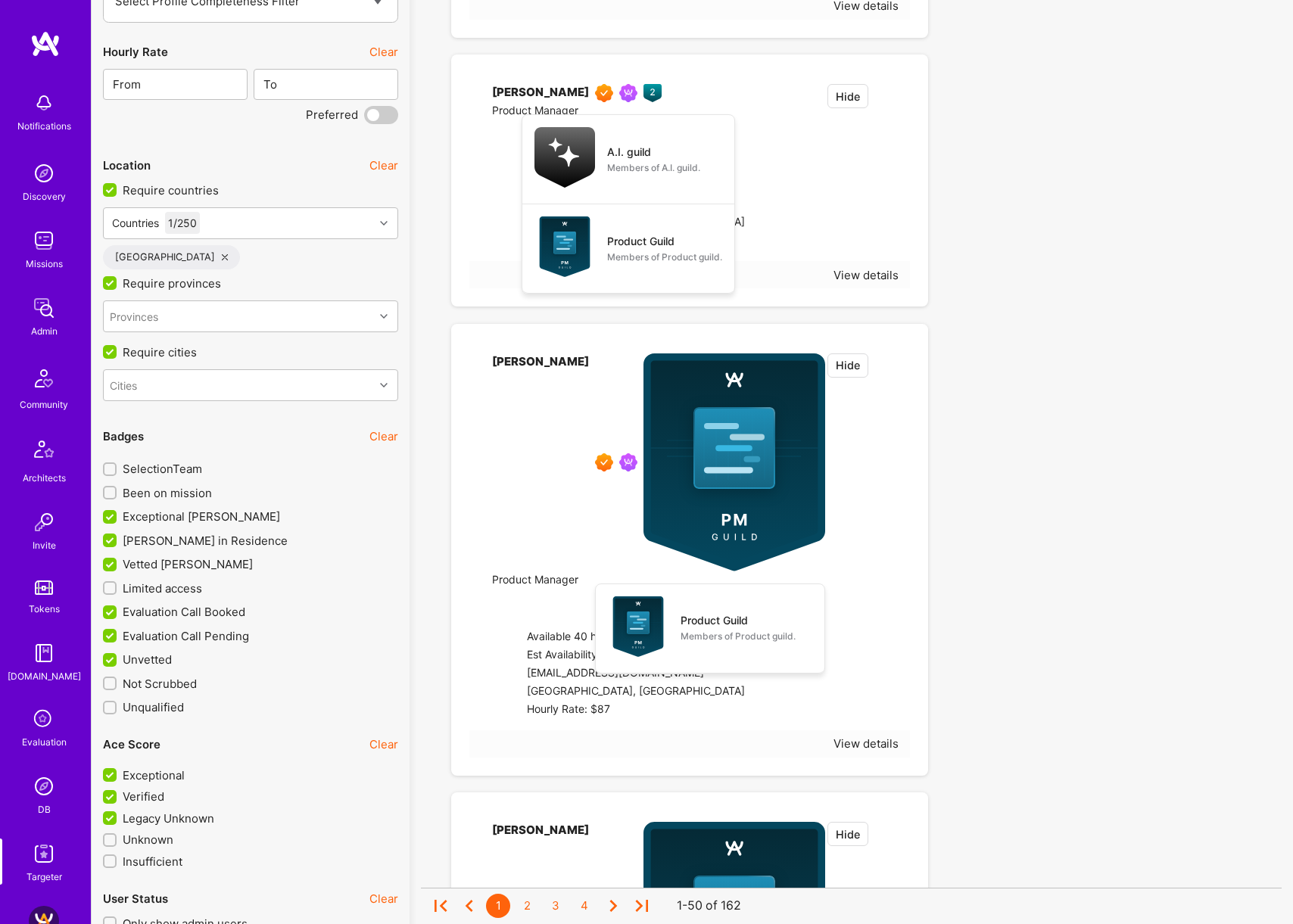
checkbox input "true"
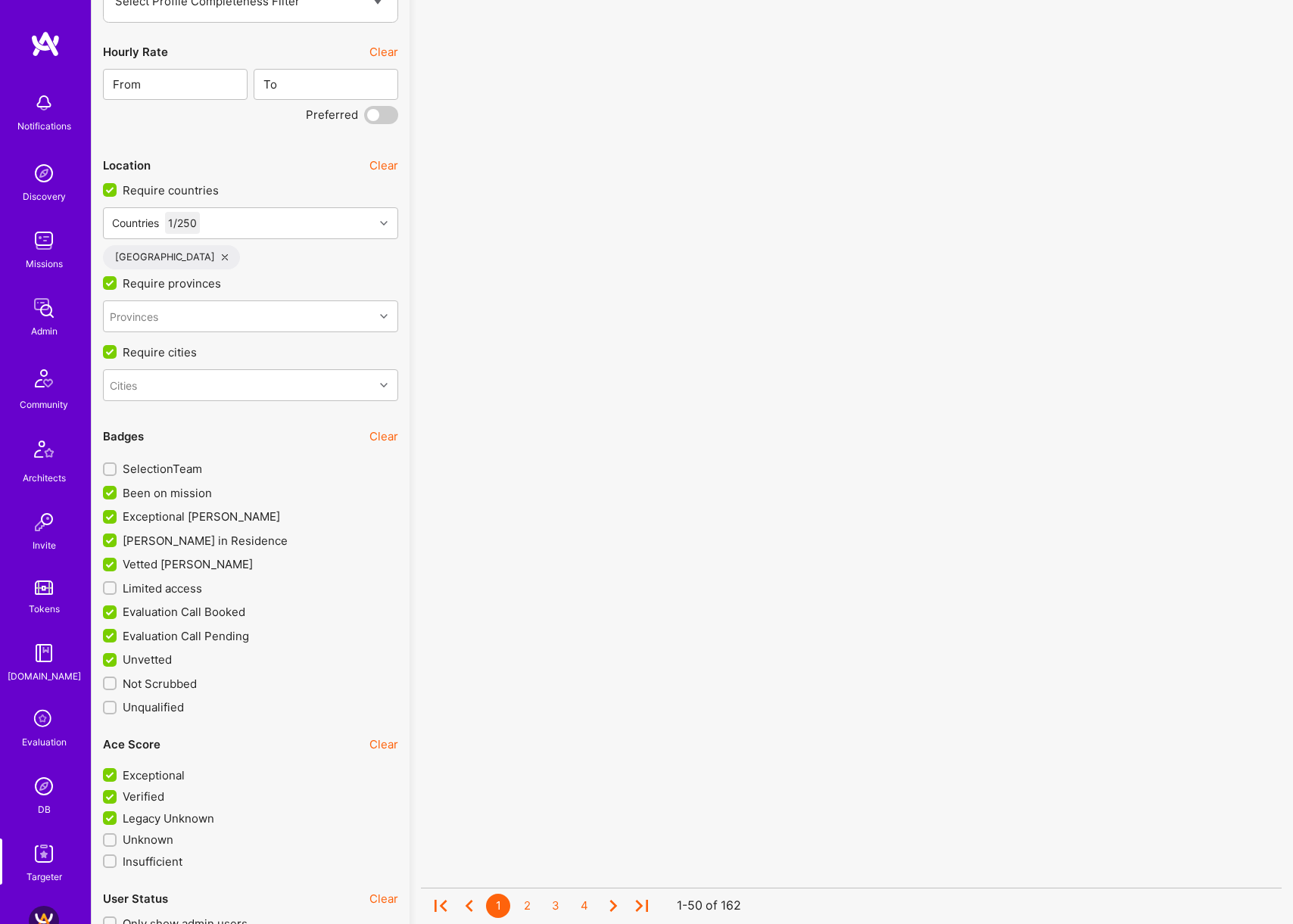
click at [175, 470] on span "SelectionTeam" at bounding box center [162, 468] width 79 height 15
click at [116, 470] on input "SelectionTeam" at bounding box center [111, 470] width 11 height 11
checkbox input "true"
click at [169, 586] on span "Limited access" at bounding box center [162, 588] width 79 height 15
click at [116, 586] on input "Limited access" at bounding box center [111, 588] width 11 height 11
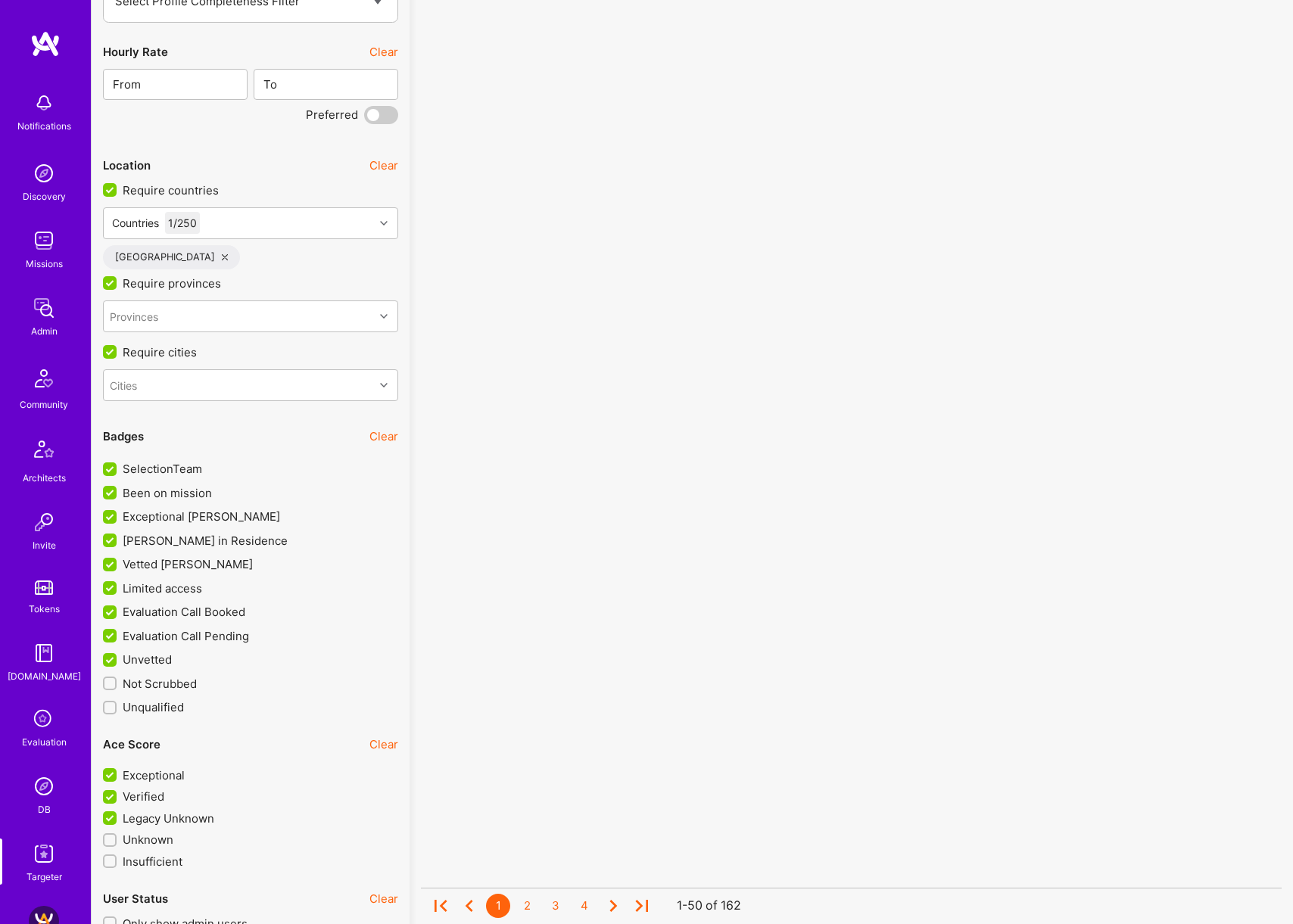
click at [181, 586] on span "Limited access" at bounding box center [162, 588] width 79 height 15
click at [118, 586] on input "Limited access" at bounding box center [111, 588] width 14 height 14
checkbox input "false"
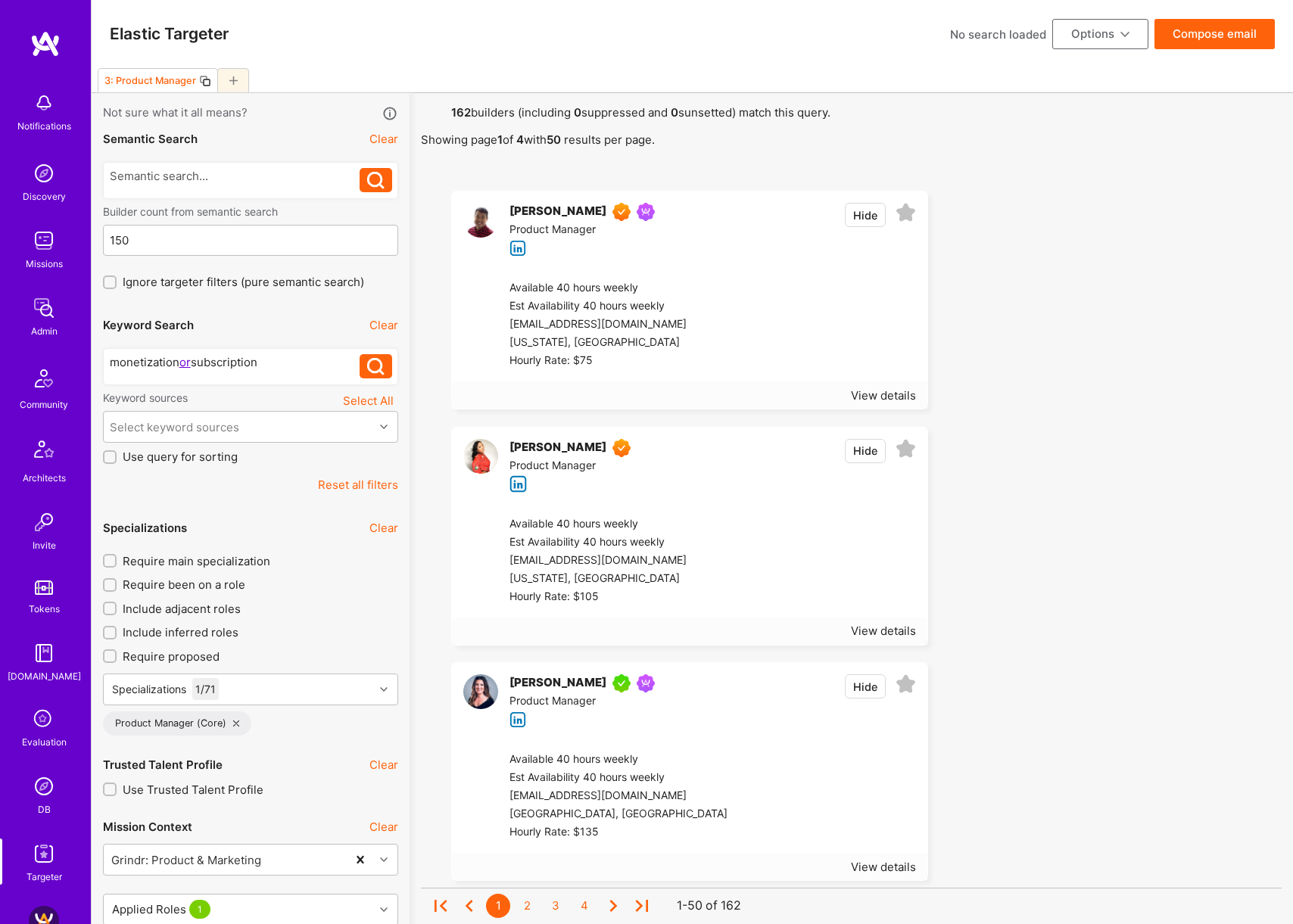
click at [1247, 35] on button "Compose email" at bounding box center [1215, 34] width 120 height 30
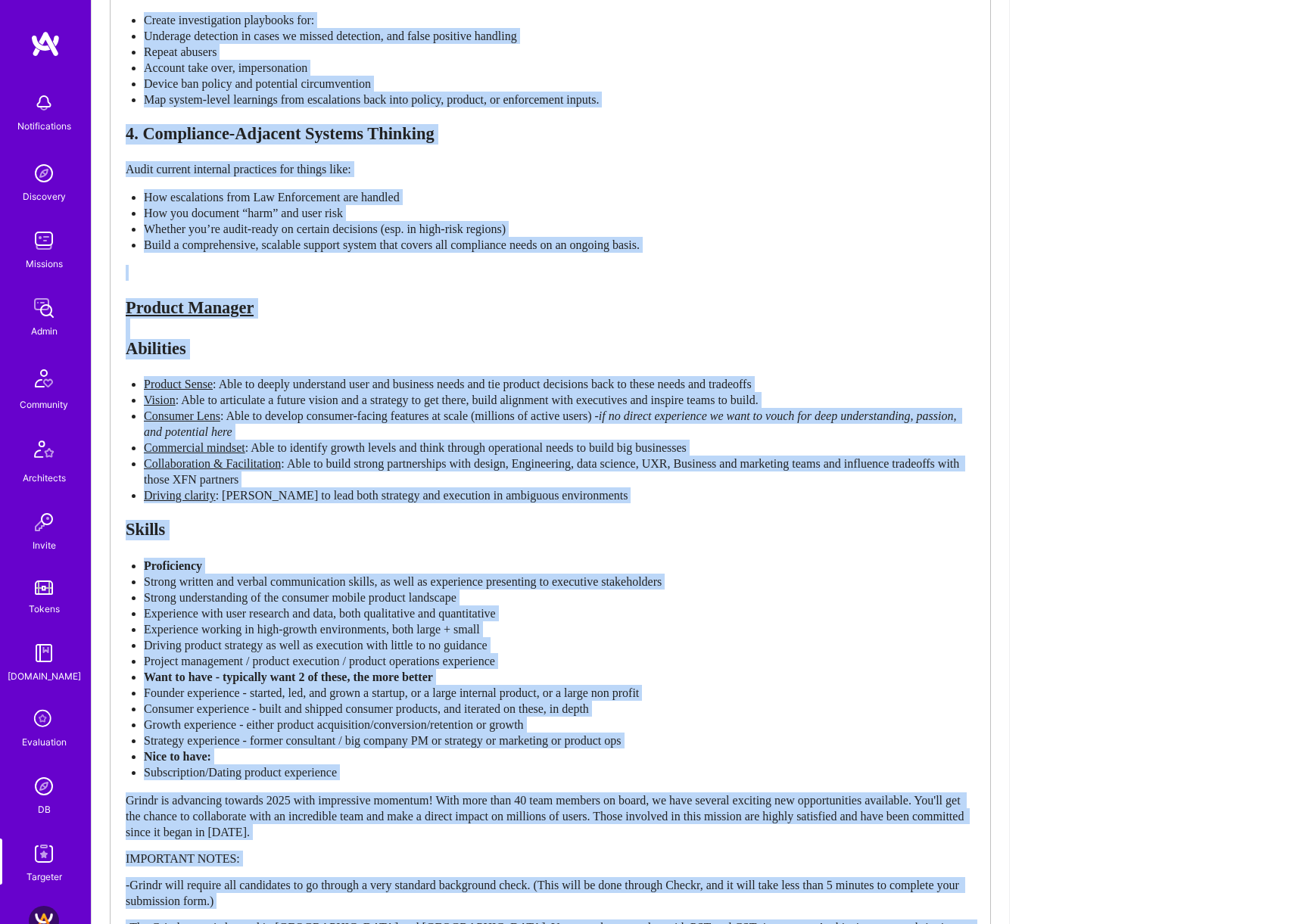
scroll to position [1698, 0]
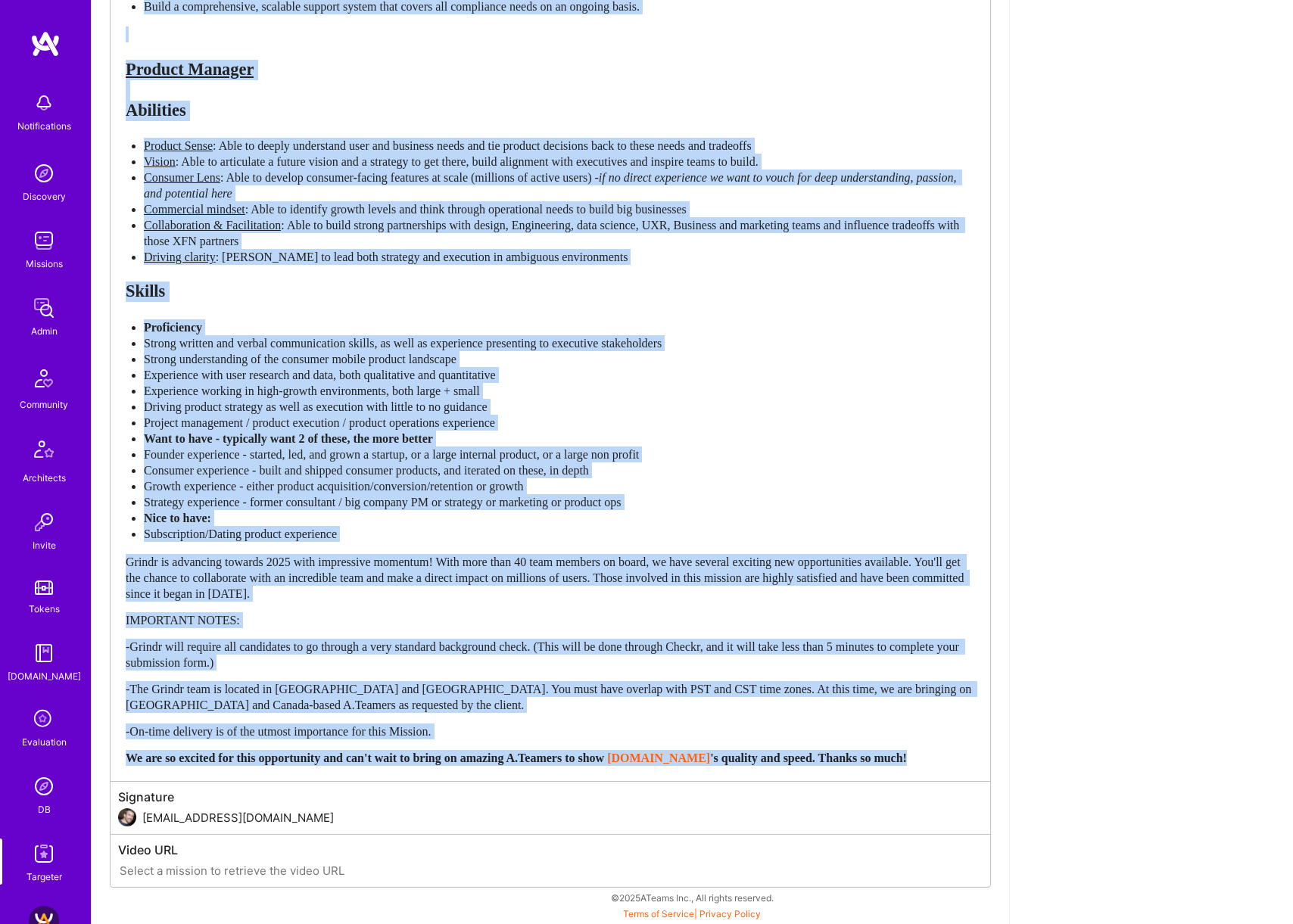
drag, startPoint x: 439, startPoint y: 534, endPoint x: 526, endPoint y: 778, distance: 259.0
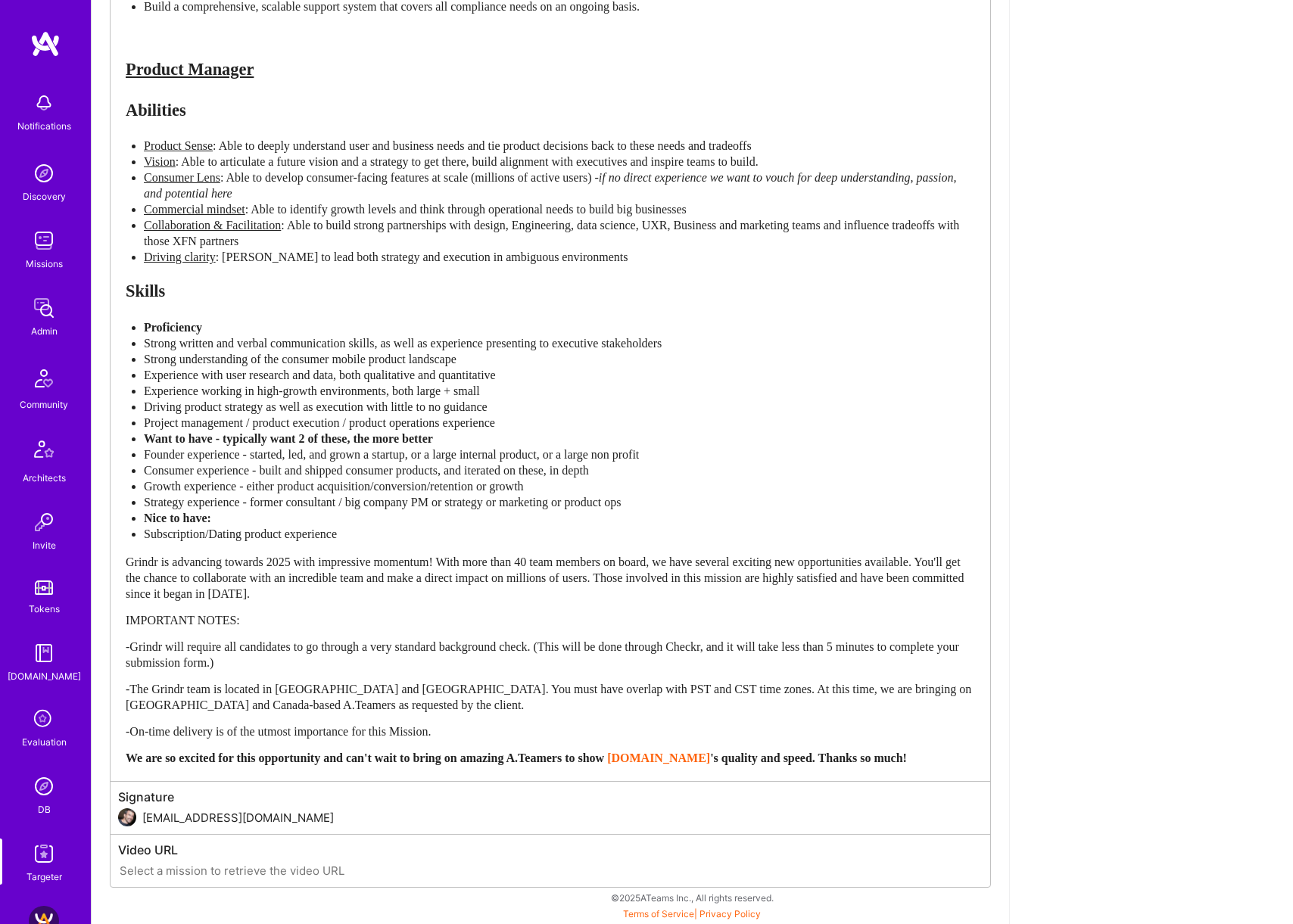
scroll to position [0, 0]
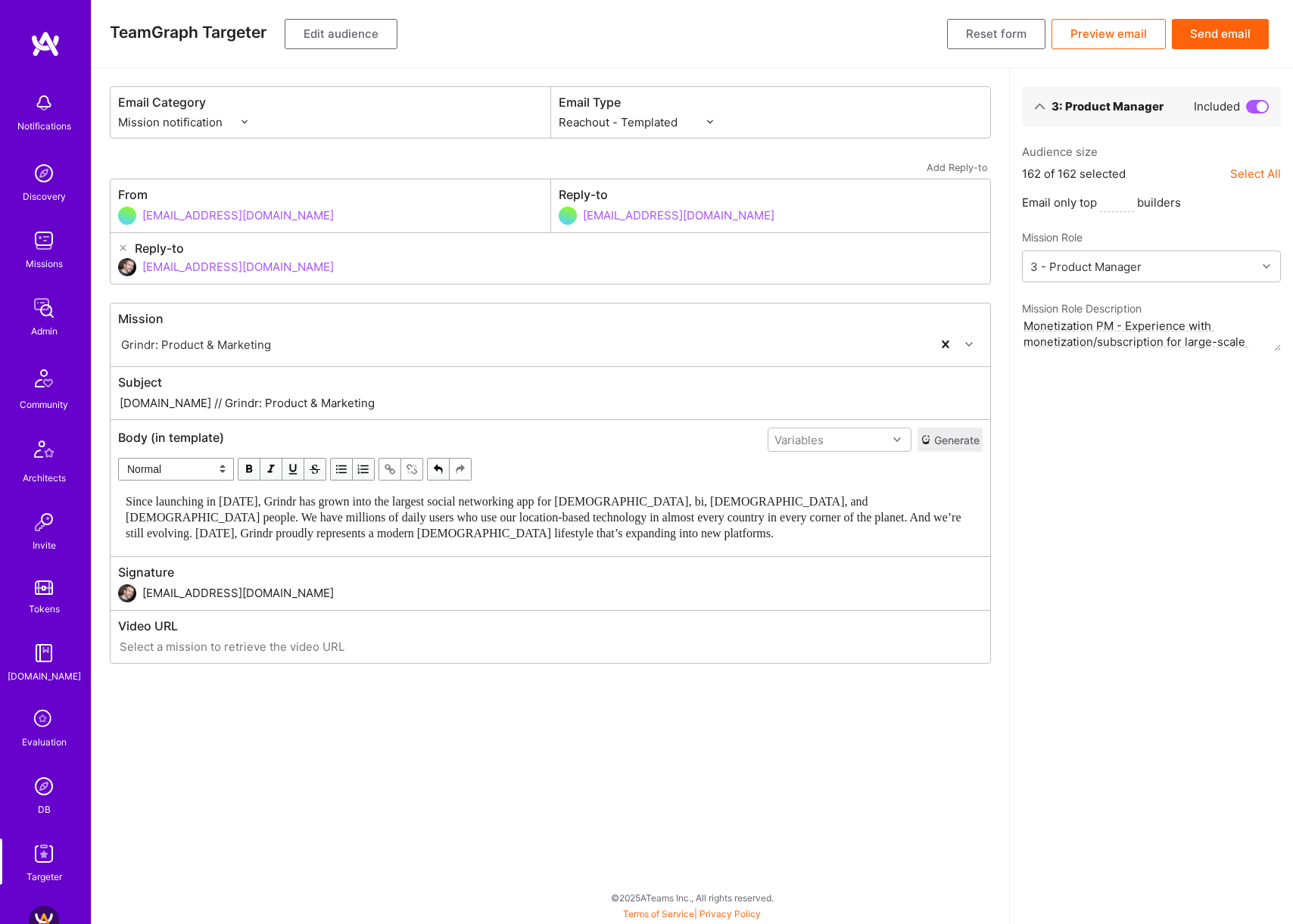
click at [668, 120] on select "Custom - Templated Custom - Plain Reachout - Templated Reachout - Templated (v2…" at bounding box center [636, 122] width 155 height 15
select select "rich-reachout-v2"
click at [559, 115] on select "Custom - Templated Custom - Plain Reachout - Templated Reachout - Templated (v2…" at bounding box center [636, 122] width 155 height 15
drag, startPoint x: 176, startPoint y: 402, endPoint x: 379, endPoint y: 407, distance: 203.1
click at [379, 407] on input "A.Team // Grindr: Product & Marketing" at bounding box center [551, 402] width 864 height 17
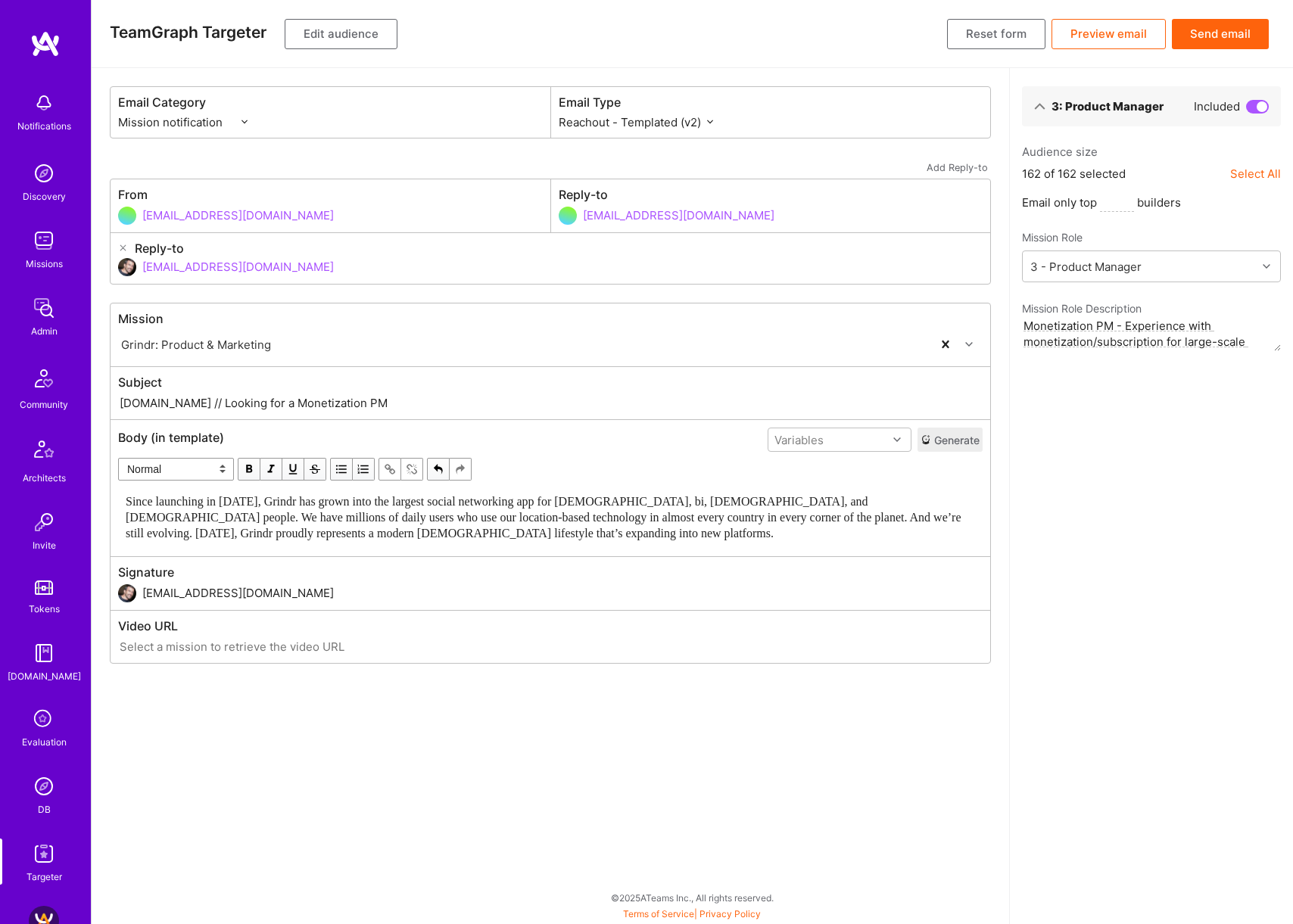
type input "A.Team // Looking for a Monetization PM"
click at [1151, 498] on div "3: Product Manager Included Audience size 162 of 162 selected Select All Email …" at bounding box center [1151, 496] width 284 height 856
click at [1111, 34] on button "Preview email" at bounding box center [1108, 34] width 115 height 30
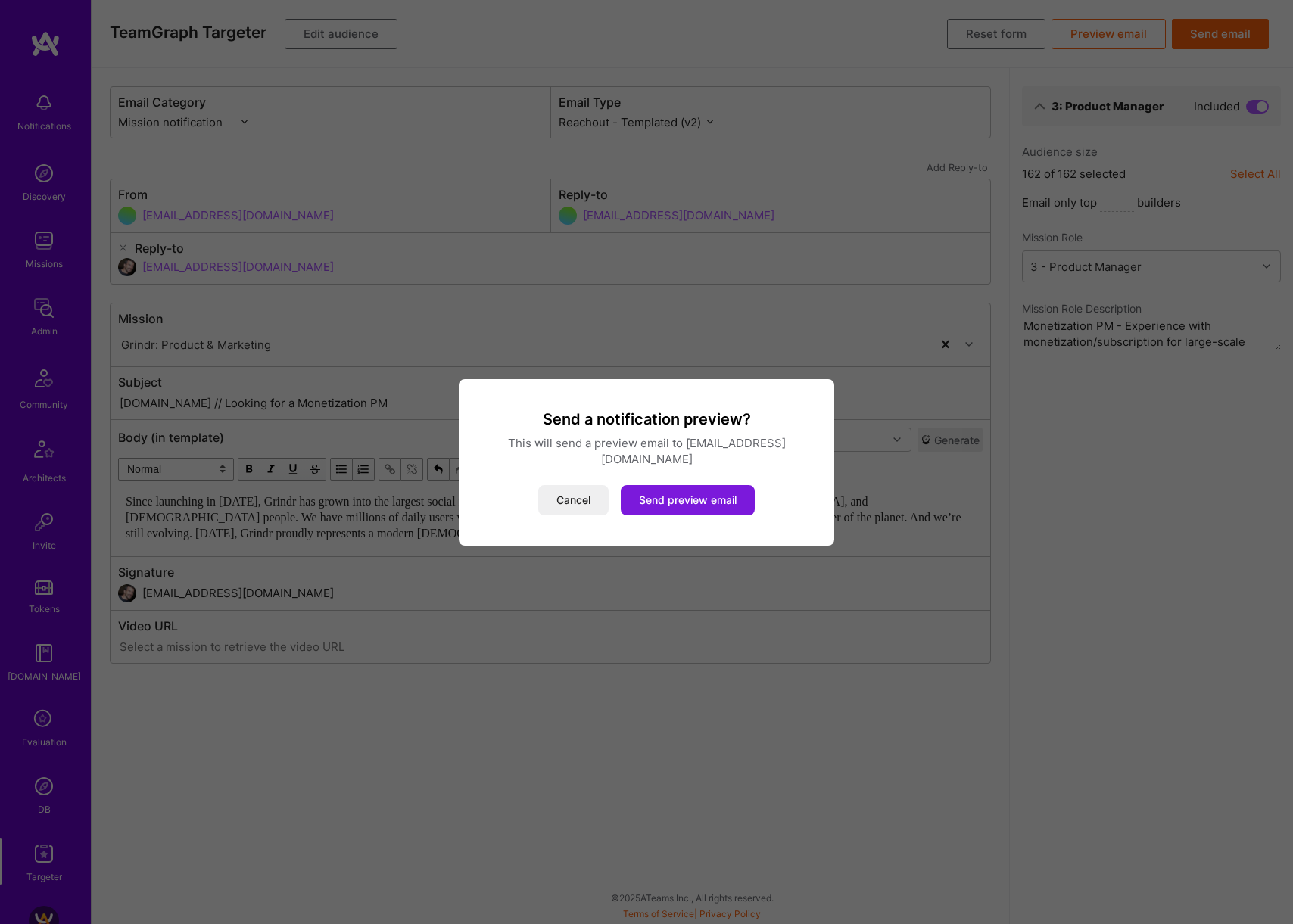
click at [703, 495] on button "Send preview email" at bounding box center [687, 499] width 134 height 30
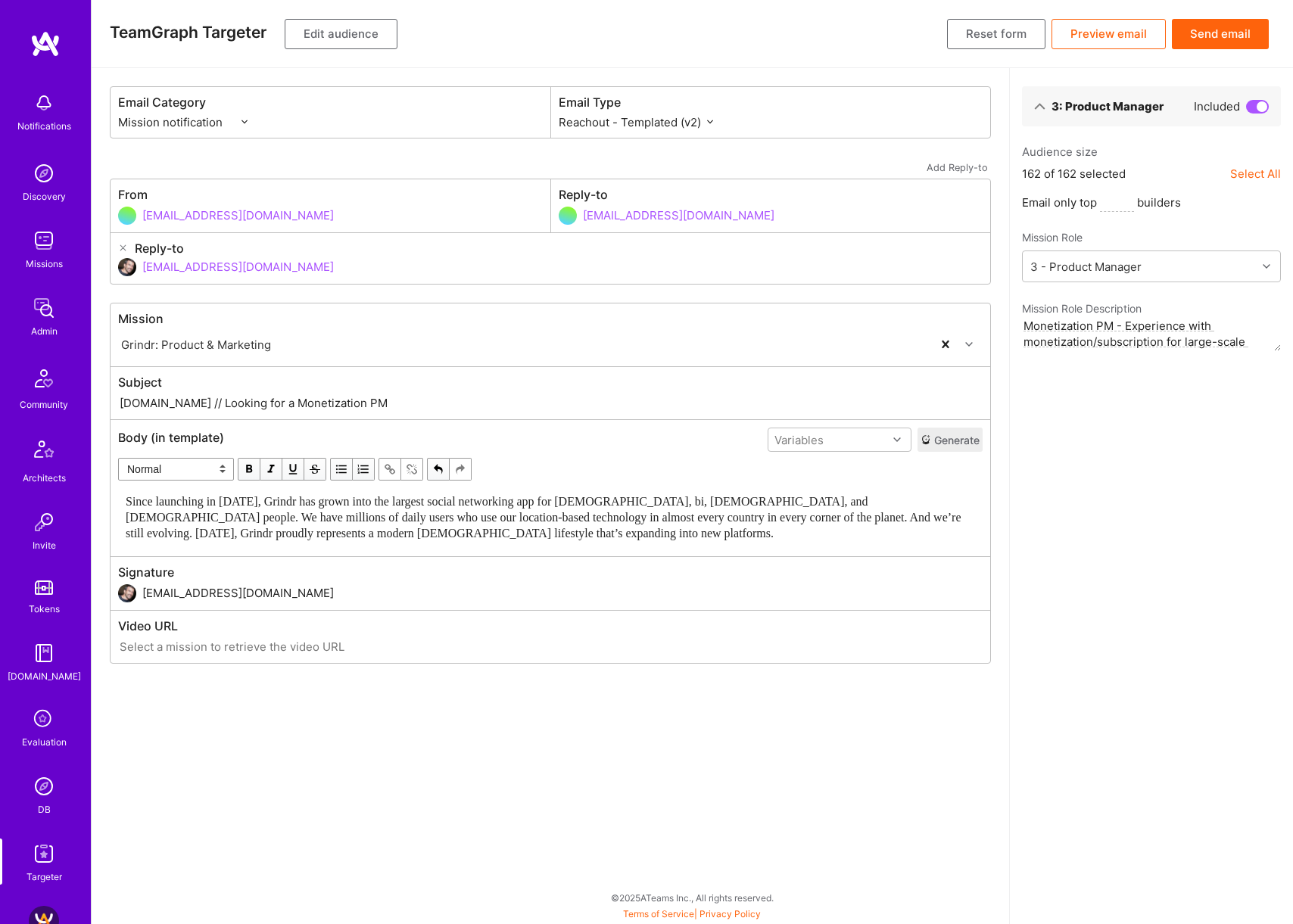
click at [1230, 34] on button "Send email" at bounding box center [1220, 34] width 96 height 30
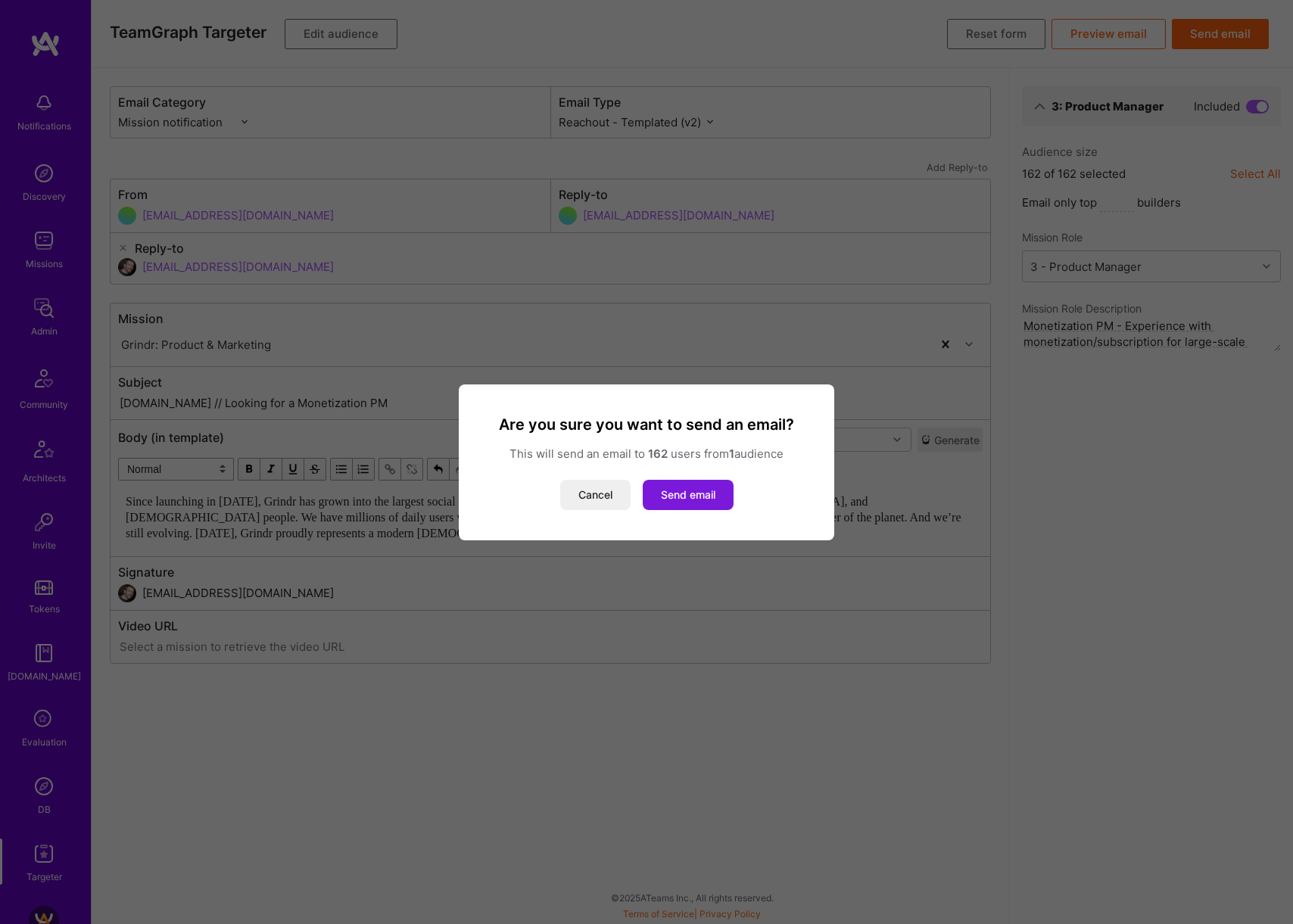
click at [705, 491] on button "Send email" at bounding box center [688, 494] width 91 height 30
